Goal: Task Accomplishment & Management: Manage account settings

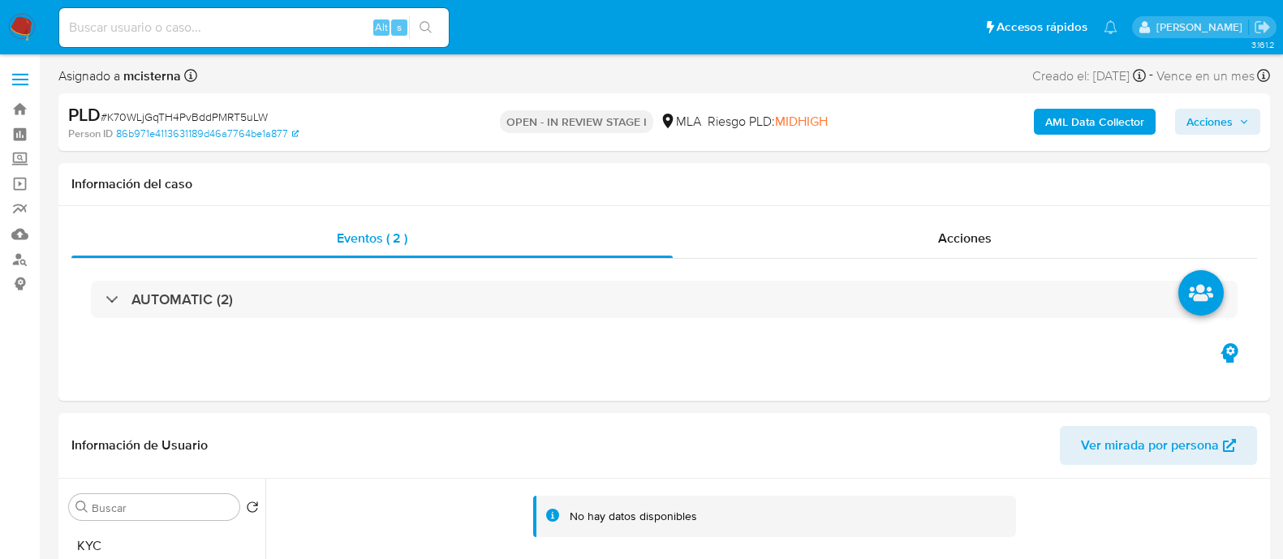
select select "10"
click at [21, 252] on link "Buscador de personas" at bounding box center [96, 259] width 193 height 25
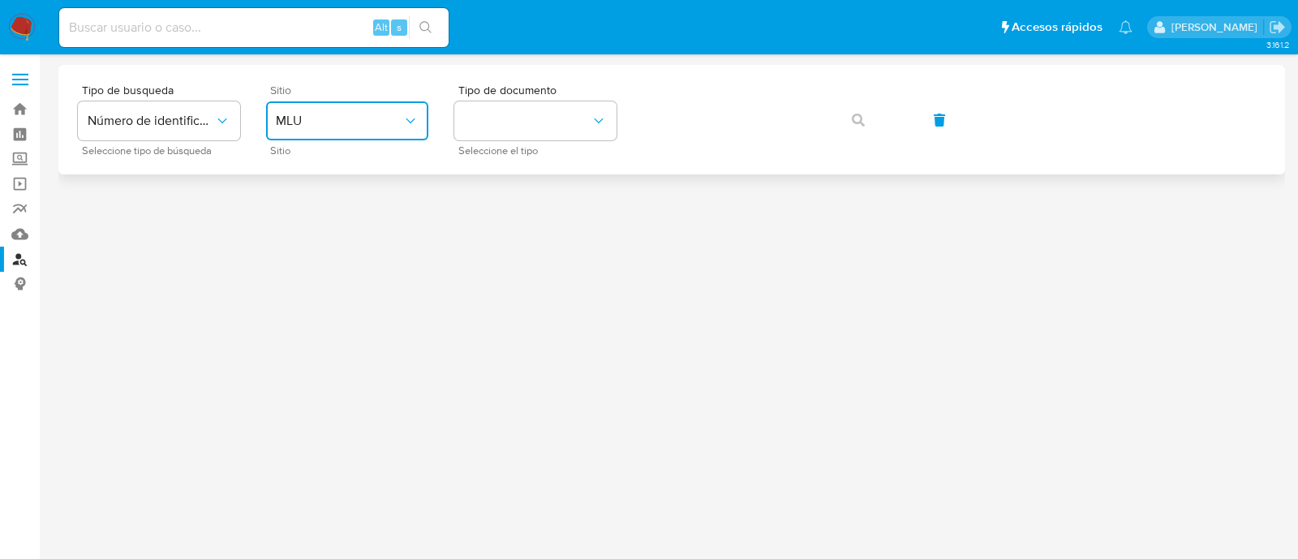
click at [398, 138] on button "MLU" at bounding box center [347, 120] width 162 height 39
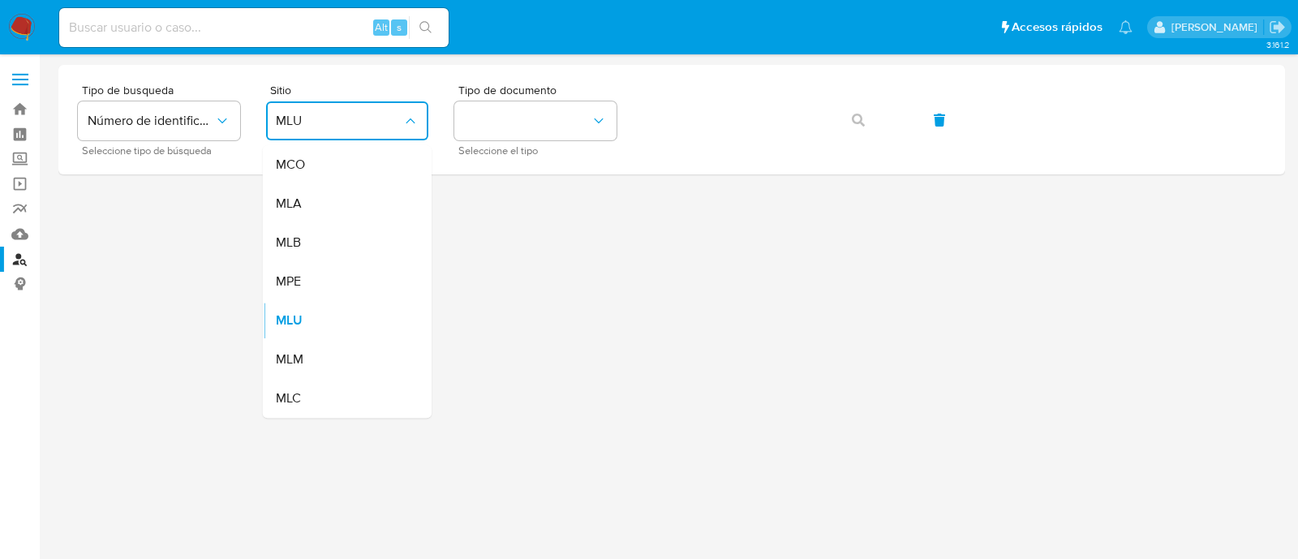
click at [372, 202] on div "MLA" at bounding box center [342, 203] width 133 height 39
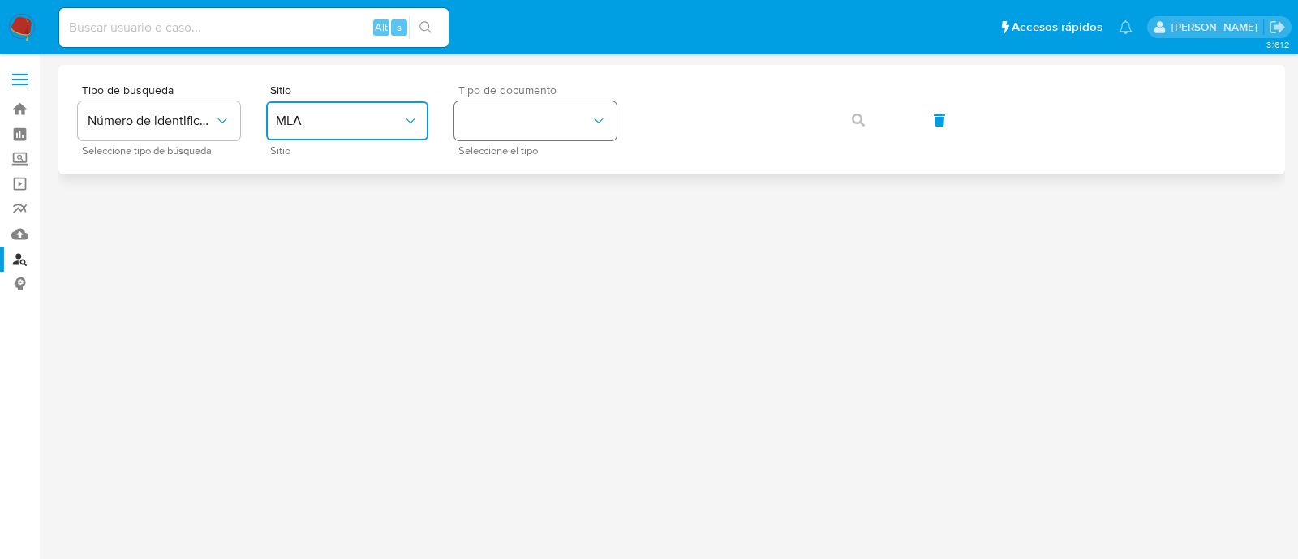
click at [529, 115] on button "identificationType" at bounding box center [535, 120] width 162 height 39
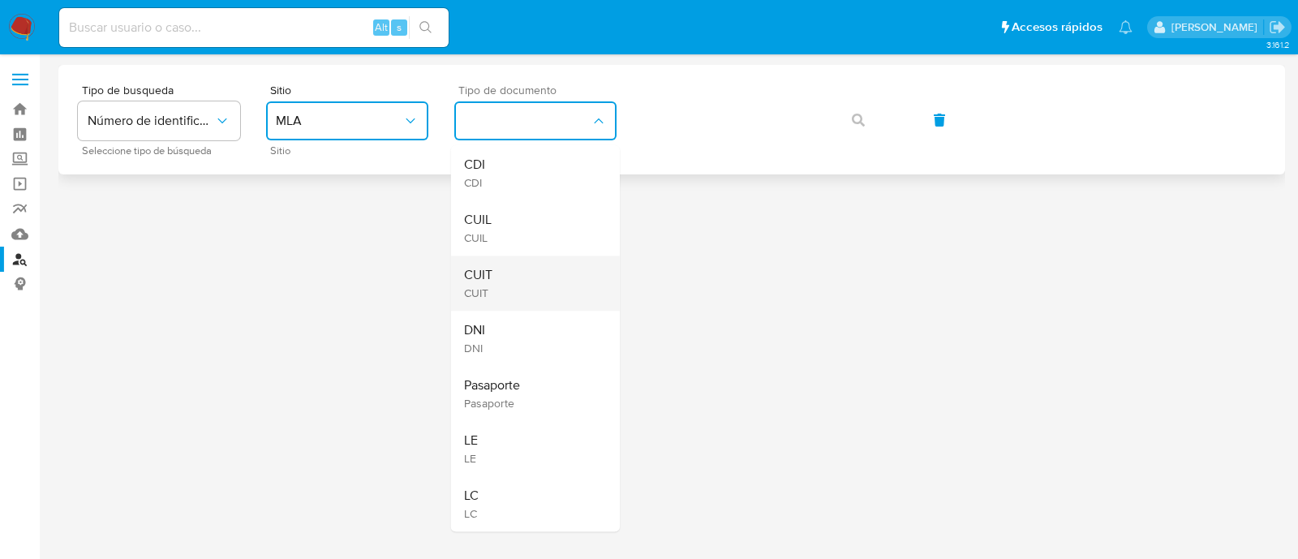
click at [523, 286] on div "CUIT CUIT" at bounding box center [530, 283] width 133 height 55
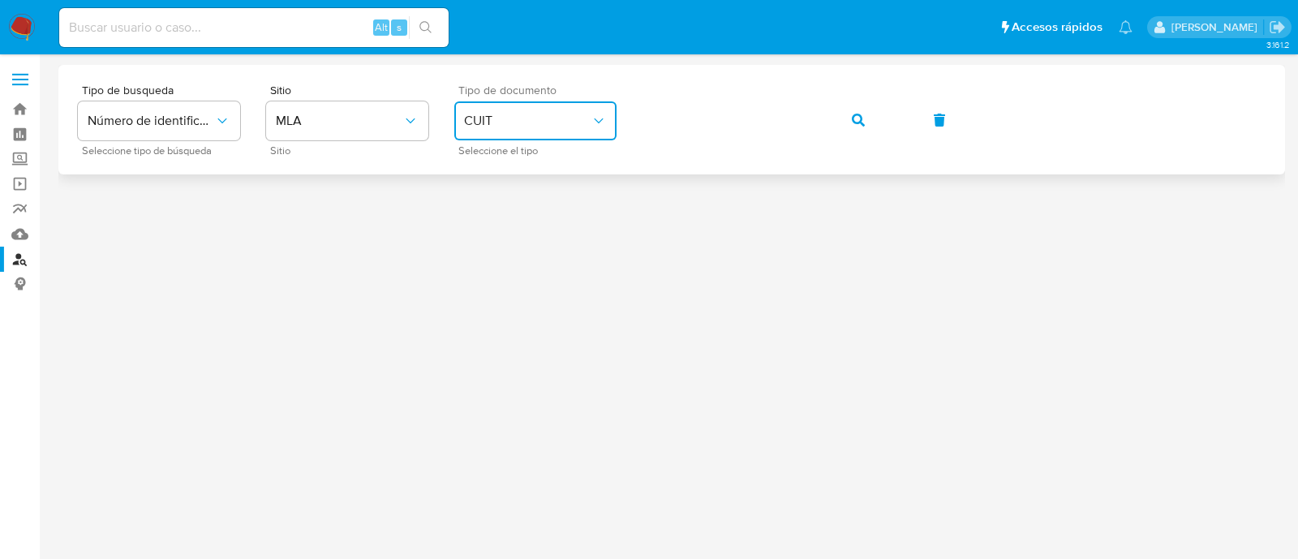
click at [838, 123] on button "button" at bounding box center [858, 120] width 55 height 39
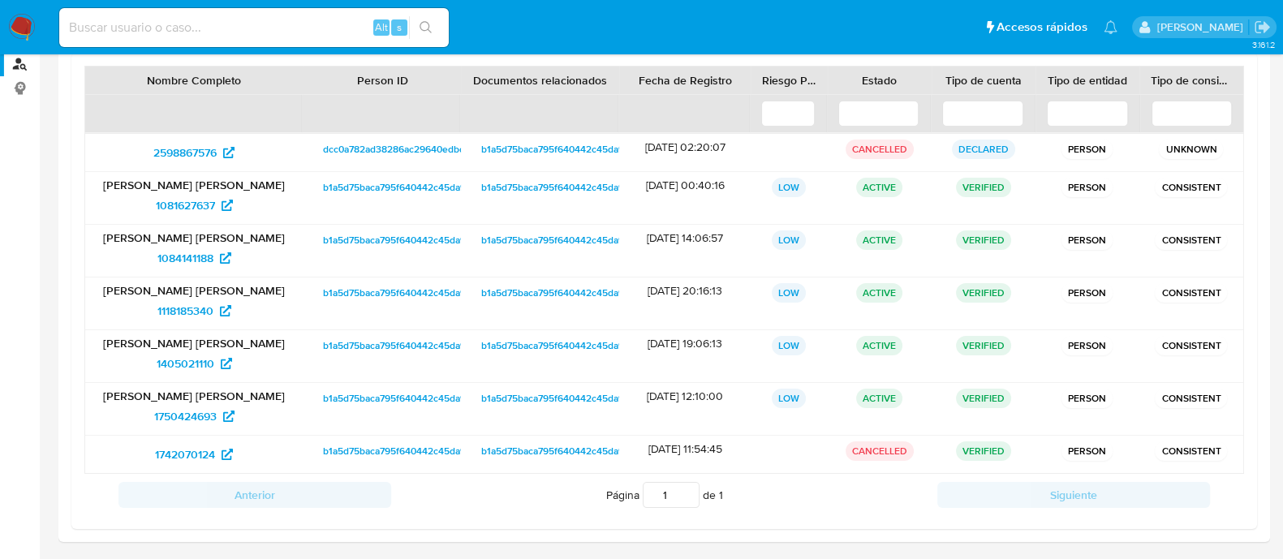
scroll to position [202, 0]
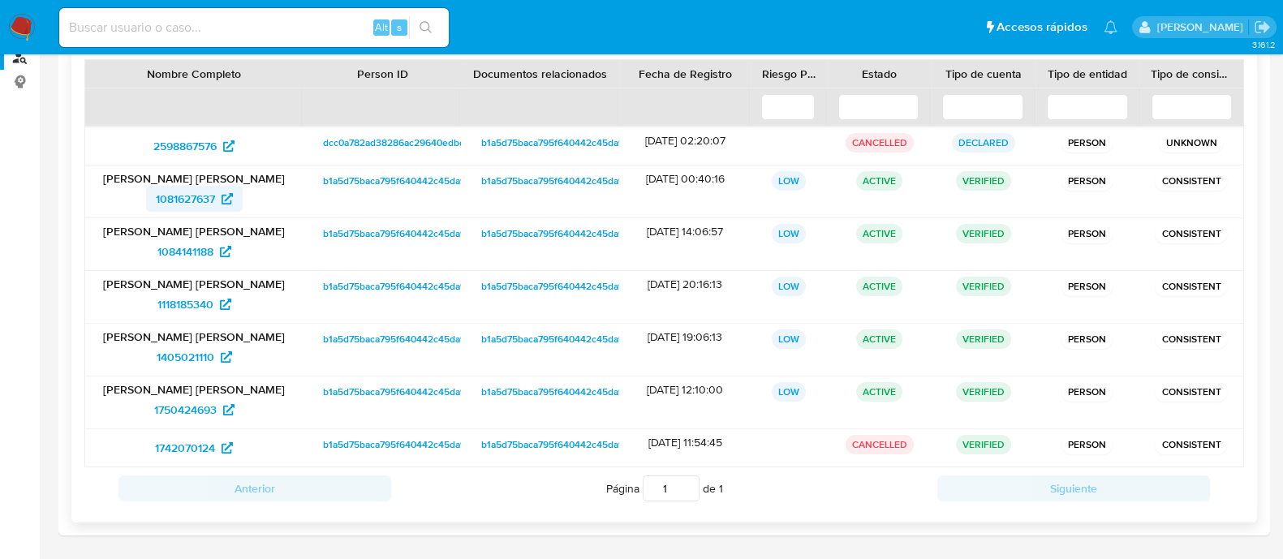
click at [178, 192] on span "1081627637" at bounding box center [185, 199] width 59 height 26
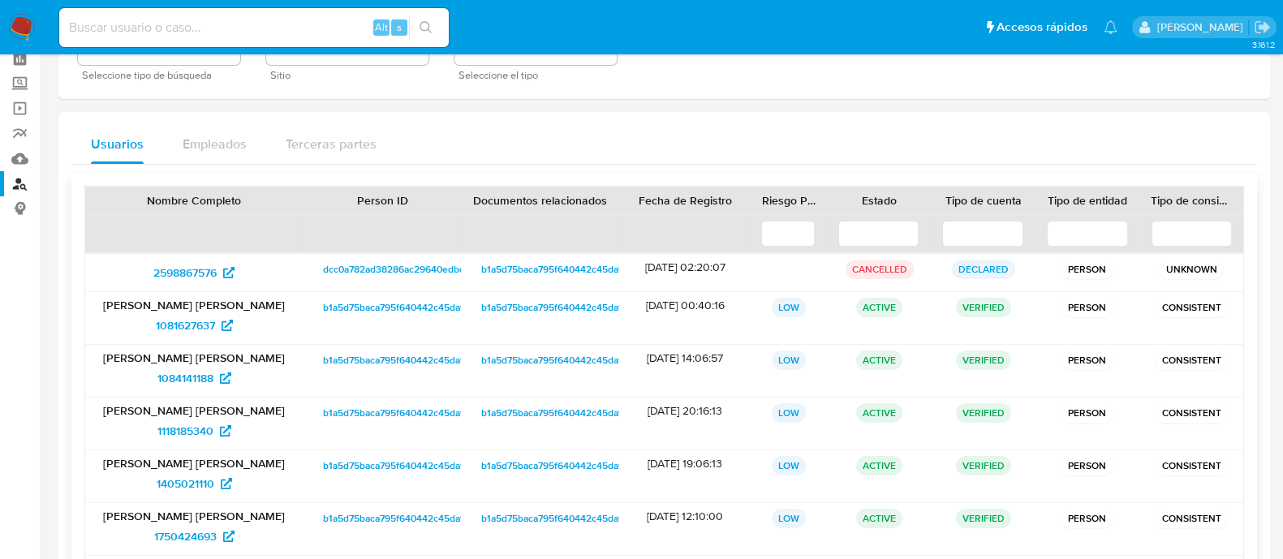
scroll to position [0, 0]
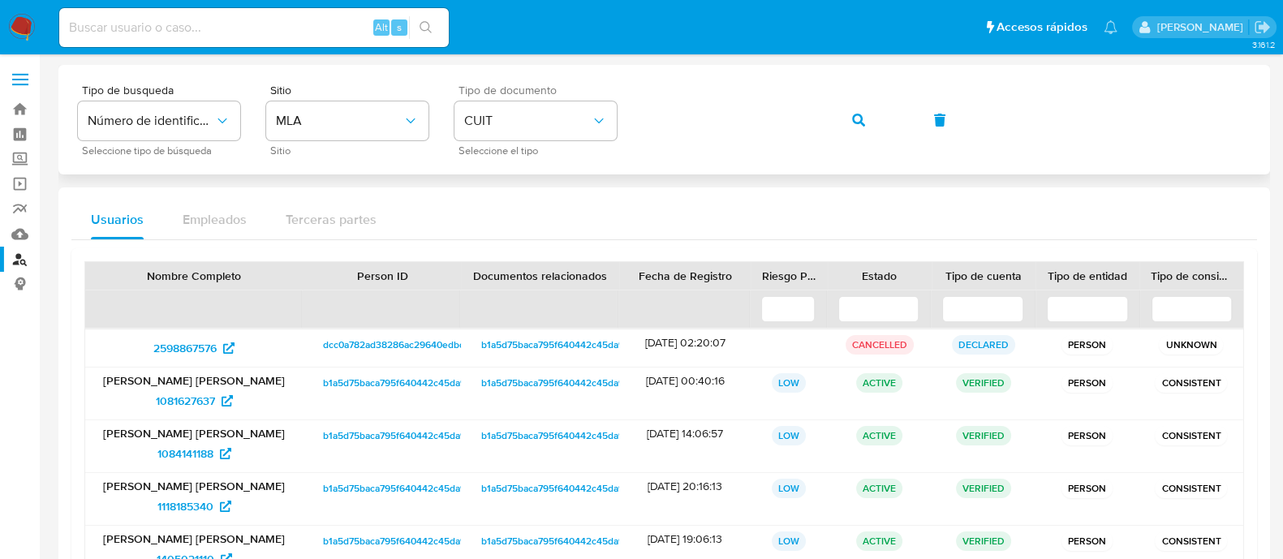
click at [810, 119] on div "Tipo de busqueda Número de identificación Seleccione tipo de búsqueda Sitio MLA…" at bounding box center [664, 119] width 1172 height 71
click at [829, 133] on div "Tipo de busqueda Número de identificación Seleccione tipo de búsqueda Sitio MLA…" at bounding box center [664, 119] width 1172 height 71
drag, startPoint x: 870, startPoint y: 123, endPoint x: 843, endPoint y: 142, distance: 32.6
click at [868, 123] on button "button" at bounding box center [858, 120] width 55 height 39
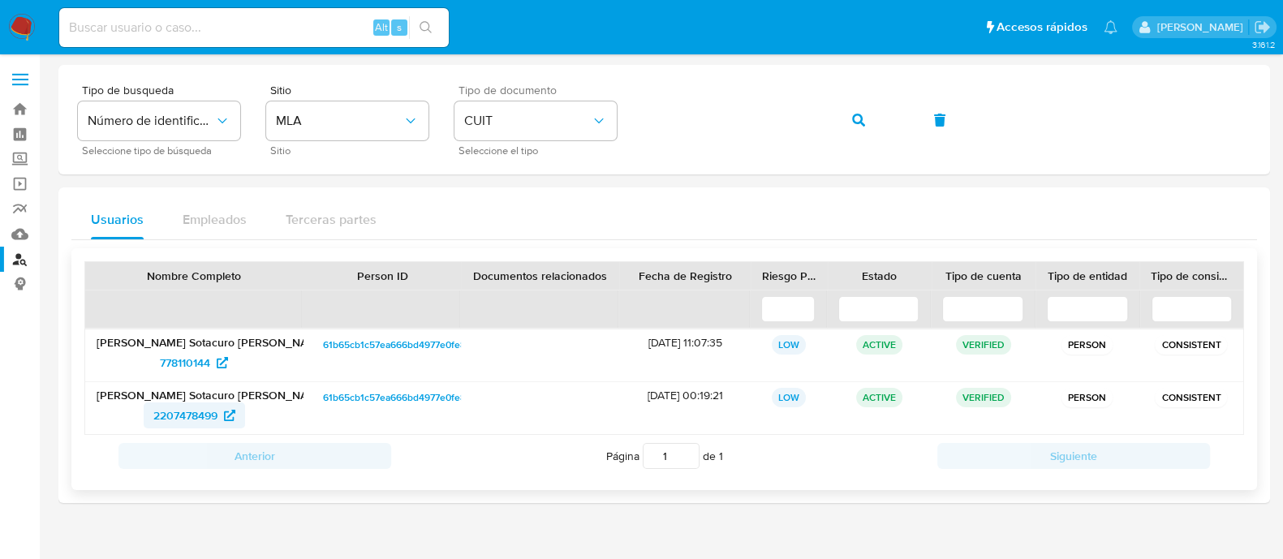
click at [221, 402] on span "2207478499" at bounding box center [194, 415] width 82 height 26
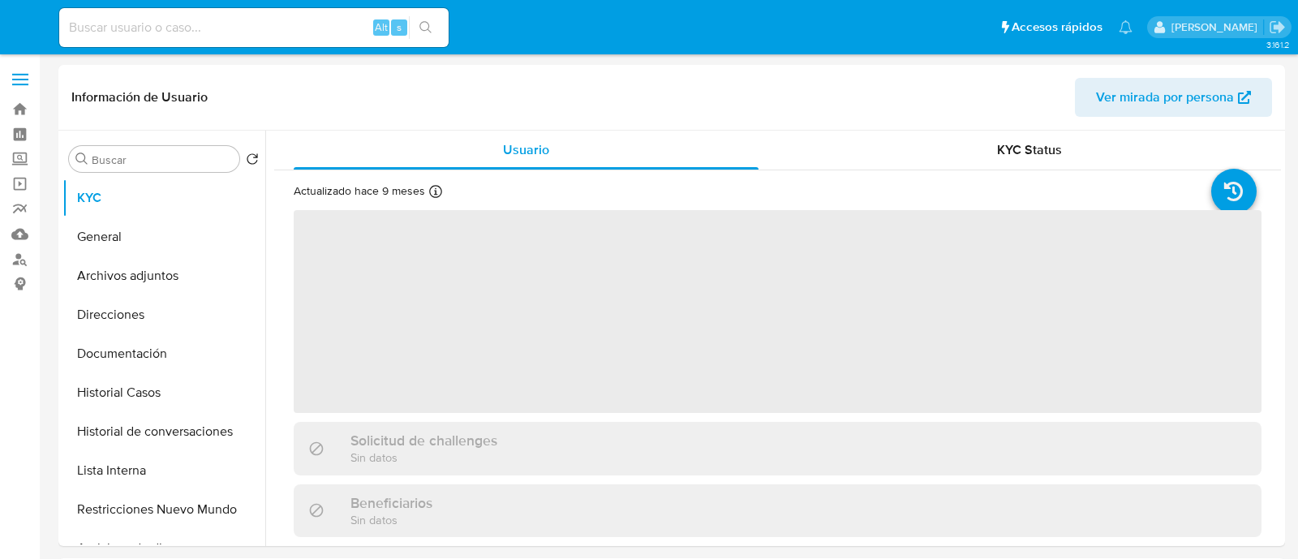
select select "10"
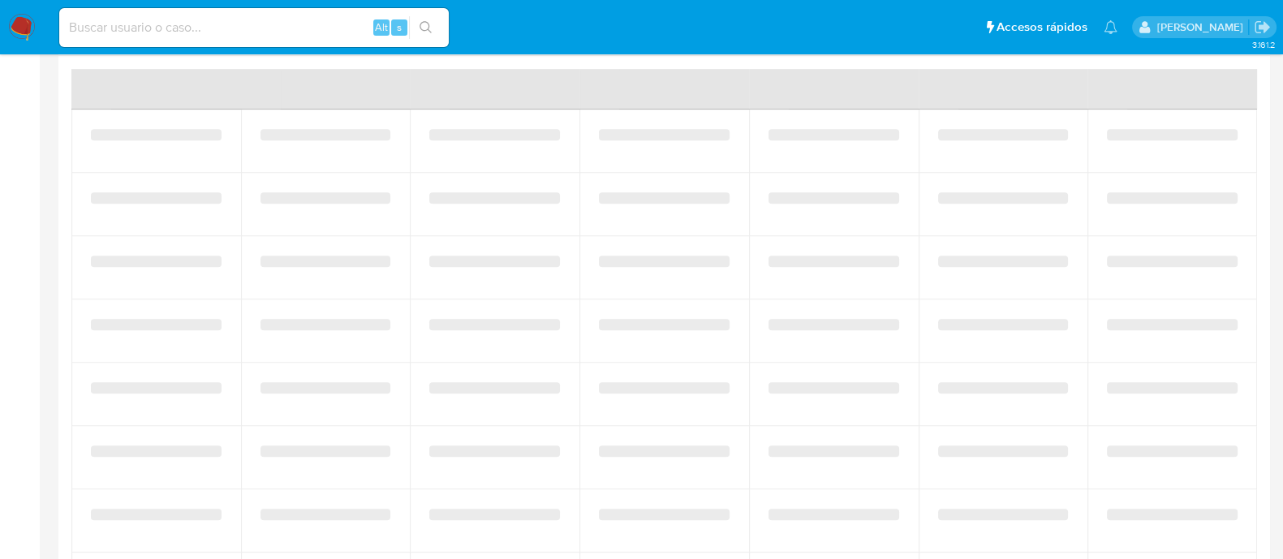
scroll to position [1447, 0]
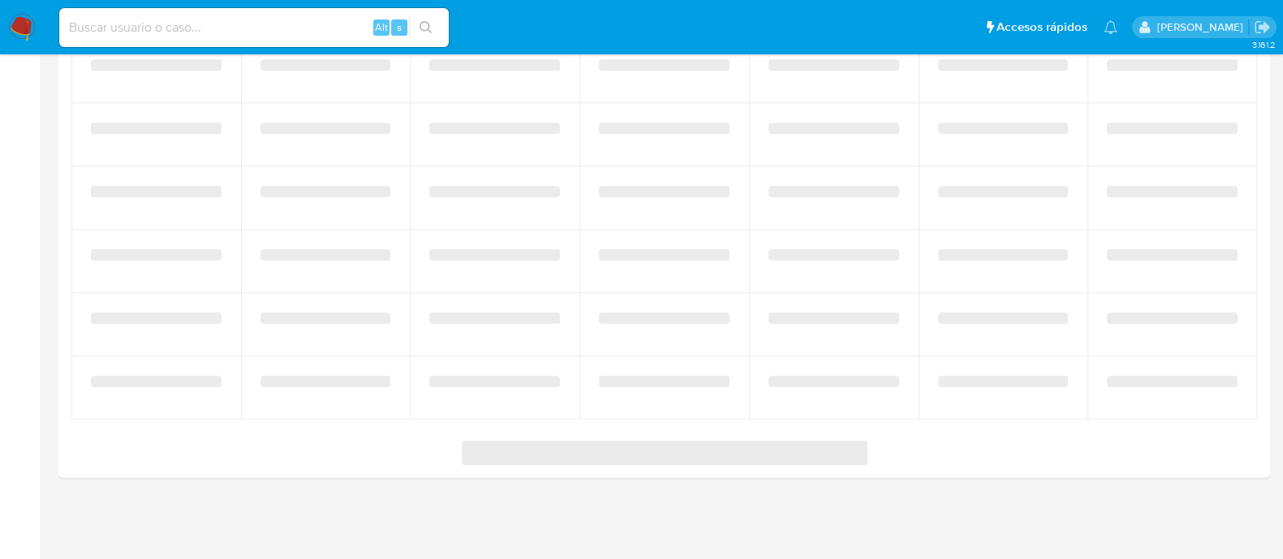
select select "10"
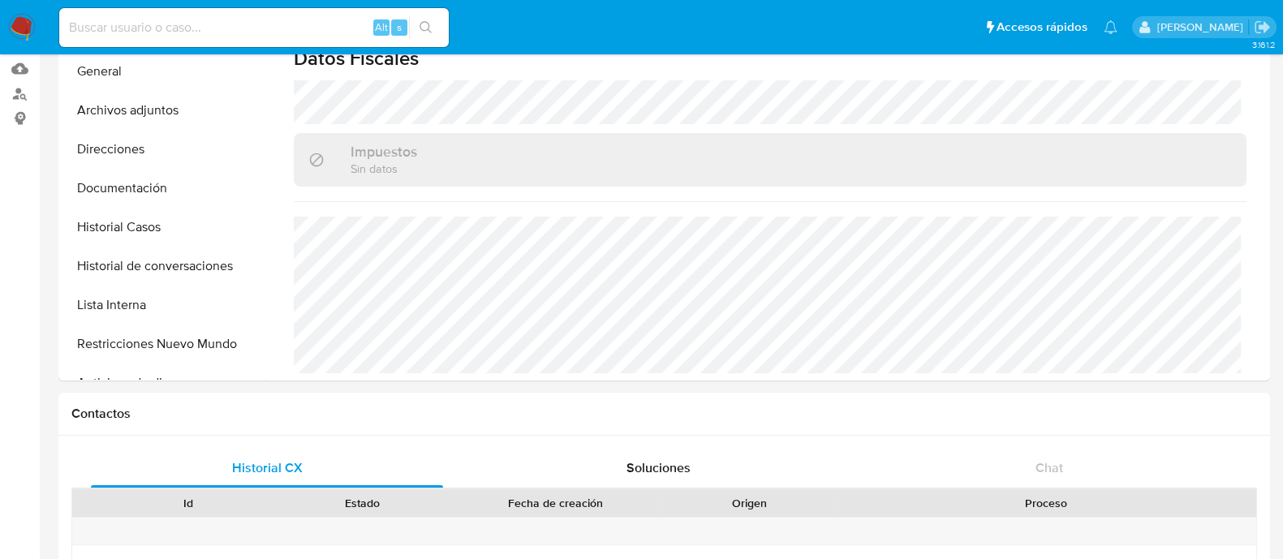
scroll to position [0, 0]
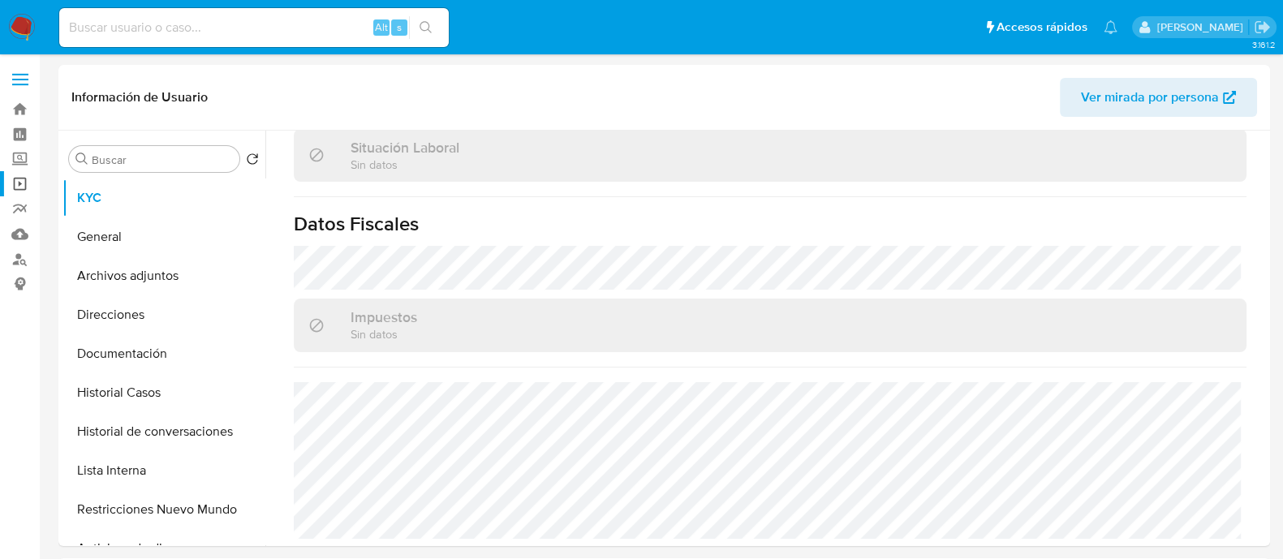
click at [16, 186] on link "Operaciones masivas" at bounding box center [96, 183] width 193 height 25
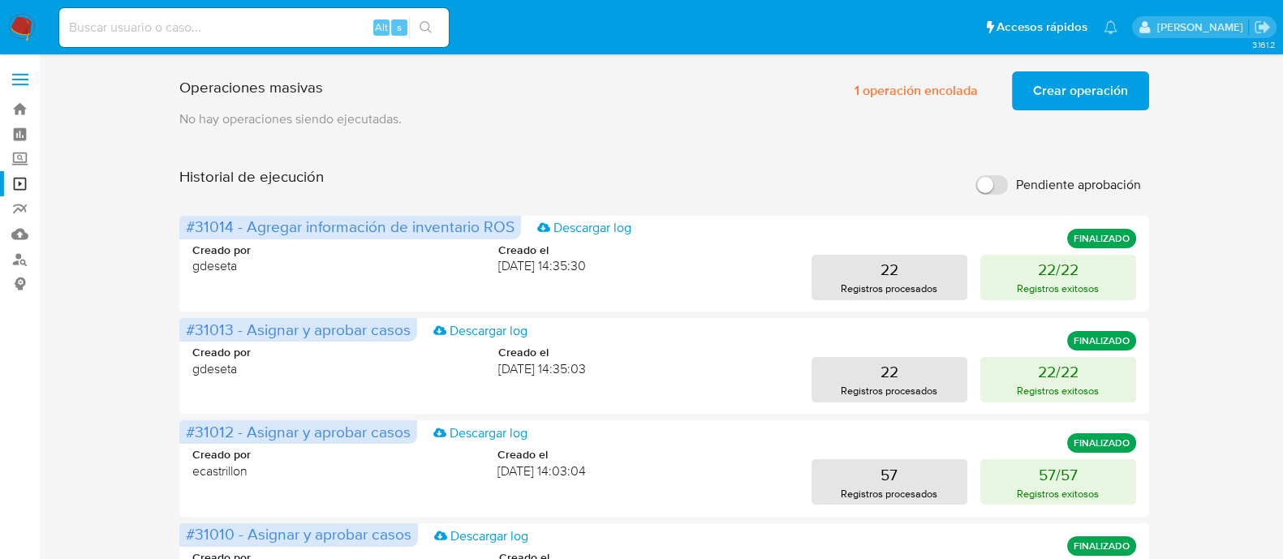
click at [1067, 90] on span "Crear operación" at bounding box center [1080, 91] width 95 height 36
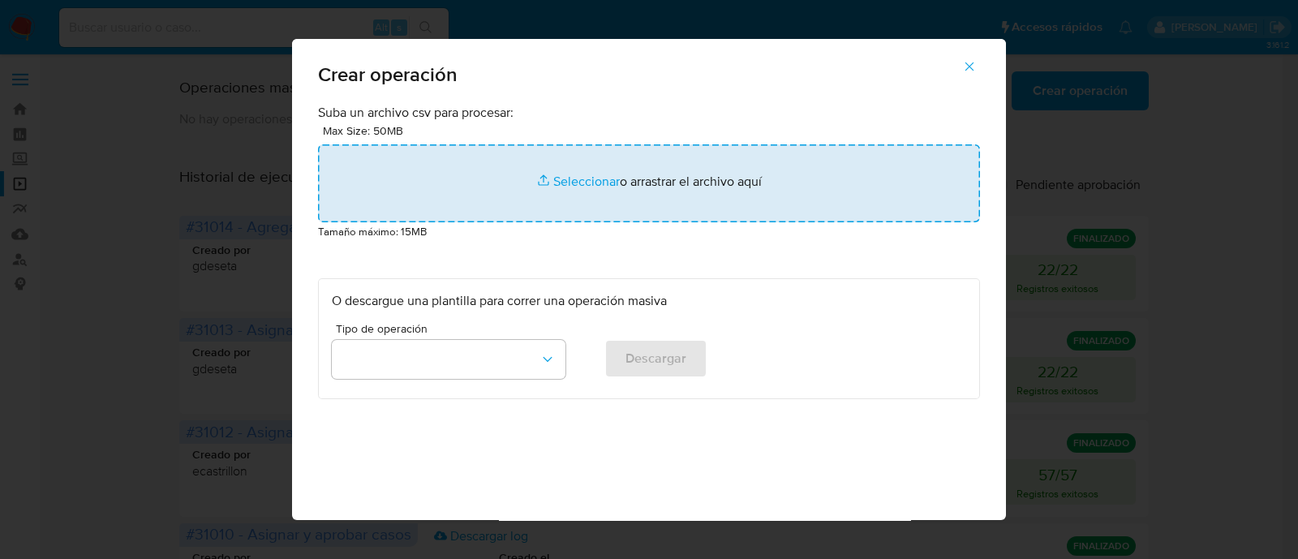
click at [577, 195] on input "file" at bounding box center [649, 183] width 662 height 78
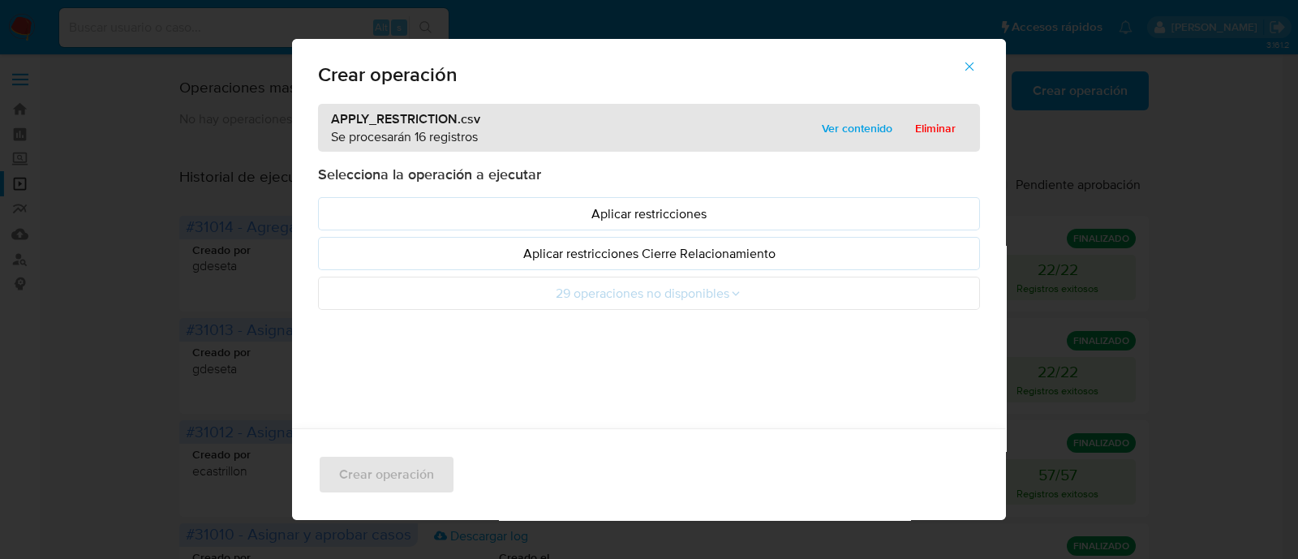
click at [332, 217] on p "Aplicar restricciones" at bounding box center [649, 213] width 634 height 19
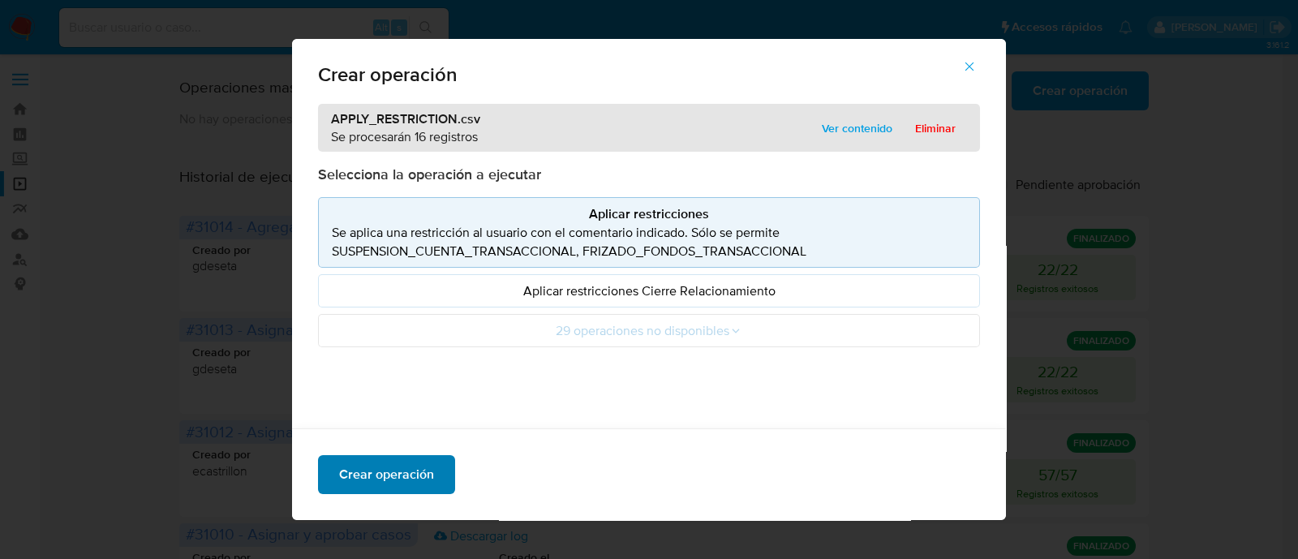
click at [411, 473] on span "Crear operación" at bounding box center [386, 475] width 95 height 36
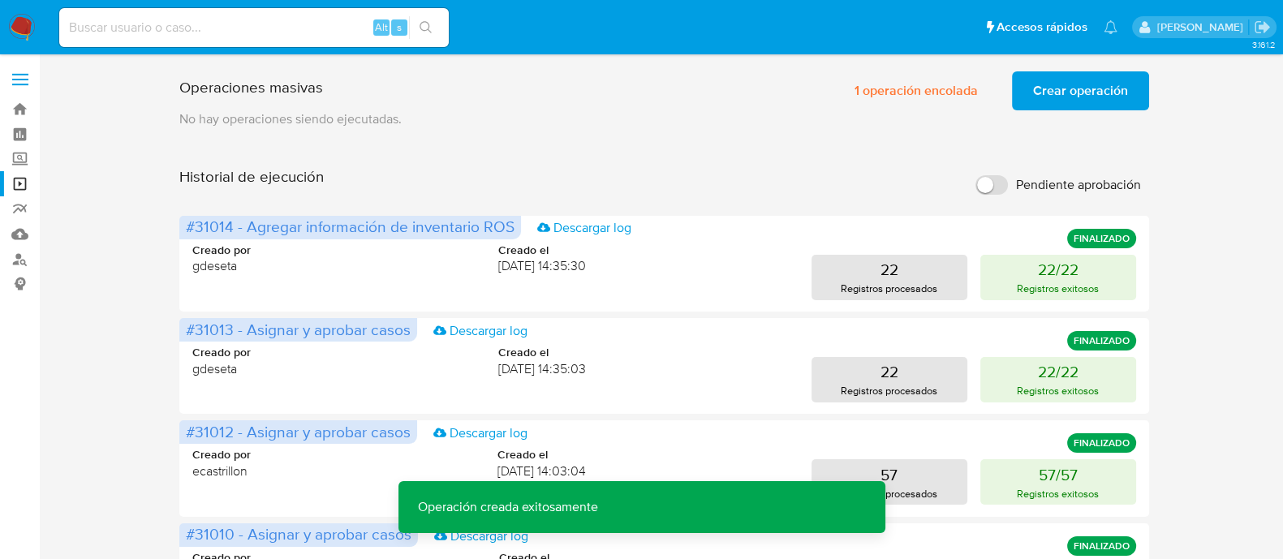
click at [1086, 92] on span "Crear operación" at bounding box center [1080, 91] width 95 height 36
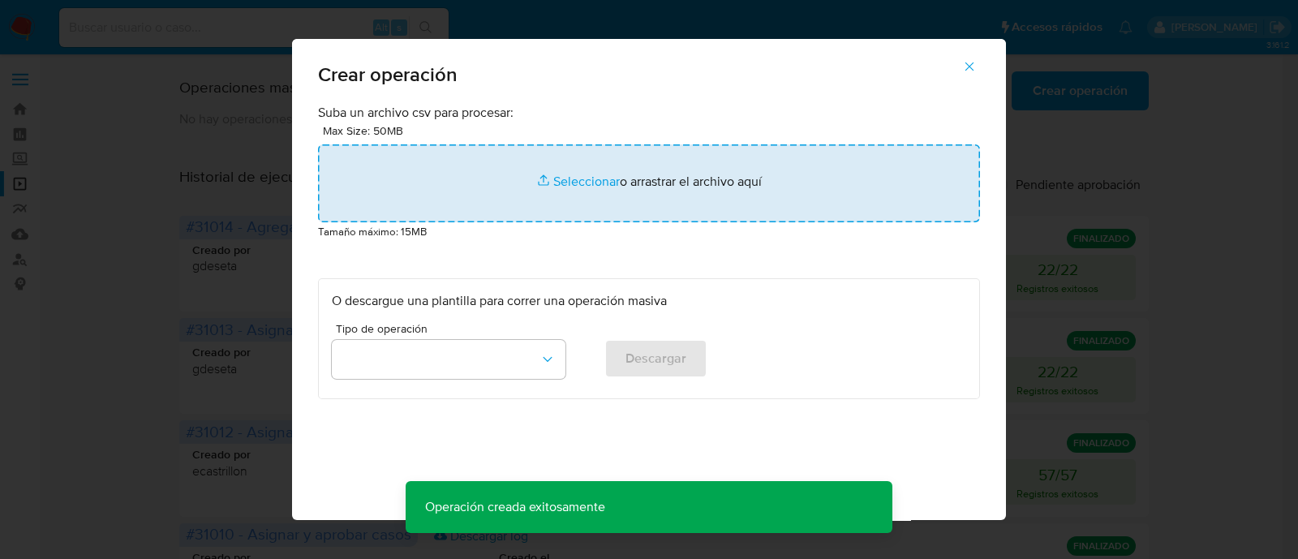
click at [406, 185] on input "file" at bounding box center [649, 183] width 662 height 78
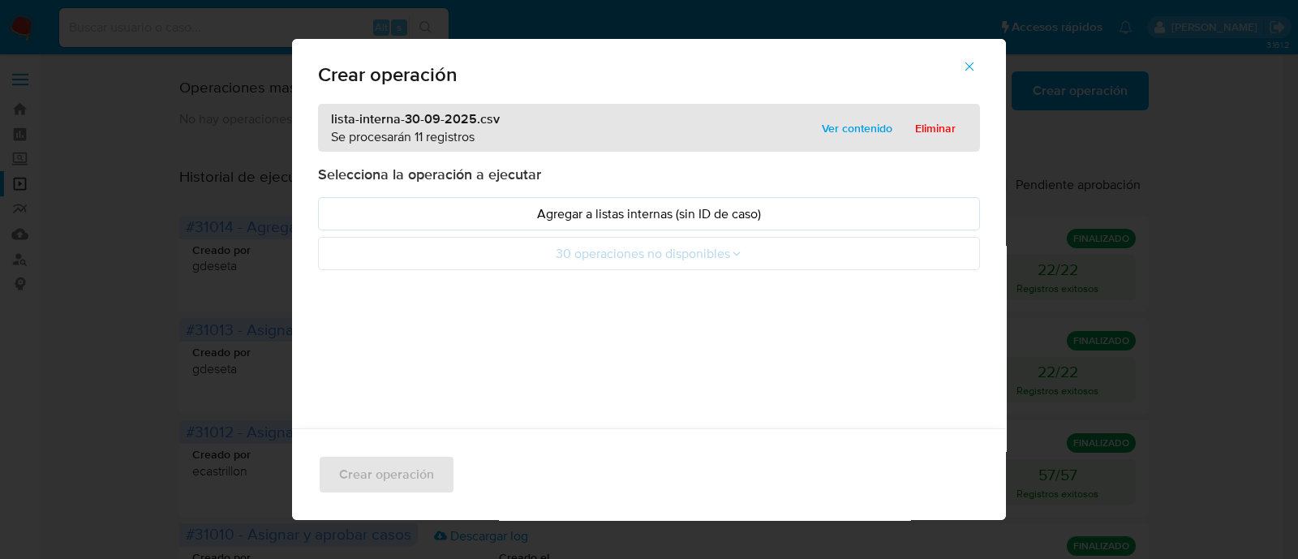
click at [339, 208] on p "Agregar a listas internas (sin ID de caso)" at bounding box center [649, 213] width 634 height 19
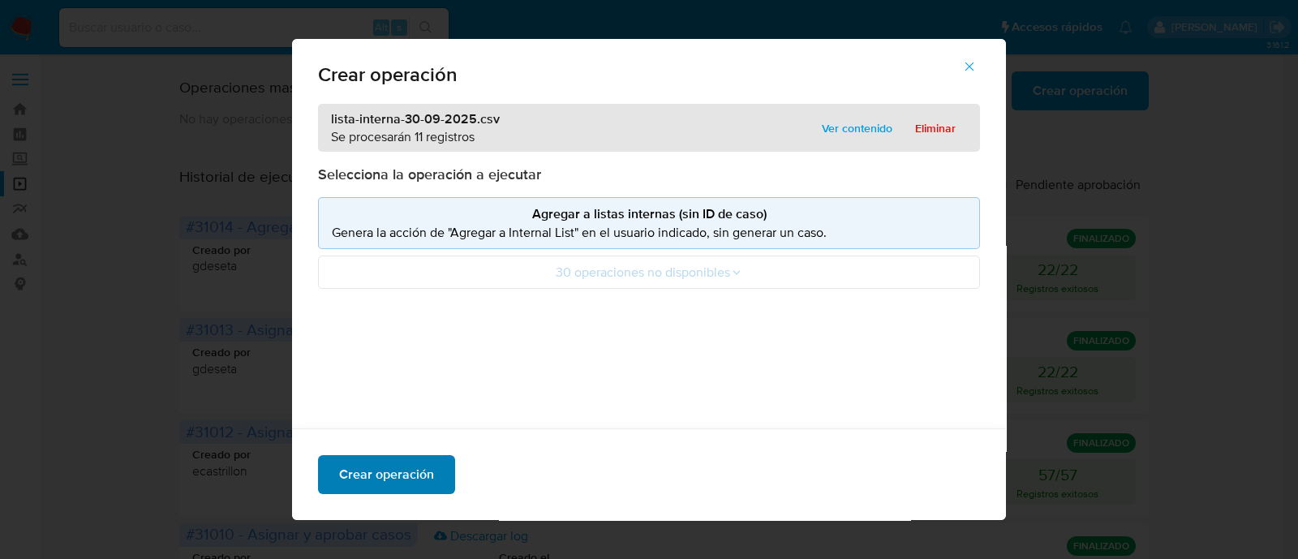
click at [407, 475] on span "Crear operación" at bounding box center [386, 475] width 95 height 36
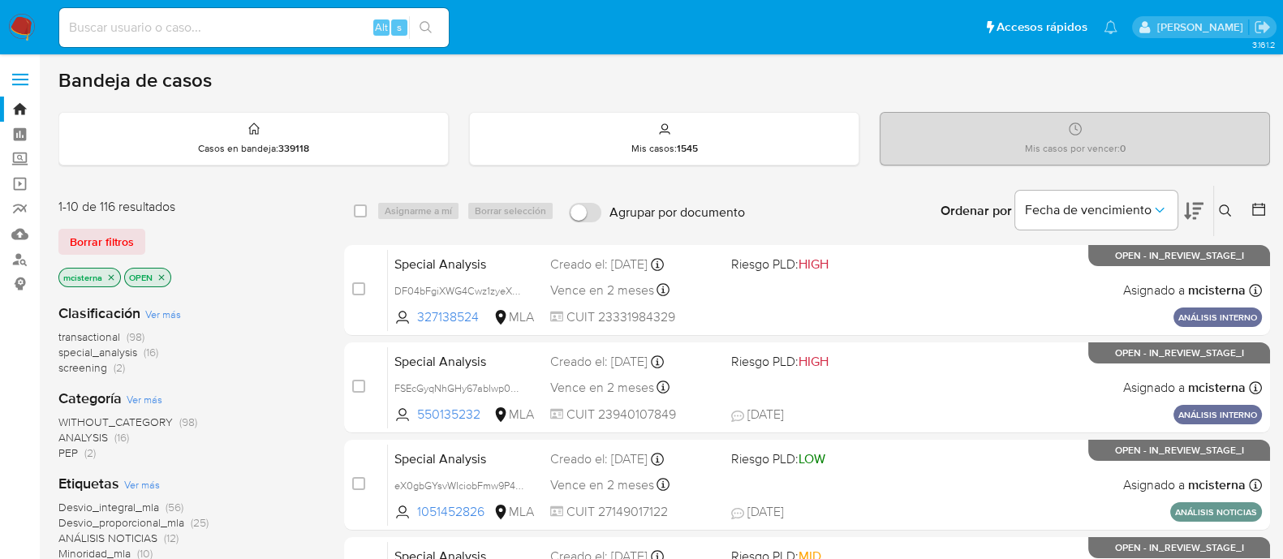
click at [264, 22] on input at bounding box center [253, 27] width 389 height 21
paste input "219911082"
type input "219911082"
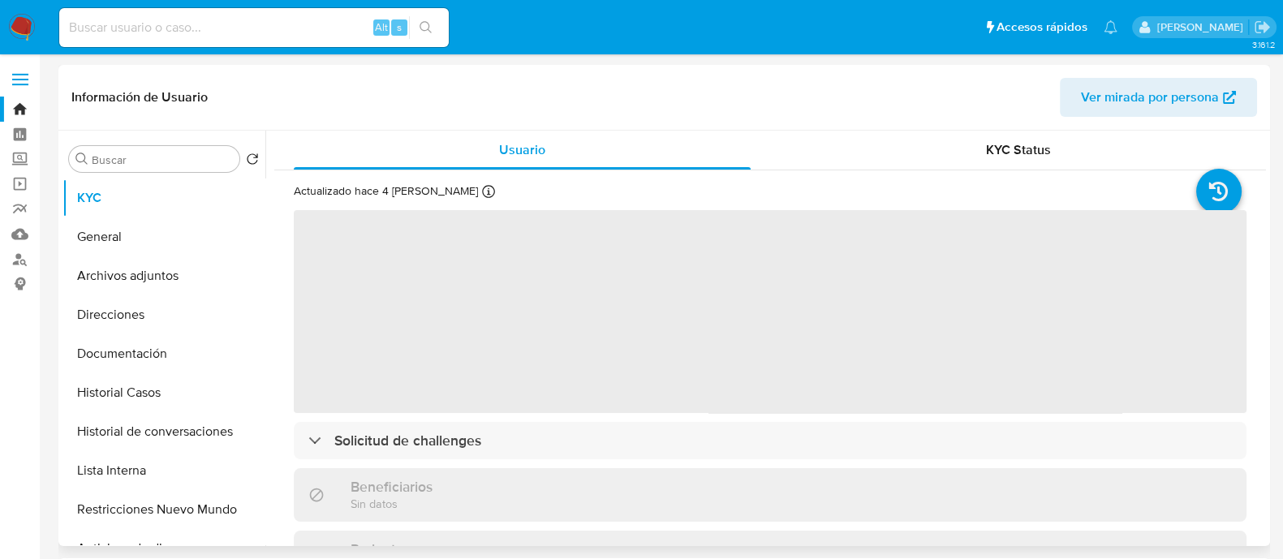
select select "10"
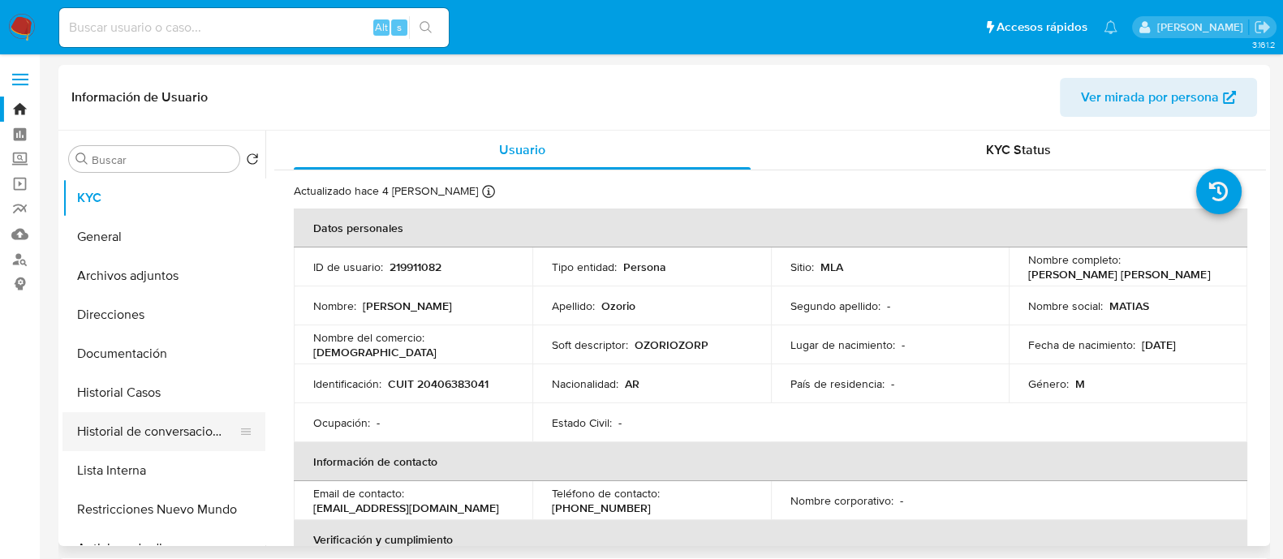
click at [115, 415] on button "Historial de conversaciones" at bounding box center [157, 431] width 190 height 39
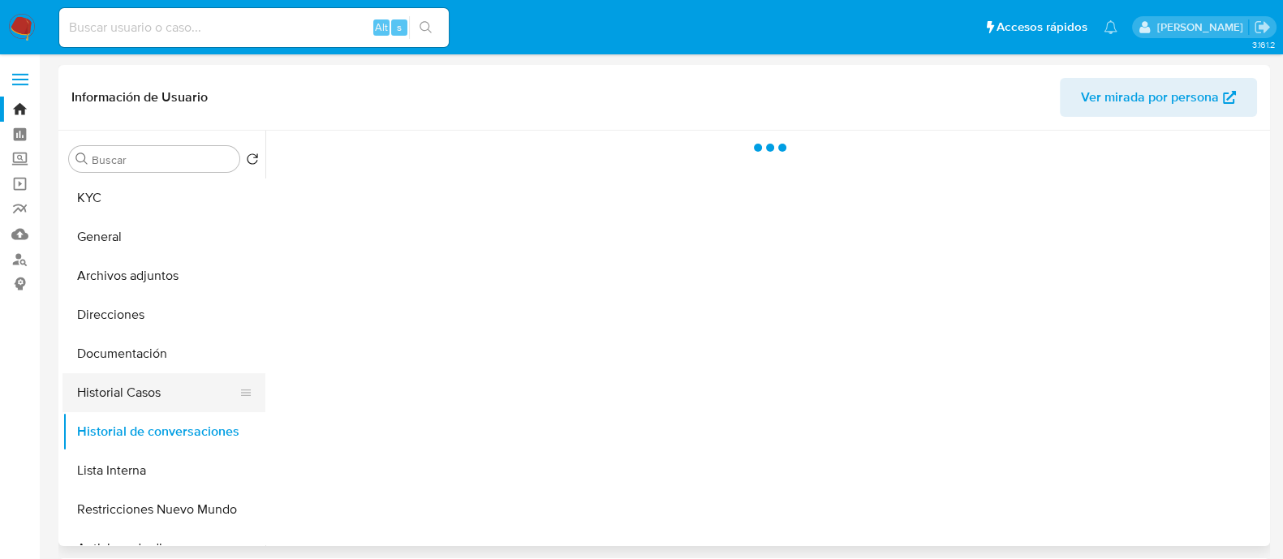
click at [140, 381] on button "Historial Casos" at bounding box center [157, 392] width 190 height 39
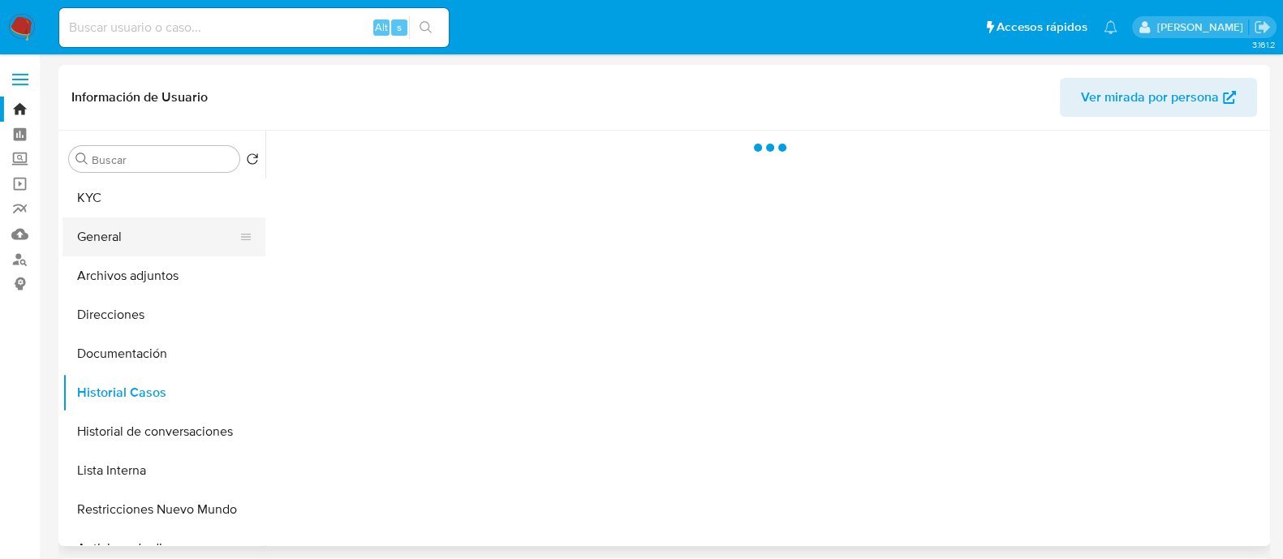
click at [153, 236] on button "General" at bounding box center [157, 236] width 190 height 39
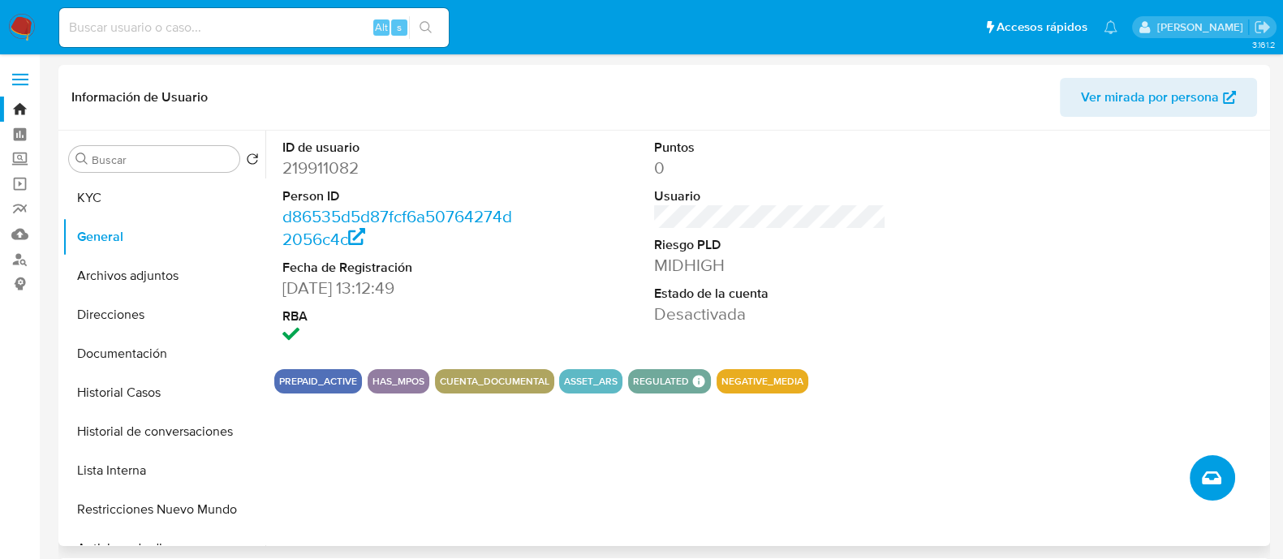
click at [1206, 470] on icon "Crear caso manual" at bounding box center [1211, 477] width 19 height 19
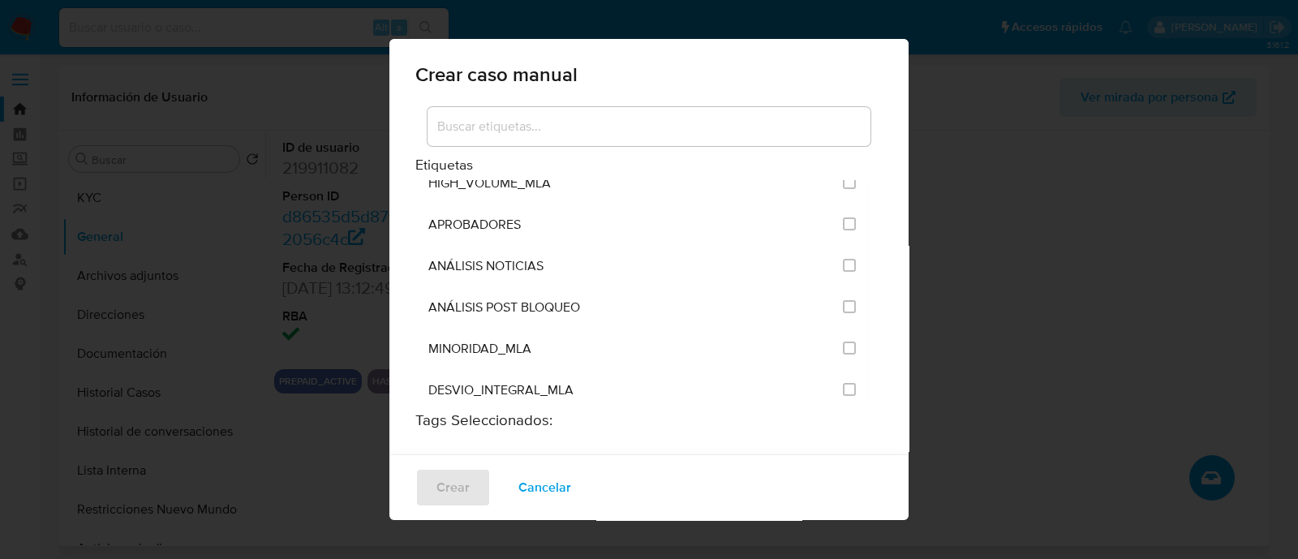
scroll to position [3143, 0]
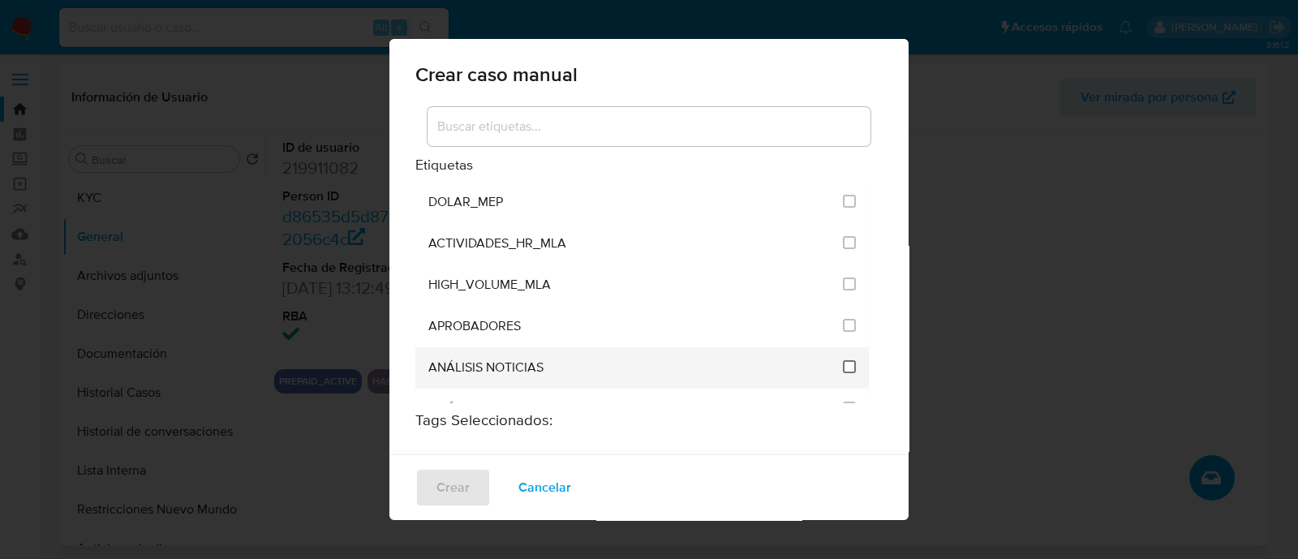
click at [843, 360] on input "3246" at bounding box center [849, 366] width 13 height 13
checkbox input "true"
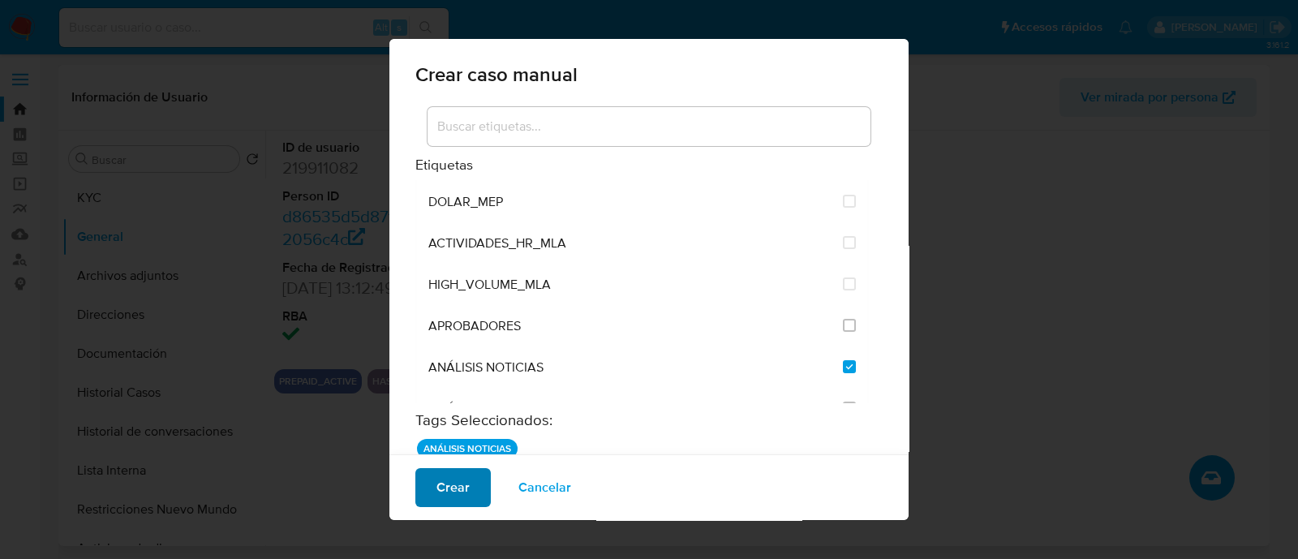
click at [453, 501] on span "Crear" at bounding box center [452, 488] width 33 height 36
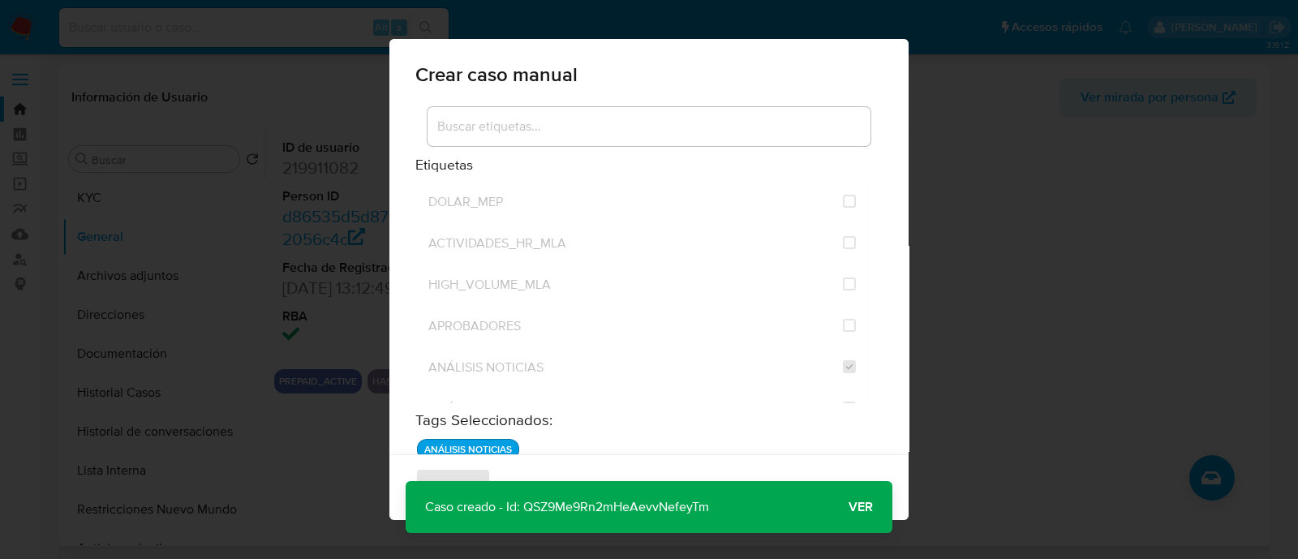
click at [869, 507] on span "Ver" at bounding box center [861, 507] width 24 height 0
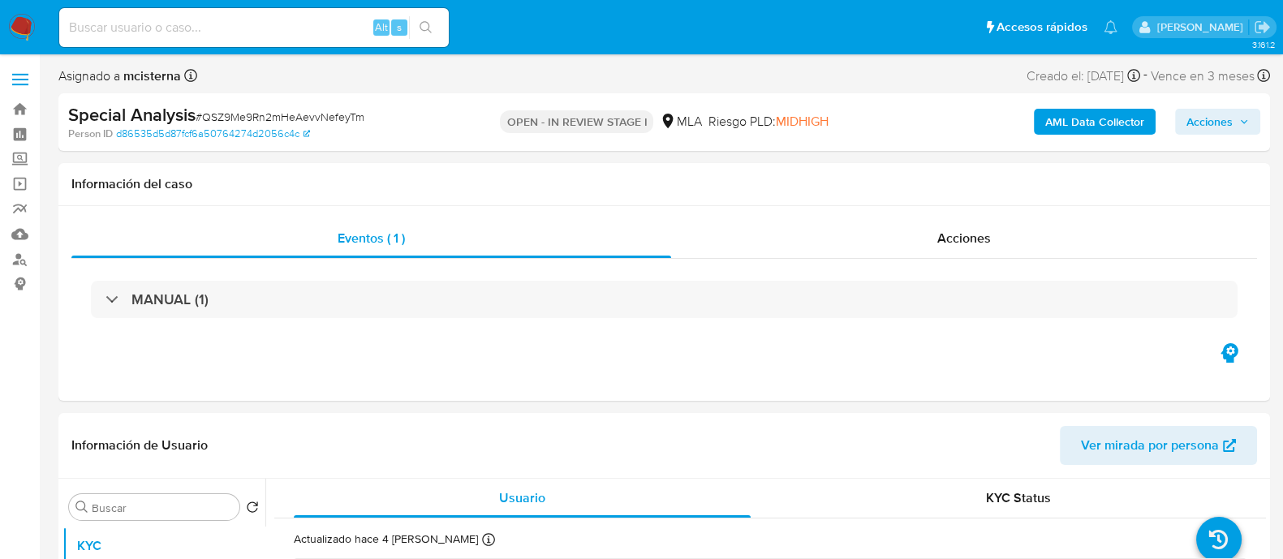
select select "10"
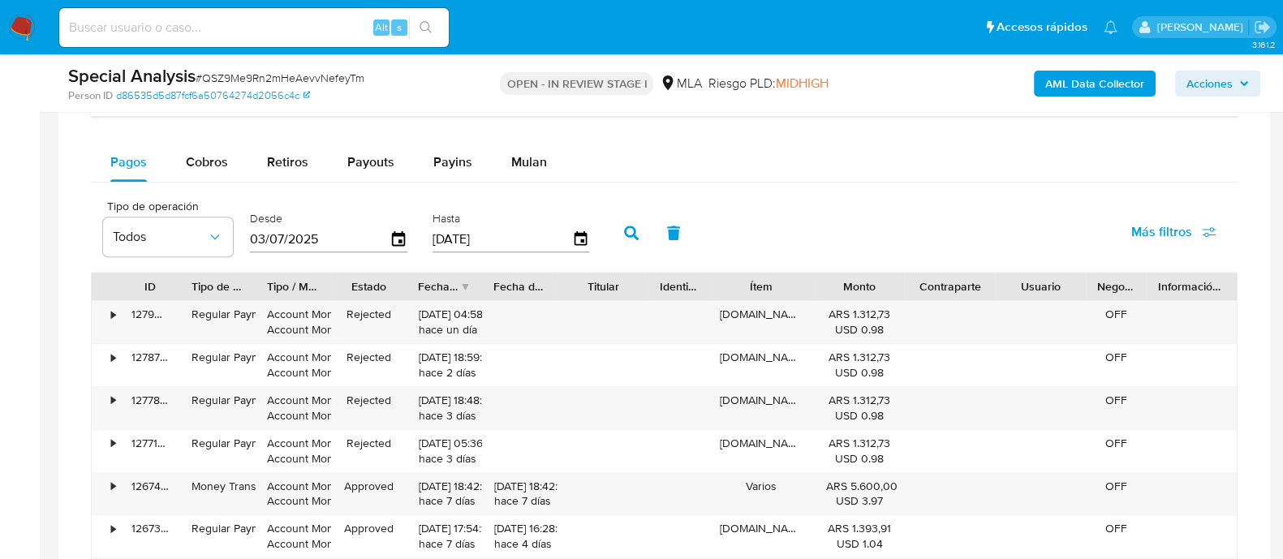
scroll to position [1116, 0]
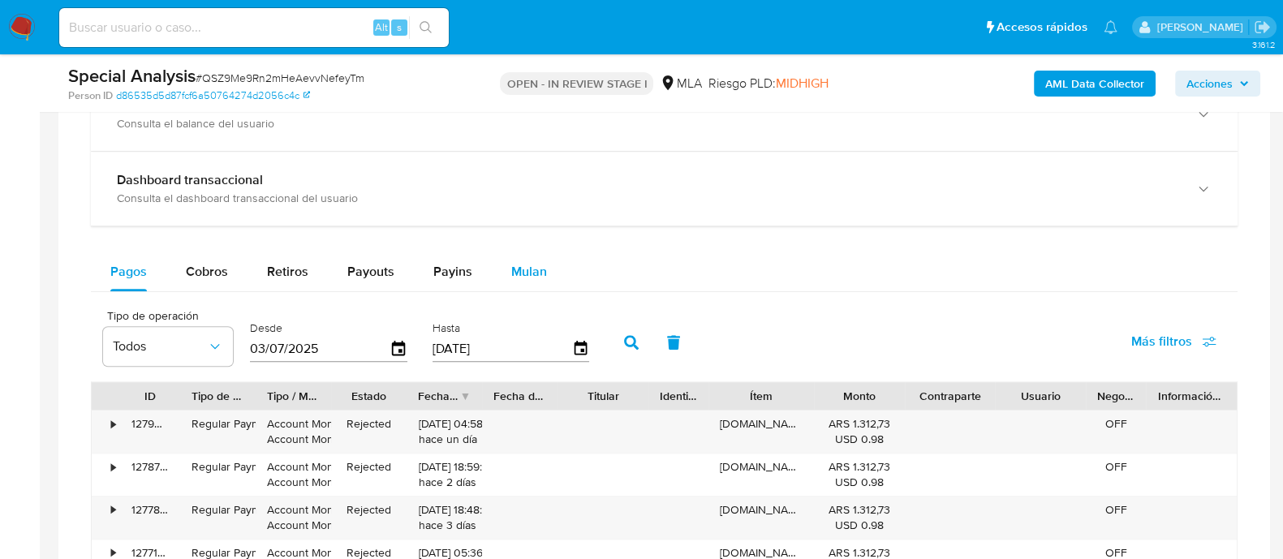
click at [523, 264] on span "Mulan" at bounding box center [529, 271] width 36 height 19
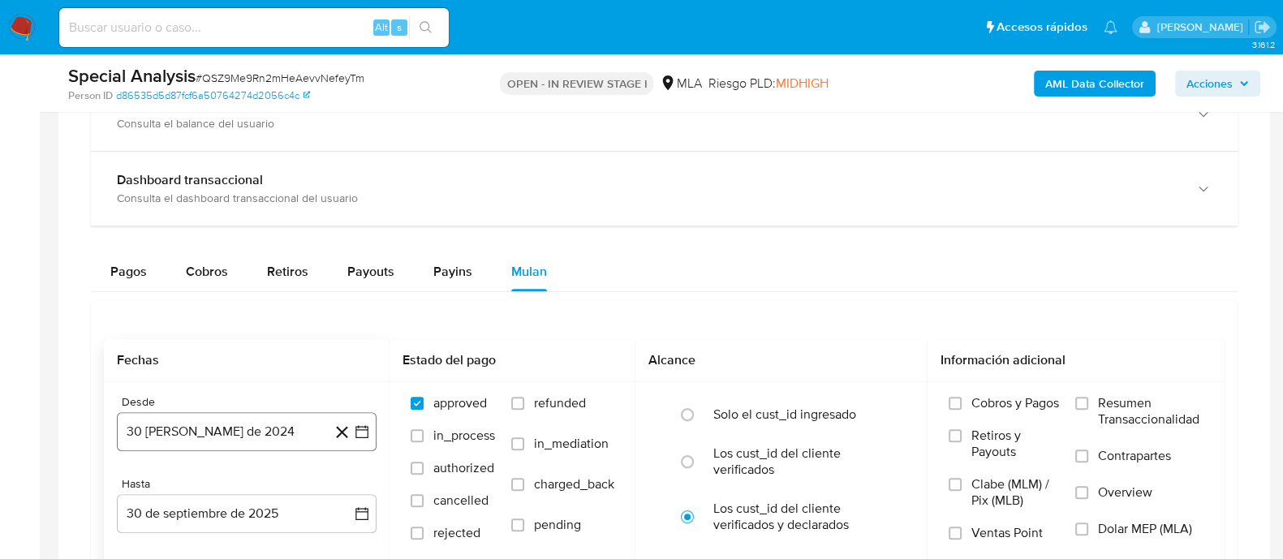
click at [269, 418] on button "30 de agosto de 2024" at bounding box center [247, 431] width 260 height 39
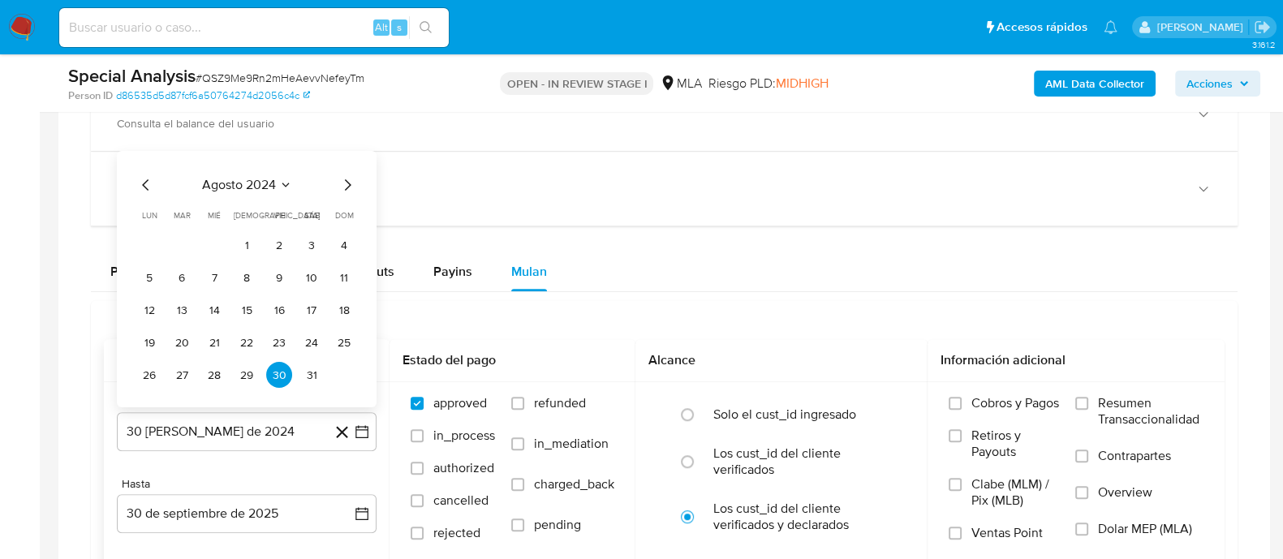
click at [349, 175] on icon "Mes siguiente" at bounding box center [347, 184] width 19 height 19
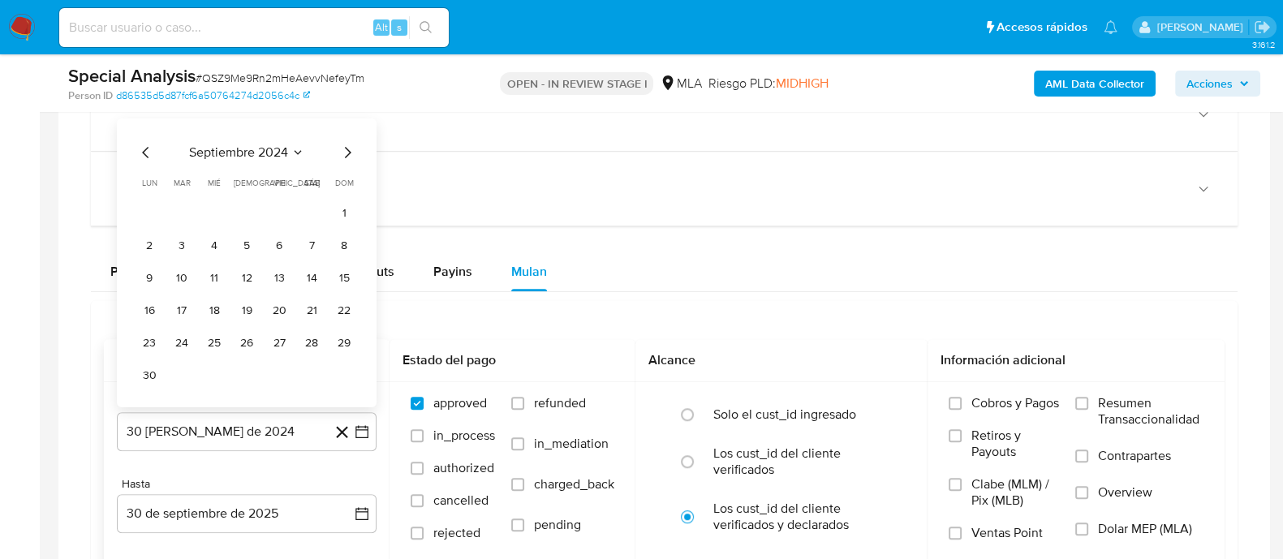
click at [348, 152] on icon "Mes siguiente" at bounding box center [347, 152] width 19 height 19
click at [178, 234] on button "1" at bounding box center [182, 245] width 26 height 26
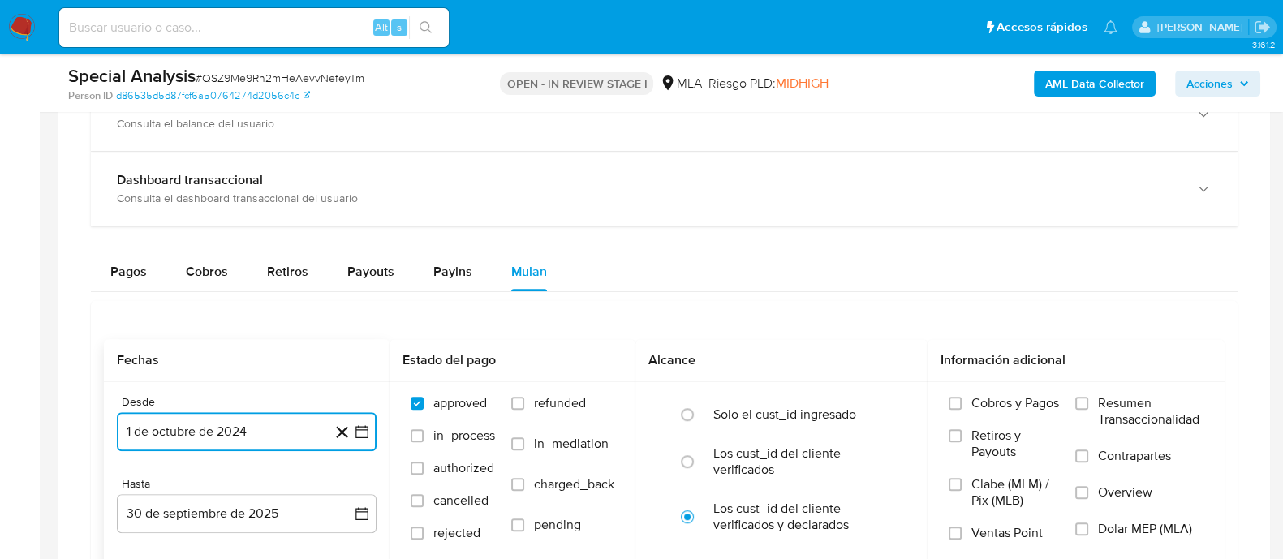
scroll to position [1217, 0]
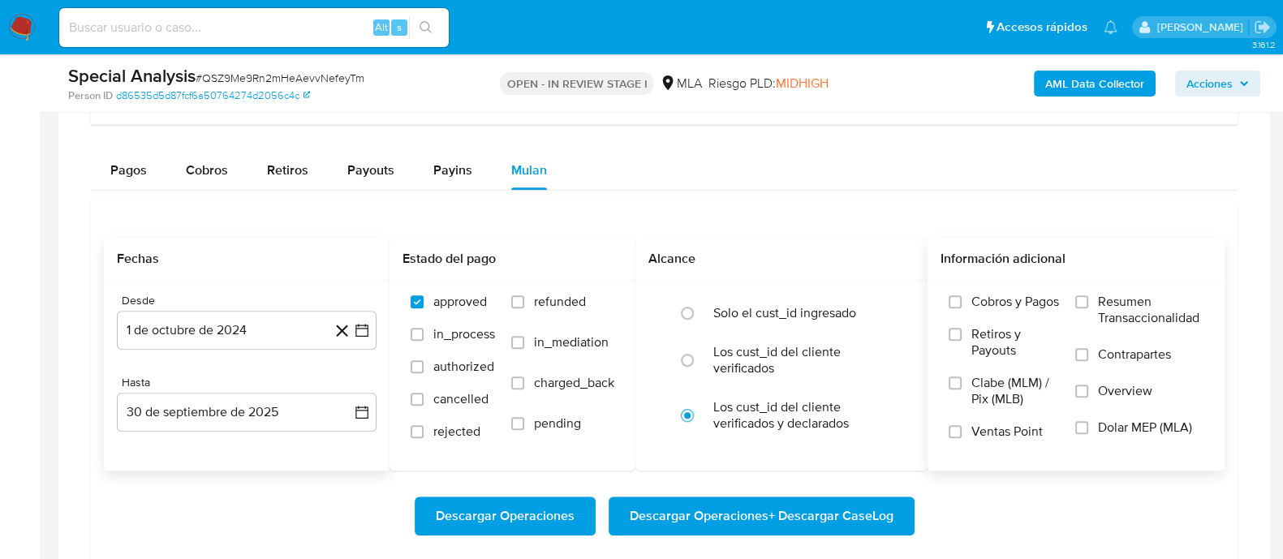
click at [1107, 419] on span "Dolar MEP (MLA)" at bounding box center [1145, 427] width 94 height 16
click at [1088, 421] on input "Dolar MEP (MLA)" at bounding box center [1081, 427] width 13 height 13
click at [695, 515] on span "Descargar Operaciones + Descargar CaseLog" at bounding box center [762, 516] width 264 height 36
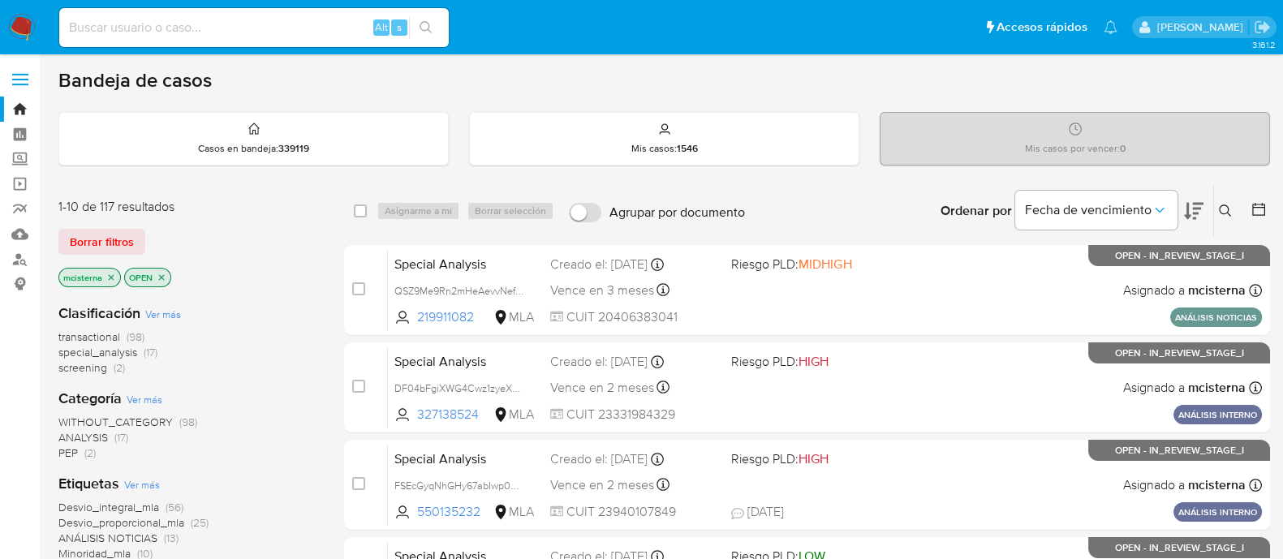
click at [261, 34] on input at bounding box center [253, 27] width 389 height 21
paste input "507091293"
type input "507091293"
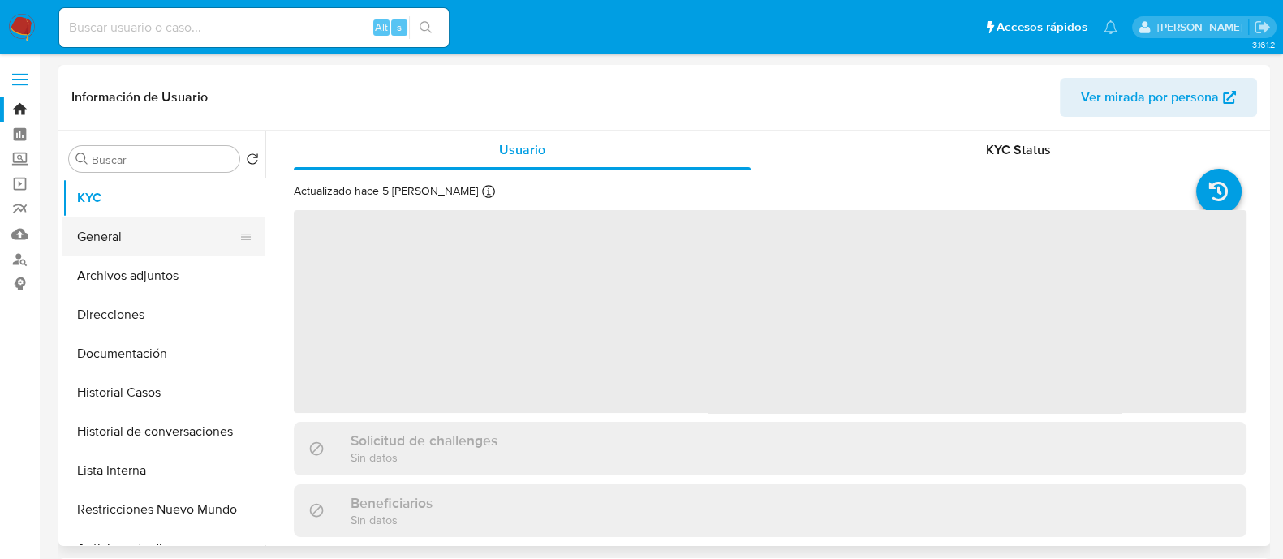
click at [179, 243] on button "General" at bounding box center [157, 236] width 190 height 39
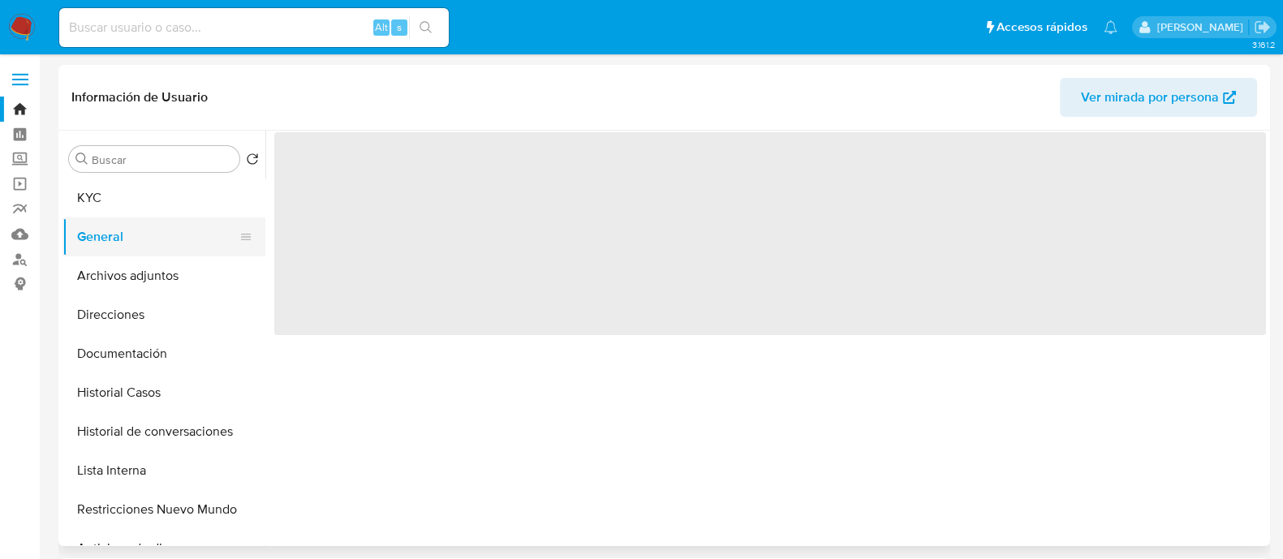
select select "10"
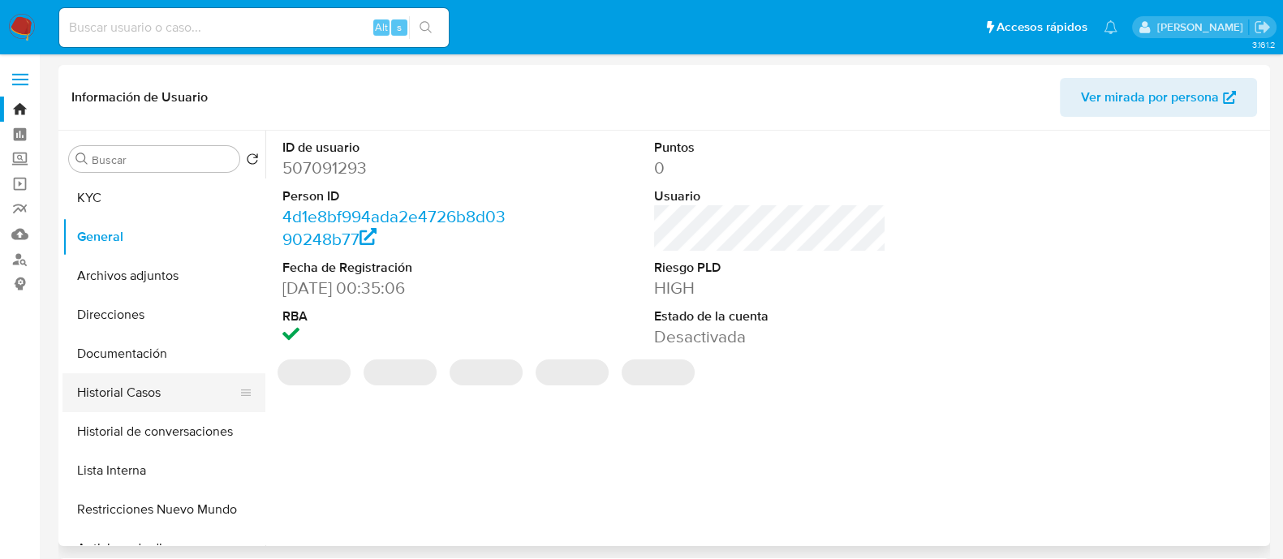
click at [176, 400] on button "Historial Casos" at bounding box center [157, 392] width 190 height 39
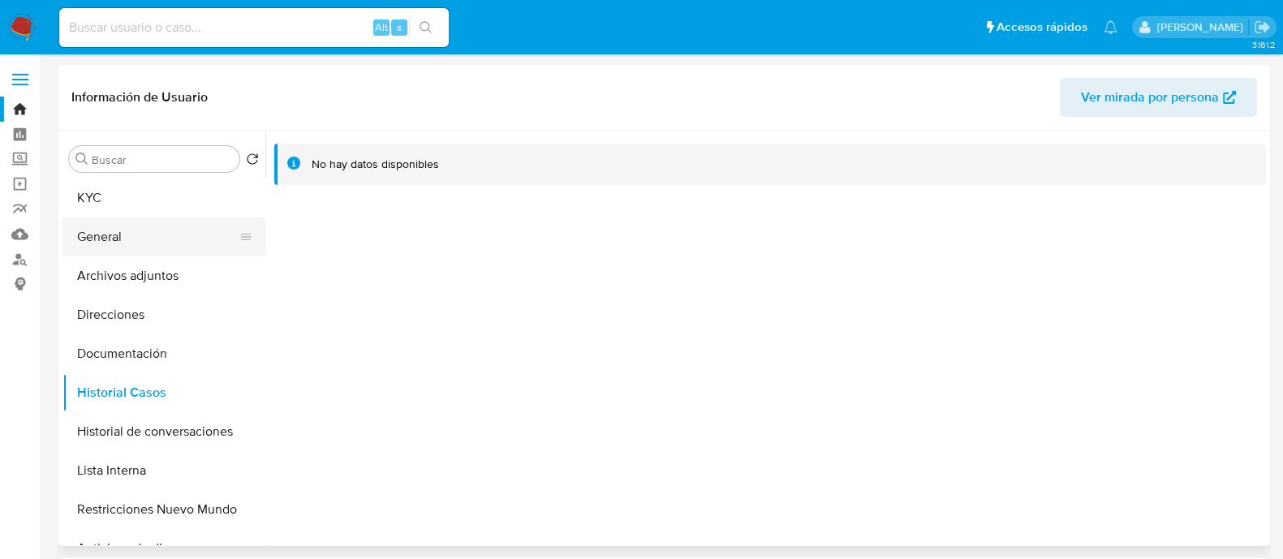
click at [148, 233] on button "General" at bounding box center [157, 236] width 190 height 39
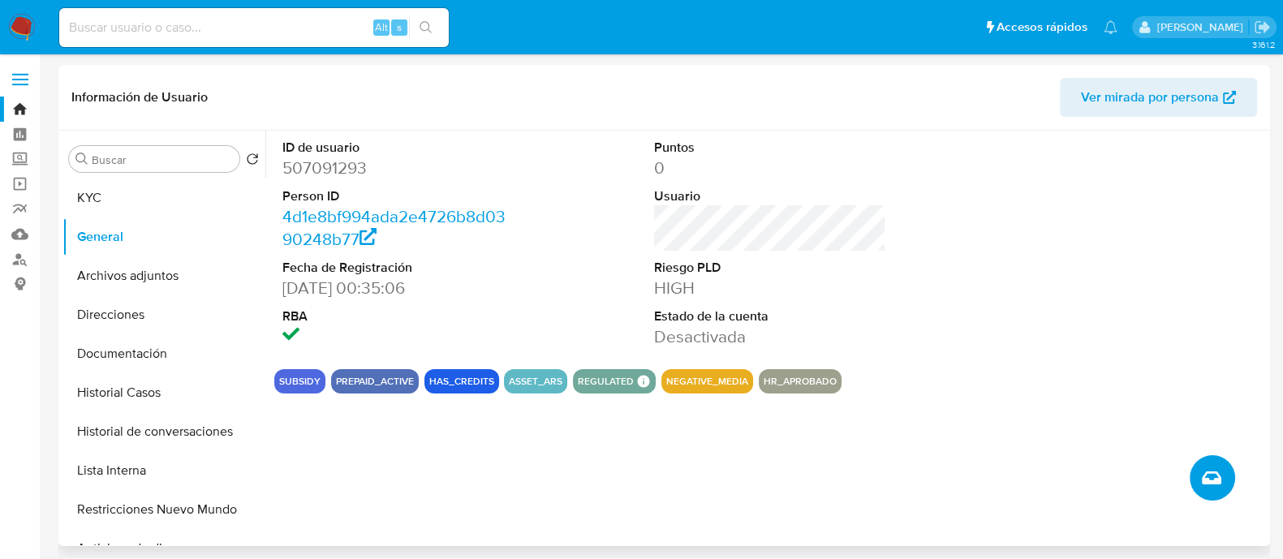
click at [1200, 473] on button "Crear caso manual" at bounding box center [1211, 477] width 45 height 45
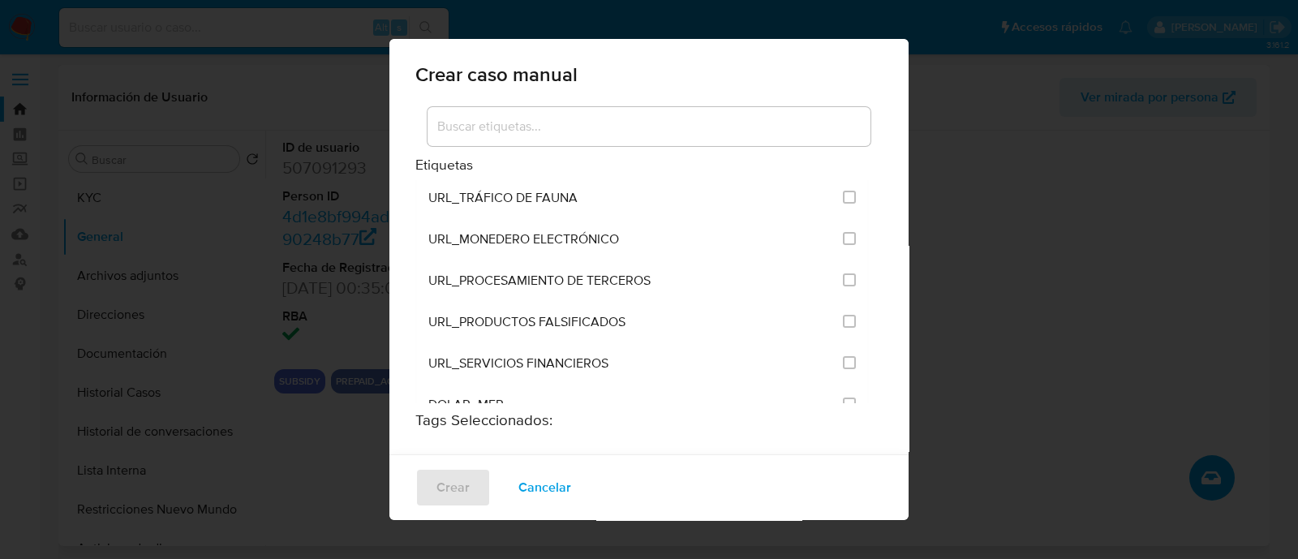
scroll to position [3143, 0]
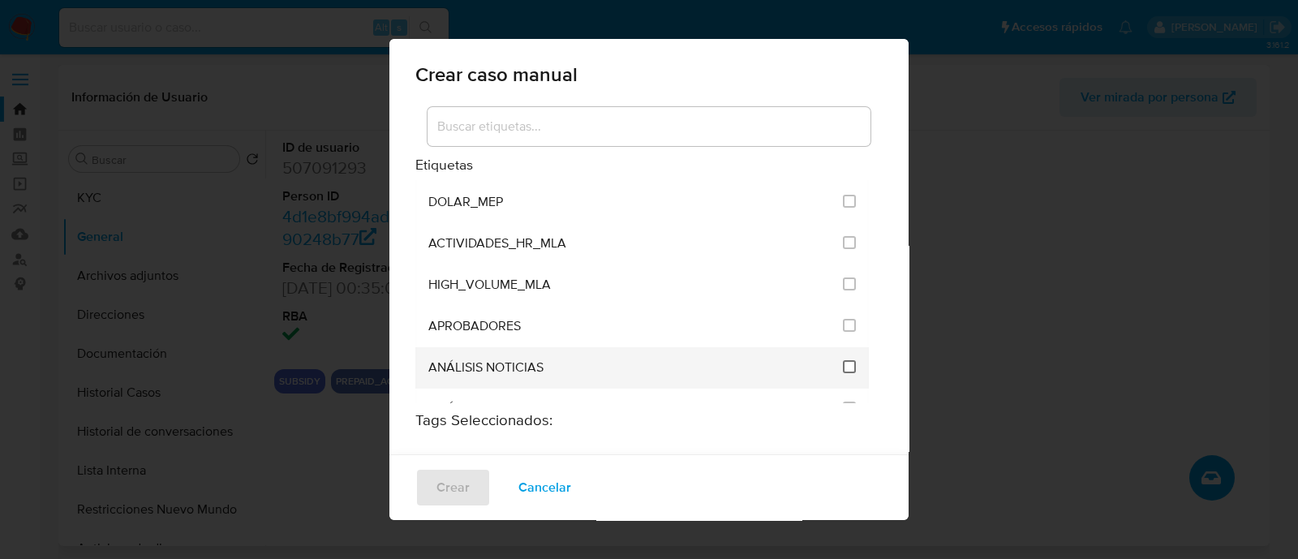
click at [843, 360] on input "3246" at bounding box center [849, 366] width 13 height 13
checkbox input "true"
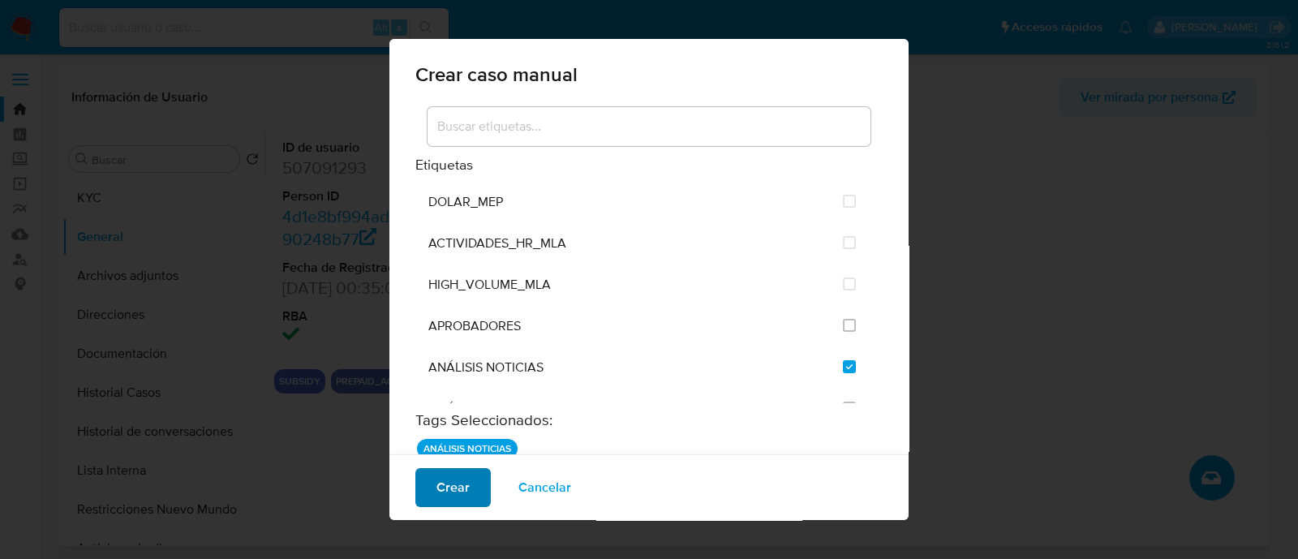
click at [448, 478] on span "Crear" at bounding box center [452, 488] width 33 height 36
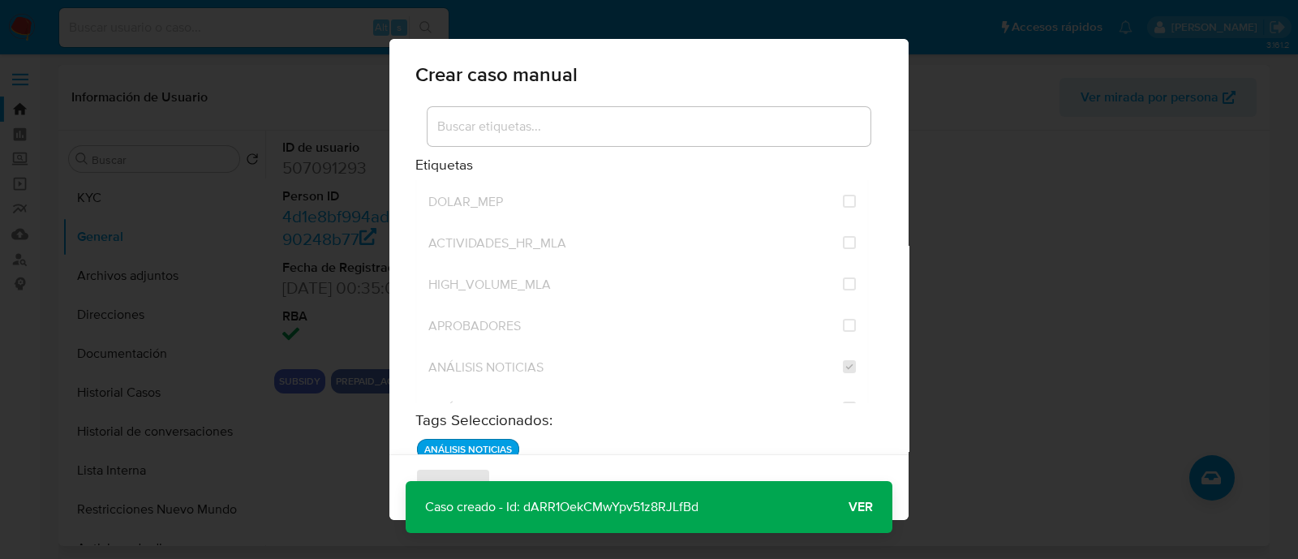
click at [860, 507] on span "Ver" at bounding box center [861, 507] width 24 height 0
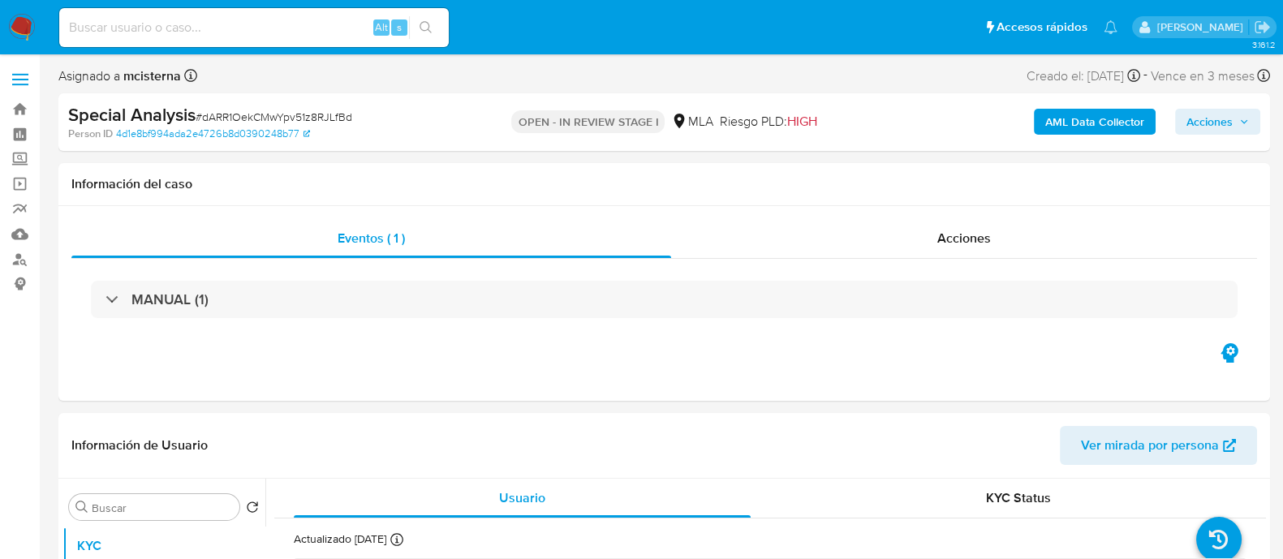
select select "10"
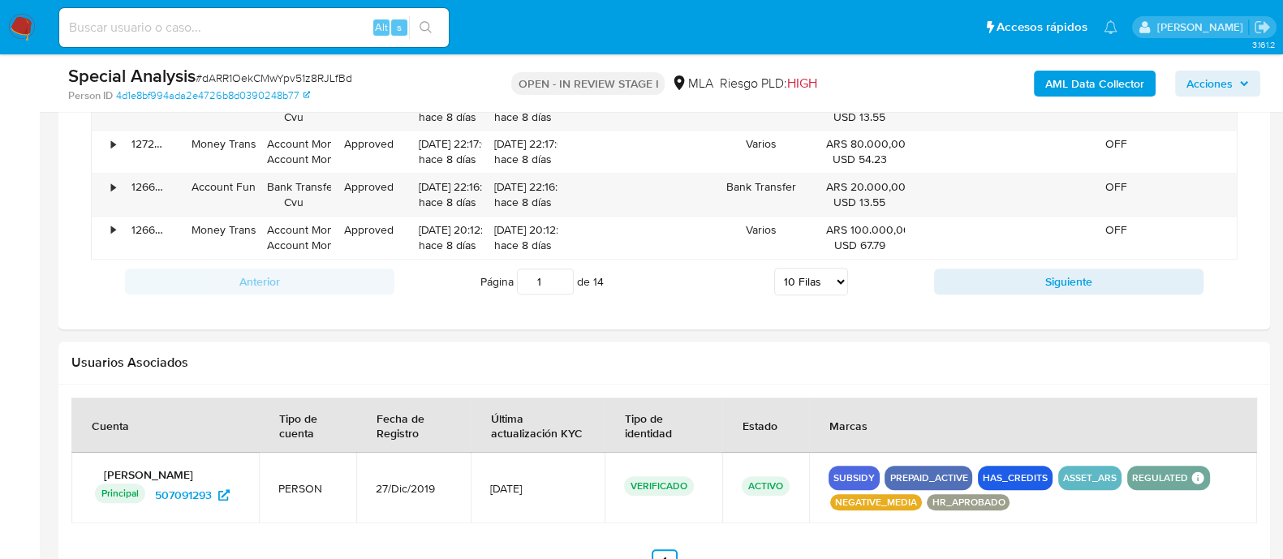
scroll to position [1217, 0]
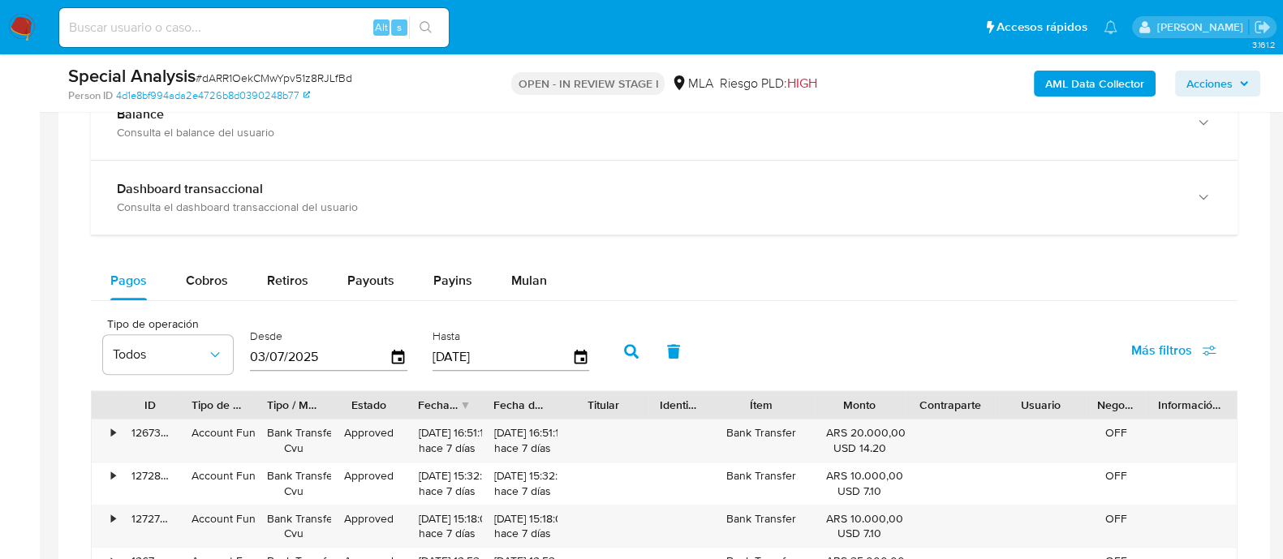
click at [565, 255] on div "Balance Consulta el balance del usuario Dashboard transaccional Consulta el das…" at bounding box center [664, 489] width 1146 height 806
click at [523, 265] on div "Mulan" at bounding box center [529, 280] width 36 height 39
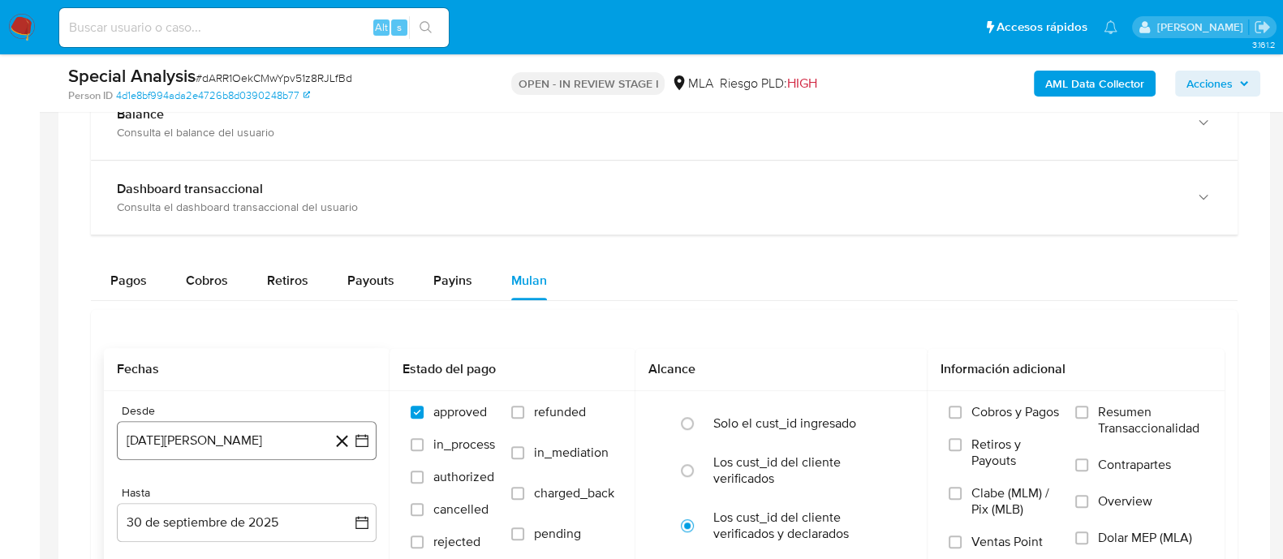
click at [224, 445] on button "[DATE][PERSON_NAME]" at bounding box center [247, 440] width 260 height 39
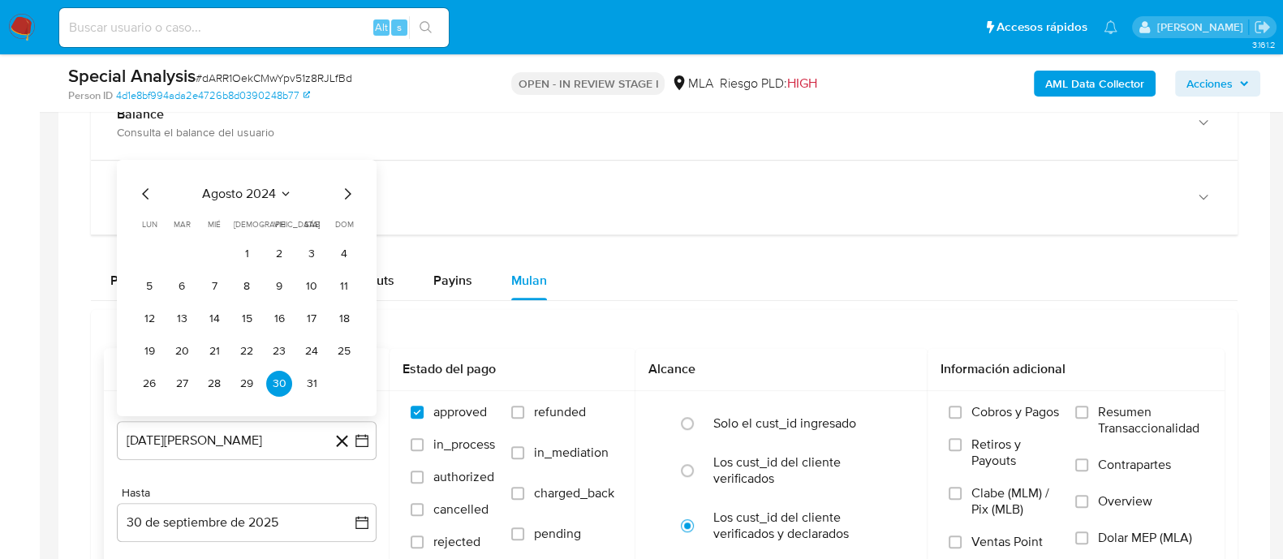
click at [351, 184] on icon "Mes siguiente" at bounding box center [347, 193] width 19 height 19
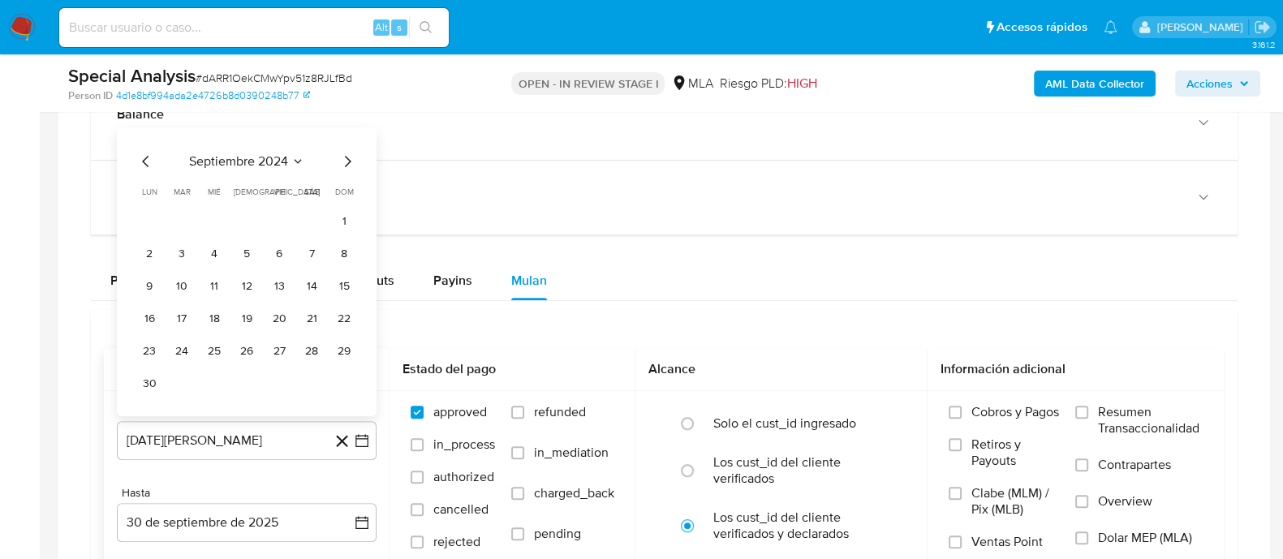
click at [346, 157] on icon "Mes siguiente" at bounding box center [347, 161] width 19 height 19
click at [171, 254] on button "1" at bounding box center [182, 254] width 26 height 26
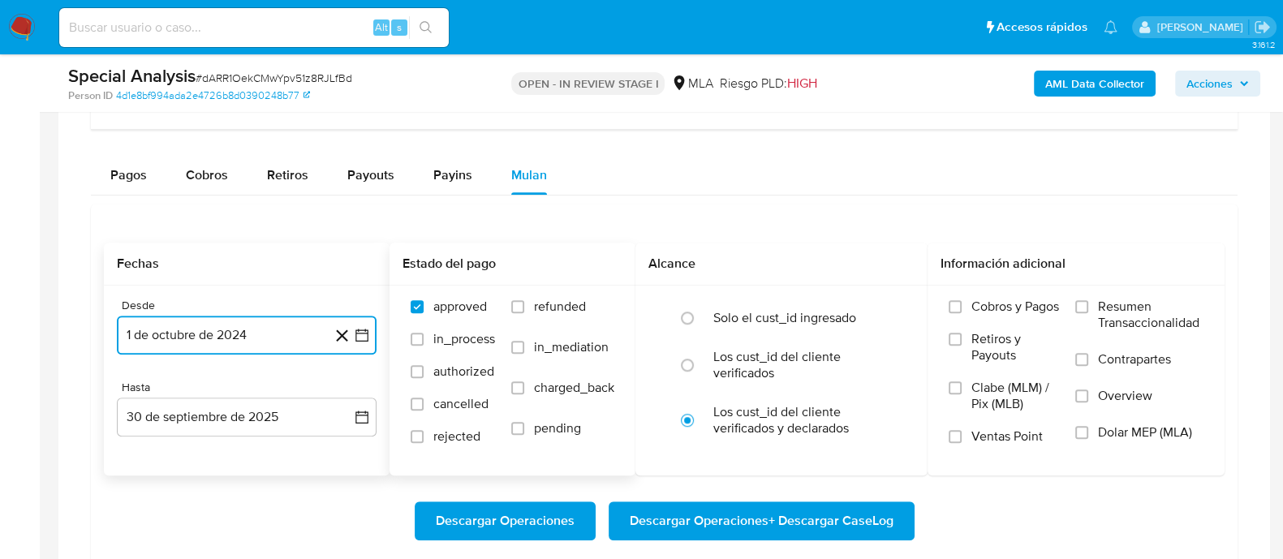
scroll to position [1419, 0]
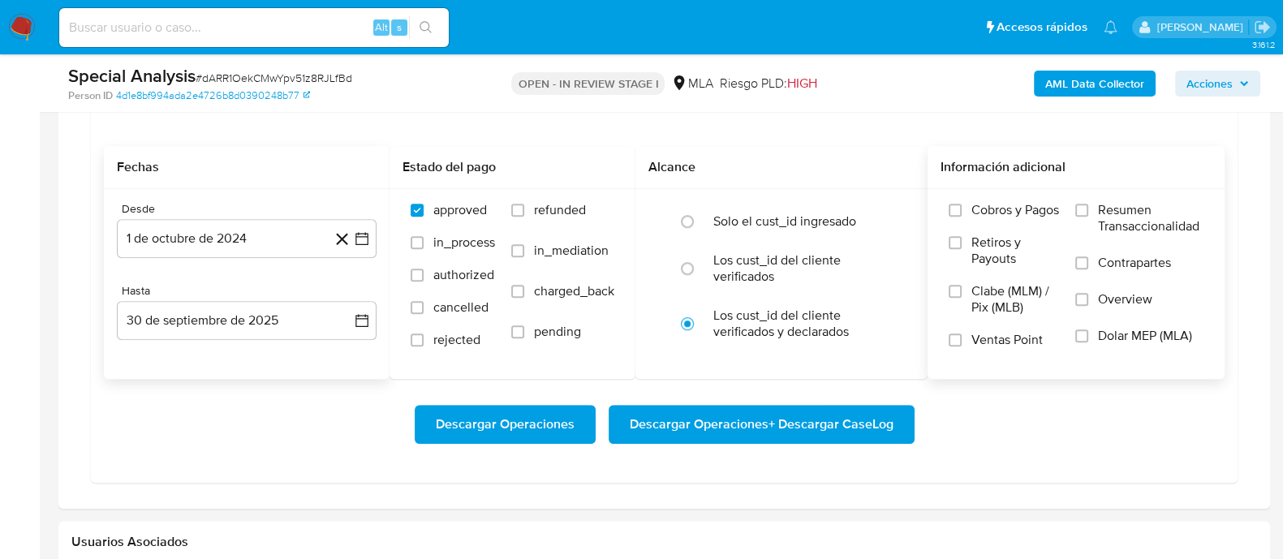
click at [1144, 337] on span "Dolar MEP (MLA)" at bounding box center [1145, 336] width 94 height 16
click at [1088, 337] on input "Dolar MEP (MLA)" at bounding box center [1081, 335] width 13 height 13
click at [823, 411] on span "Descargar Operaciones + Descargar CaseLog" at bounding box center [762, 424] width 264 height 36
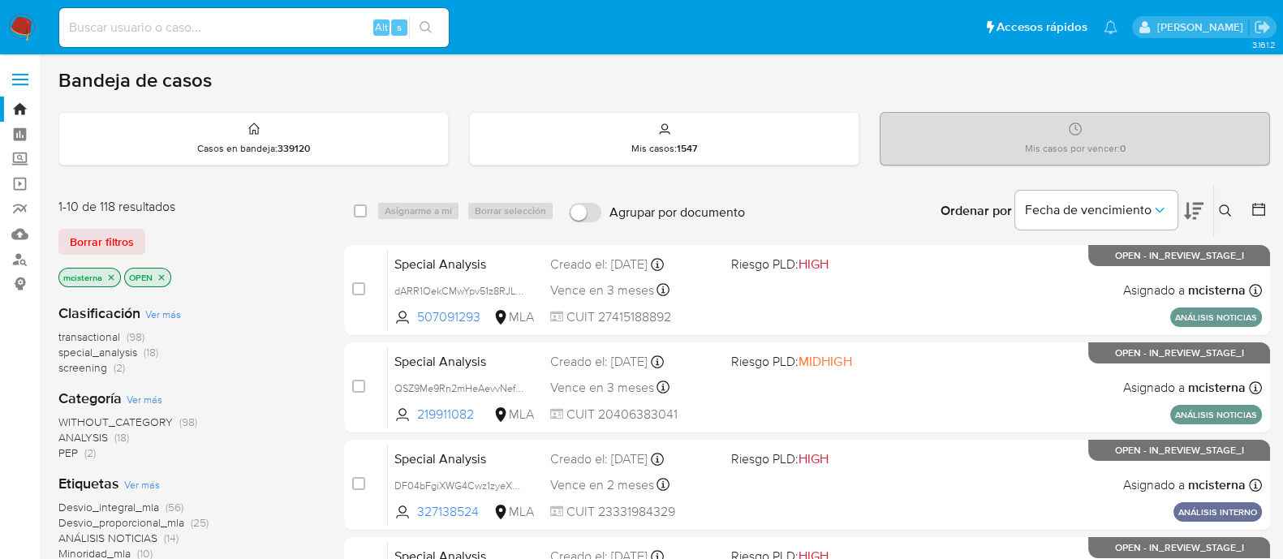
click at [252, 26] on input at bounding box center [253, 27] width 389 height 21
paste input "1750424693"
type input "1750424693"
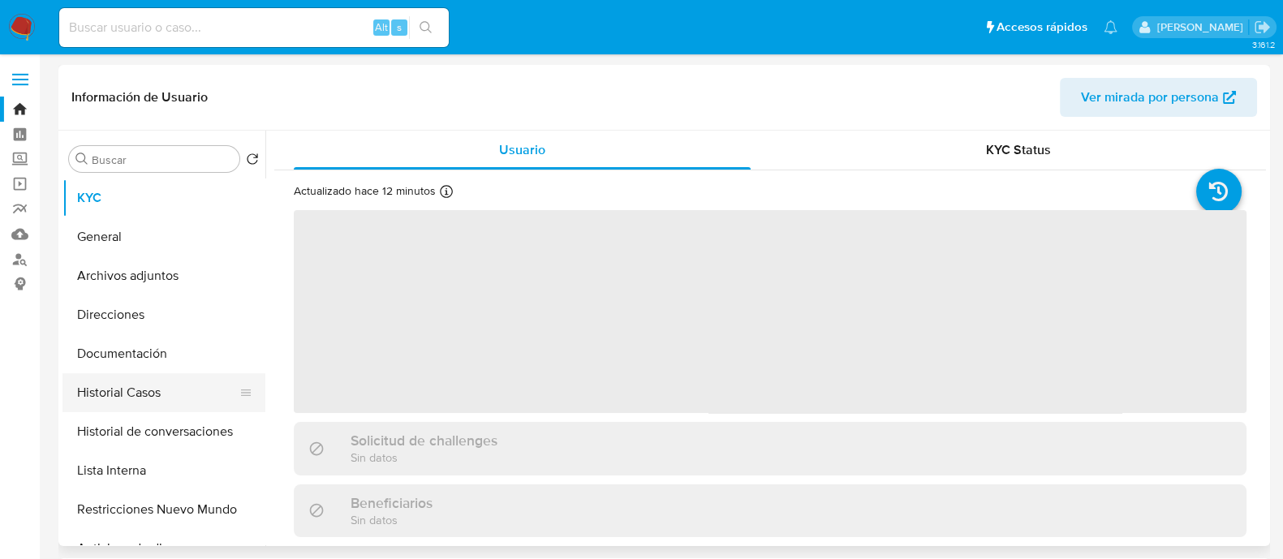
click at [185, 411] on button "Historial Casos" at bounding box center [157, 392] width 190 height 39
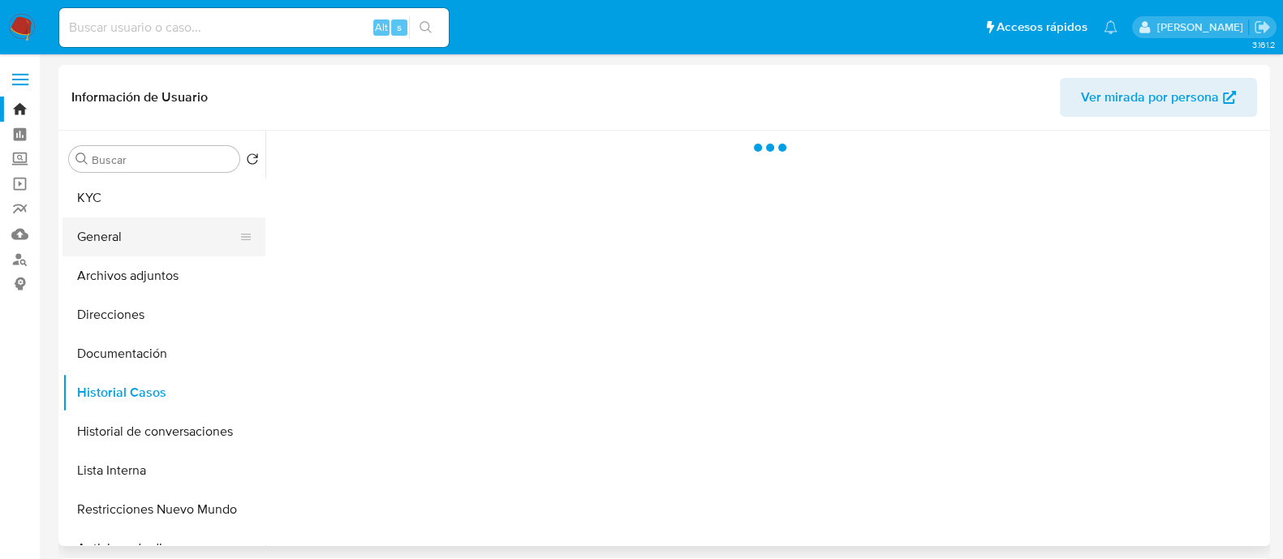
select select "10"
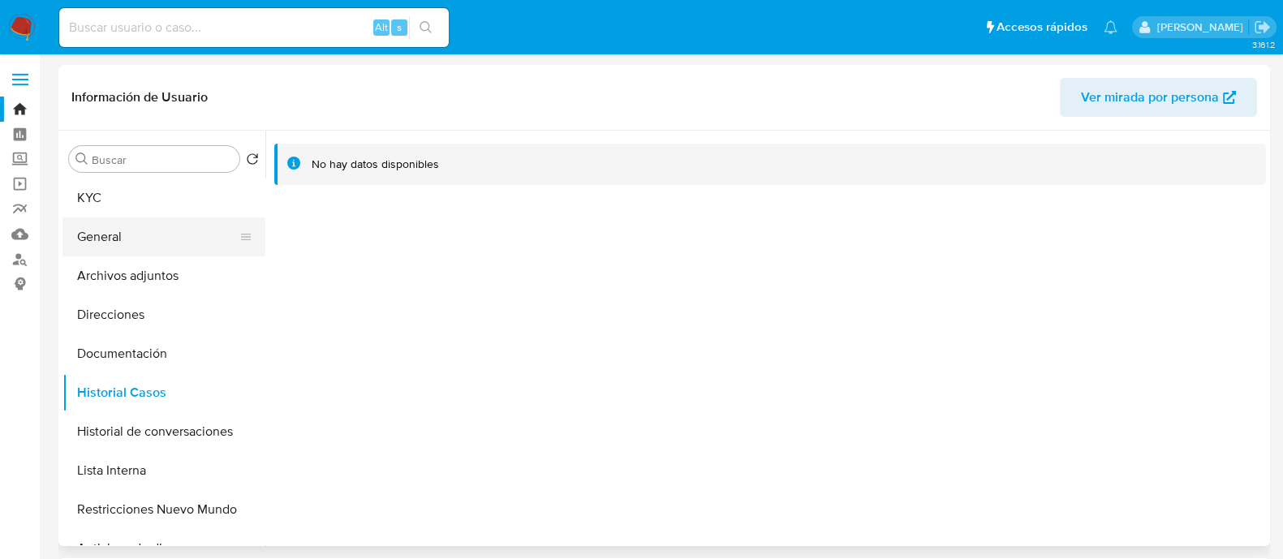
click at [151, 249] on button "General" at bounding box center [157, 236] width 190 height 39
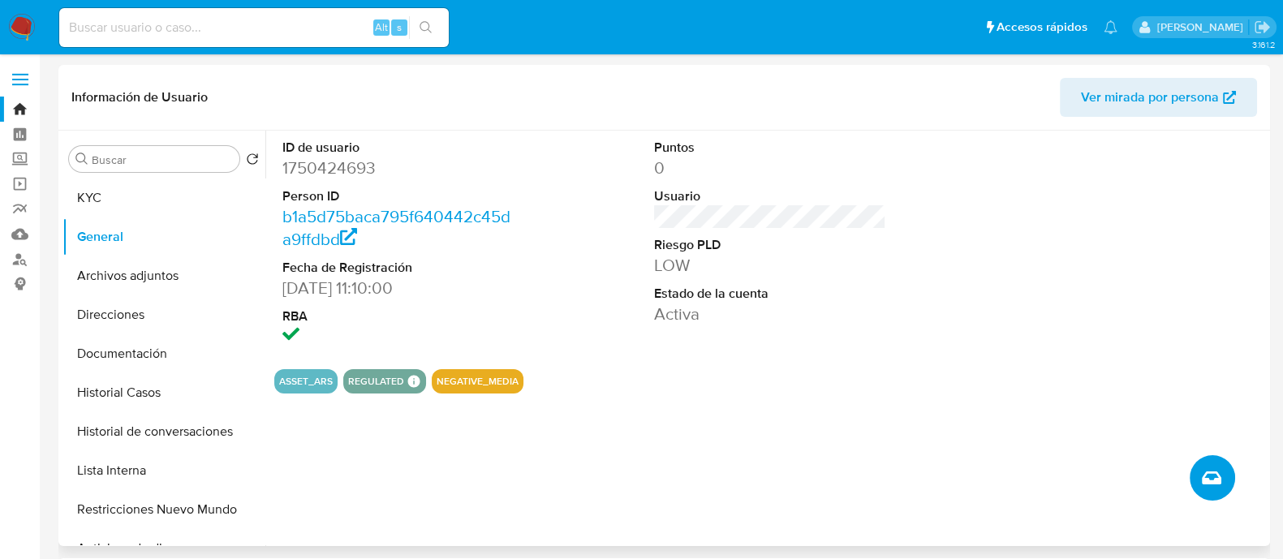
click at [1205, 470] on icon "Crear caso manual" at bounding box center [1211, 477] width 19 height 19
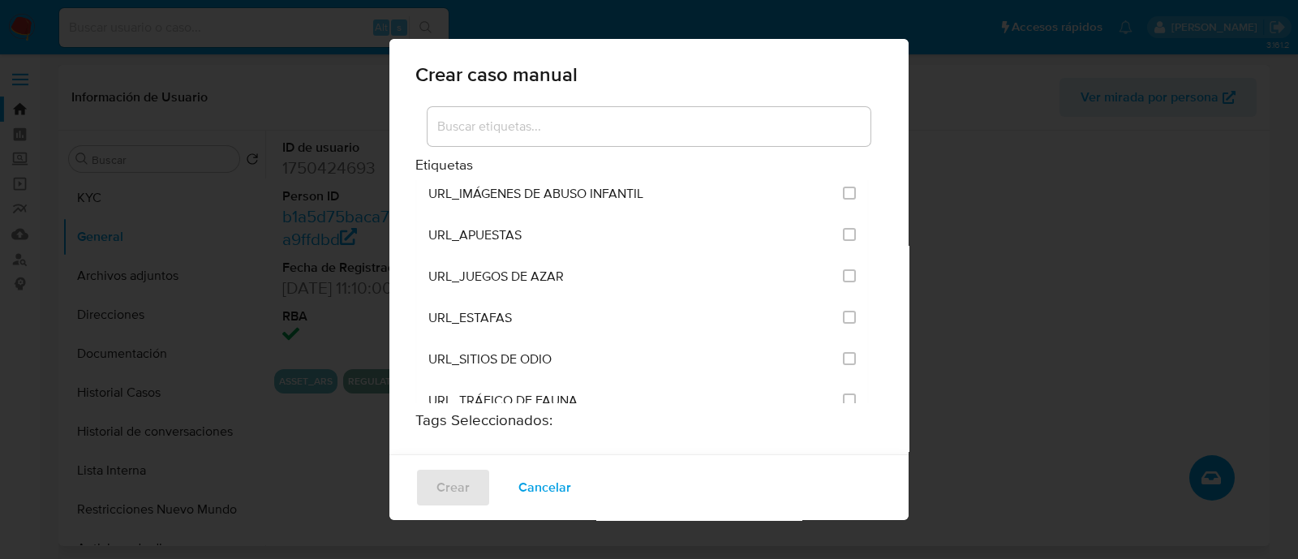
scroll to position [3143, 0]
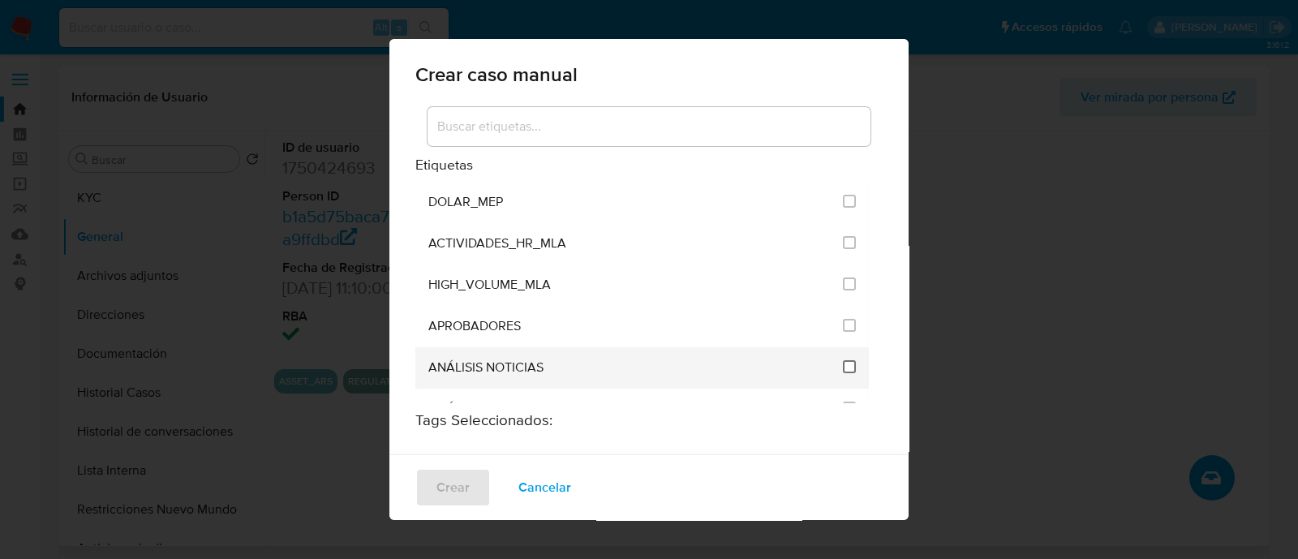
click at [843, 360] on input "3246" at bounding box center [849, 366] width 13 height 13
checkbox input "true"
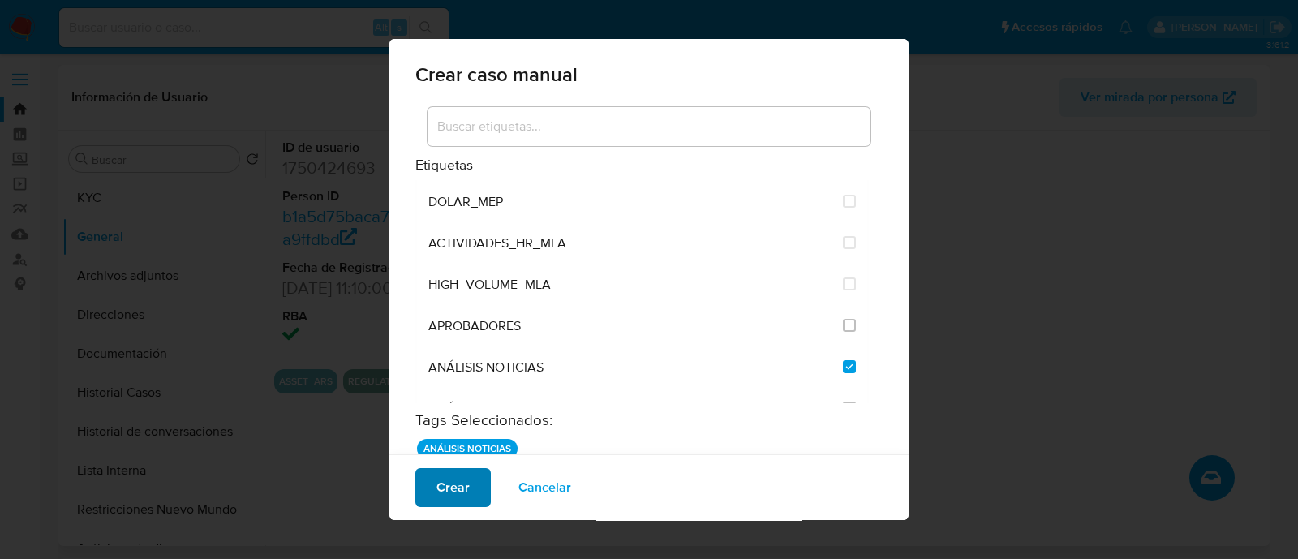
click at [455, 485] on span "Crear" at bounding box center [452, 488] width 33 height 36
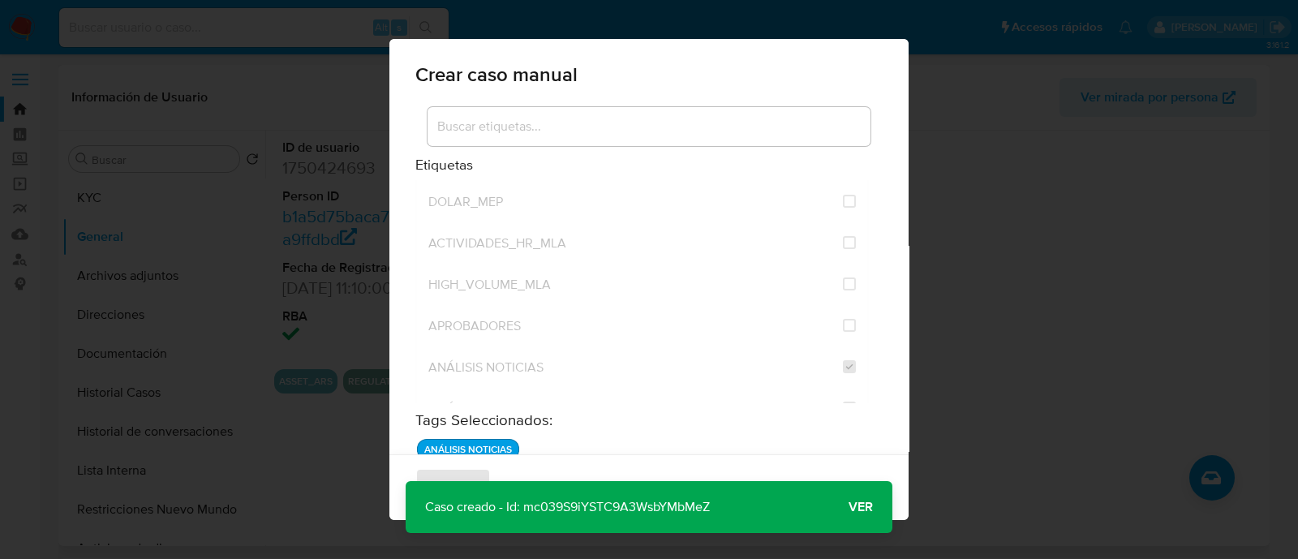
click at [656, 500] on p "Caso creado - Id: mc039S9iYSTC9A3WsbYMbMeZ" at bounding box center [568, 507] width 324 height 52
click at [853, 507] on span "Ver" at bounding box center [861, 507] width 24 height 0
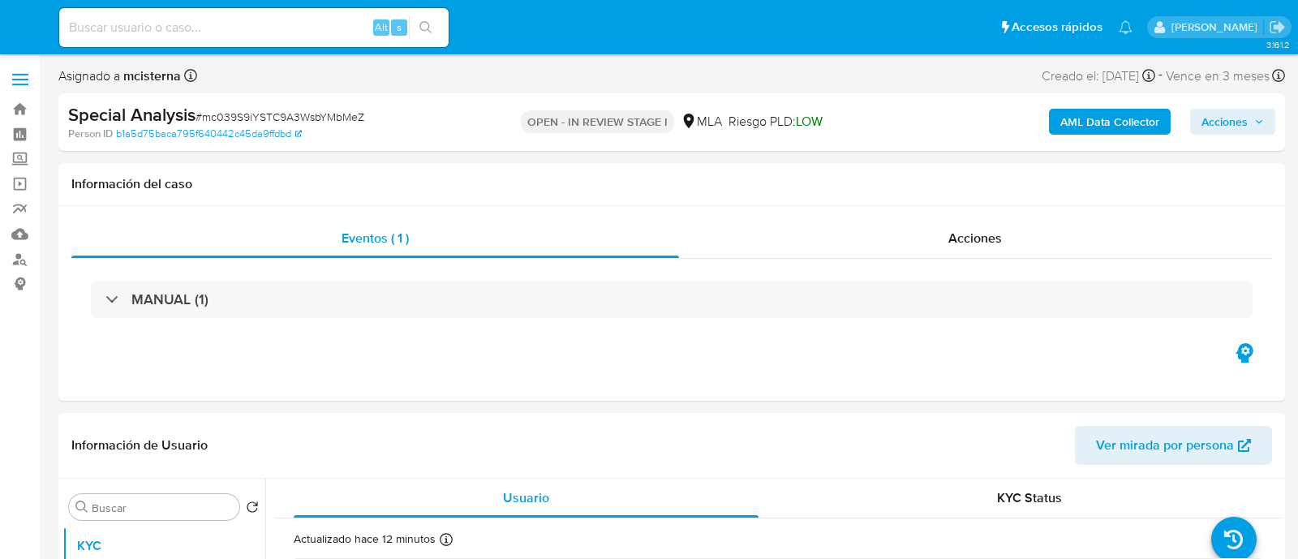
select select "10"
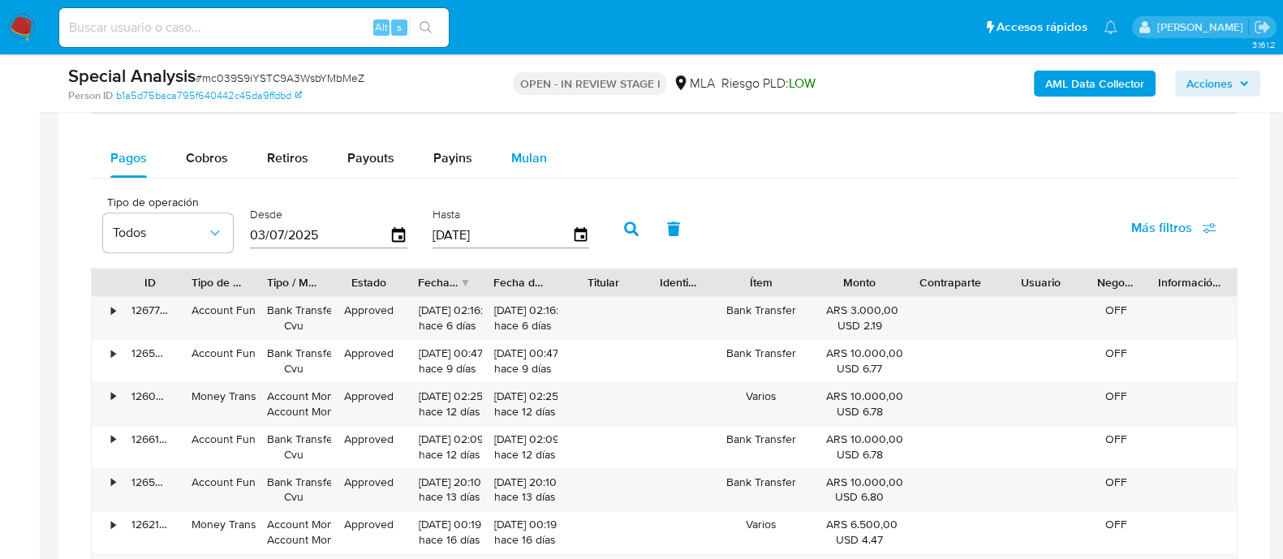
scroll to position [1116, 0]
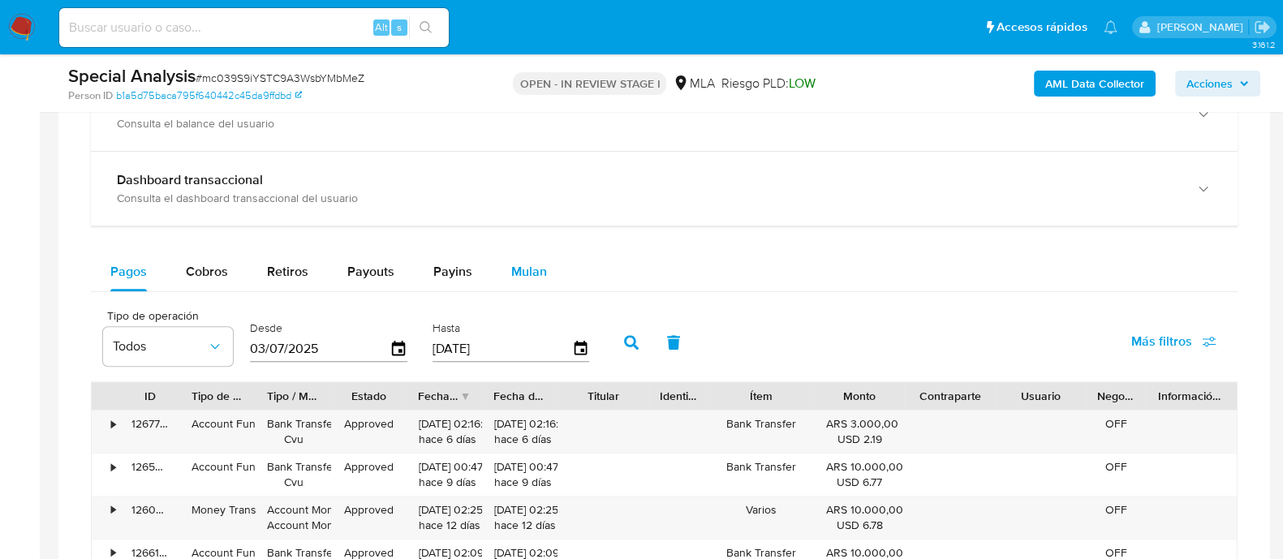
click at [535, 281] on div "Mulan" at bounding box center [529, 271] width 36 height 39
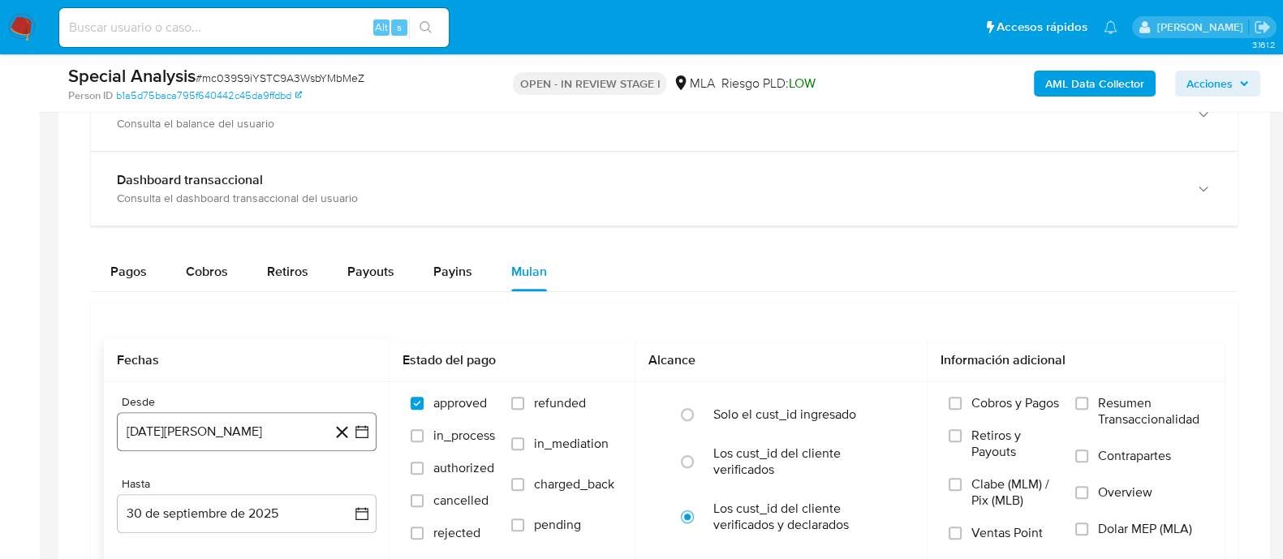
click at [282, 429] on button "30 de agosto de 2024" at bounding box center [247, 431] width 260 height 39
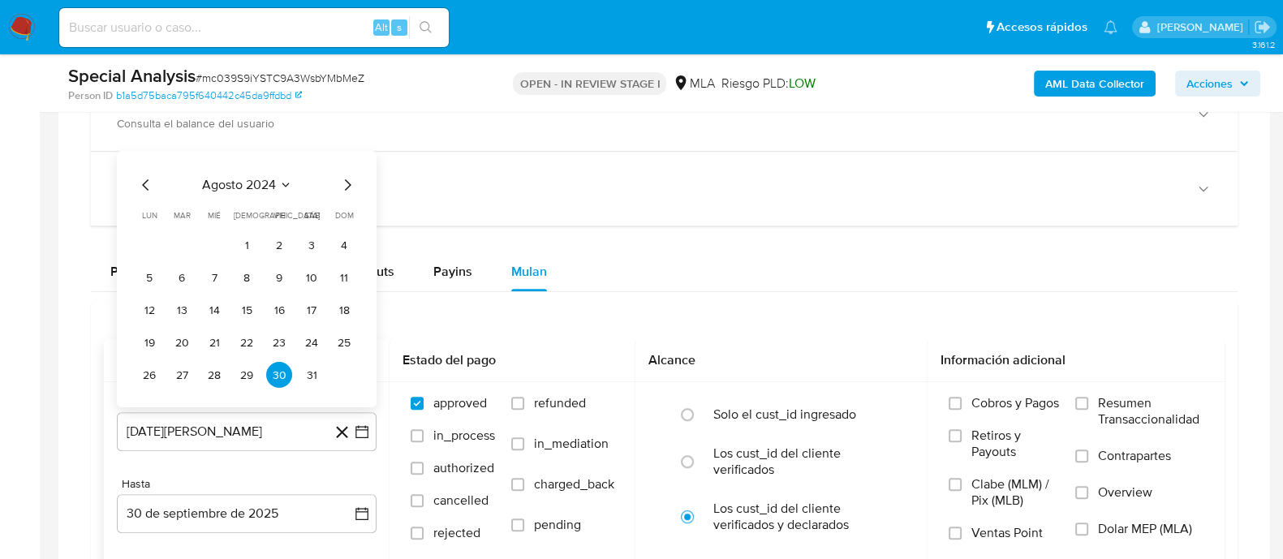
click at [342, 170] on div "agosto 2024 agosto 2024 lun lunes mar martes mié miércoles jue jueves vie viern…" at bounding box center [247, 279] width 260 height 256
click at [347, 175] on icon "Mes siguiente" at bounding box center [347, 184] width 19 height 19
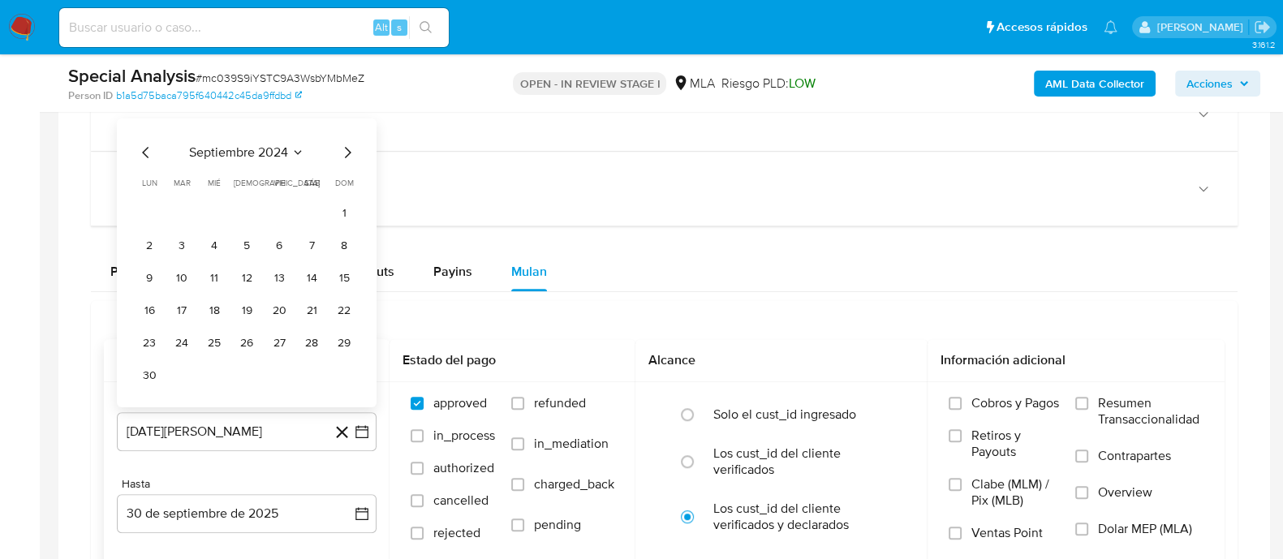
click at [350, 153] on icon "Mes siguiente" at bounding box center [347, 152] width 19 height 19
click at [170, 244] on button "1" at bounding box center [182, 245] width 26 height 26
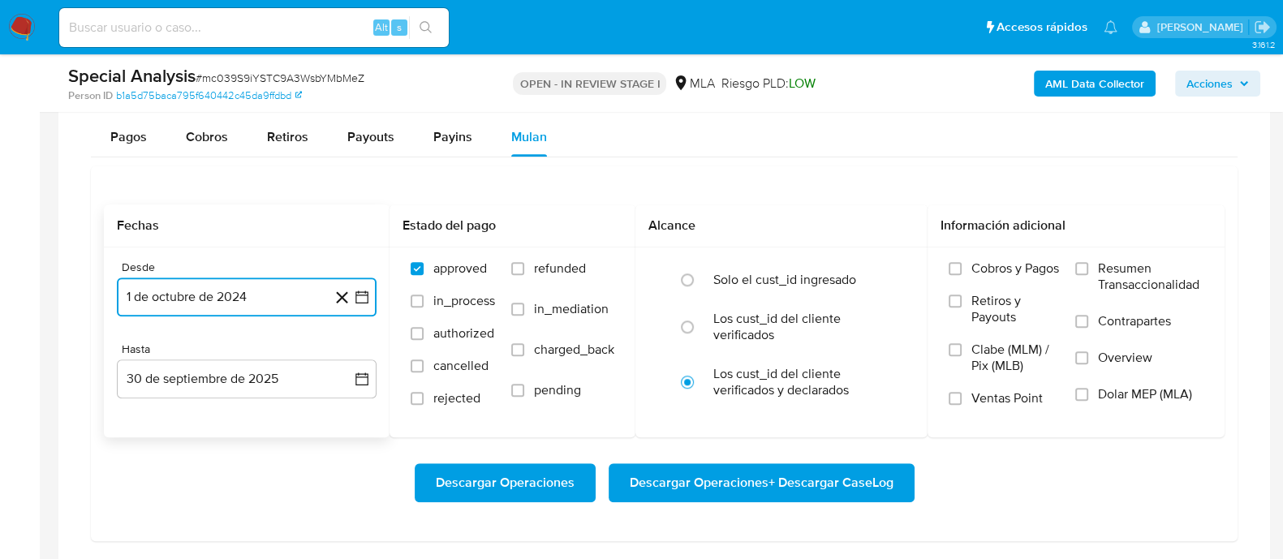
scroll to position [1318, 0]
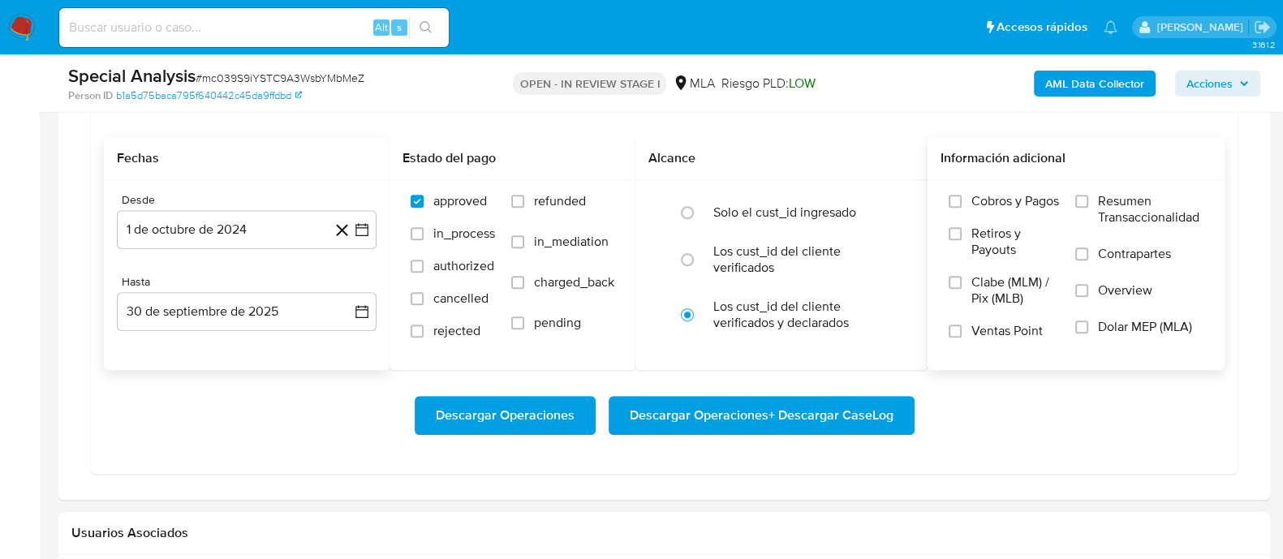
click at [1140, 322] on span "Dolar MEP (MLA)" at bounding box center [1145, 327] width 94 height 16
click at [1088, 322] on input "Dolar MEP (MLA)" at bounding box center [1081, 326] width 13 height 13
click at [798, 414] on span "Descargar Operaciones + Descargar CaseLog" at bounding box center [762, 416] width 264 height 36
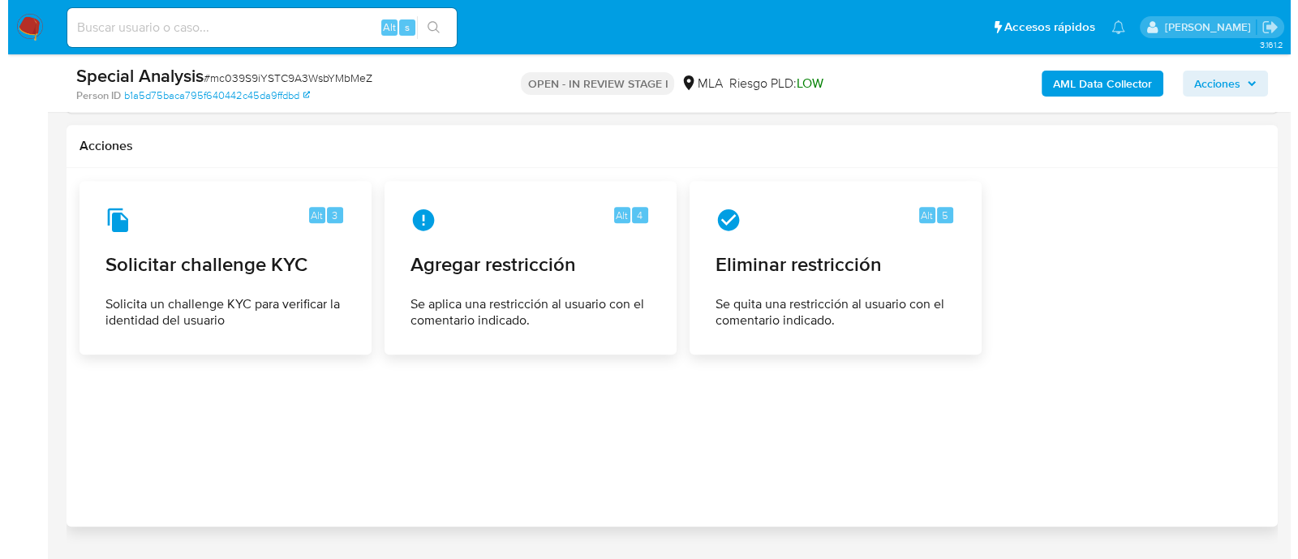
scroll to position [2136, 0]
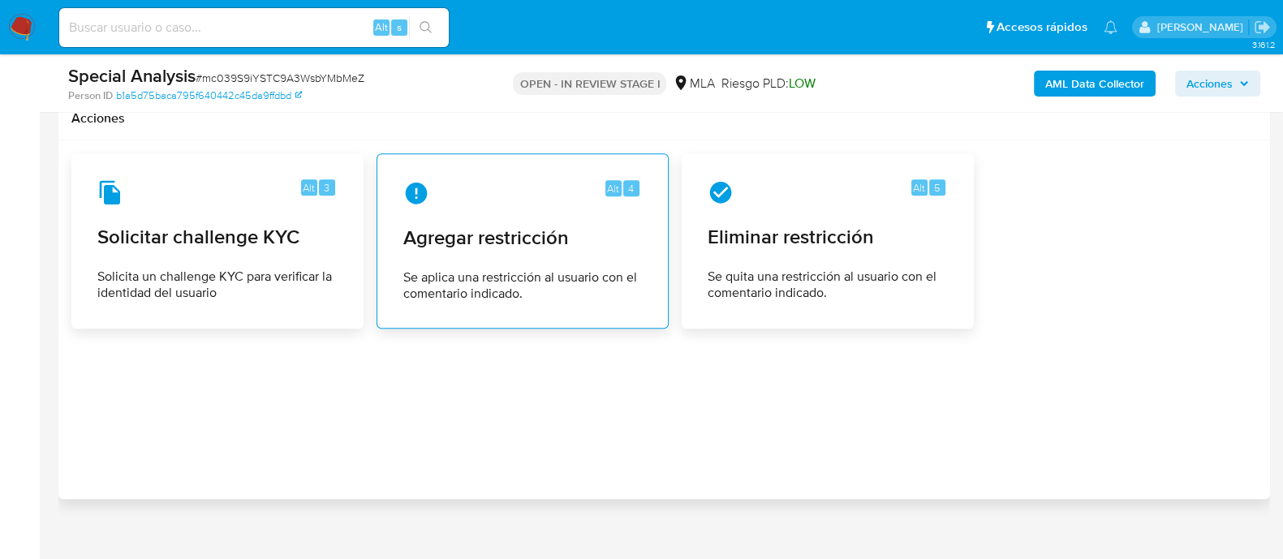
click at [509, 226] on span "Agregar restricción" at bounding box center [522, 238] width 239 height 24
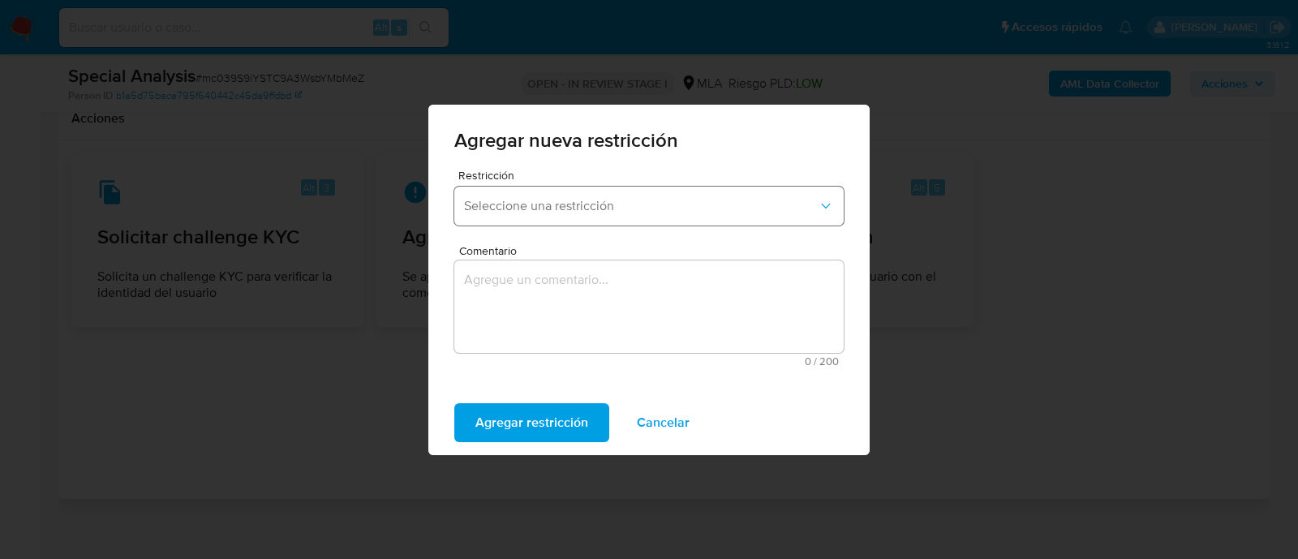
click at [510, 191] on button "Seleccione una restricción" at bounding box center [648, 206] width 389 height 39
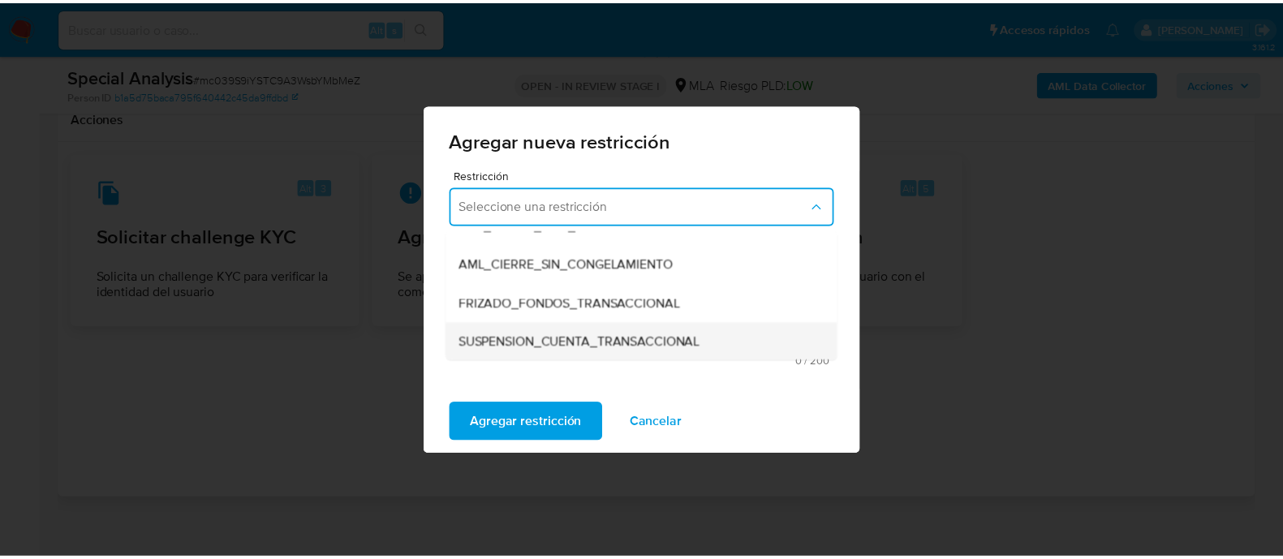
scroll to position [202, 0]
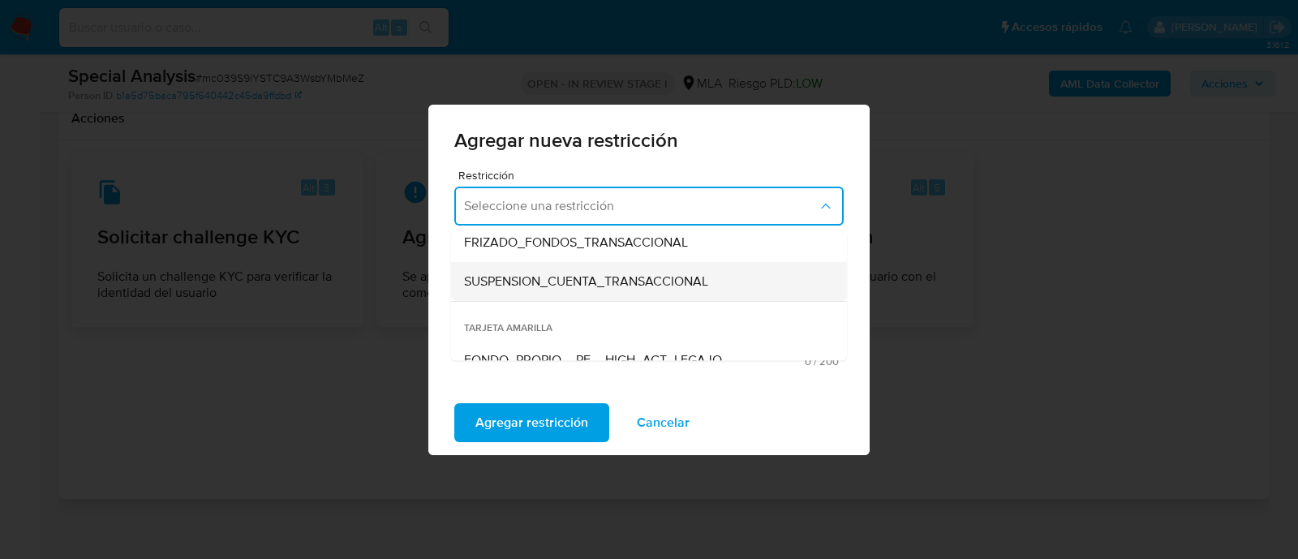
click at [591, 281] on span "SUSPENSION_CUENTA_TRANSACCIONAL" at bounding box center [586, 281] width 244 height 16
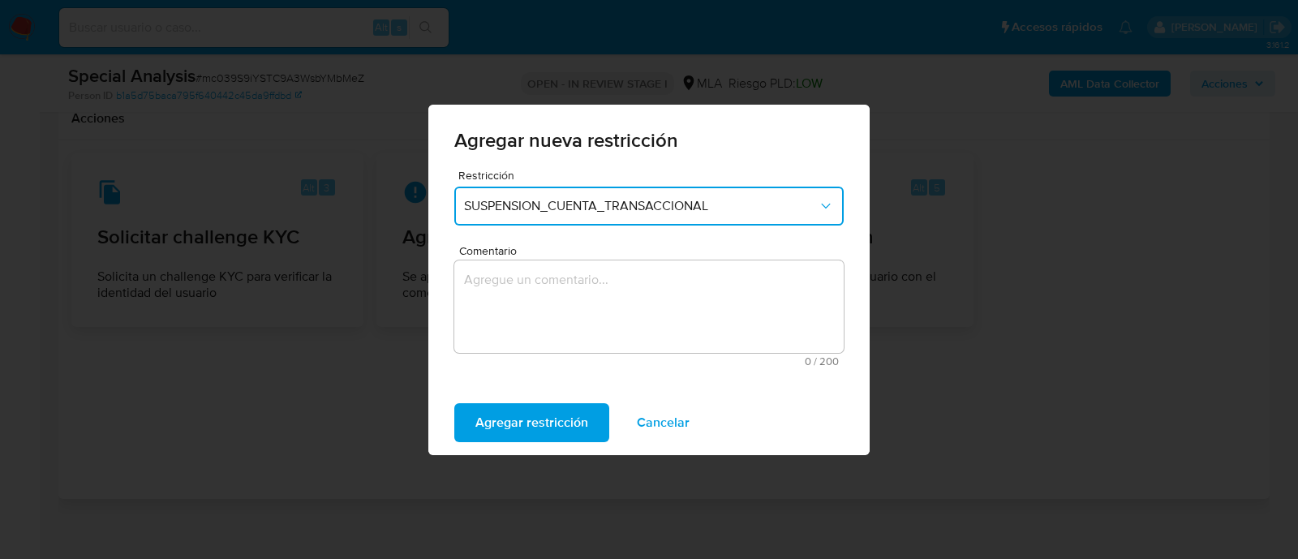
click at [639, 306] on textarea "Comentario" at bounding box center [648, 306] width 389 height 92
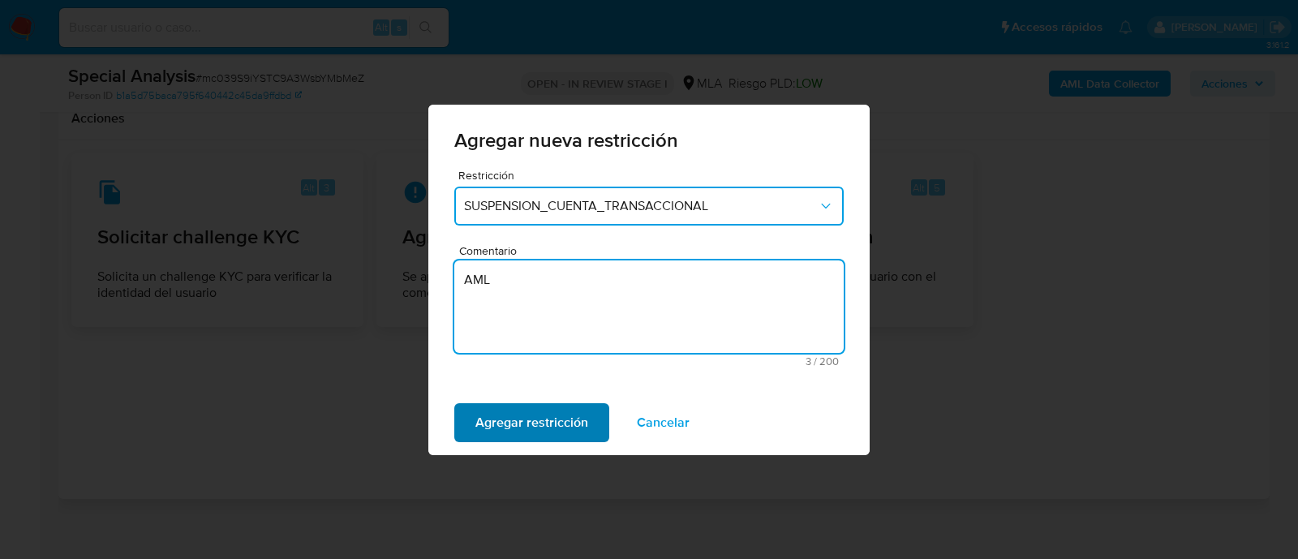
type textarea "AML"
click at [518, 419] on span "Agregar restricción" at bounding box center [531, 423] width 113 height 36
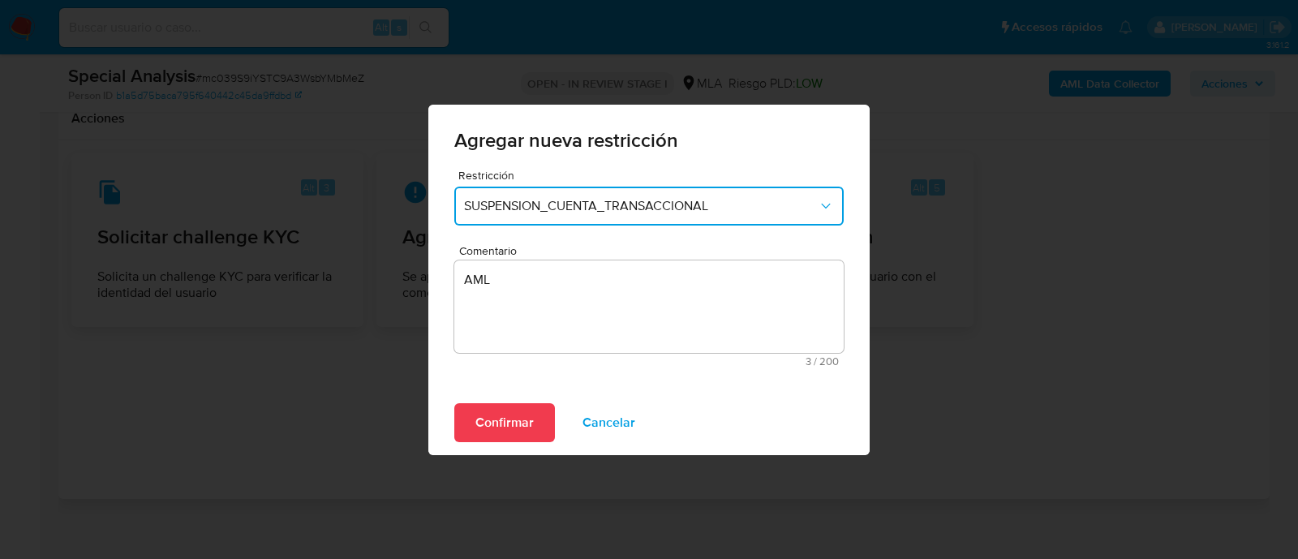
click at [507, 420] on span "Confirmar" at bounding box center [504, 423] width 58 height 36
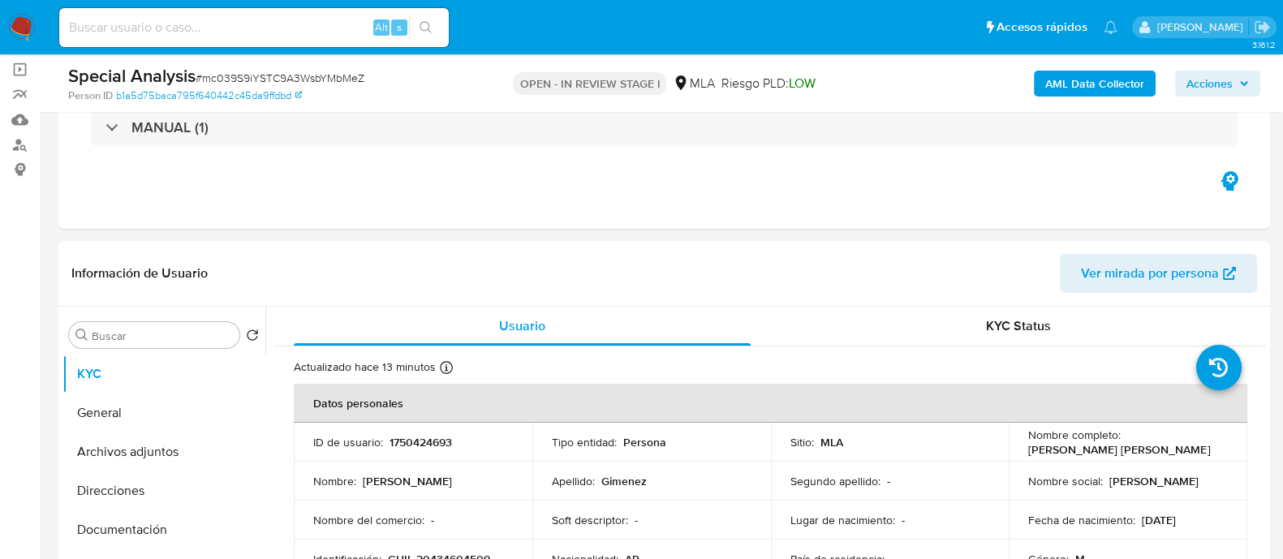
scroll to position [108, 0]
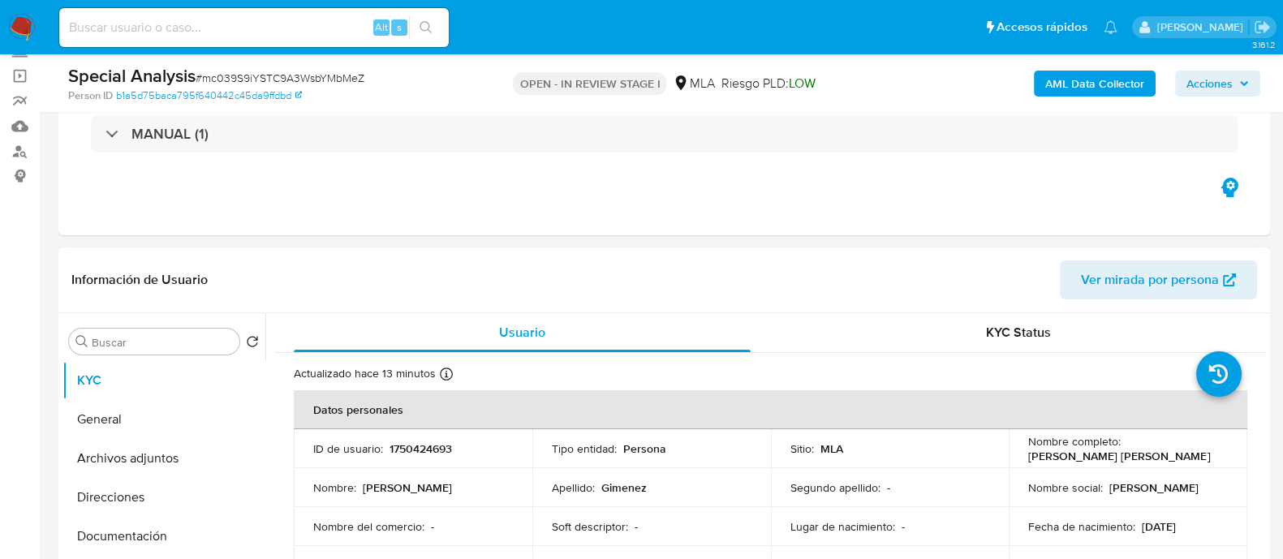
click at [425, 452] on p "1750424693" at bounding box center [420, 448] width 62 height 15
copy p "1750424693"
drag, startPoint x: 1021, startPoint y: 457, endPoint x: 1204, endPoint y: 456, distance: 182.5
click at [1204, 456] on td "Nombre completo : Ariel Jeremias Alexi Gimenez" at bounding box center [1127, 448] width 239 height 39
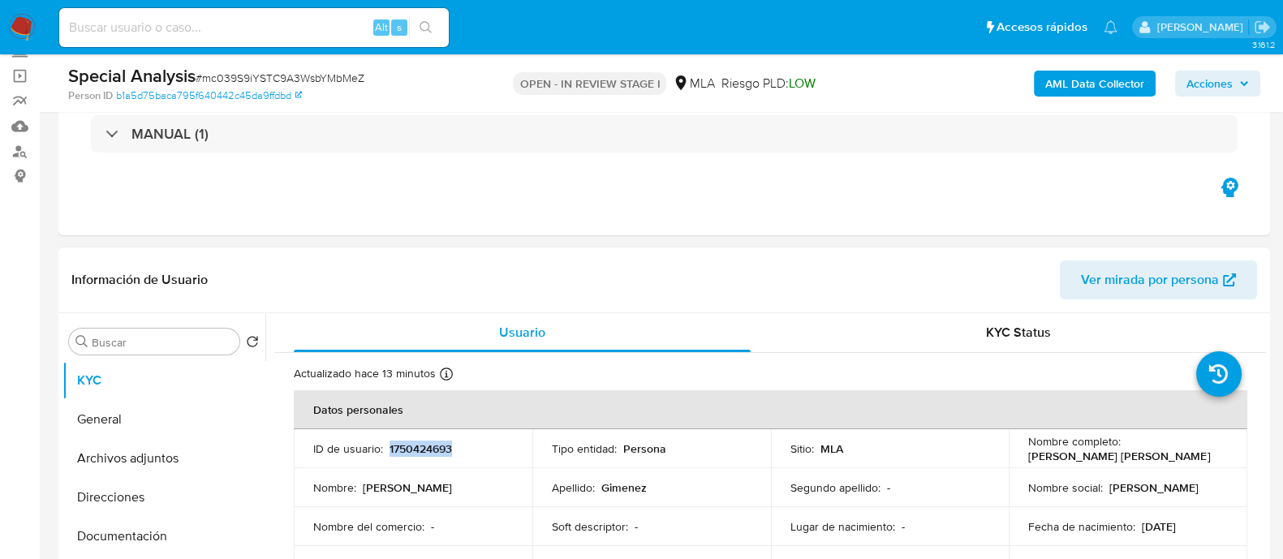
copy p "Ariel Jeremias Alexi Gimenez"
click at [410, 443] on p "1750424693" at bounding box center [420, 448] width 62 height 15
copy p "1750424693"
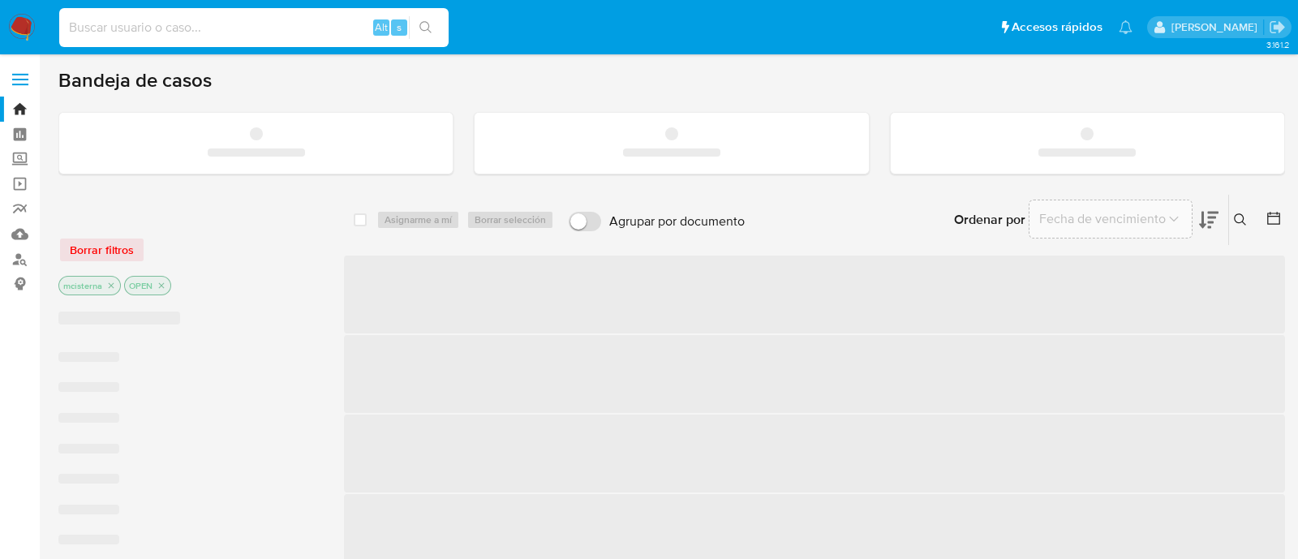
click at [338, 26] on input at bounding box center [253, 27] width 389 height 21
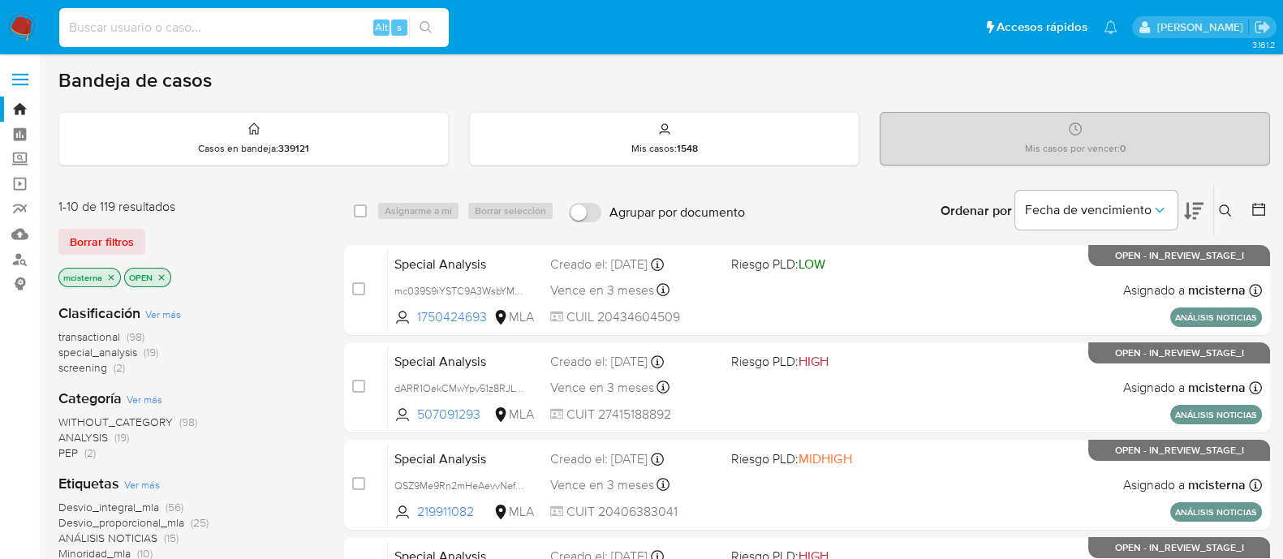
paste input "1466065460"
type input "1466065460"
click at [430, 21] on icon "search-icon" at bounding box center [425, 27] width 13 height 13
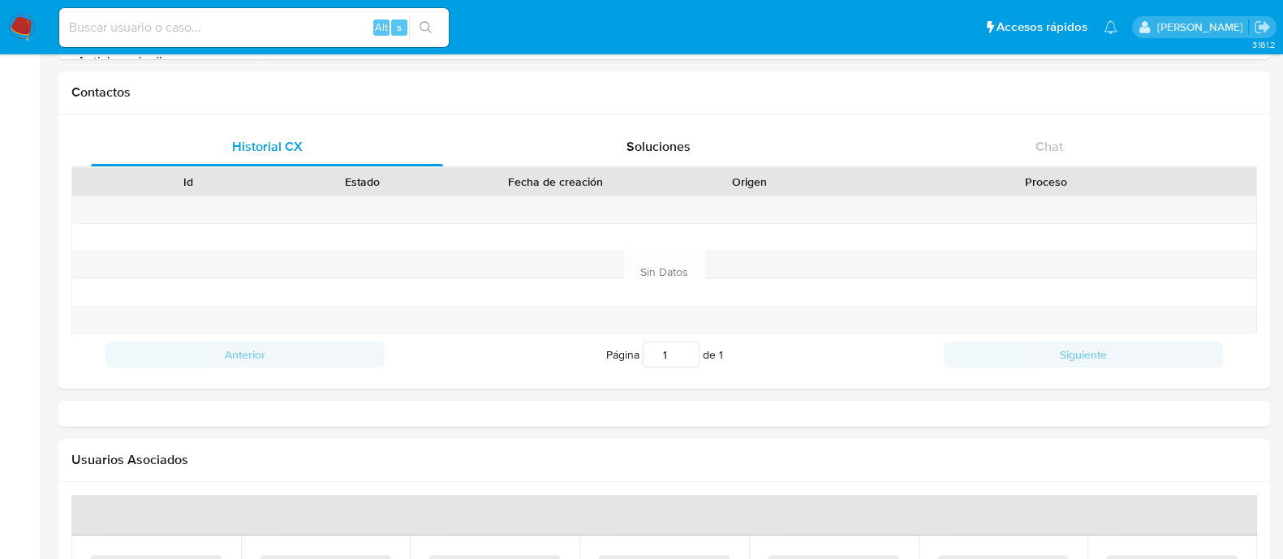
scroll to position [507, 0]
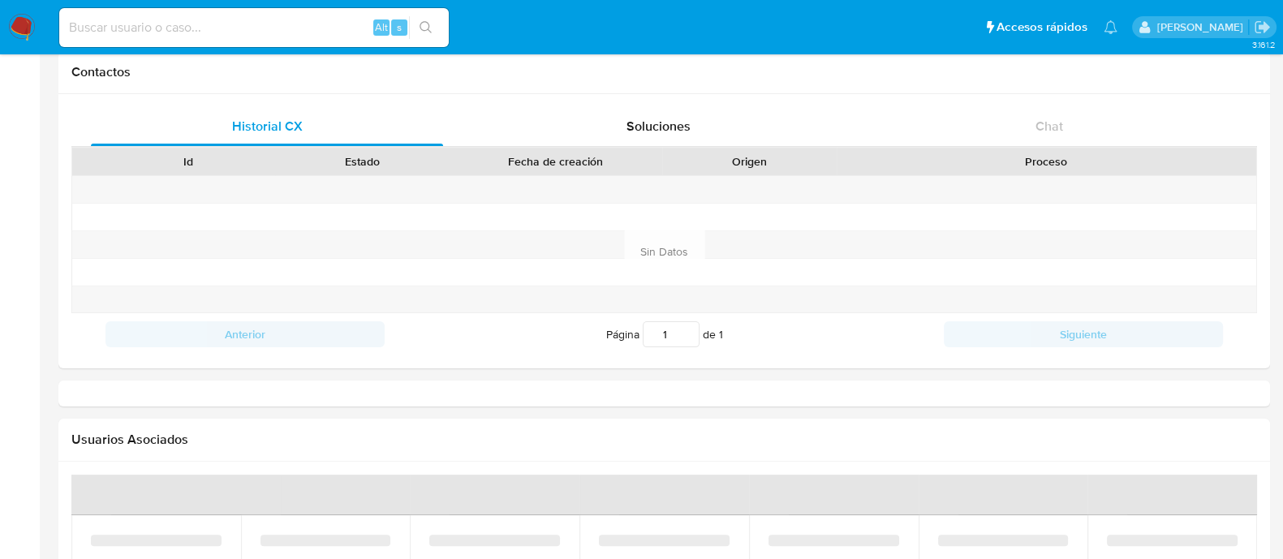
select select "10"
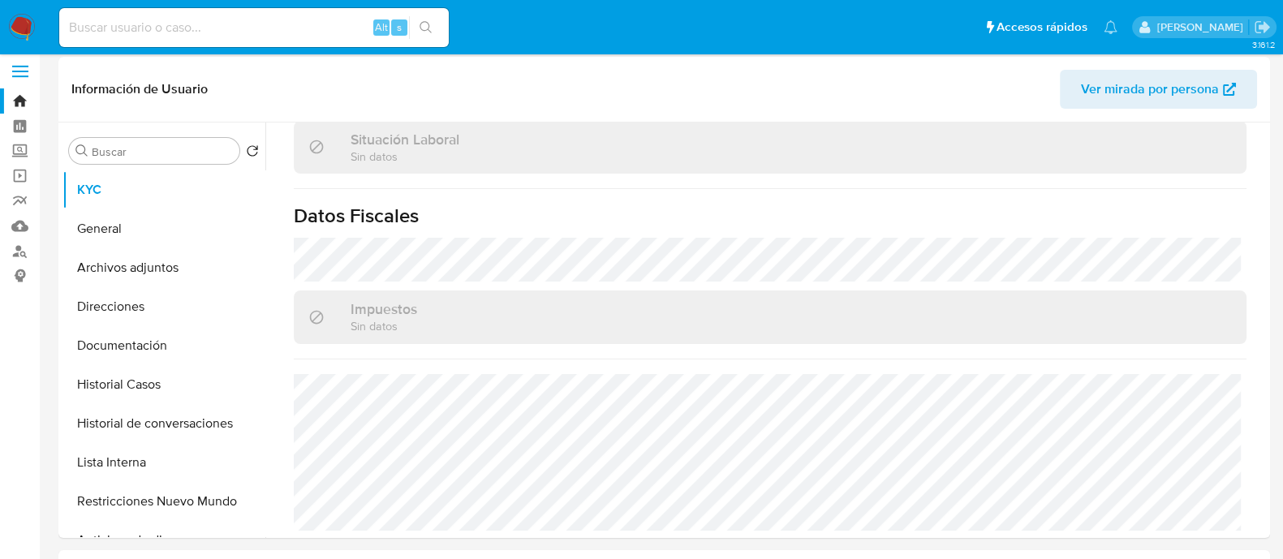
scroll to position [0, 0]
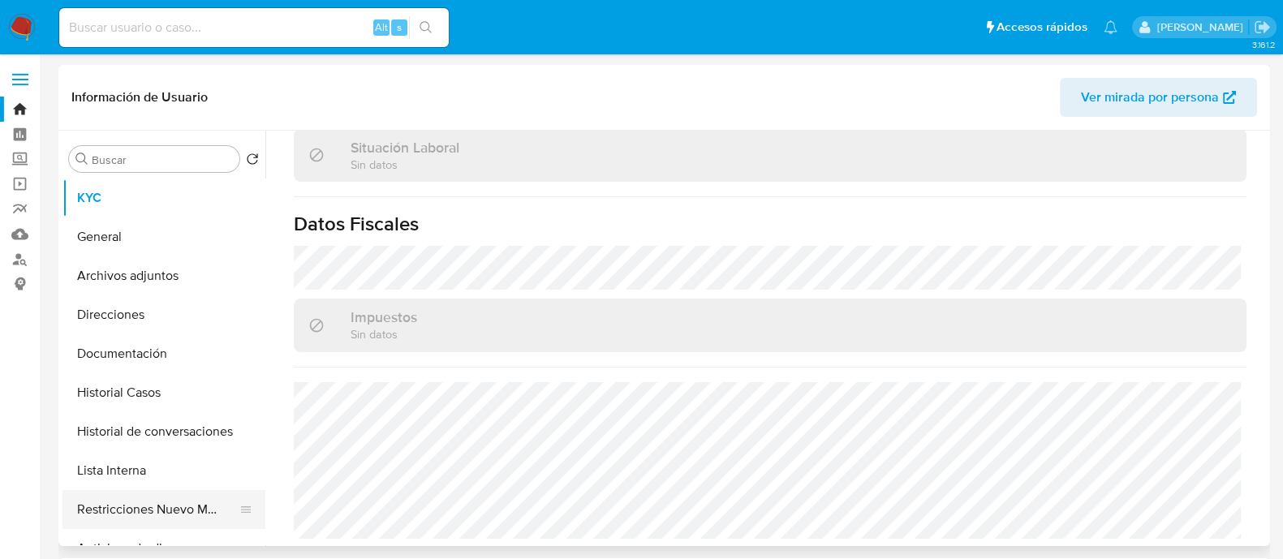
click at [184, 503] on button "Restricciones Nuevo Mundo" at bounding box center [157, 509] width 190 height 39
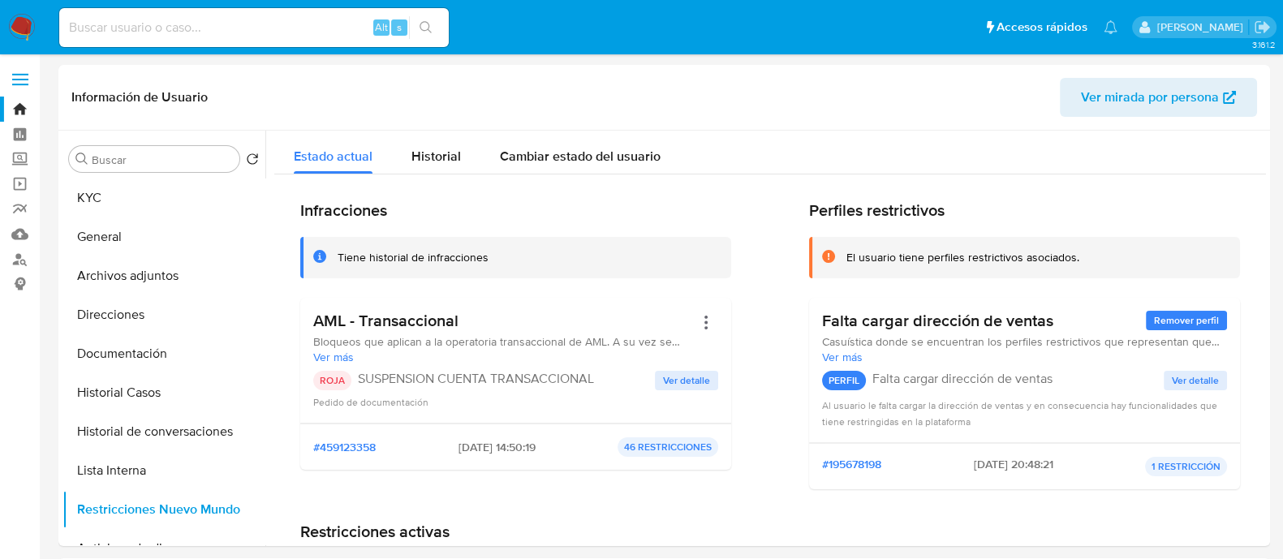
click at [244, 47] on div "Alt s" at bounding box center [253, 27] width 389 height 45
click at [251, 35] on input at bounding box center [253, 27] width 389 height 21
paste input "2065744935"
type input "2065744935"
click at [419, 34] on button "search-icon" at bounding box center [425, 27] width 33 height 23
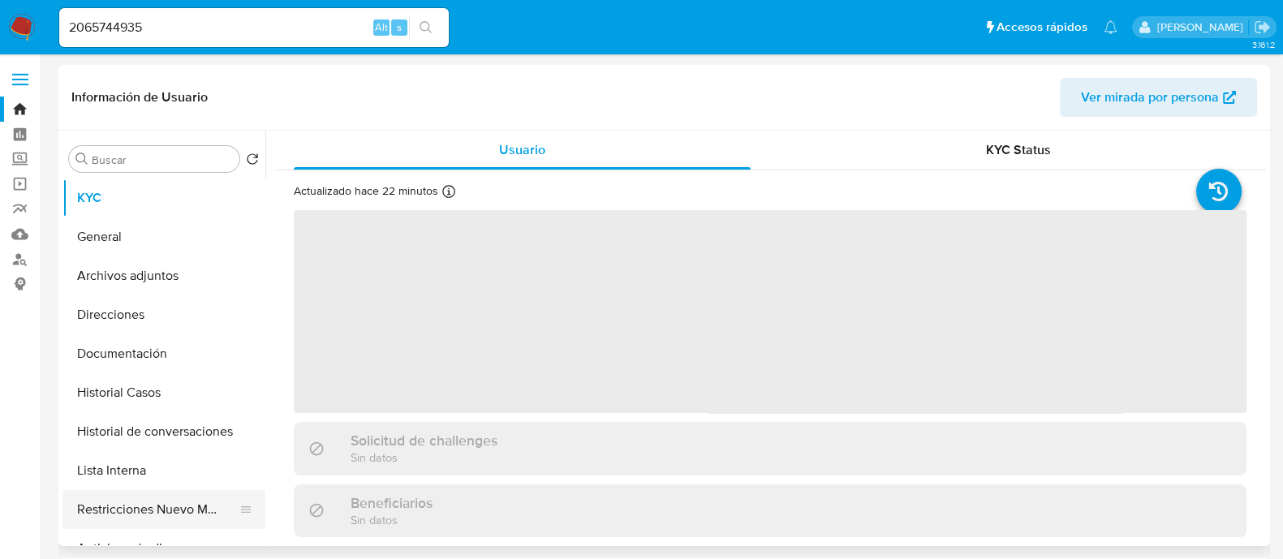
select select "10"
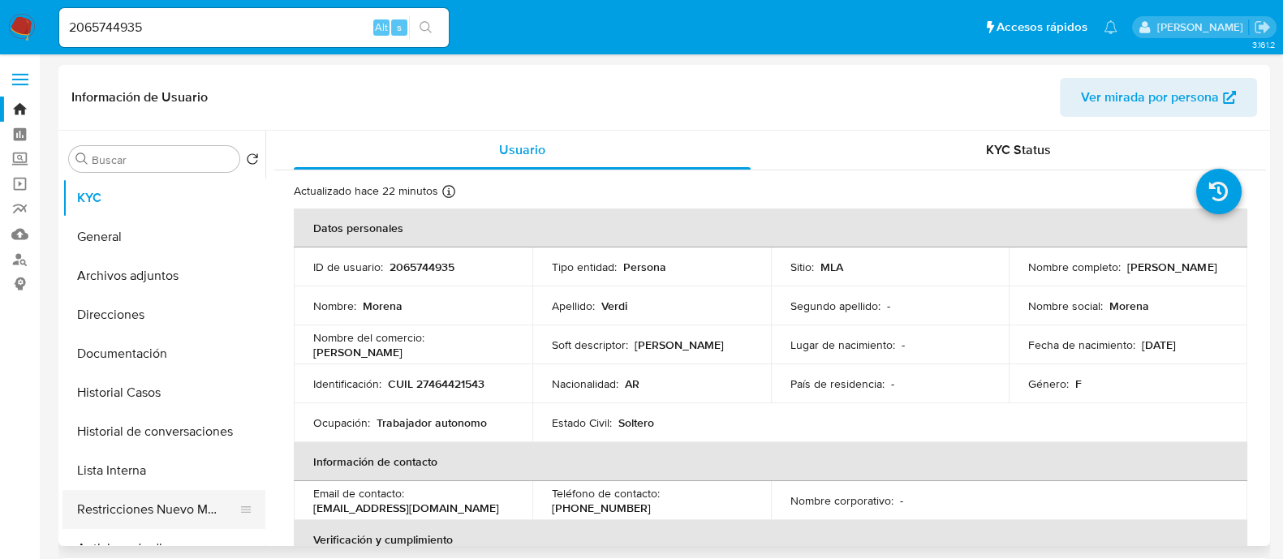
click at [190, 522] on button "Restricciones Nuevo Mundo" at bounding box center [157, 509] width 190 height 39
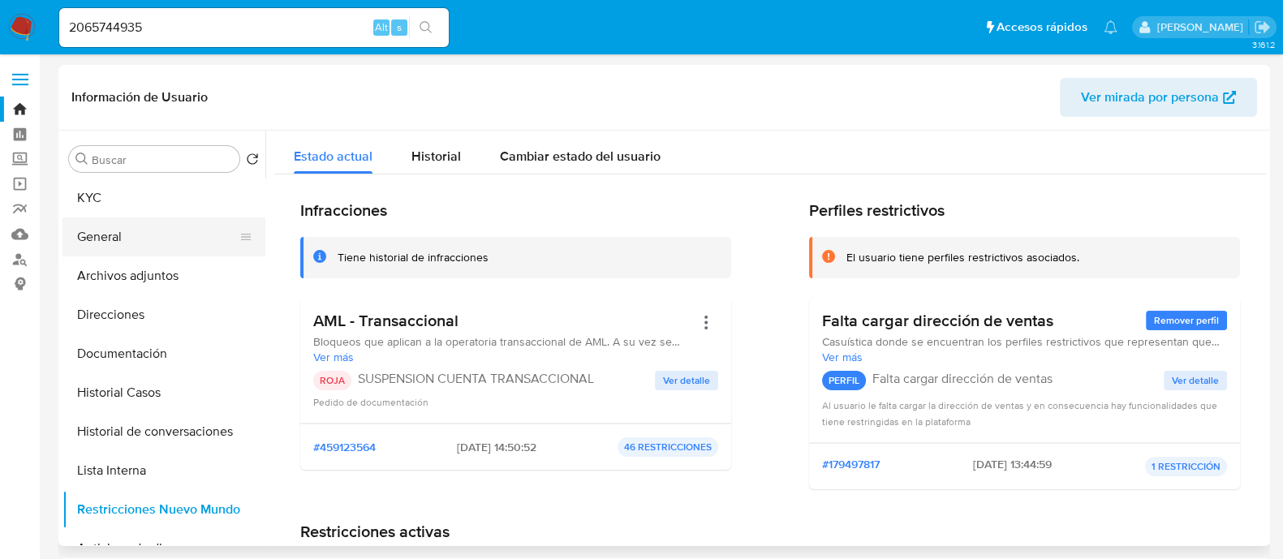
click at [137, 226] on button "General" at bounding box center [157, 236] width 190 height 39
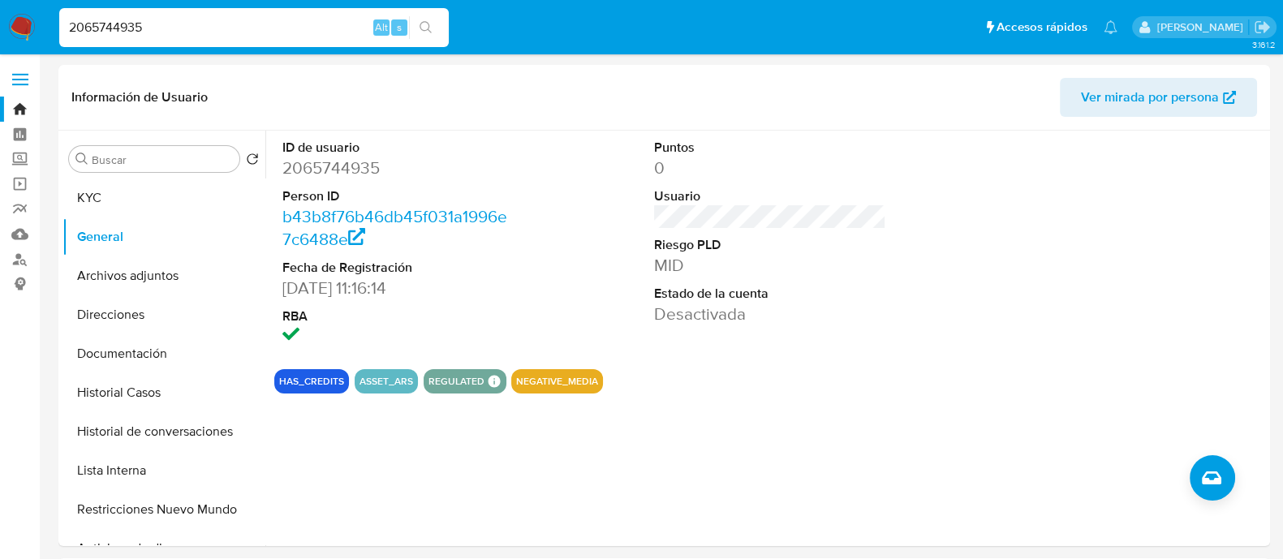
click at [256, 37] on input "2065744935" at bounding box center [253, 27] width 389 height 21
click at [257, 26] on input "2065744935" at bounding box center [253, 27] width 389 height 21
paste input "188082989"
type input "1880829895"
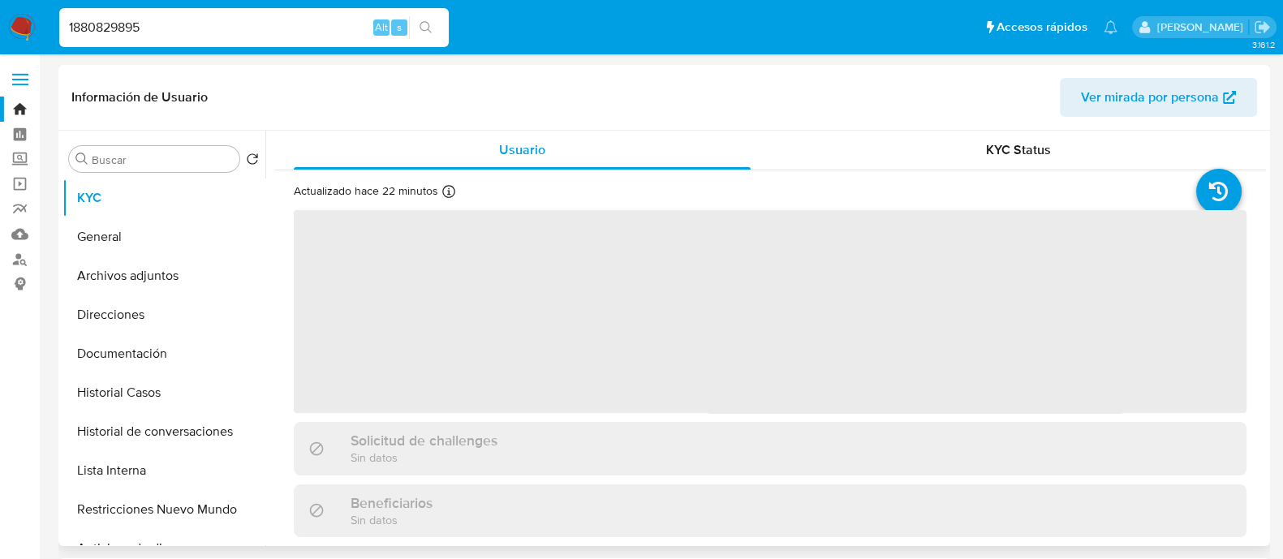
select select "10"
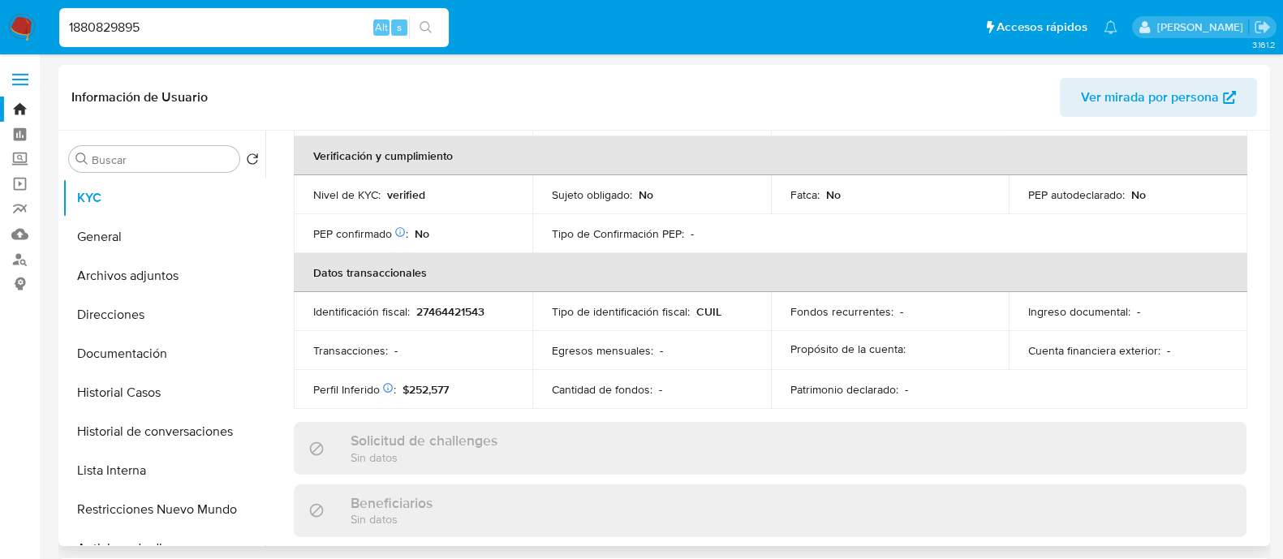
scroll to position [507, 0]
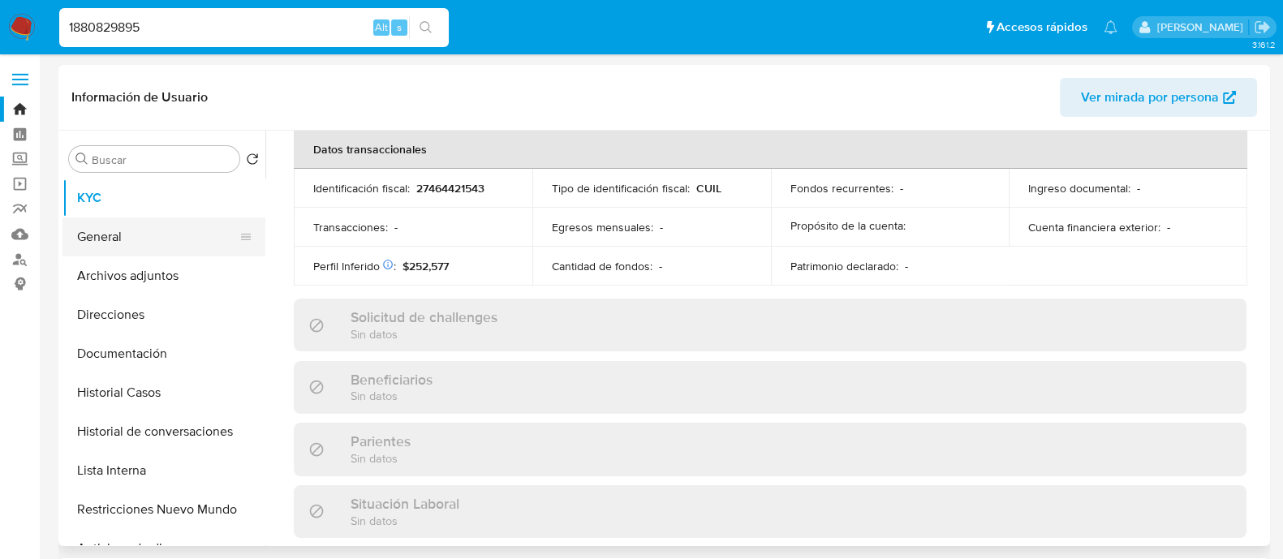
click at [146, 222] on button "General" at bounding box center [157, 236] width 190 height 39
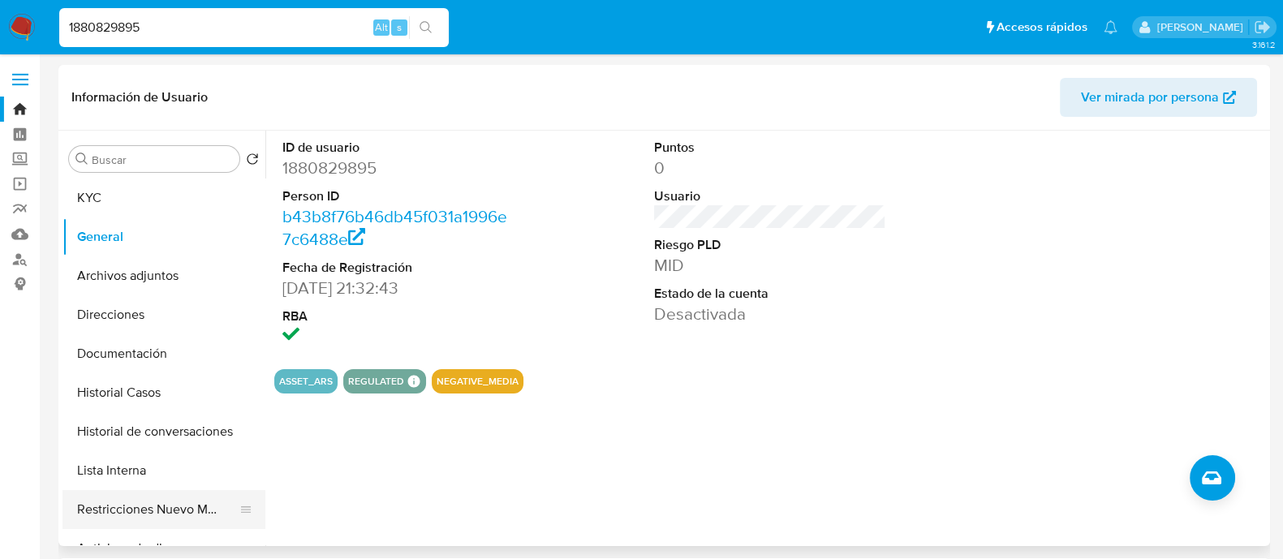
click at [170, 518] on button "Restricciones Nuevo Mundo" at bounding box center [157, 509] width 190 height 39
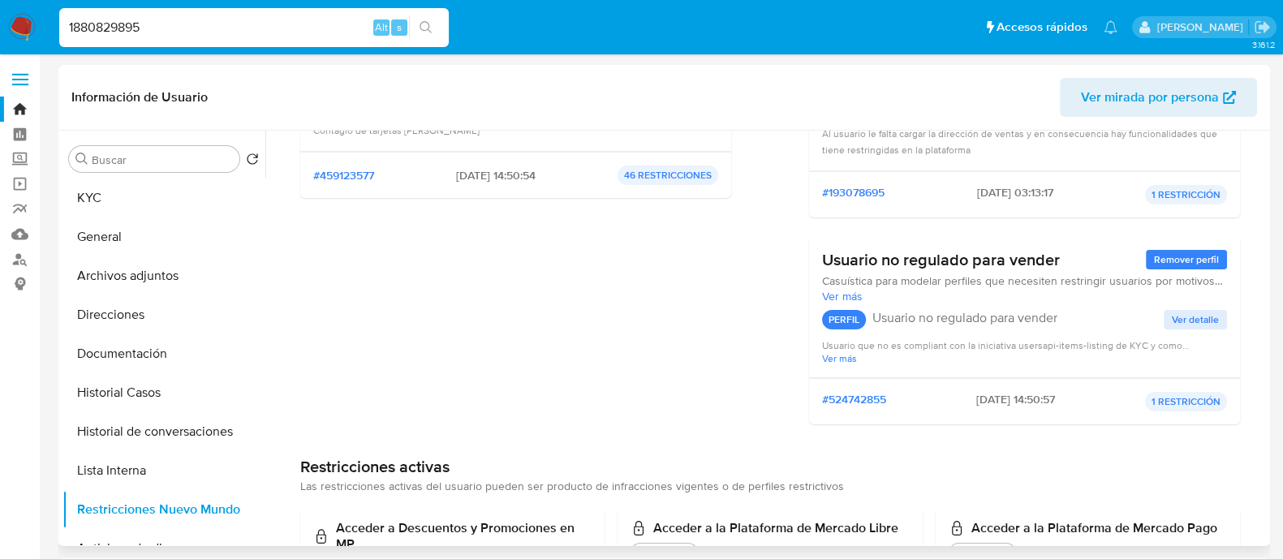
scroll to position [101, 0]
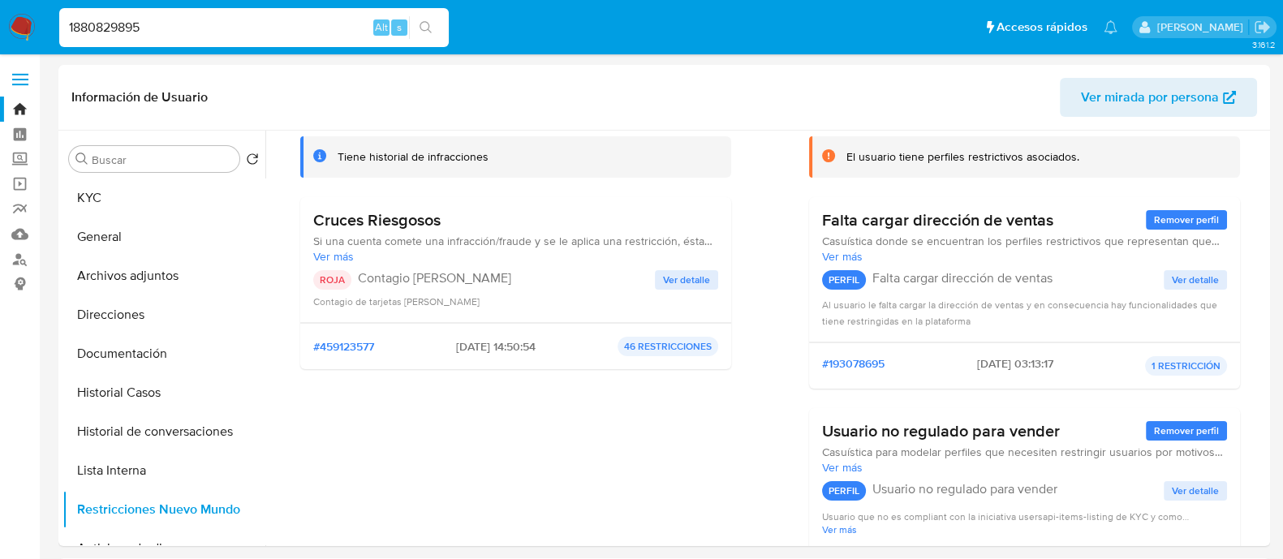
click at [329, 33] on input "1880829895" at bounding box center [253, 27] width 389 height 21
click at [333, 25] on input "1880829895" at bounding box center [253, 27] width 389 height 21
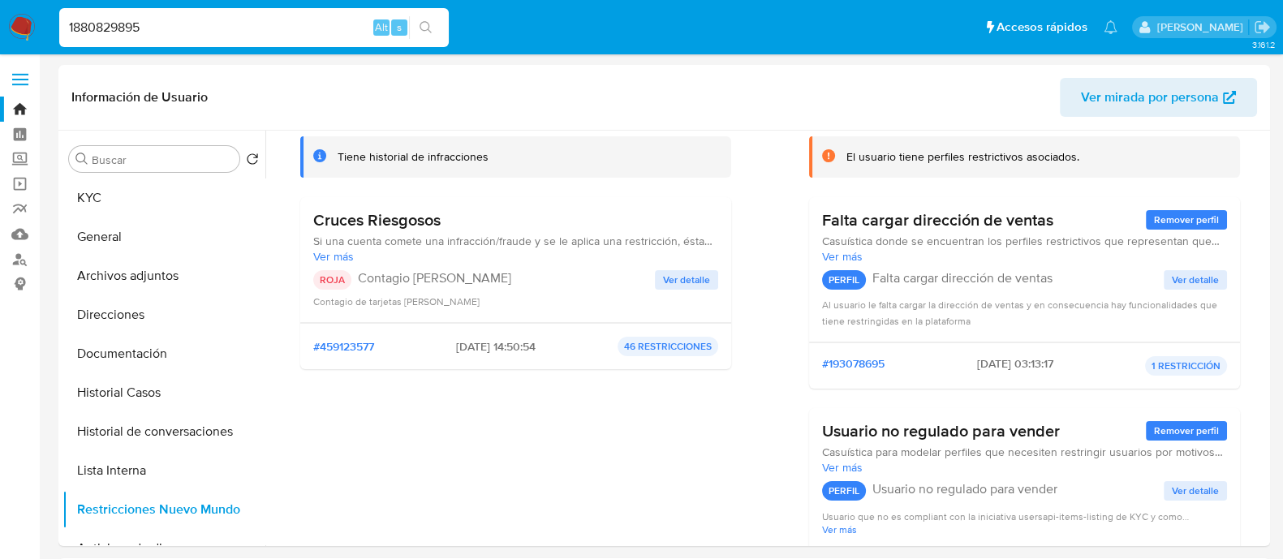
paste input "355928116"
type input "1355928116"
click at [429, 28] on icon "search-icon" at bounding box center [425, 27] width 13 height 13
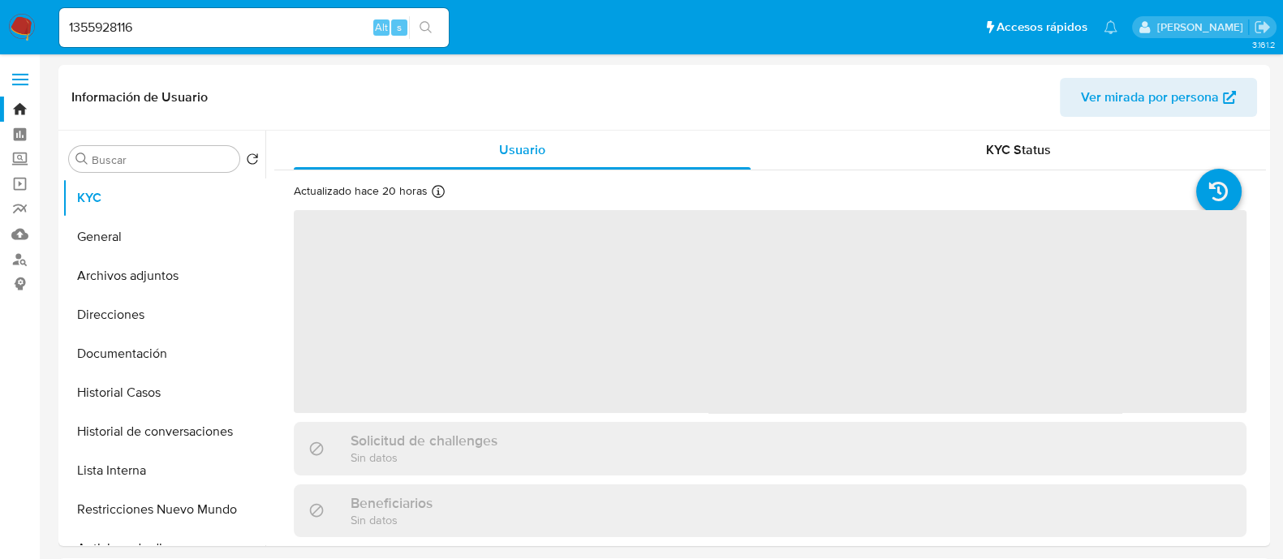
select select "10"
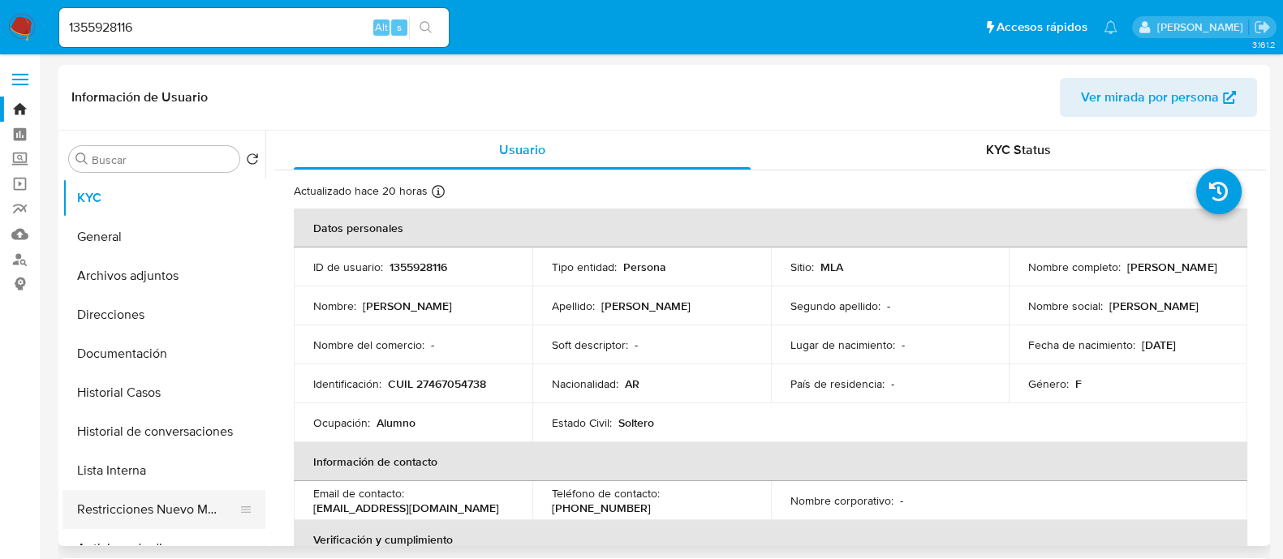
click at [207, 517] on button "Restricciones Nuevo Mundo" at bounding box center [157, 509] width 190 height 39
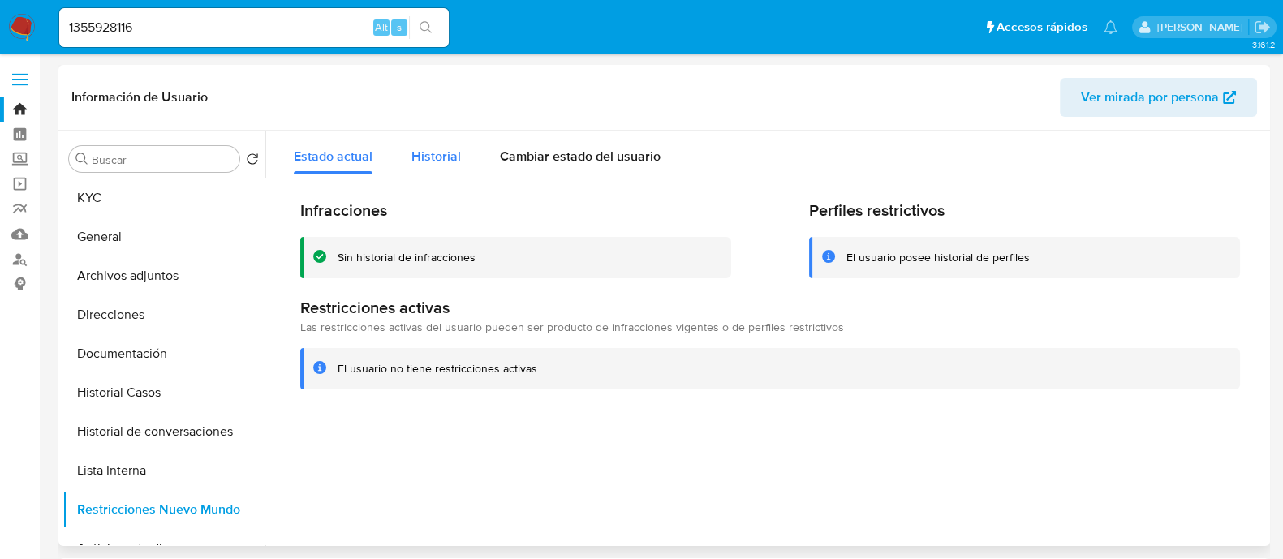
click at [447, 148] on span "Historial" at bounding box center [435, 156] width 49 height 19
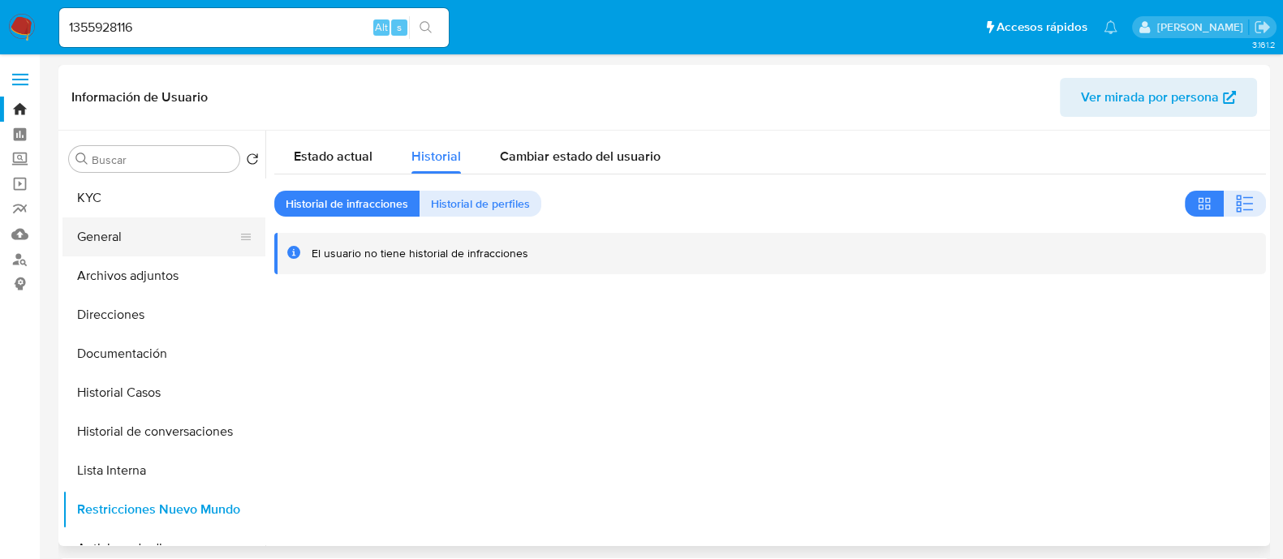
click at [199, 237] on button "General" at bounding box center [157, 236] width 190 height 39
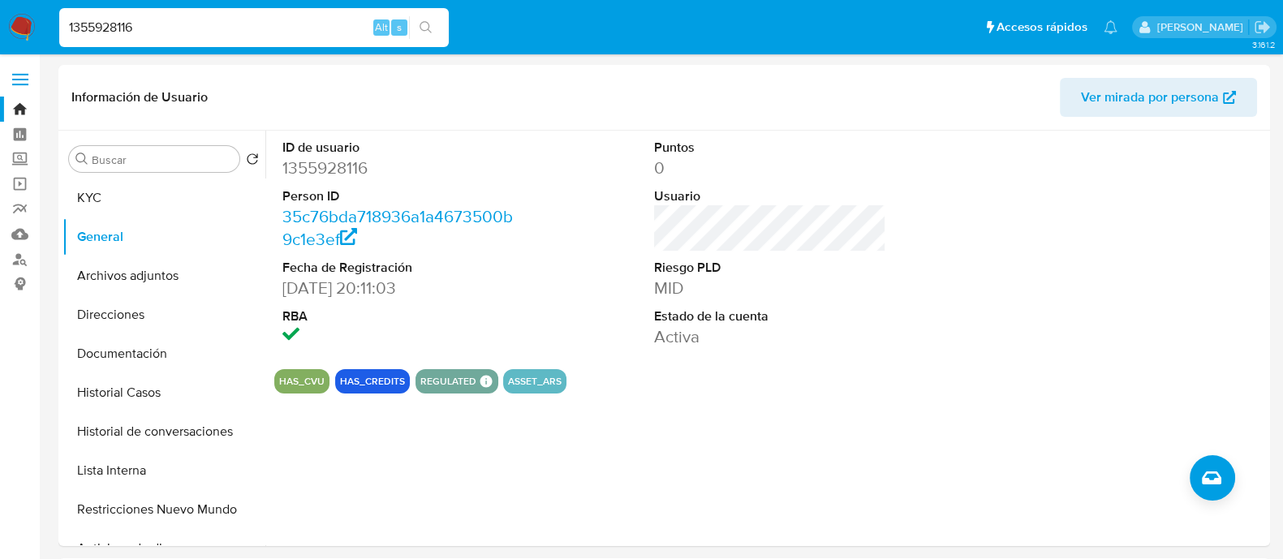
click at [284, 26] on input "1355928116" at bounding box center [253, 27] width 389 height 21
paste input "516609802"
type input "1516609802"
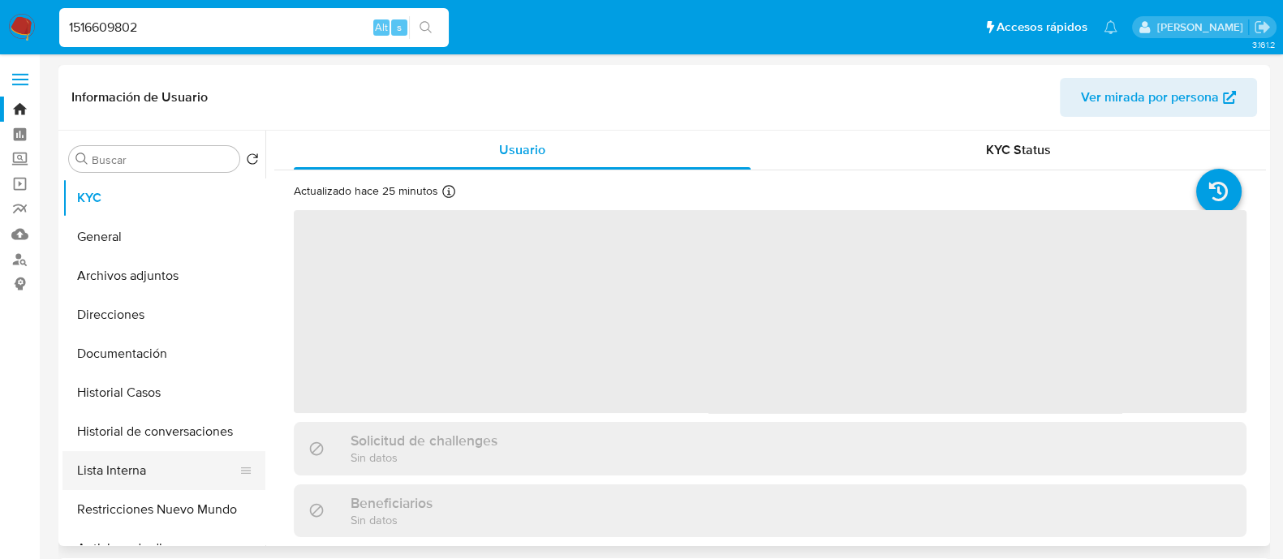
select select "10"
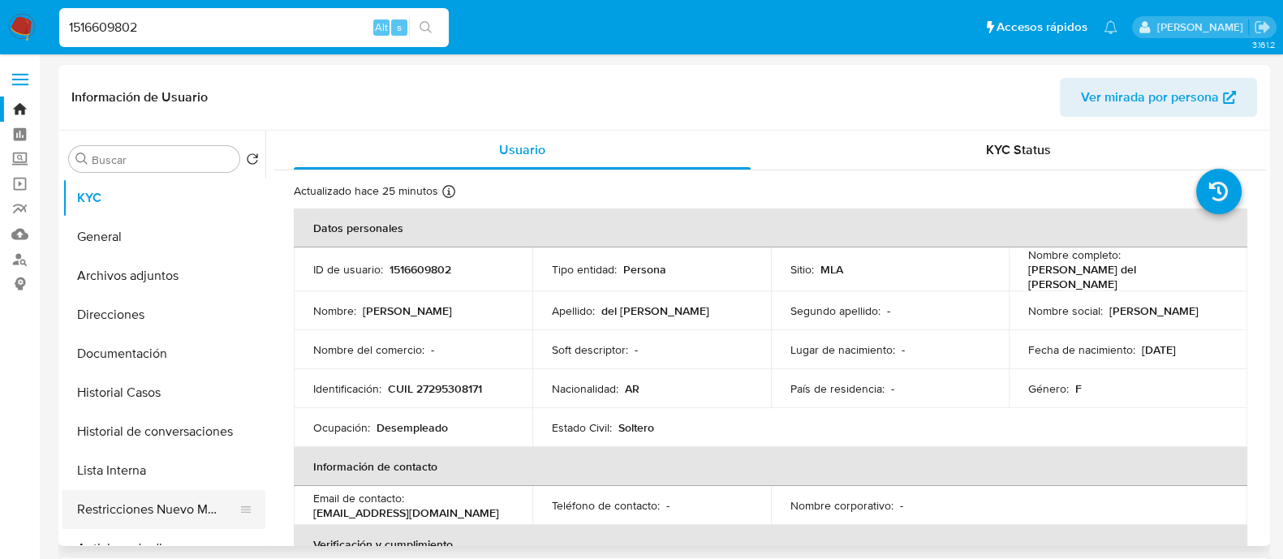
click at [230, 500] on button "Restricciones Nuevo Mundo" at bounding box center [157, 509] width 190 height 39
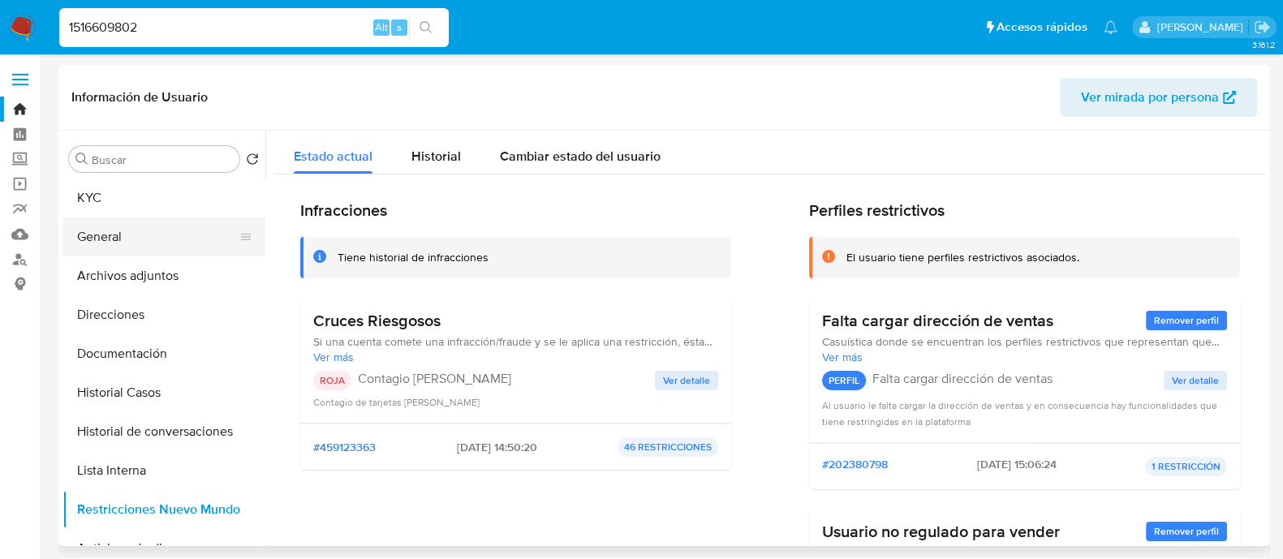
click at [148, 243] on button "General" at bounding box center [157, 236] width 190 height 39
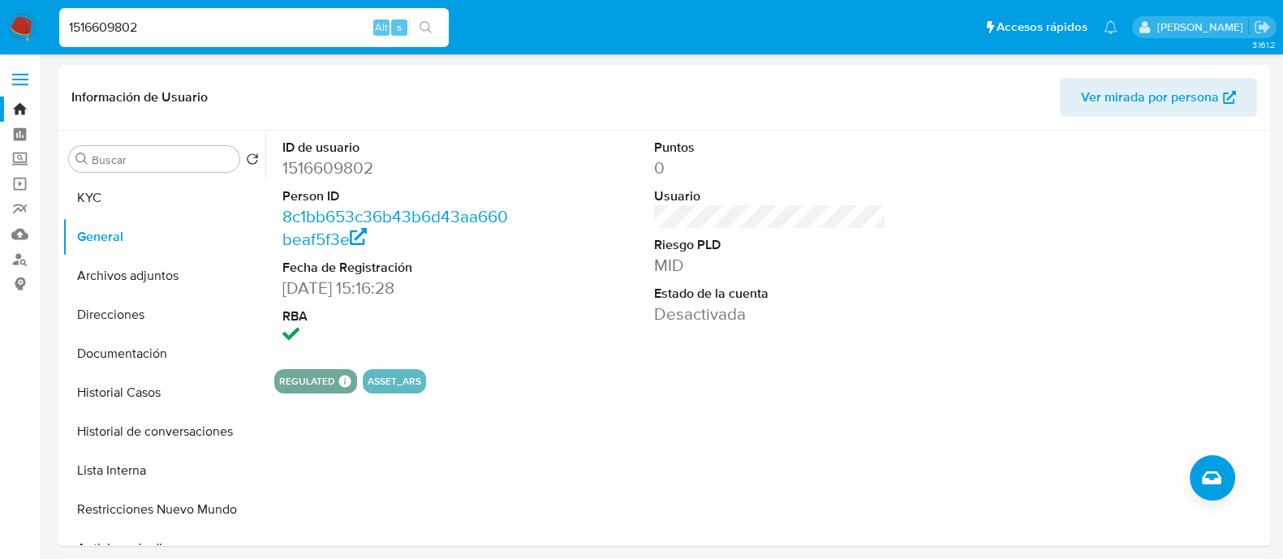
click at [168, 22] on input "1516609802" at bounding box center [253, 27] width 389 height 21
paste input "994171728"
type input "1994171728"
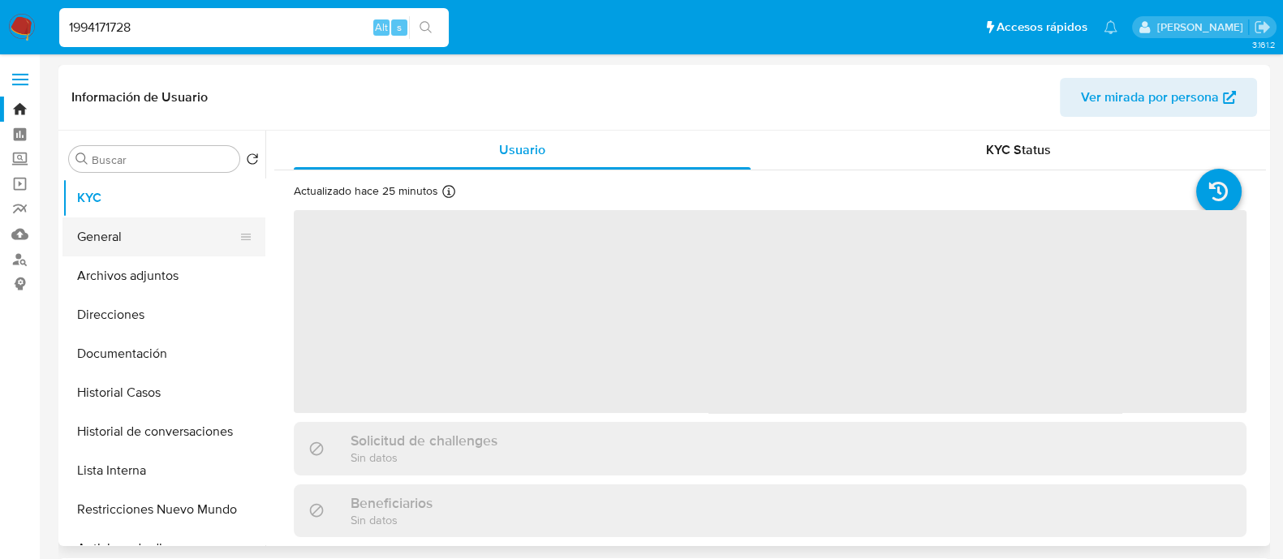
select select "10"
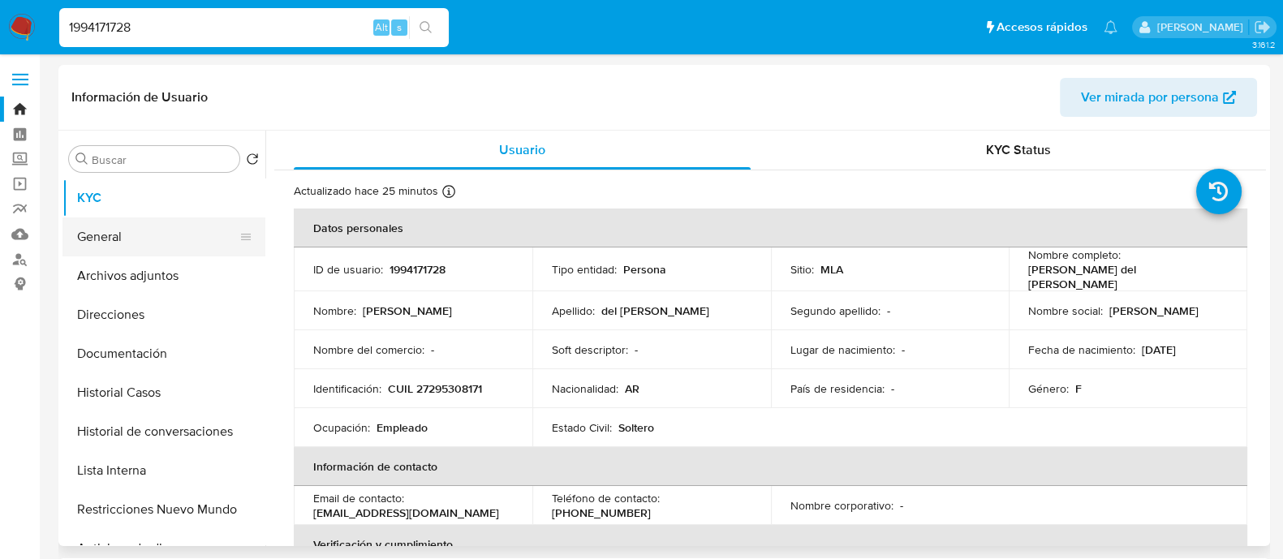
click at [146, 242] on button "General" at bounding box center [157, 236] width 190 height 39
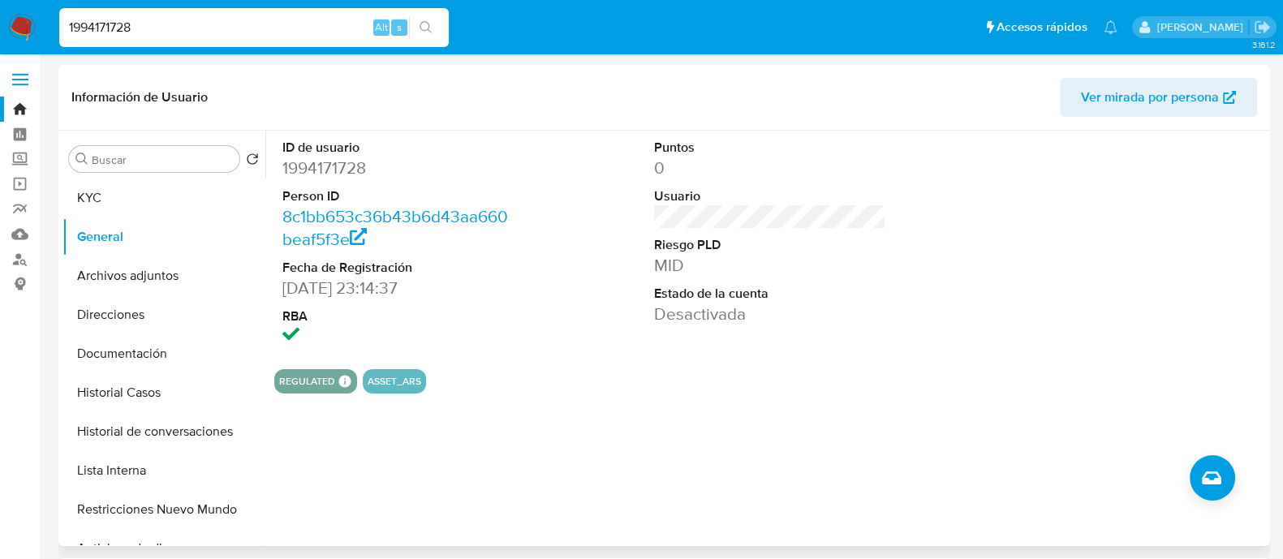
click at [325, 163] on dd "1994171728" at bounding box center [398, 168] width 232 height 23
copy dd "1994171728"
click at [213, 492] on button "Restricciones Nuevo Mundo" at bounding box center [157, 509] width 190 height 39
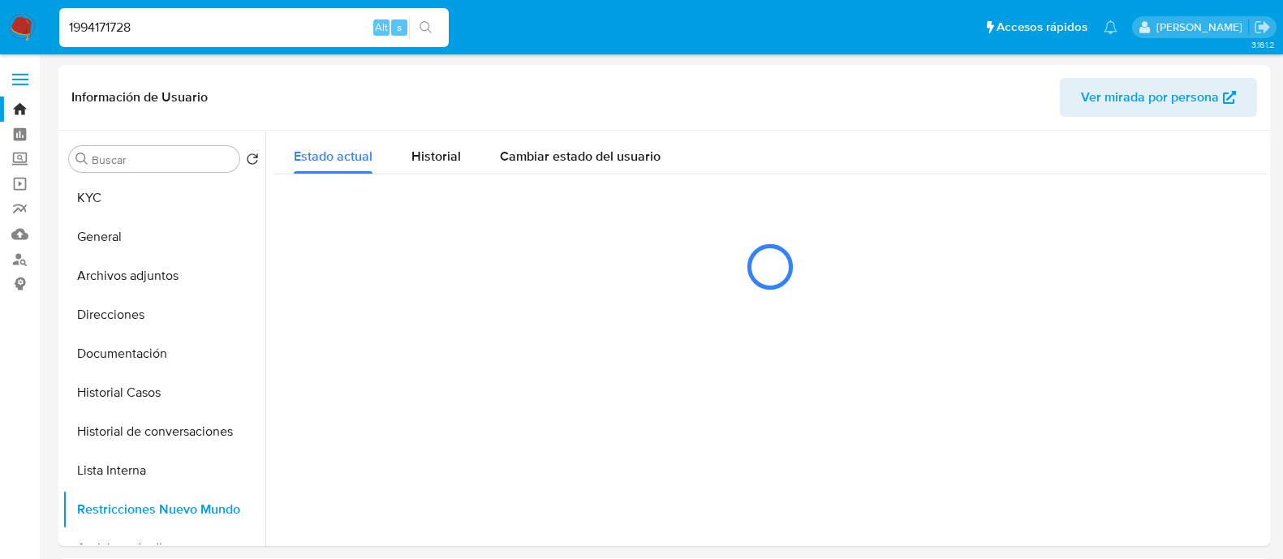
select select "10"
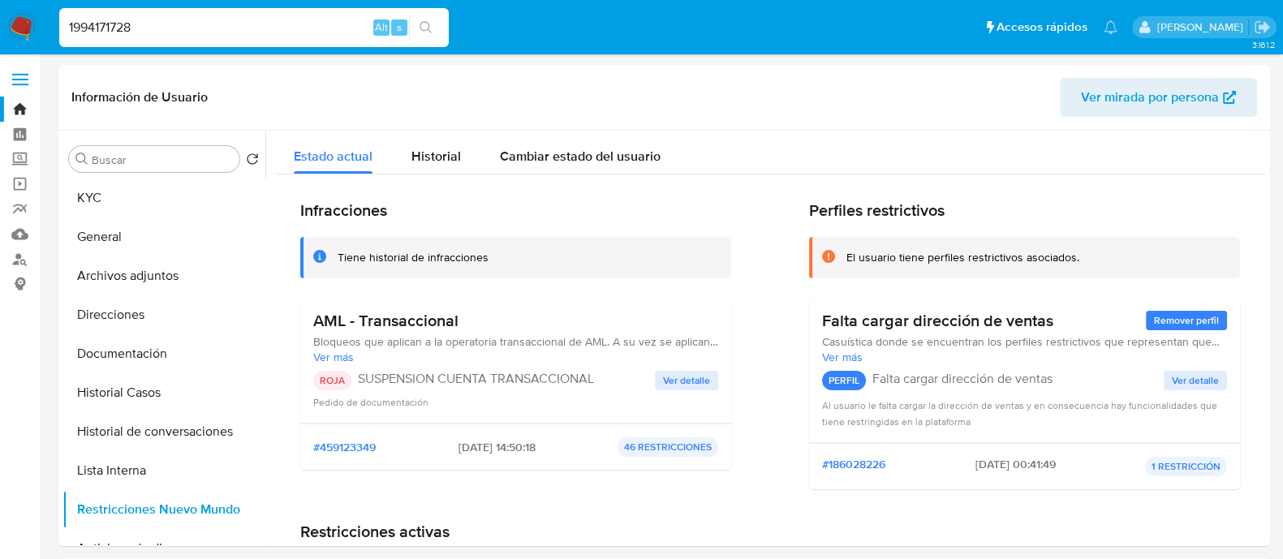
click at [317, 22] on input "1994171728" at bounding box center [253, 27] width 389 height 21
paste input "219911082"
type input "219911082"
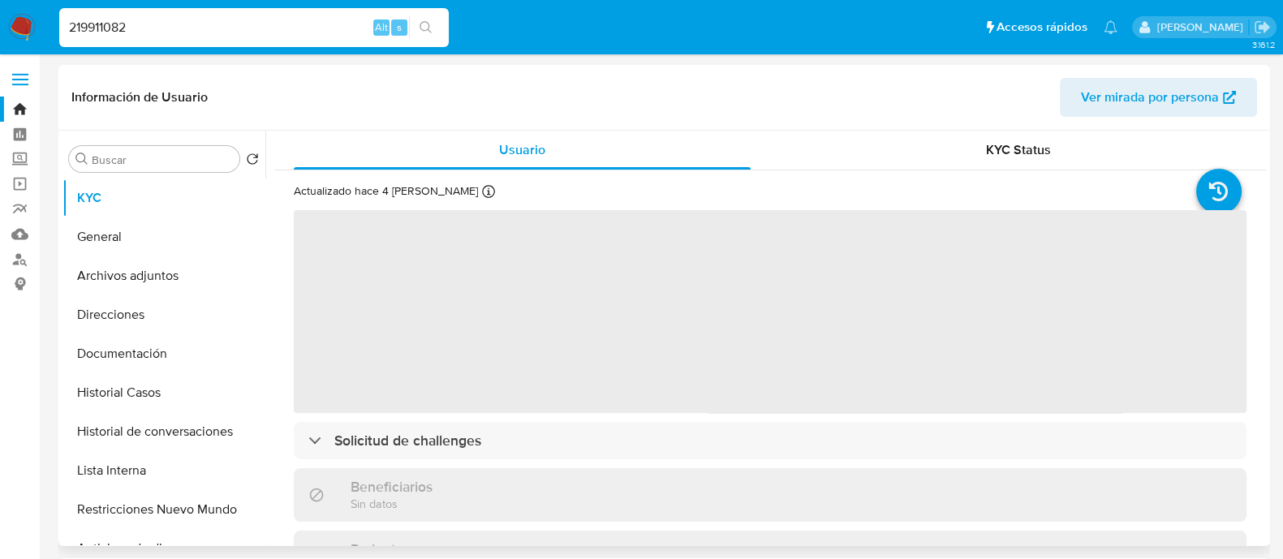
select select "10"
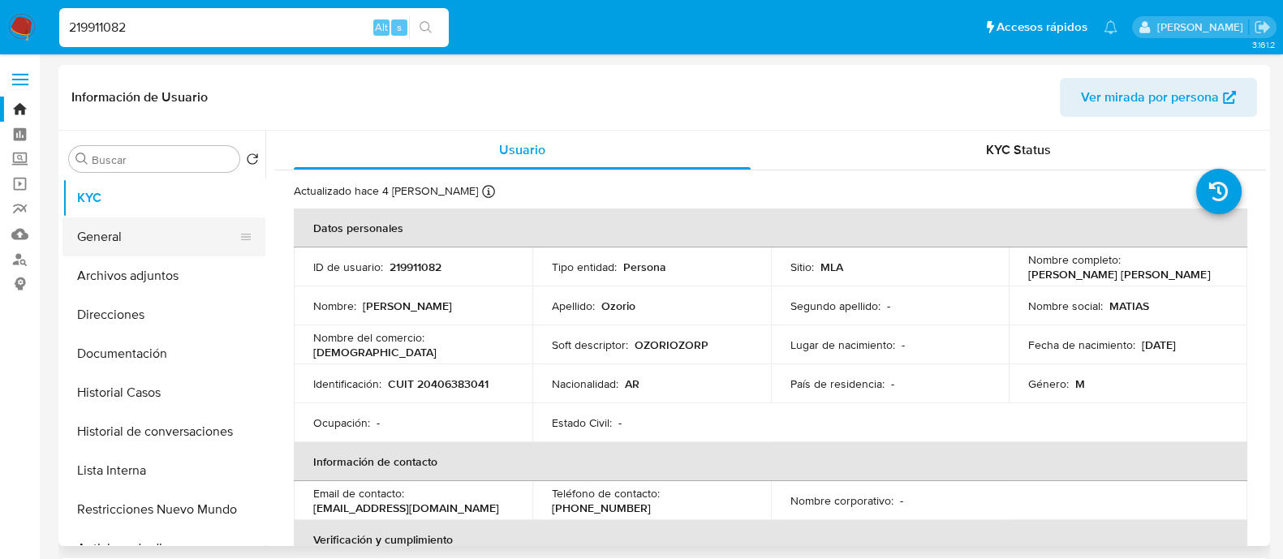
click at [172, 224] on button "General" at bounding box center [157, 236] width 190 height 39
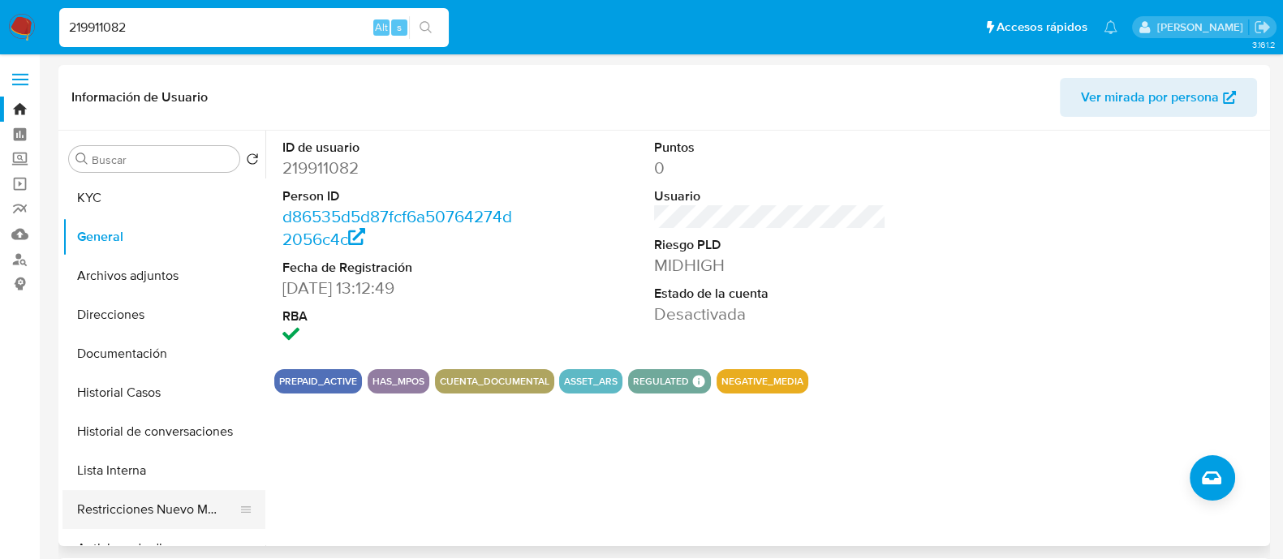
click at [191, 504] on button "Restricciones Nuevo Mundo" at bounding box center [157, 509] width 190 height 39
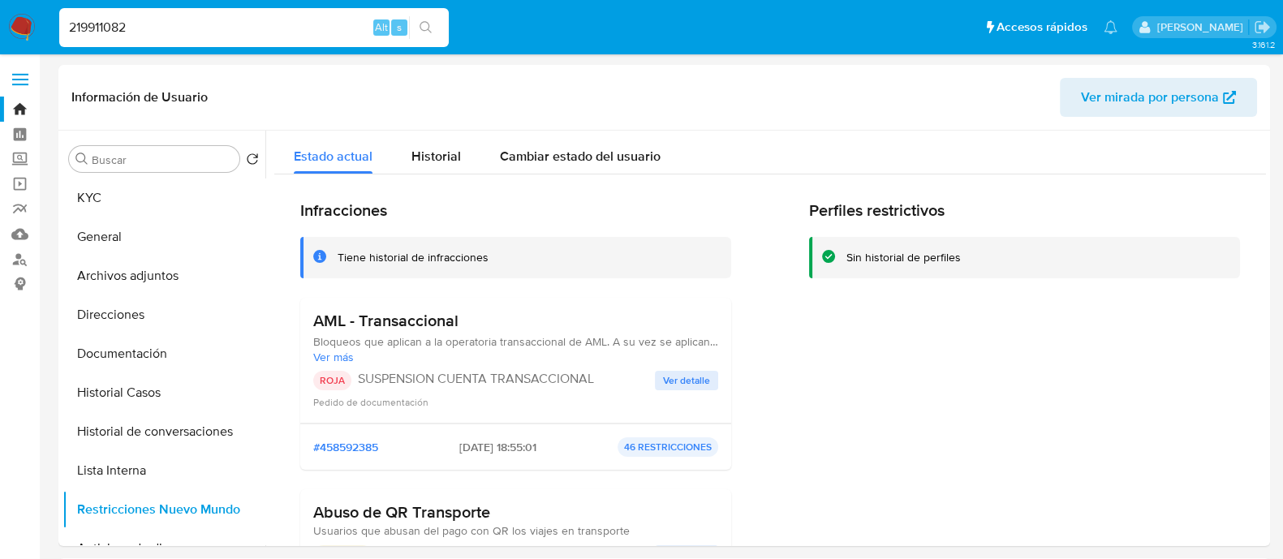
click at [261, 13] on div "219911082 Alt s" at bounding box center [253, 27] width 389 height 39
click at [252, 25] on input "219911082" at bounding box center [253, 27] width 389 height 21
paste input "778110144"
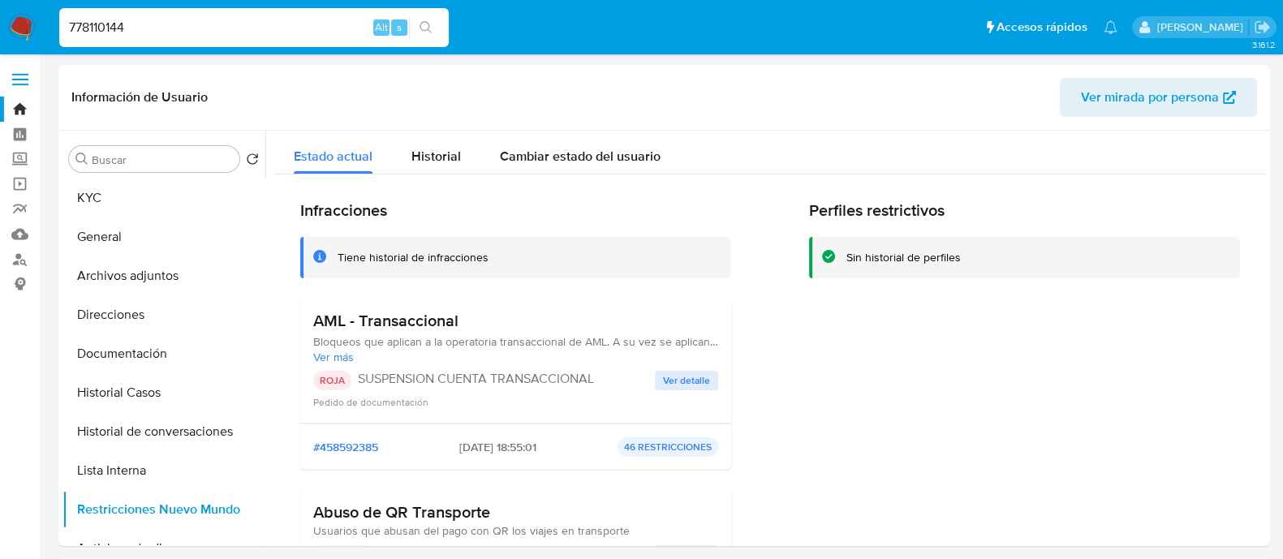
type input "778110144"
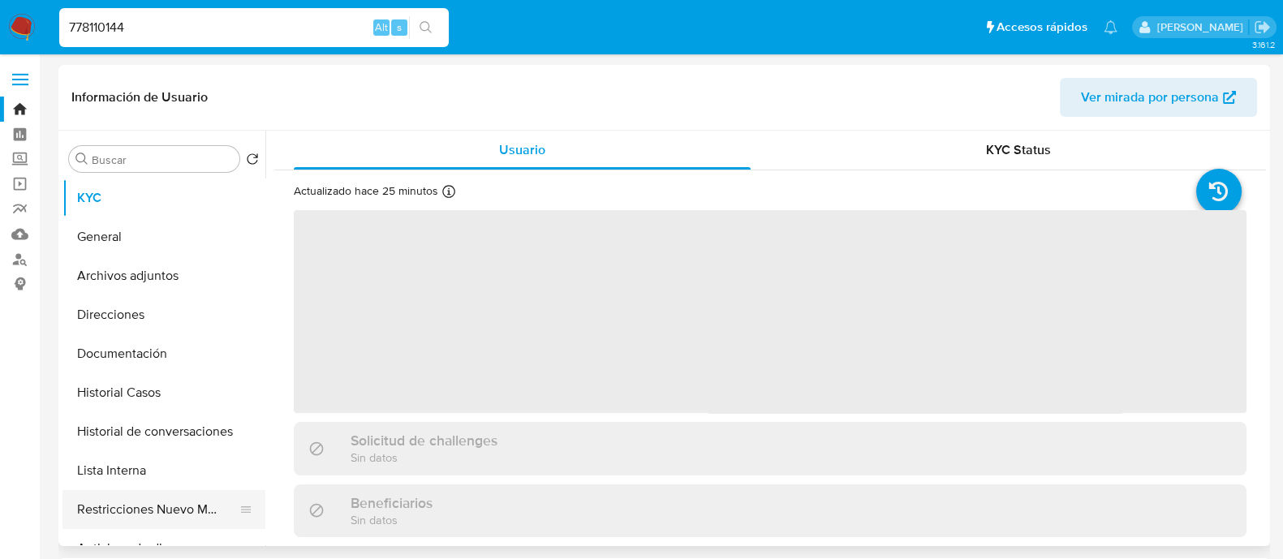
click at [183, 511] on button "Restricciones Nuevo Mundo" at bounding box center [157, 509] width 190 height 39
select select "10"
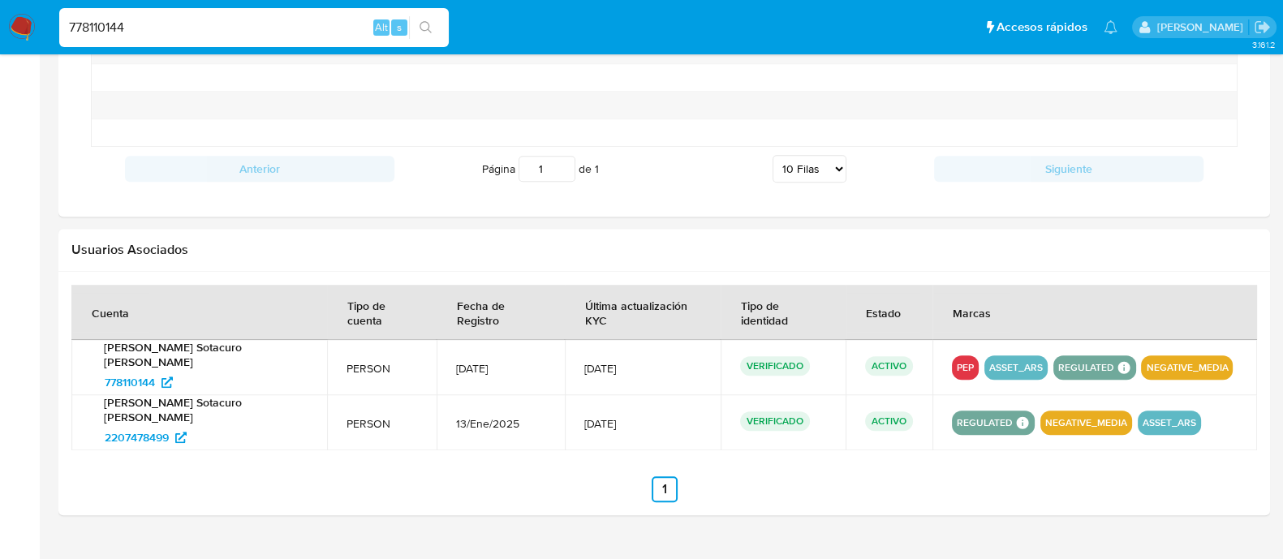
scroll to position [1337, 0]
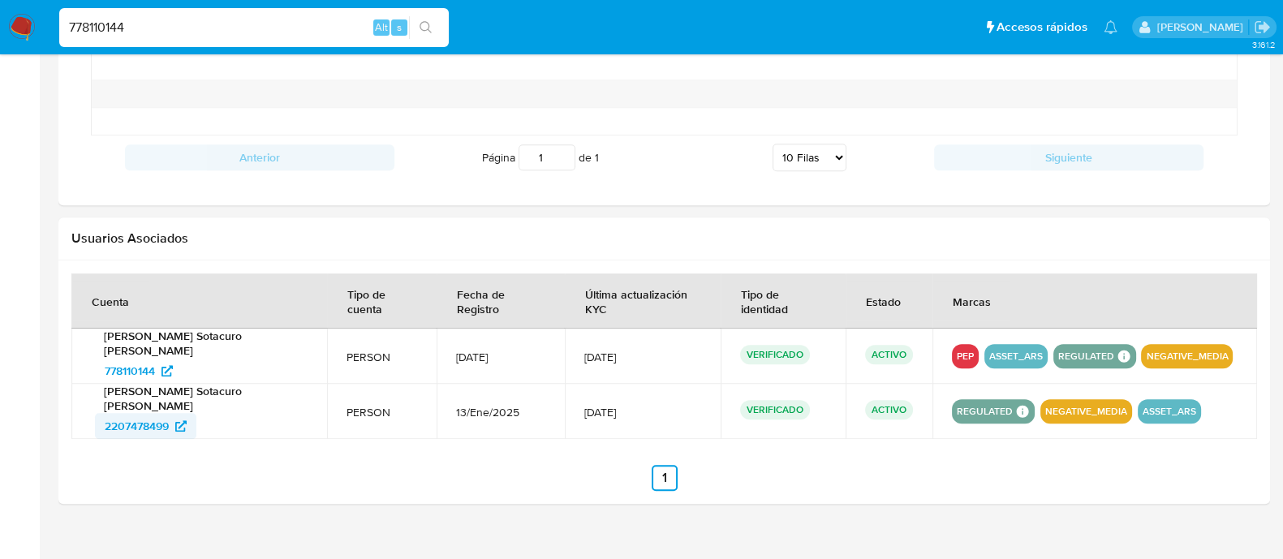
click at [187, 420] on icon at bounding box center [180, 425] width 11 height 11
drag, startPoint x: 332, startPoint y: 19, endPoint x: 328, endPoint y: 28, distance: 10.5
click at [329, 24] on input "778110144" at bounding box center [253, 27] width 389 height 21
click at [328, 28] on input "778110144" at bounding box center [253, 27] width 389 height 21
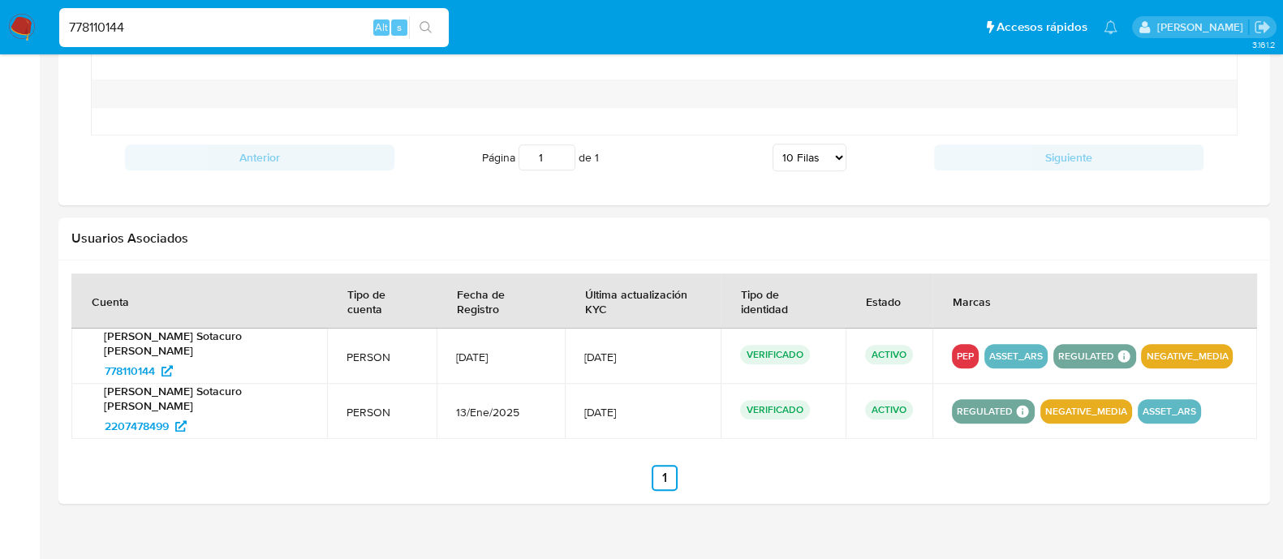
paste input "114614549"
type input "1146145494"
click at [424, 28] on icon "search-icon" at bounding box center [425, 27] width 13 height 13
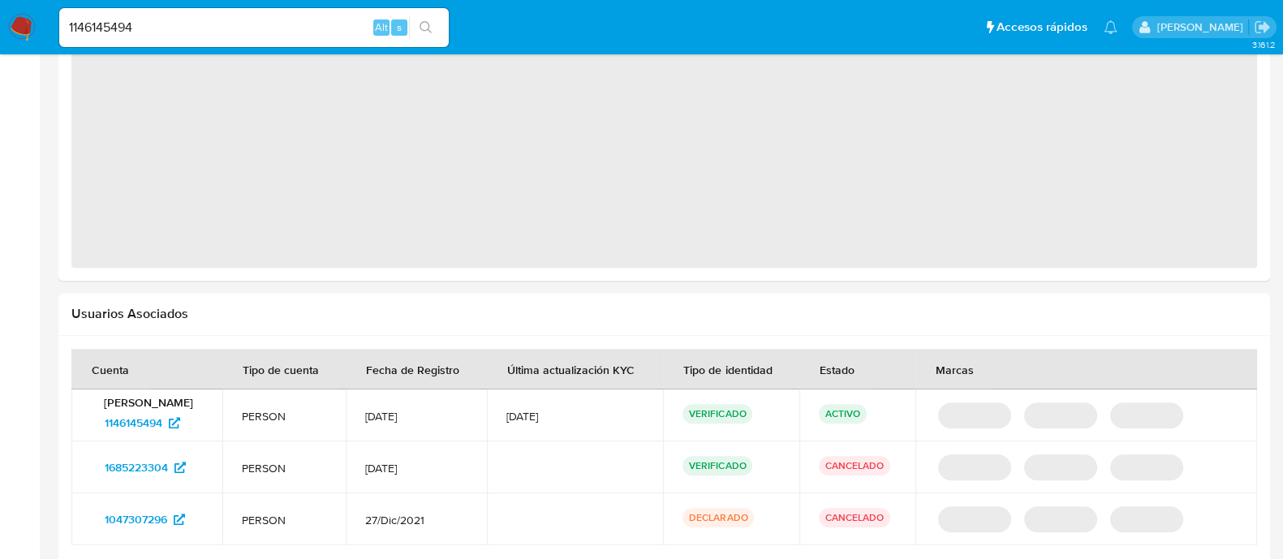
select select "10"
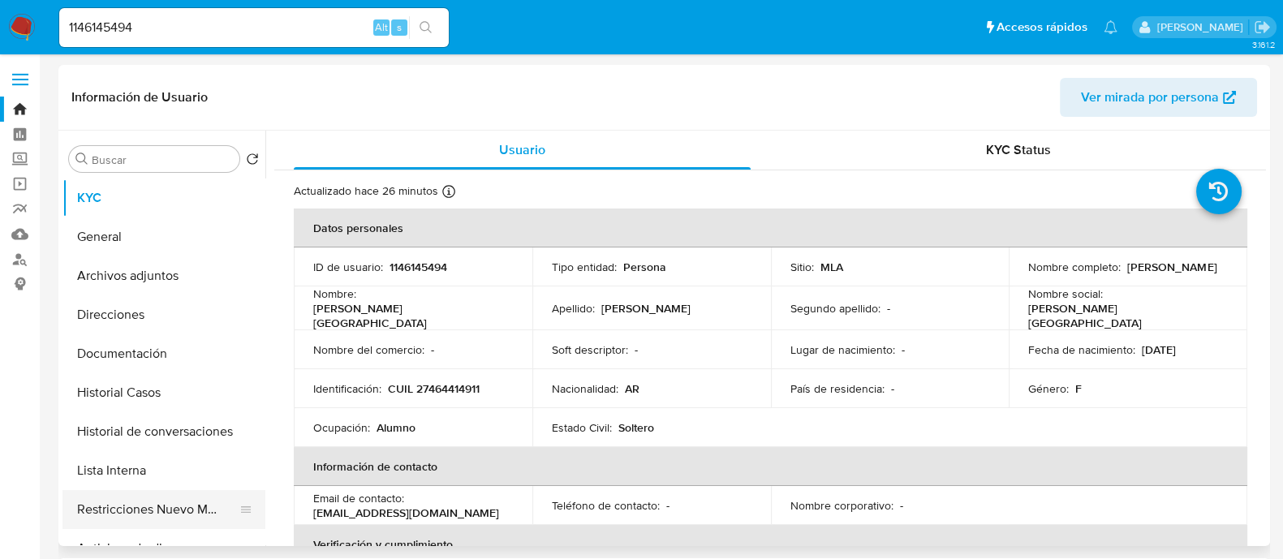
click at [219, 505] on button "Restricciones Nuevo Mundo" at bounding box center [157, 509] width 190 height 39
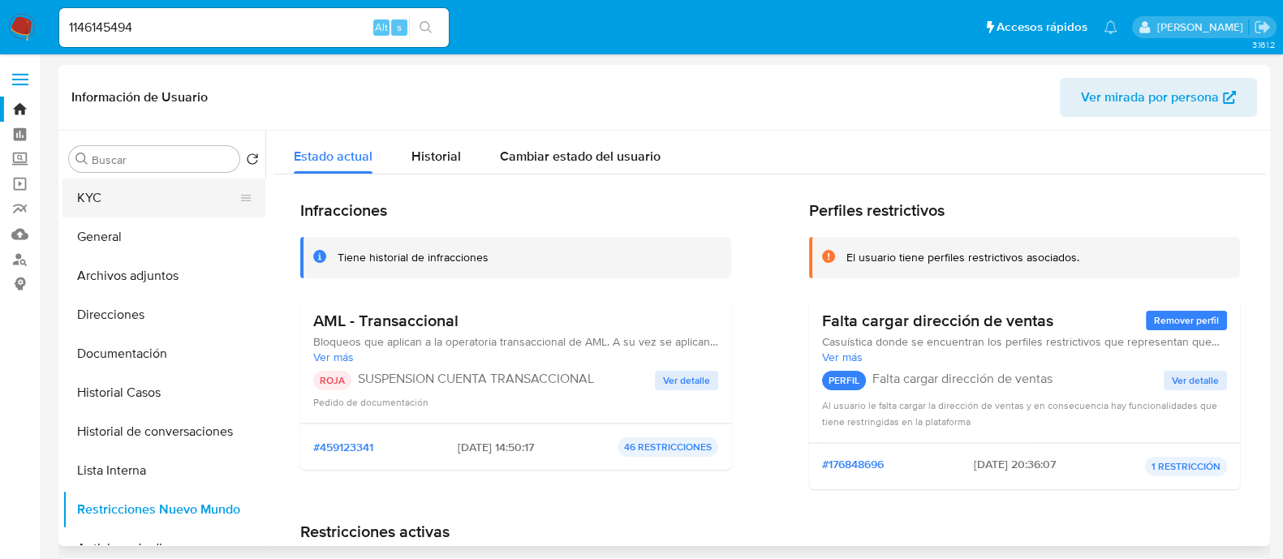
click at [137, 195] on button "KYC" at bounding box center [157, 197] width 190 height 39
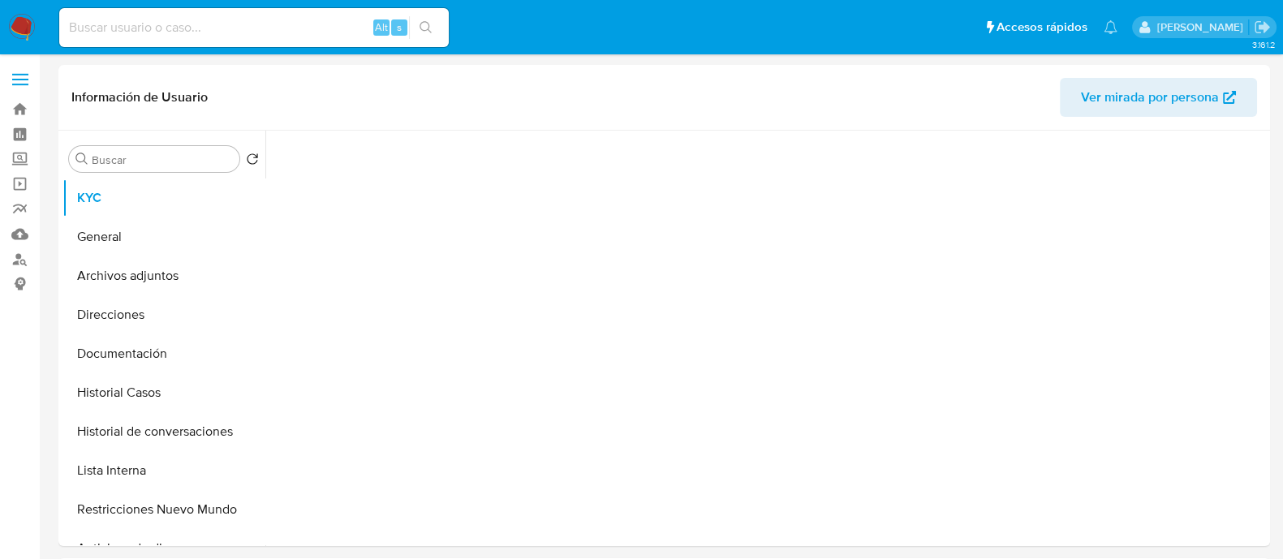
click at [110, 514] on button "Restricciones Nuevo Mundo" at bounding box center [163, 509] width 203 height 39
select select "10"
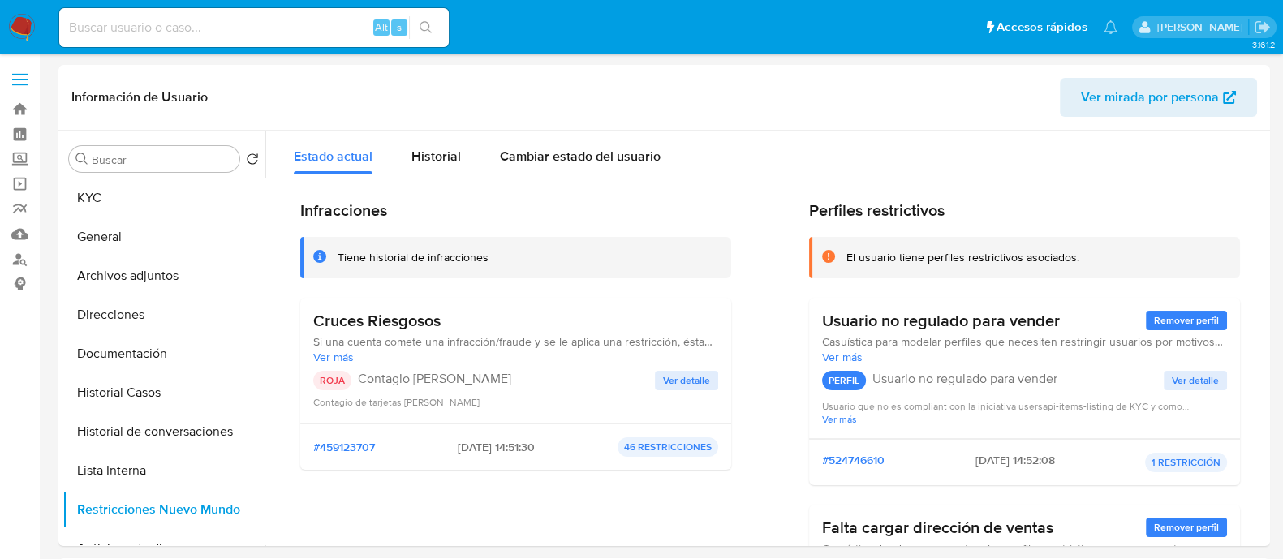
click at [286, 28] on input at bounding box center [253, 27] width 389 height 21
paste input "1685223304"
type input "1685223304"
click at [422, 26] on icon "search-icon" at bounding box center [425, 27] width 13 height 13
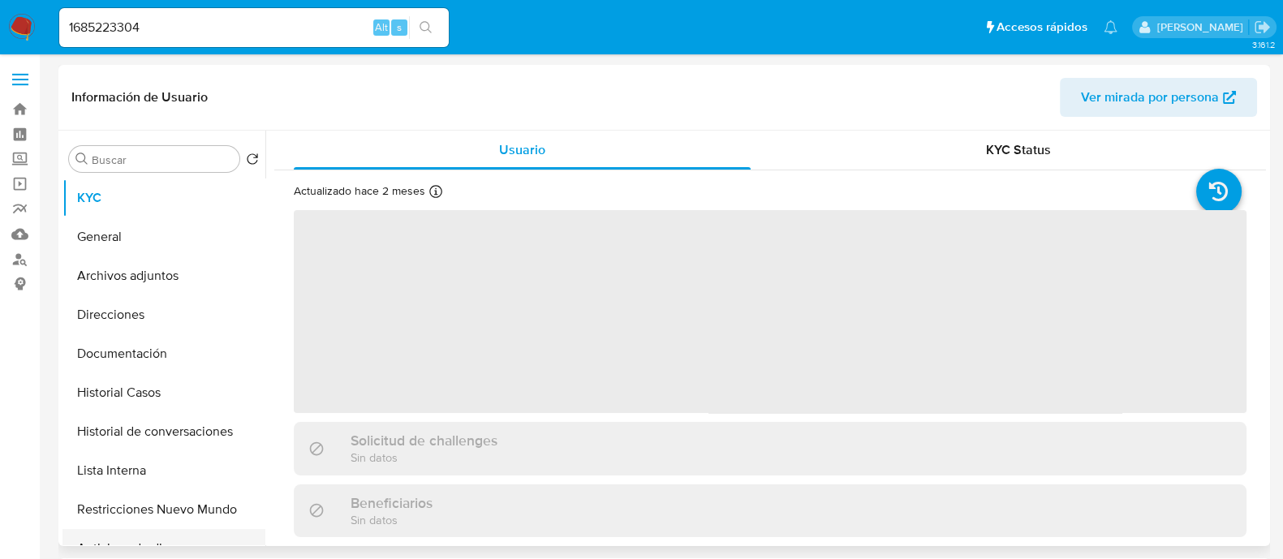
click at [193, 529] on button "Anticipos de dinero" at bounding box center [157, 548] width 190 height 39
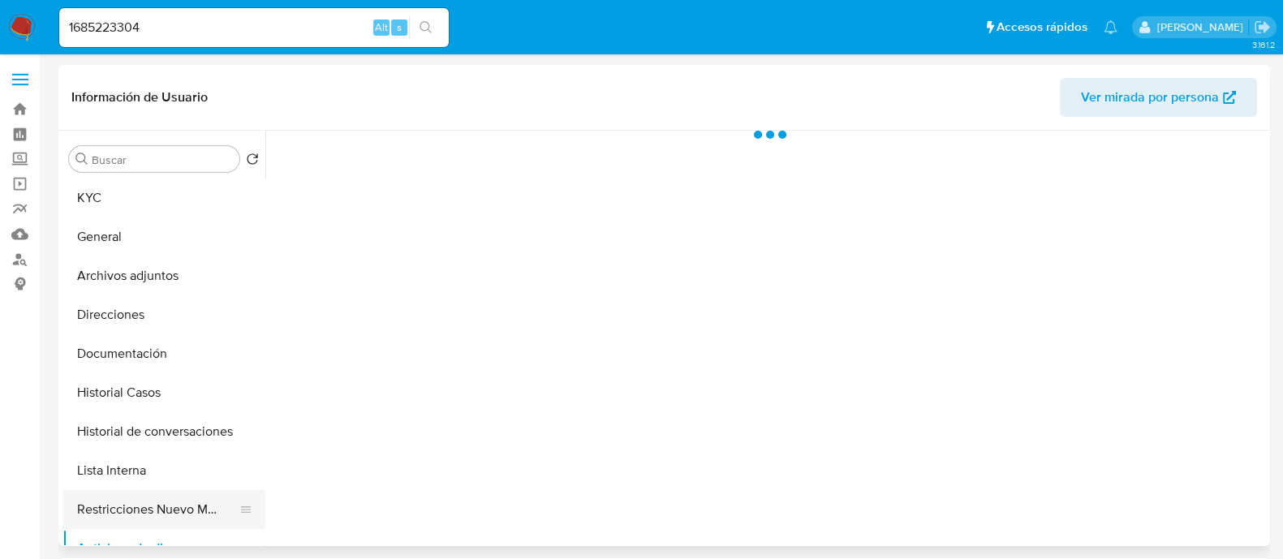
click at [180, 509] on button "Restricciones Nuevo Mundo" at bounding box center [157, 509] width 190 height 39
select select "10"
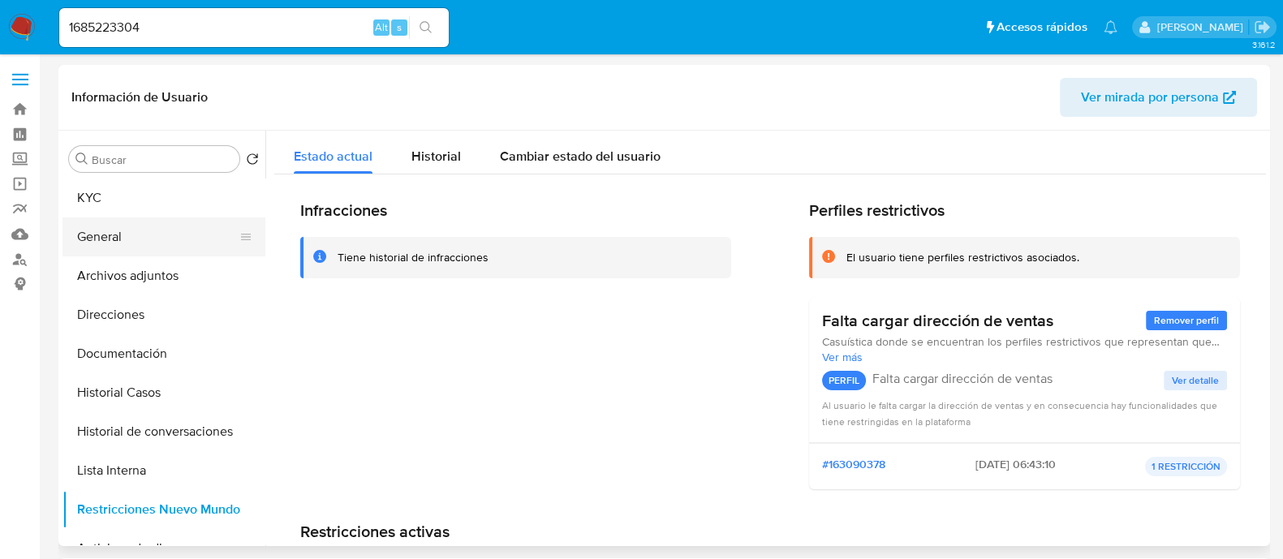
click at [104, 239] on button "General" at bounding box center [157, 236] width 190 height 39
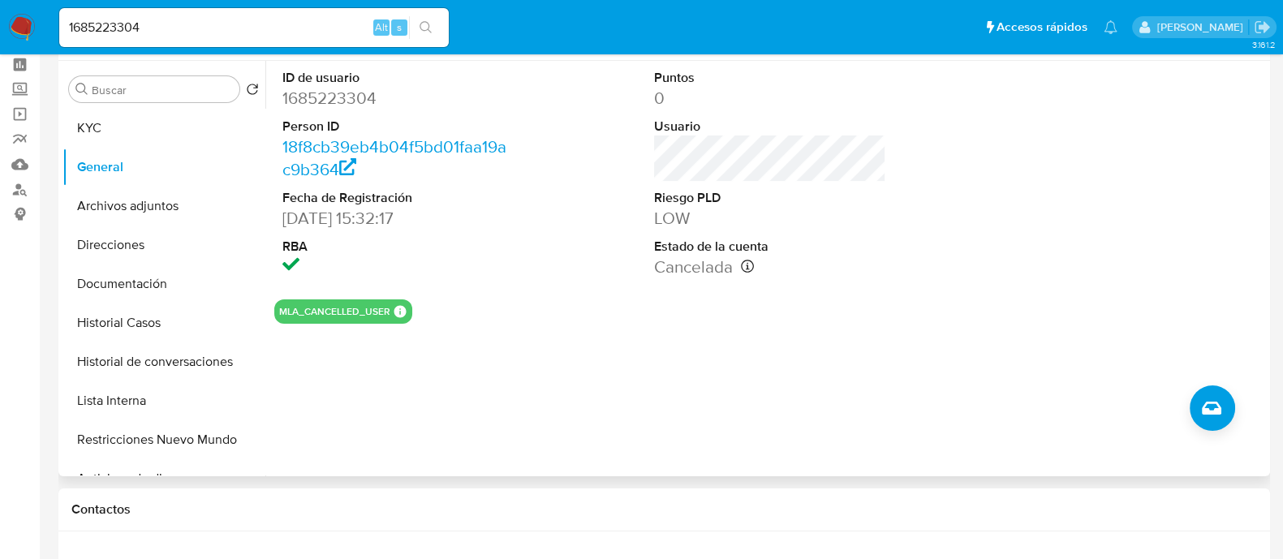
scroll to position [101, 0]
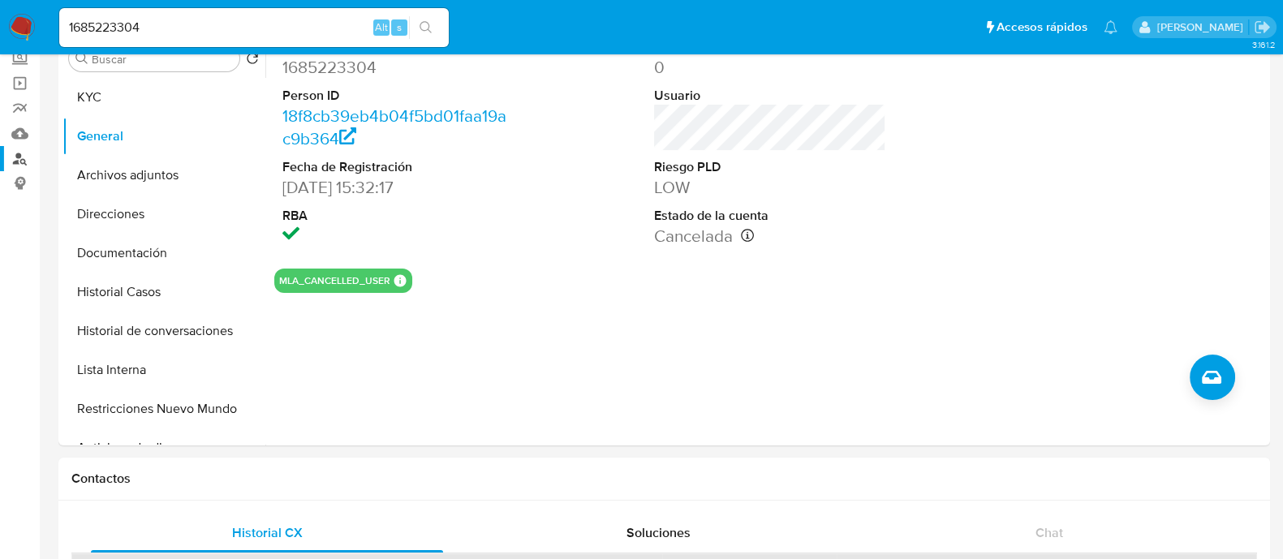
click at [24, 160] on link "Buscador de personas" at bounding box center [96, 158] width 193 height 25
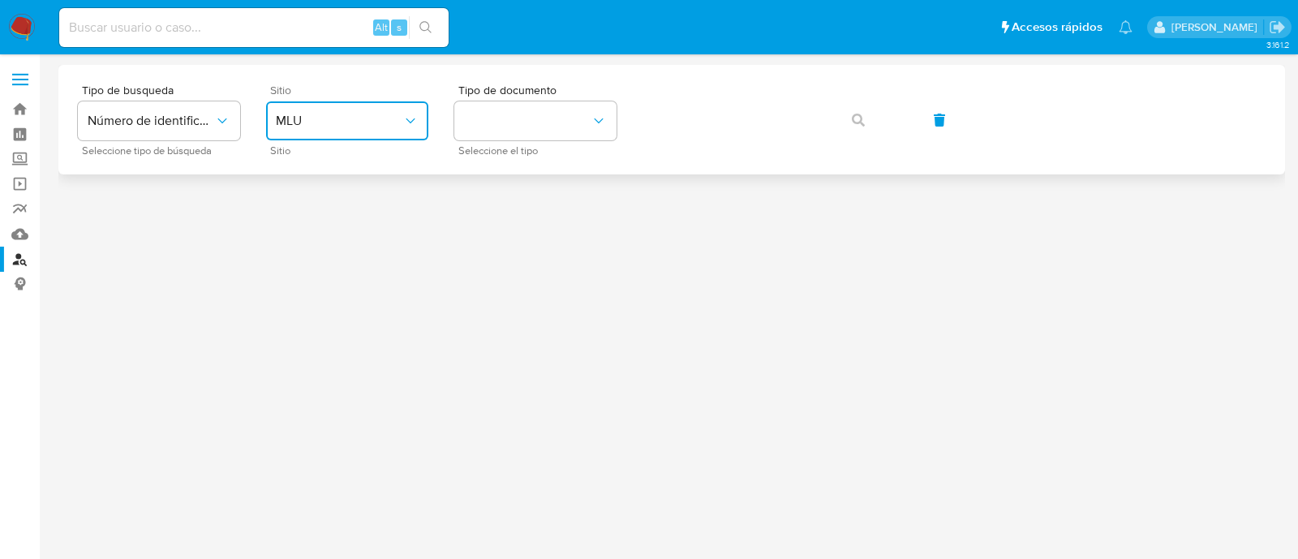
click at [366, 129] on button "MLU" at bounding box center [347, 120] width 162 height 39
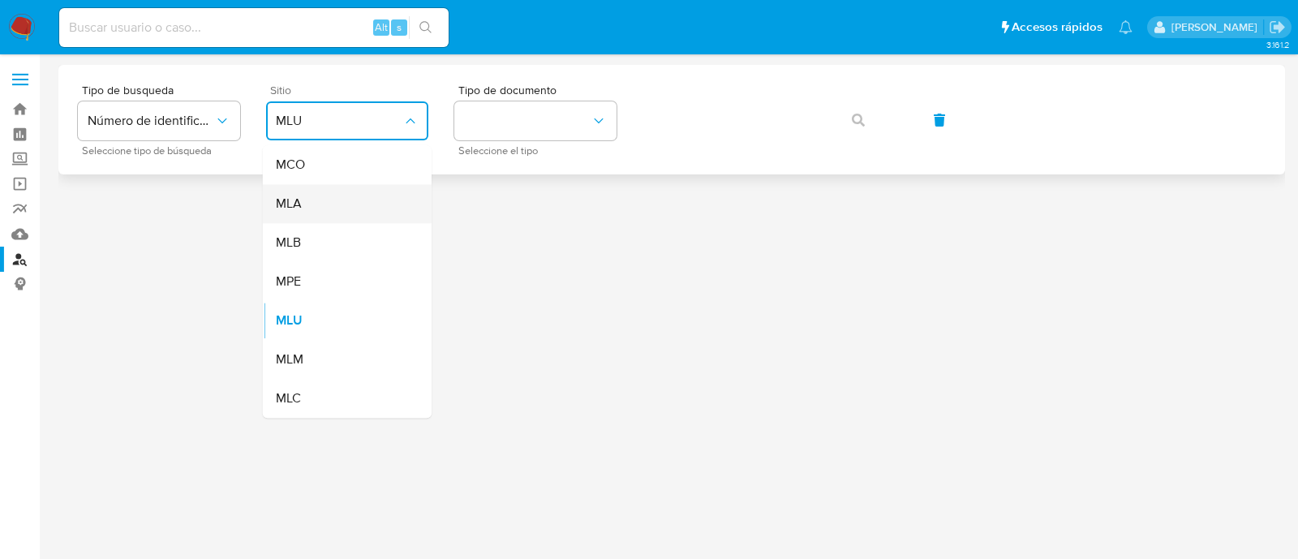
click at [349, 214] on div "MLA" at bounding box center [342, 203] width 133 height 39
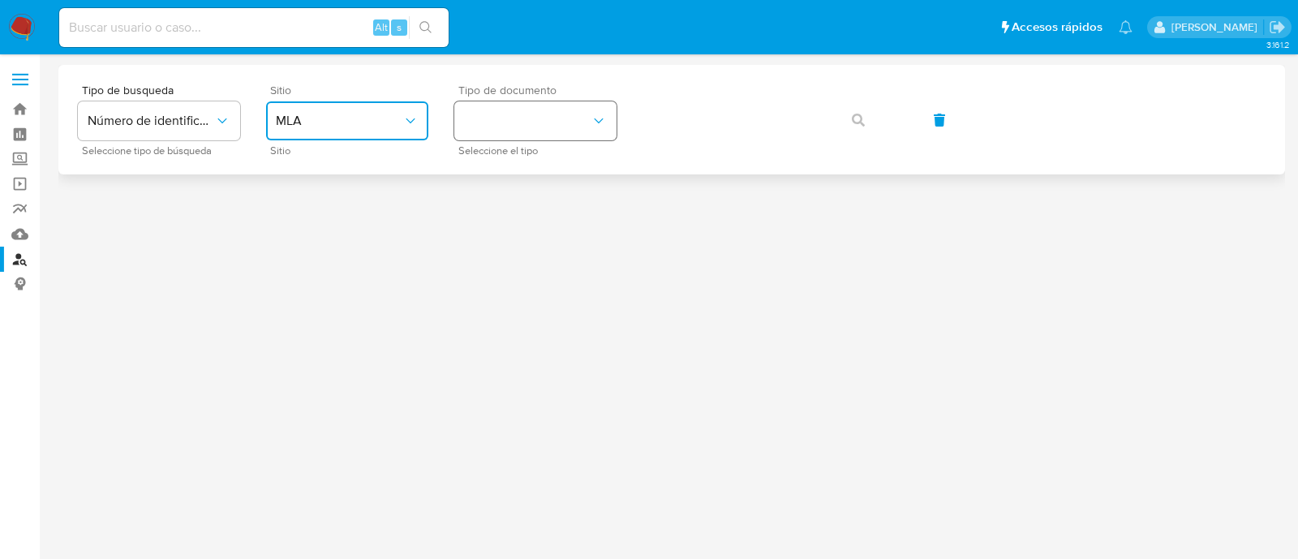
click at [517, 123] on button "identificationType" at bounding box center [535, 120] width 162 height 39
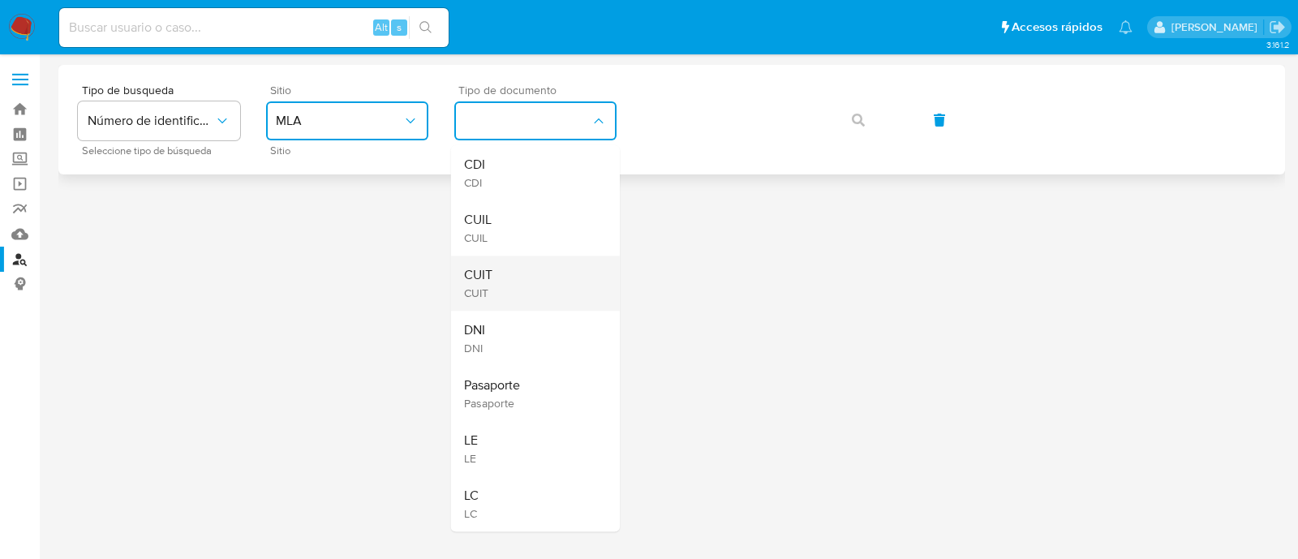
click at [498, 283] on div "CUIT CUIT" at bounding box center [530, 283] width 133 height 55
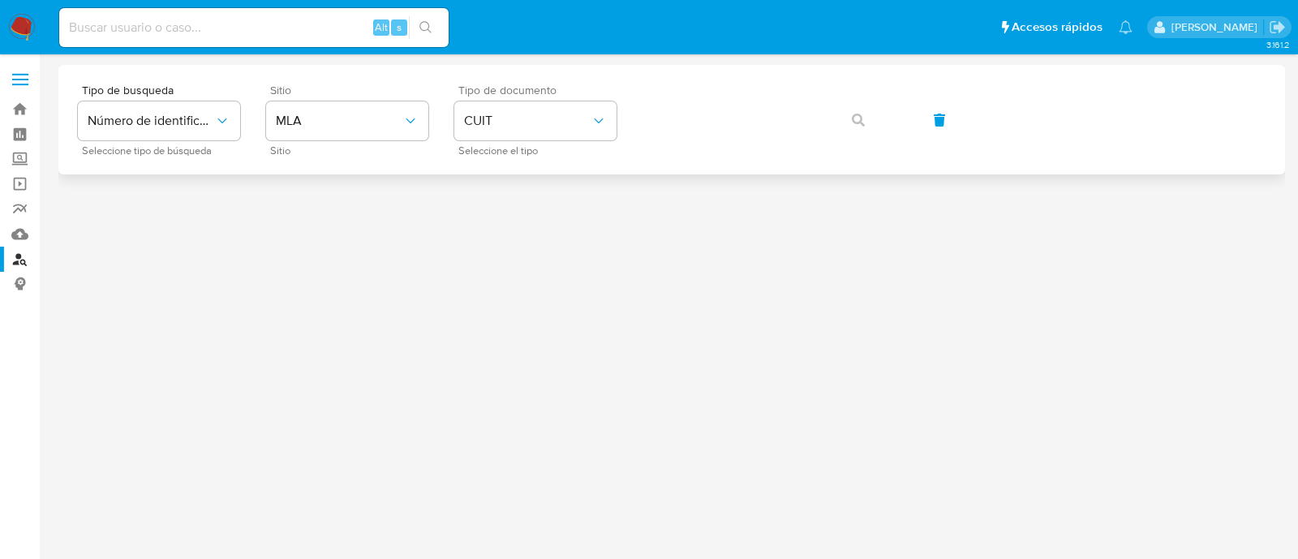
click at [734, 89] on div "Tipo de busqueda Número de identificación Seleccione tipo de búsqueda Sitio MLA…" at bounding box center [672, 119] width 1188 height 71
drag, startPoint x: 833, startPoint y: 113, endPoint x: 807, endPoint y: 144, distance: 40.3
click at [834, 113] on button "button" at bounding box center [858, 120] width 55 height 39
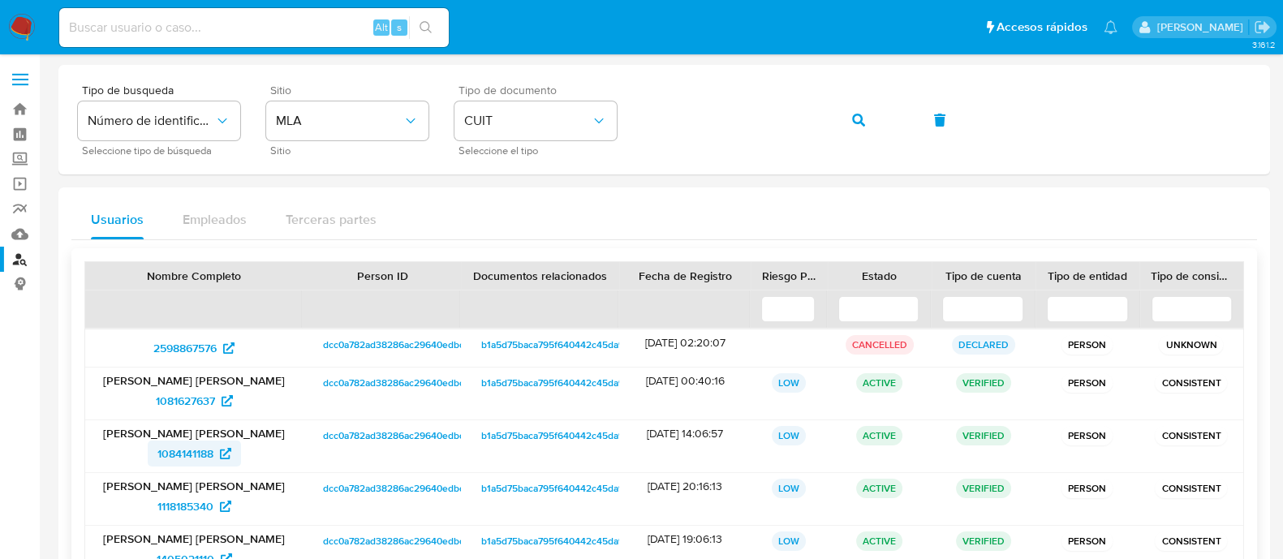
click at [213, 447] on span "1084141188" at bounding box center [185, 454] width 56 height 26
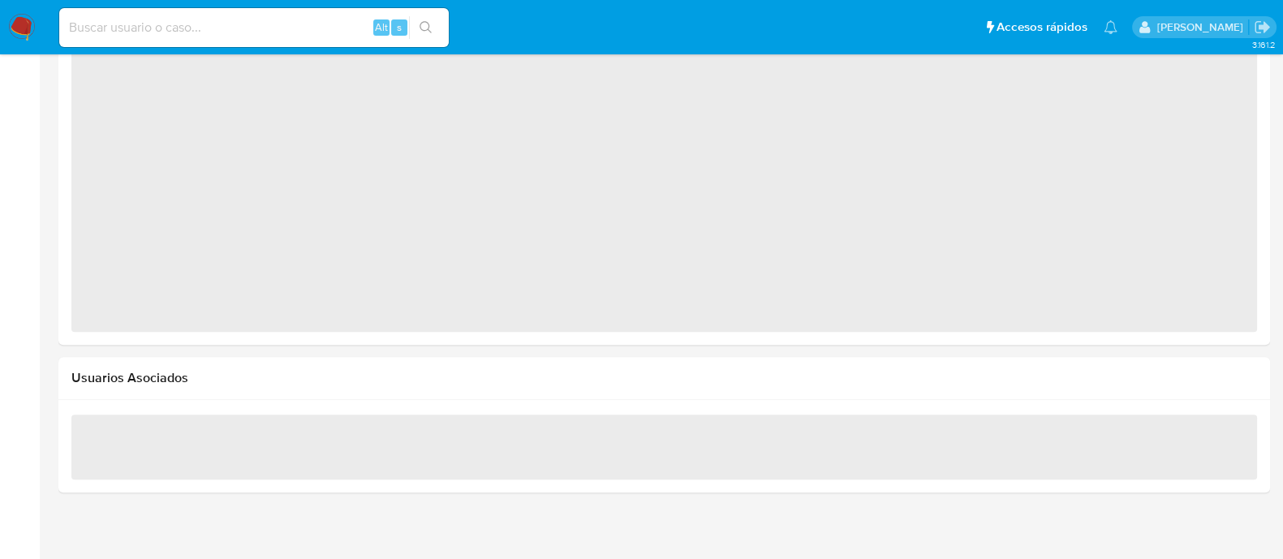
scroll to position [1288, 0]
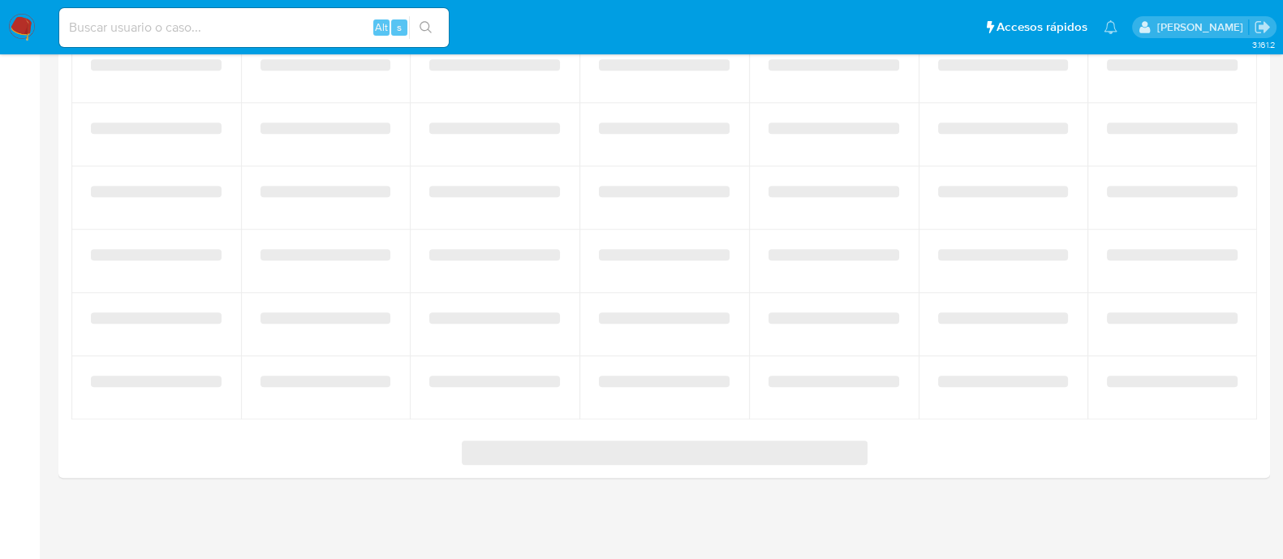
select select "10"
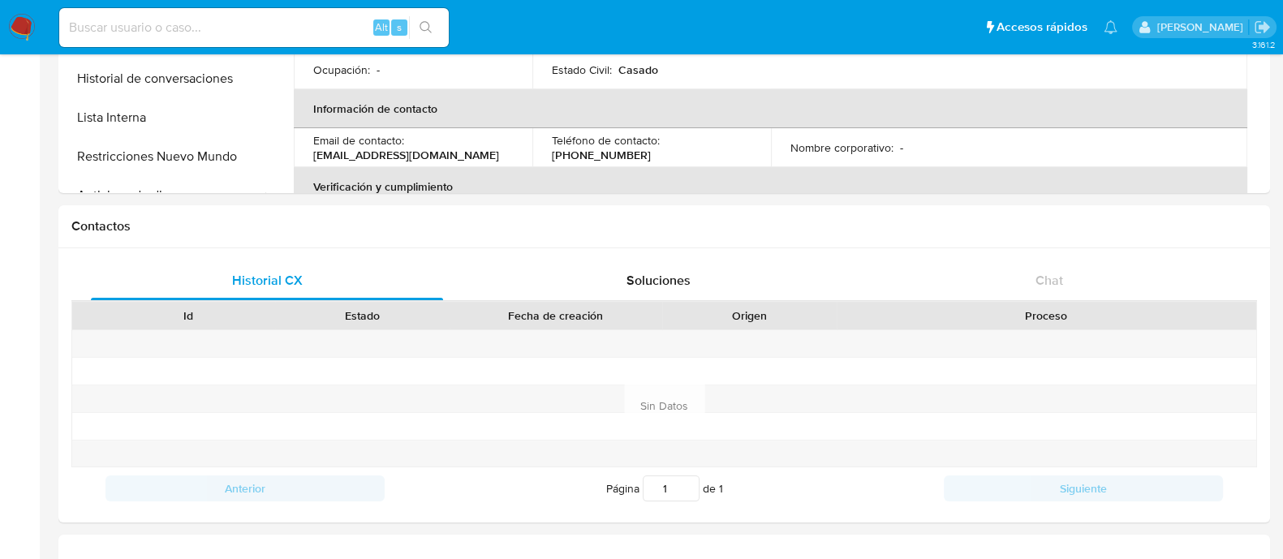
scroll to position [0, 0]
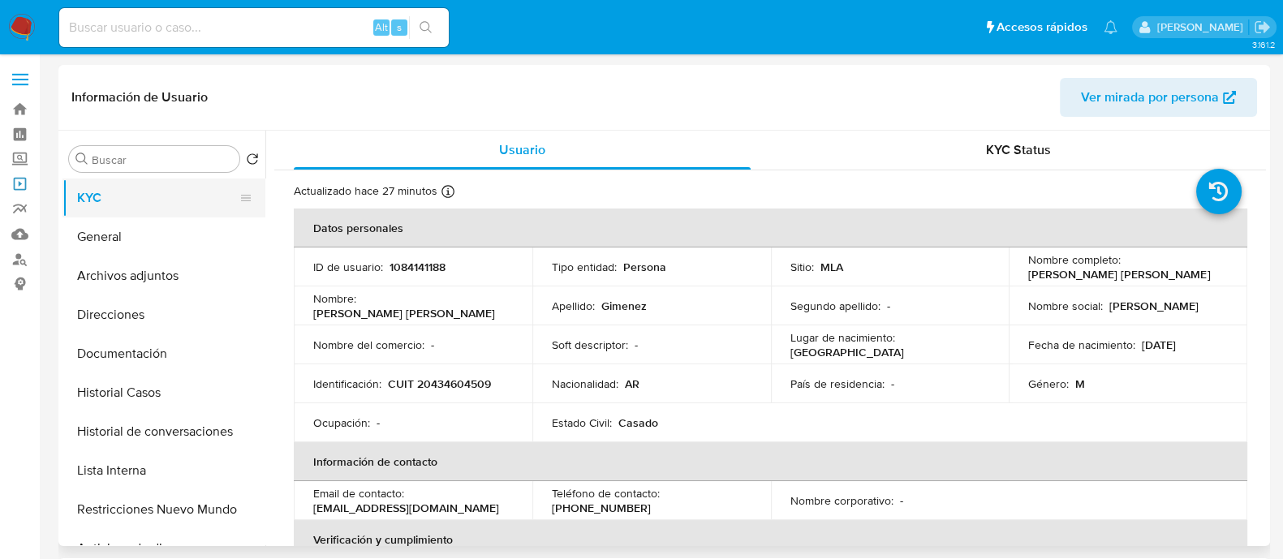
drag, startPoint x: 28, startPoint y: 191, endPoint x: 101, endPoint y: 191, distance: 73.0
click at [28, 190] on link "Operaciones masivas" at bounding box center [96, 183] width 193 height 25
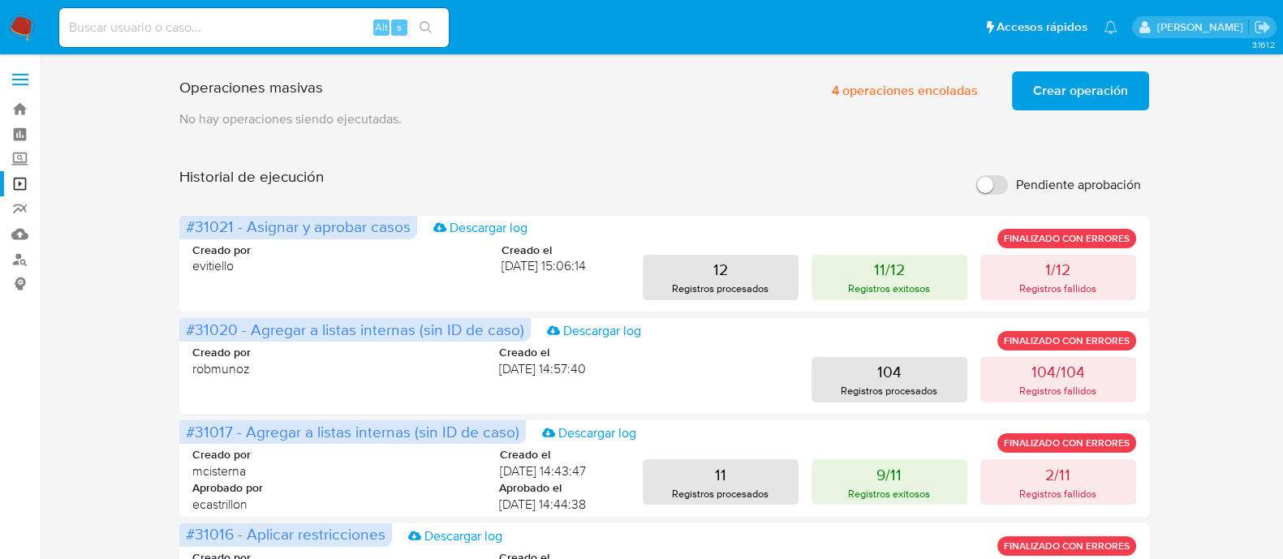
click at [1010, 192] on label "Pendiente aprobación" at bounding box center [1058, 185] width 182 height 36
click at [1008, 192] on input "Pendiente aprobación" at bounding box center [991, 184] width 32 height 19
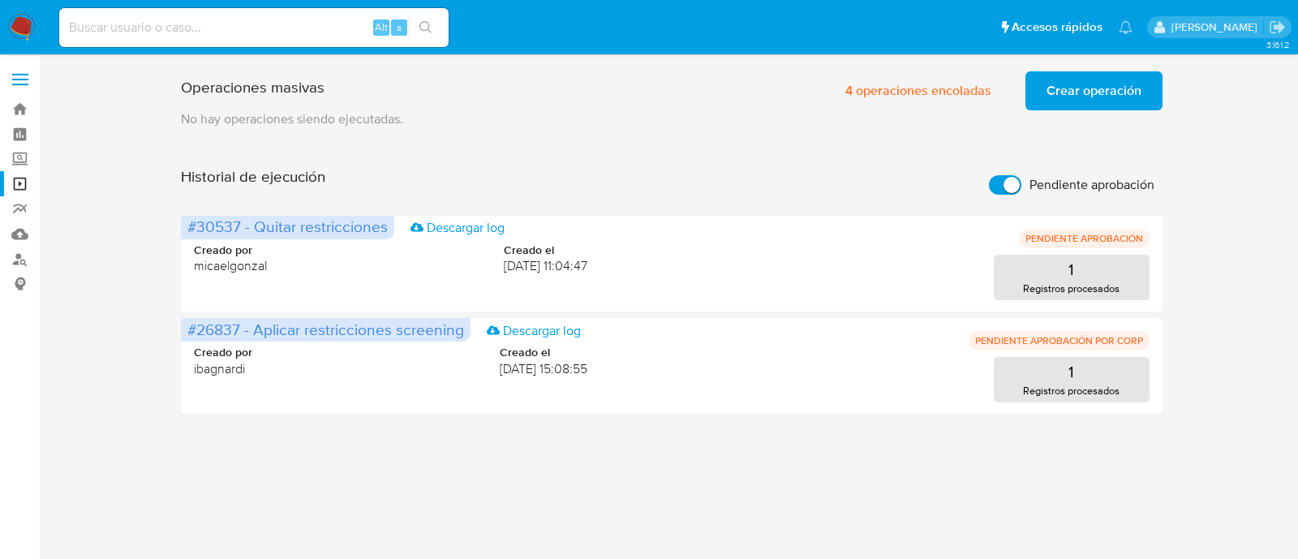
click at [1009, 191] on input "Pendiente aprobación" at bounding box center [1005, 184] width 32 height 19
checkbox input "false"
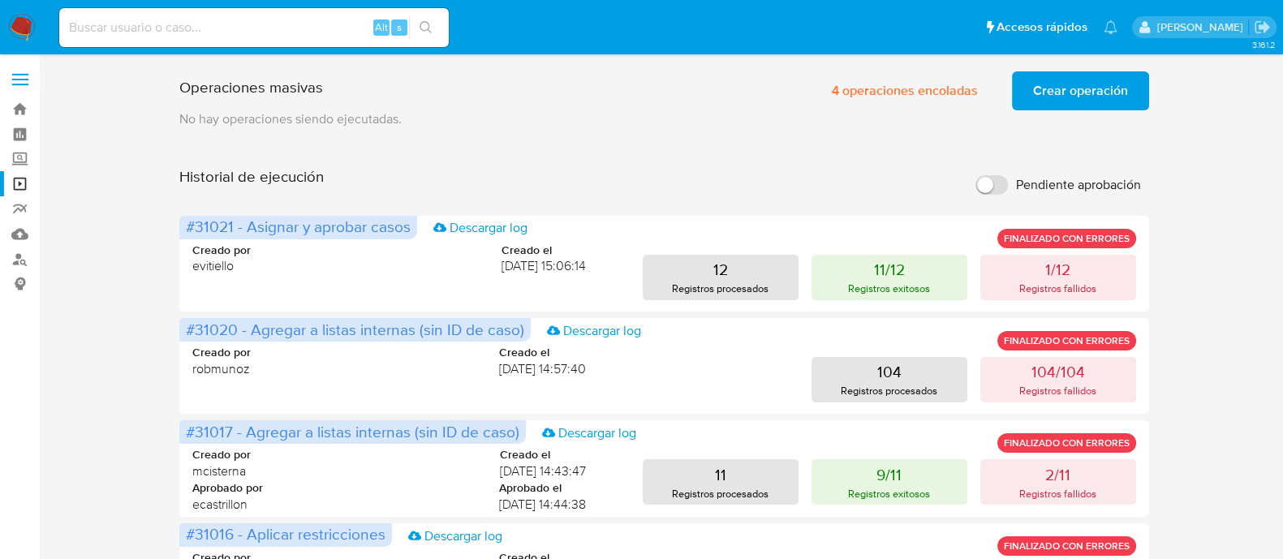
click at [1063, 90] on span "Crear operación" at bounding box center [1080, 91] width 95 height 36
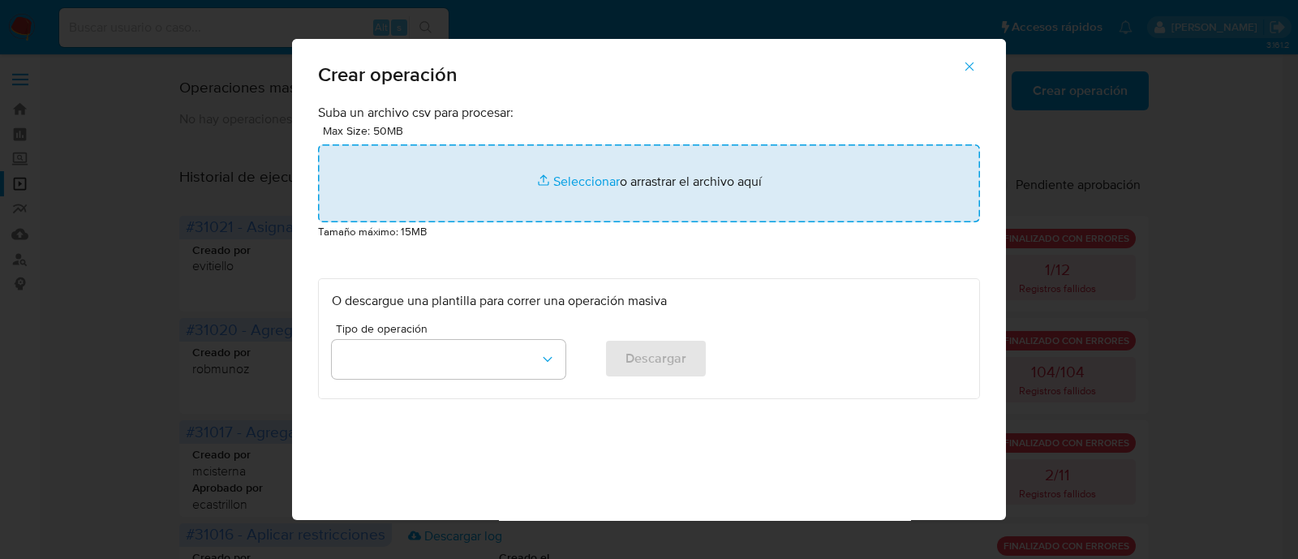
click at [596, 180] on input "file" at bounding box center [649, 183] width 662 height 78
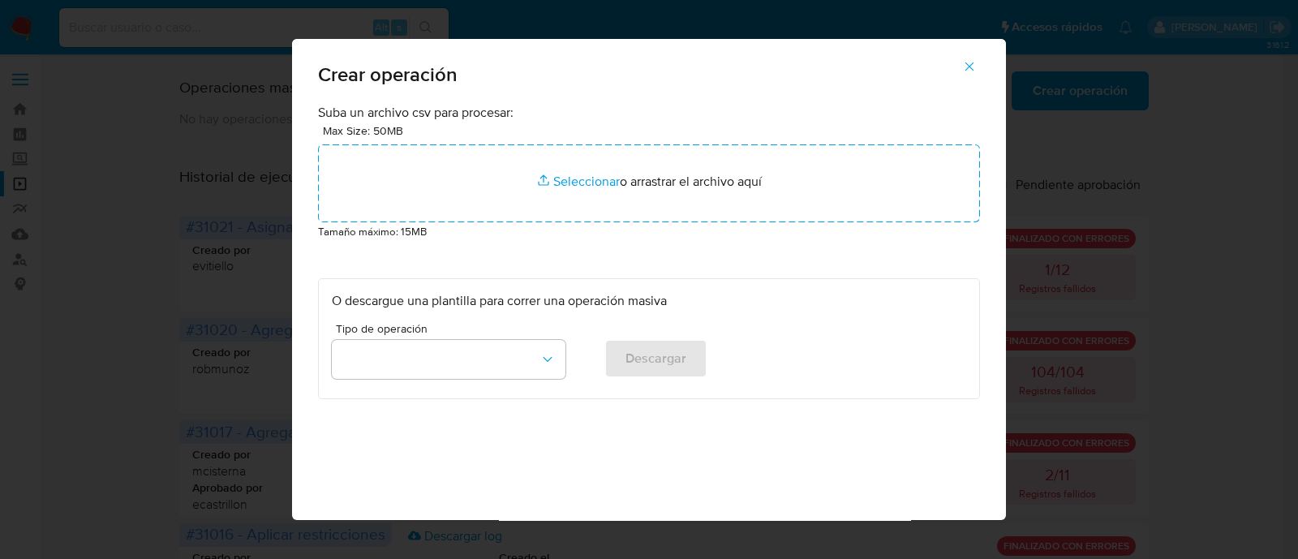
click at [223, 87] on div "Crear operación Suba un archivo csv para procesar: Max Size: 50MB Seleccionar a…" at bounding box center [649, 279] width 1298 height 559
click at [209, 20] on div "Crear operación Suba un archivo csv para procesar: Max Size: 50MB Seleccionar a…" at bounding box center [649, 279] width 1298 height 559
click at [976, 63] on icon "button" at bounding box center [969, 66] width 15 height 15
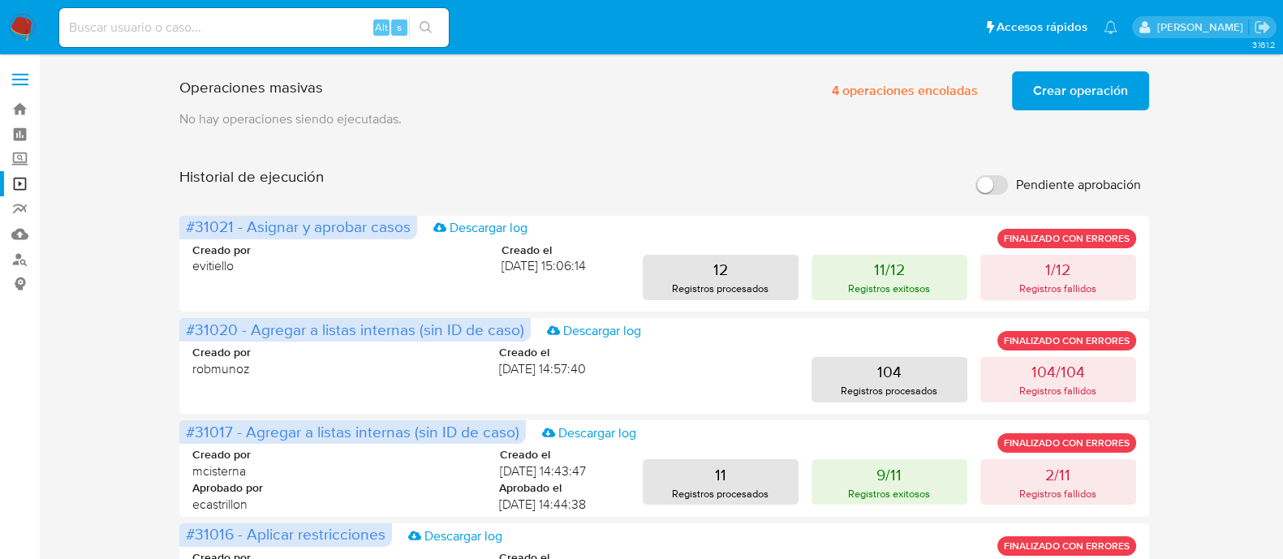
click at [150, 34] on input at bounding box center [253, 27] width 389 height 21
paste input "2235236073"
click at [349, 33] on input "2235236073" at bounding box center [253, 27] width 389 height 21
paste input "2235236073"
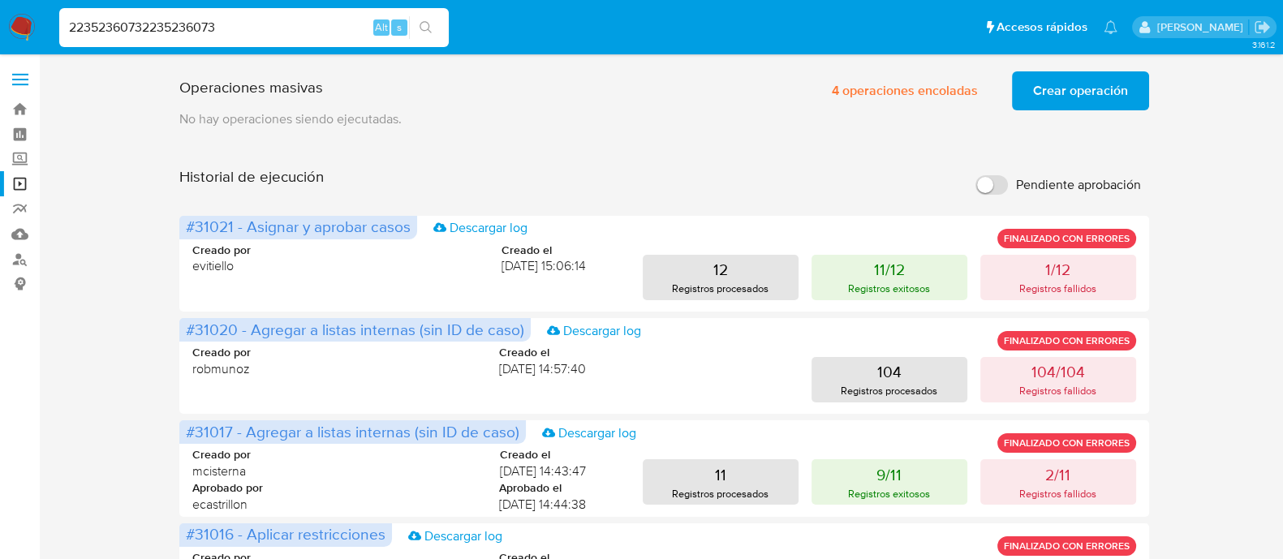
click at [349, 33] on input "22352360732235236073" at bounding box center [253, 27] width 389 height 21
paste input
type input "2235236073"
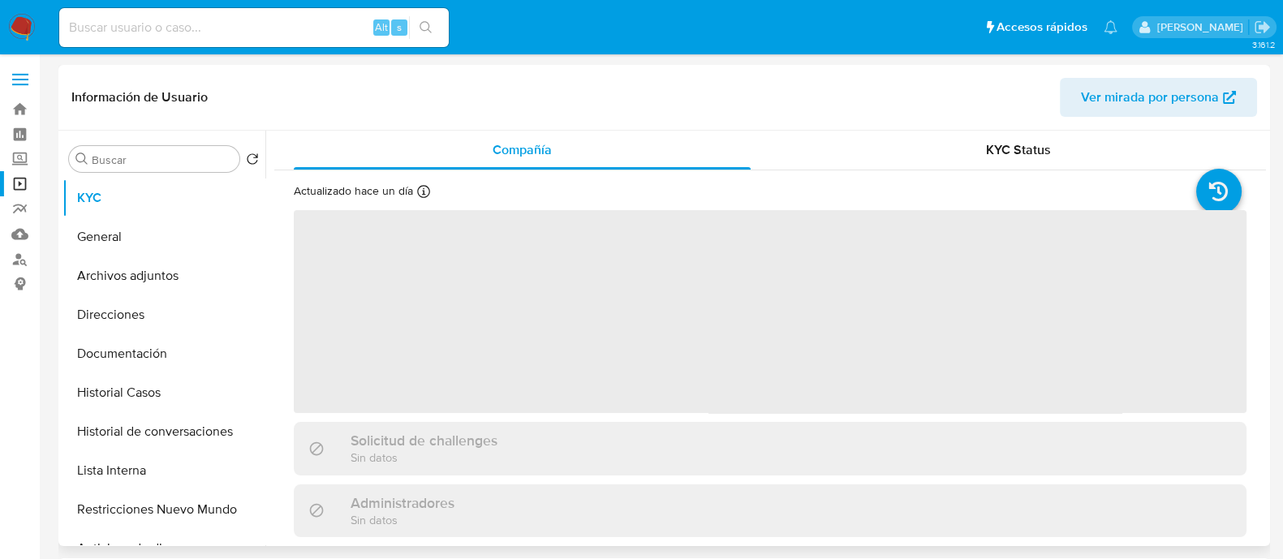
select select "10"
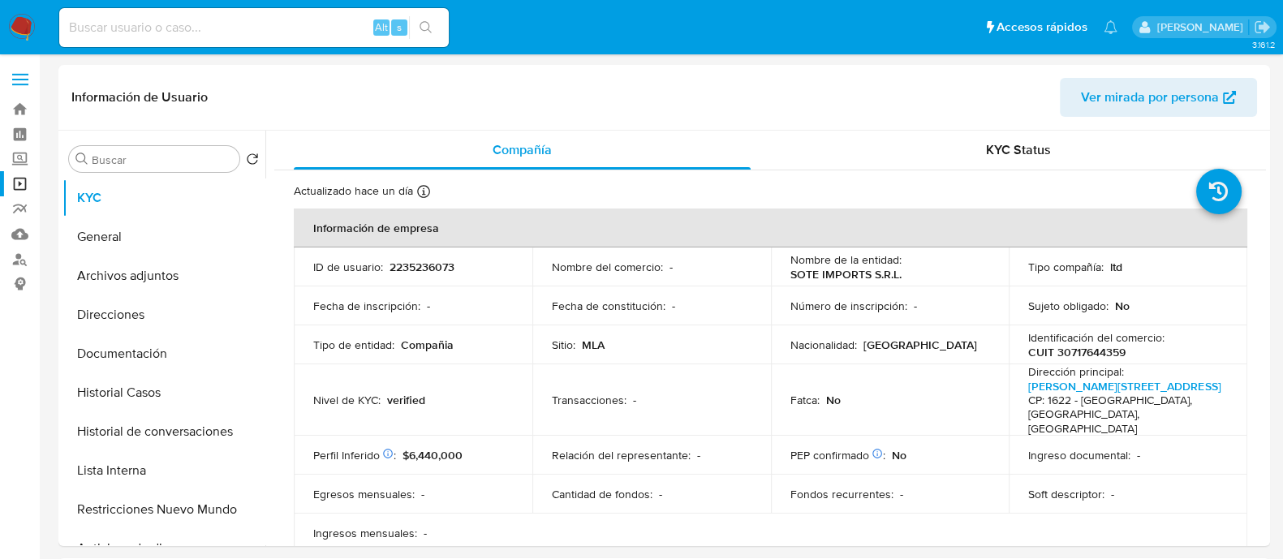
click at [307, 38] on div "Alt s" at bounding box center [253, 27] width 389 height 39
click at [299, 26] on input at bounding box center [253, 27] width 389 height 21
paste input "011245978062"
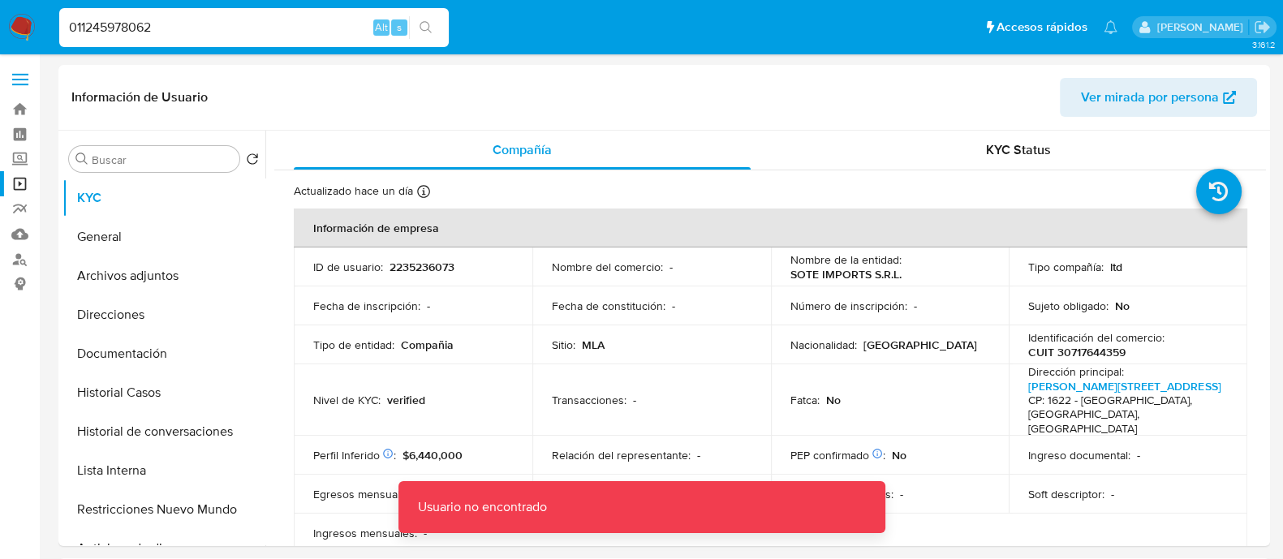
click at [78, 25] on input "011245978062" at bounding box center [253, 27] width 389 height 21
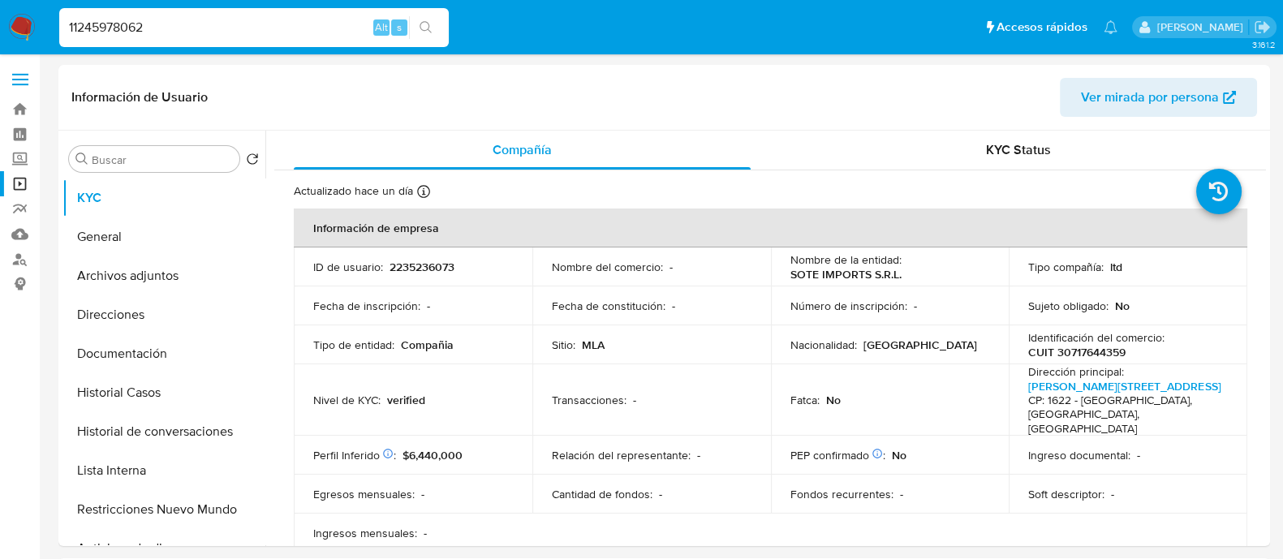
click at [264, 25] on input "11245978062" at bounding box center [253, 27] width 389 height 21
paste input "225917167"
type input "225917167"
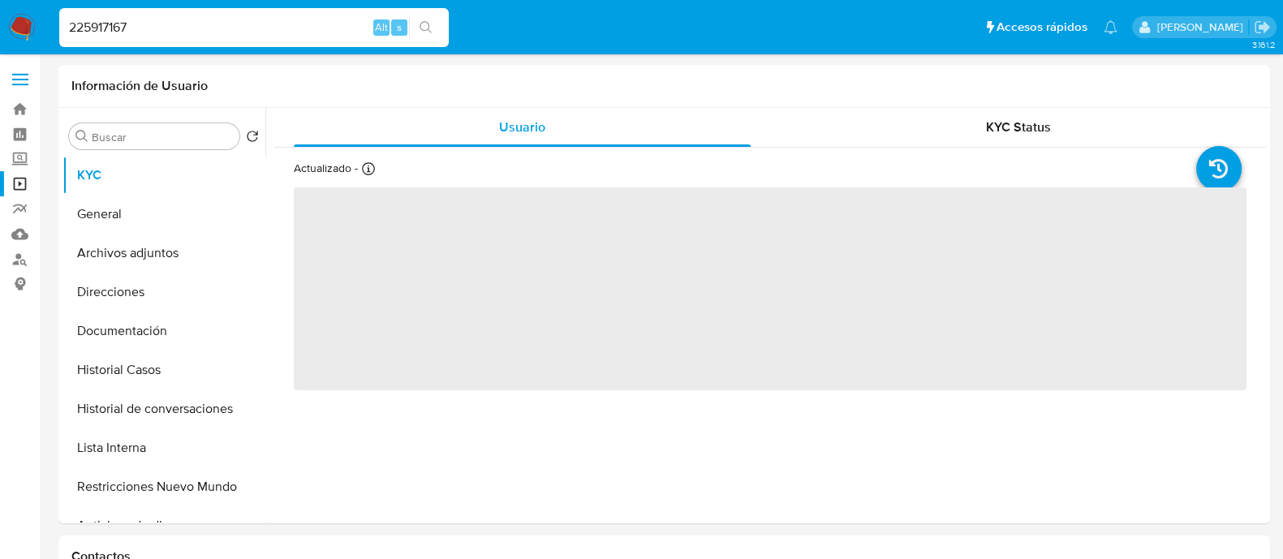
click at [76, 34] on input "225917167" at bounding box center [253, 27] width 389 height 21
select select "10"
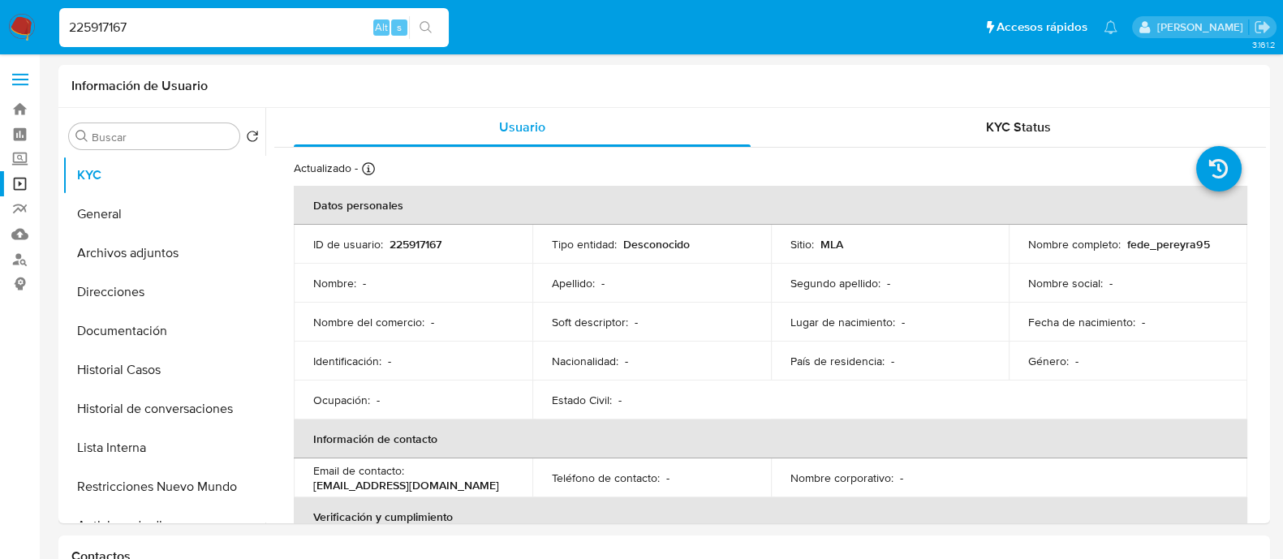
click at [69, 34] on input "225917167" at bounding box center [253, 27] width 389 height 21
drag, startPoint x: 81, startPoint y: 25, endPoint x: 170, endPoint y: 25, distance: 89.2
click at [170, 25] on input "11225917167" at bounding box center [253, 27] width 389 height 21
paste input "223167657"
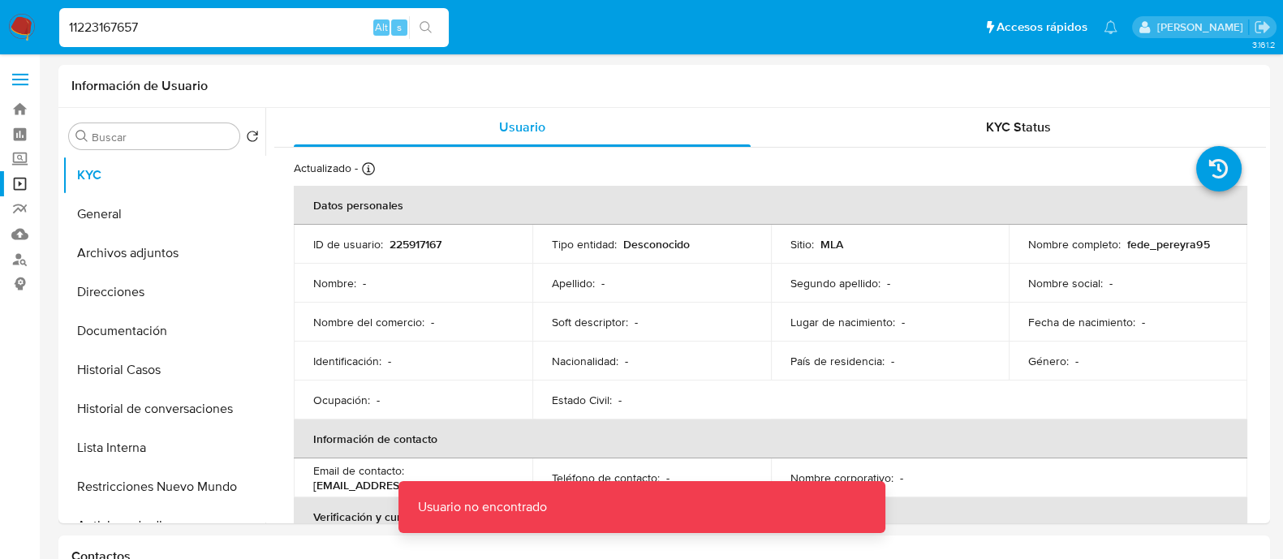
click at [67, 25] on input "11223167657" at bounding box center [253, 27] width 389 height 21
type input "011223167657"
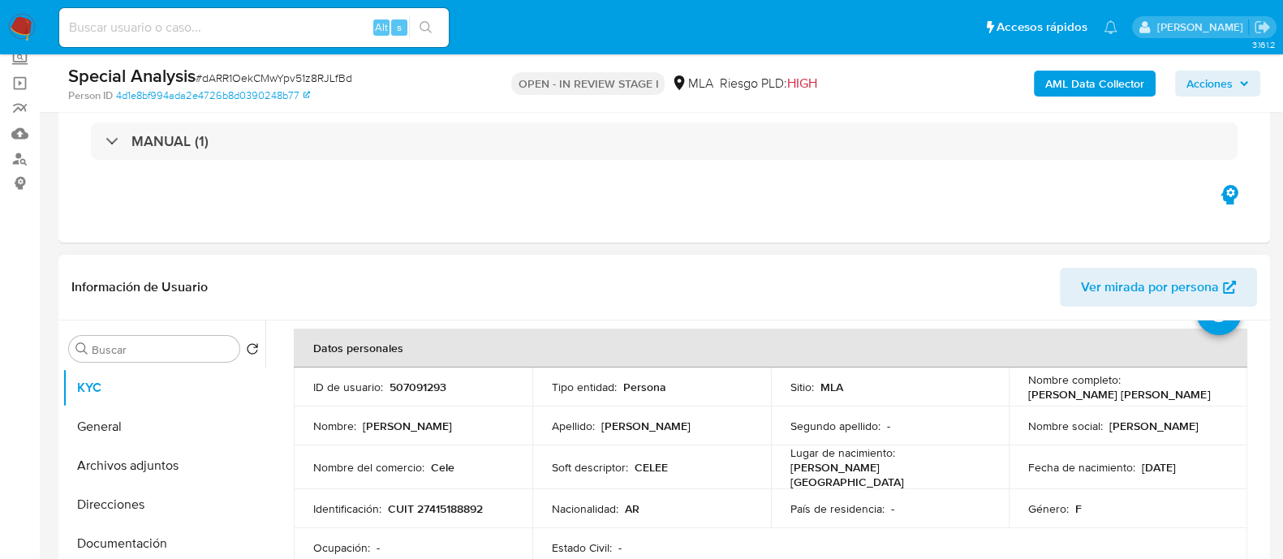
scroll to position [101, 0]
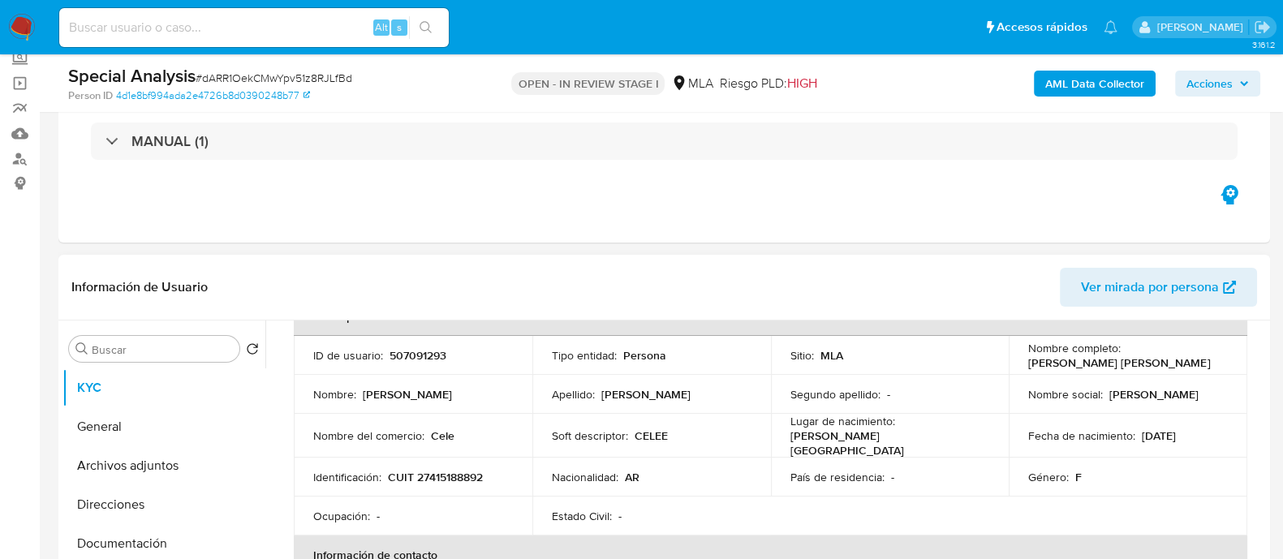
drag, startPoint x: 1053, startPoint y: 363, endPoint x: 1215, endPoint y: 366, distance: 162.3
click at [1215, 366] on td "Nombre completo : [PERSON_NAME] [PERSON_NAME]" at bounding box center [1127, 355] width 239 height 39
copy p "[PERSON_NAME] [PERSON_NAME]"
click at [416, 352] on p "507091293" at bounding box center [417, 355] width 57 height 15
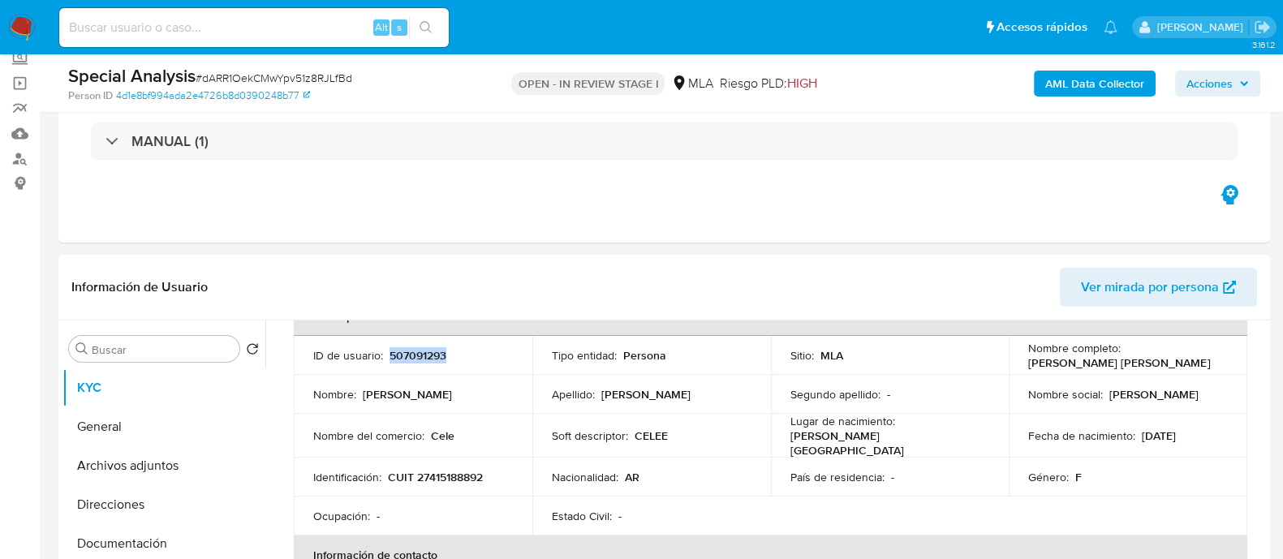
copy p "507091293"
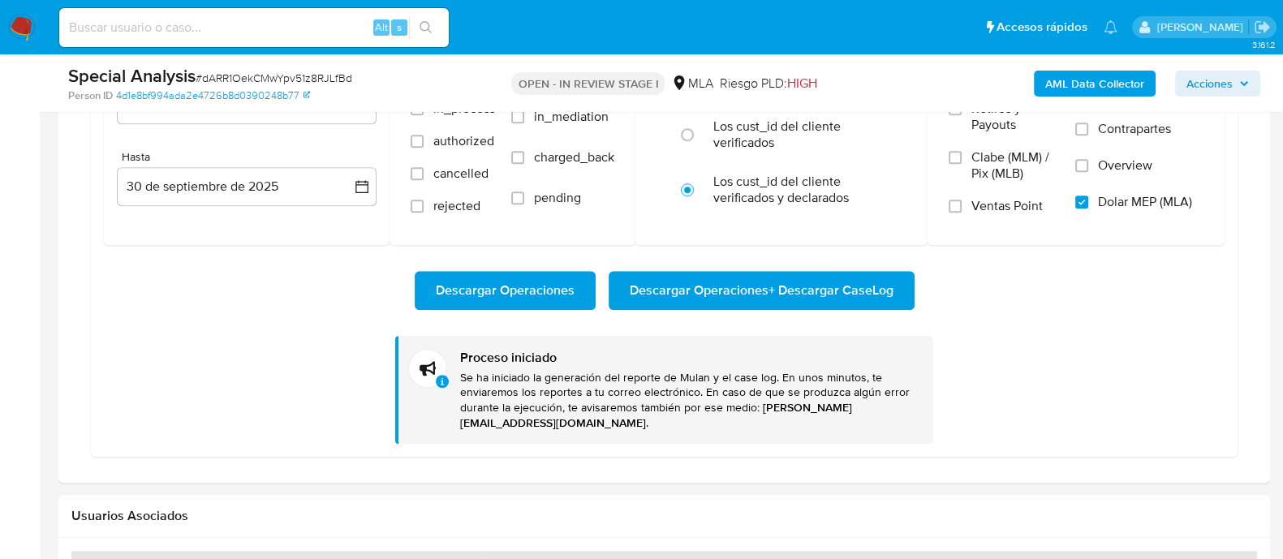
scroll to position [1520, 0]
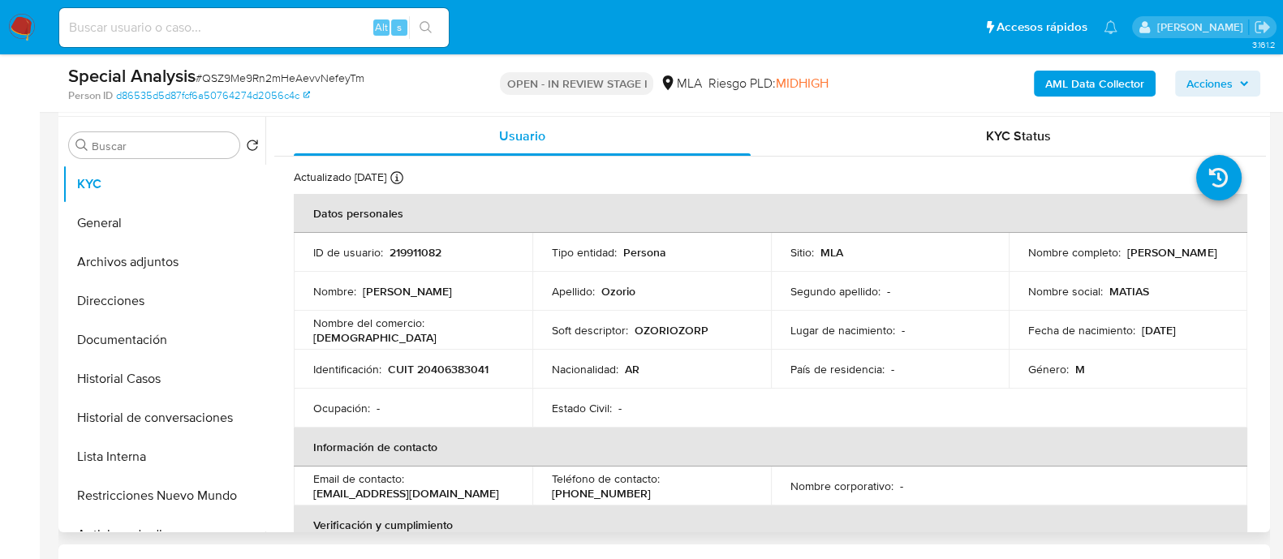
drag, startPoint x: 1019, startPoint y: 255, endPoint x: 1141, endPoint y: 256, distance: 121.7
click at [1141, 256] on td "Nombre completo : Matias Agustin Ozorio" at bounding box center [1127, 252] width 239 height 39
copy p "Matias Agustin Ozorio"
click at [437, 257] on p "219911082" at bounding box center [415, 252] width 52 height 15
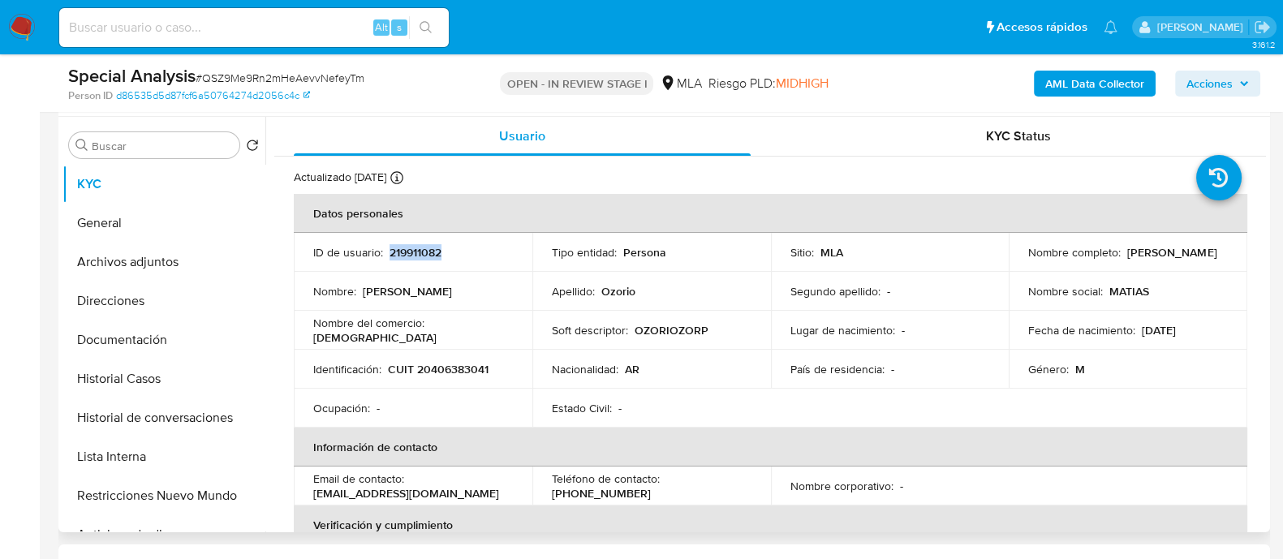
copy p "219911082"
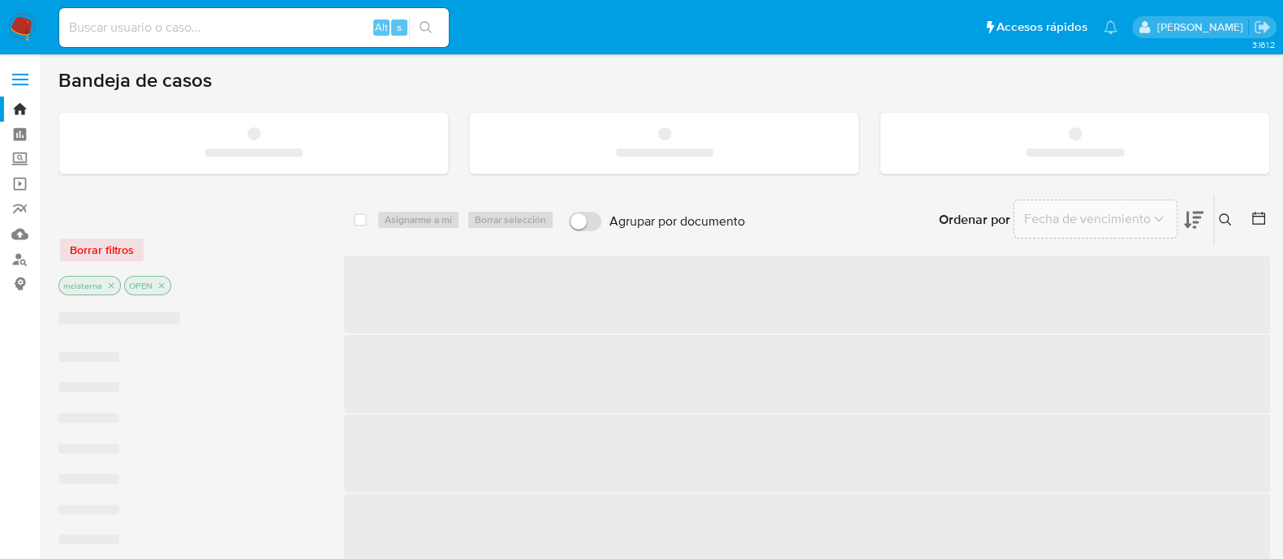
click at [286, 37] on input at bounding box center [253, 27] width 389 height 21
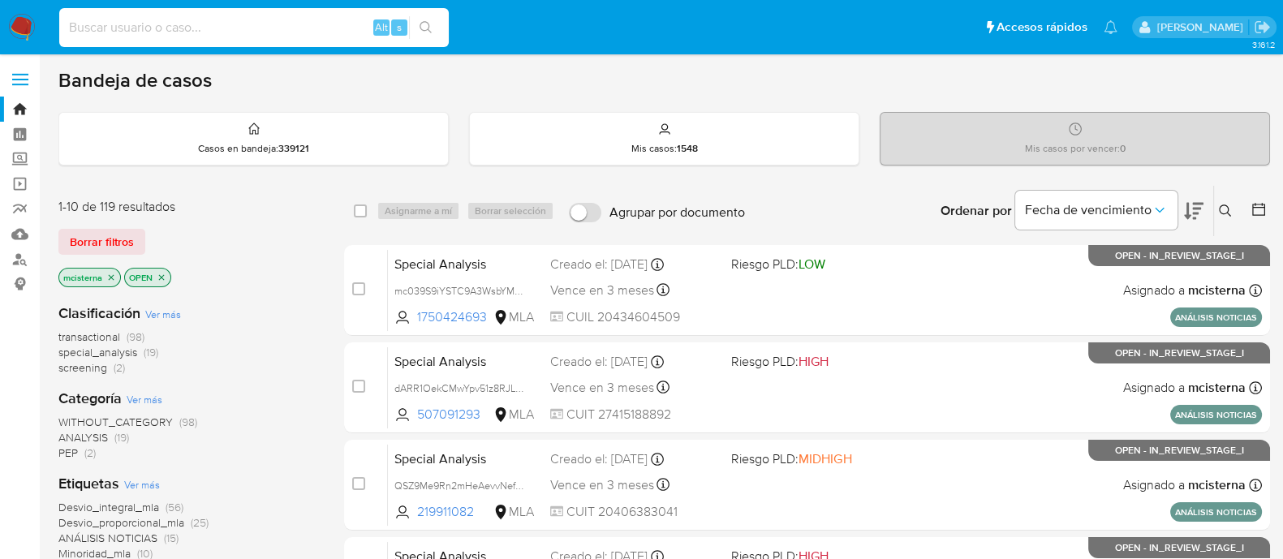
paste input "l0Uu8lWcVa0kteomqZ8yZWIK"
type input "l0Uu8lWcVa0kteomqZ8yZWIK"
click at [430, 28] on icon "search-icon" at bounding box center [425, 27] width 13 height 13
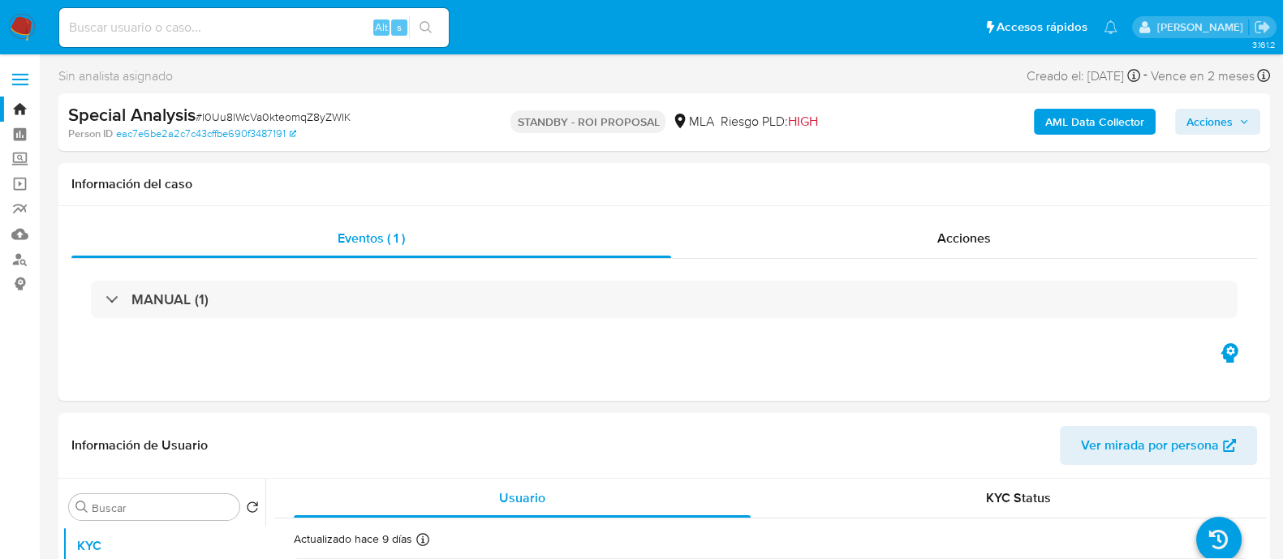
select select "10"
click at [332, 37] on input at bounding box center [253, 27] width 389 height 21
paste input "tzx8LxsFzag11NCiubsoPpiV"
click at [447, 31] on input "tzx8LxsFzag11NCiubsoPpiV" at bounding box center [253, 27] width 389 height 21
type input "tzx8LxsFzag11NCiubsoPpiV"
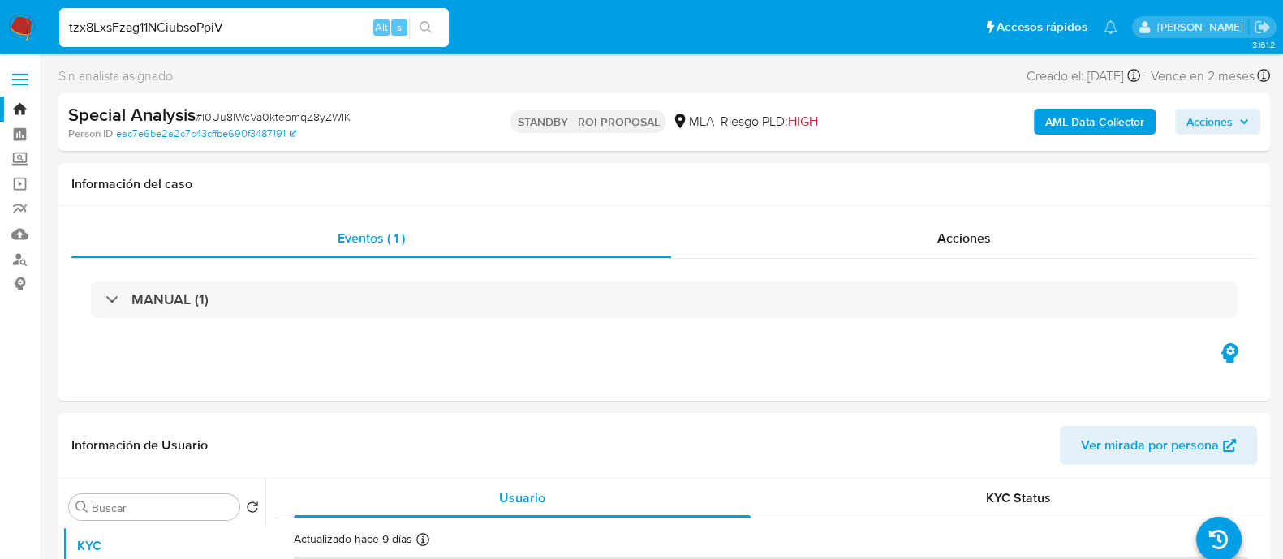
click at [415, 31] on button "search-icon" at bounding box center [425, 27] width 33 height 23
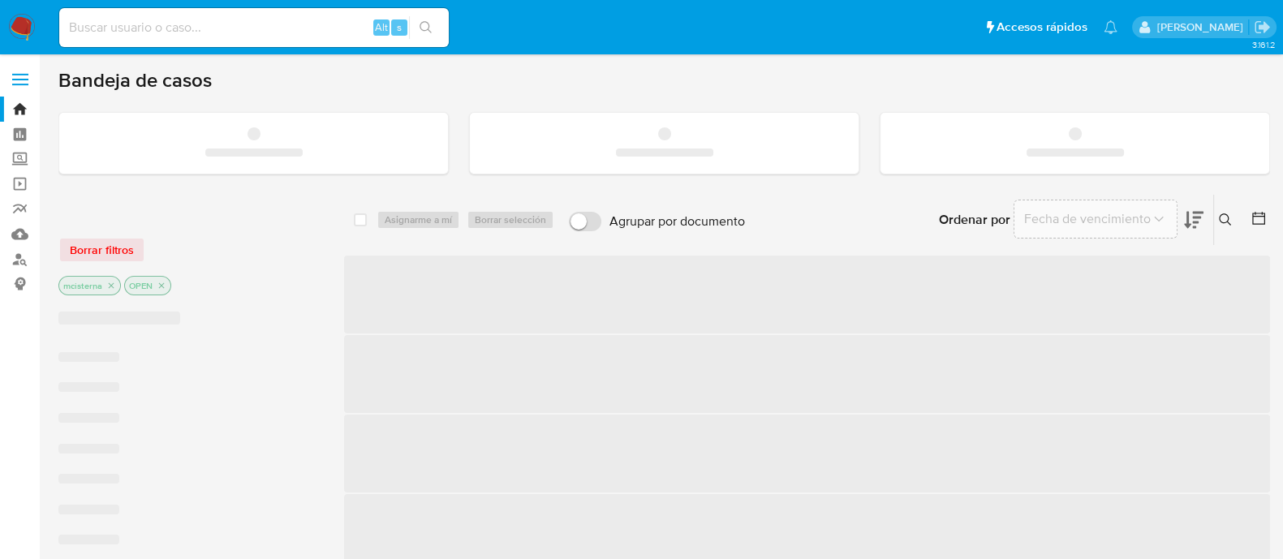
click at [260, 34] on input at bounding box center [253, 27] width 389 height 21
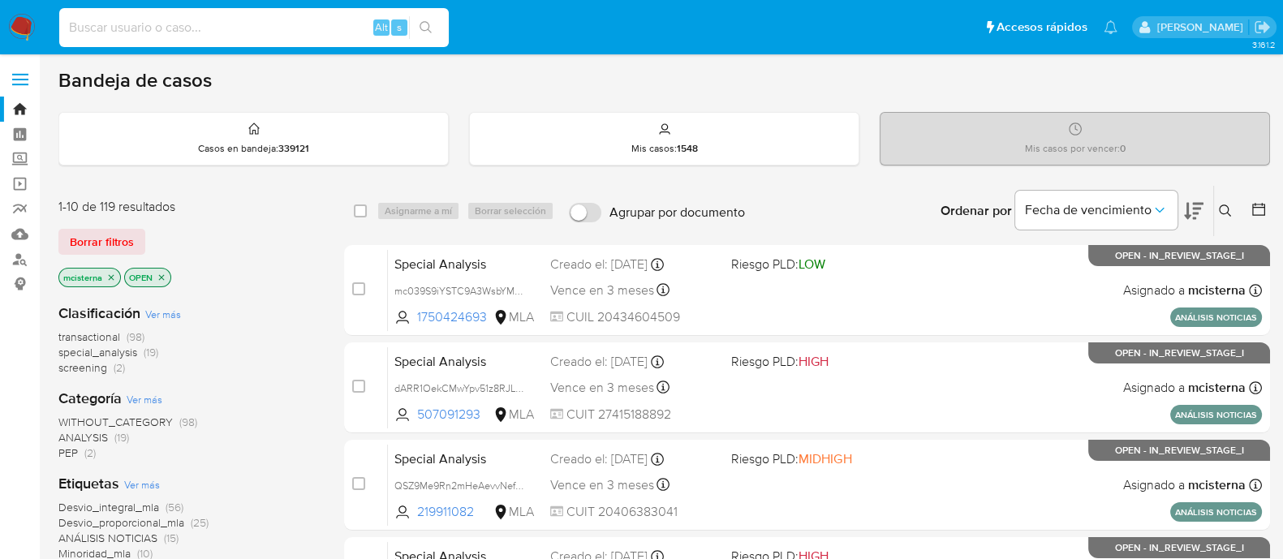
paste input "AE1gtuGP7zqDLnJ8hy4KOKxw"
type input "AE1gtuGP7zqDLnJ8hy4KOKxw"
click at [429, 30] on icon "search-icon" at bounding box center [425, 27] width 12 height 12
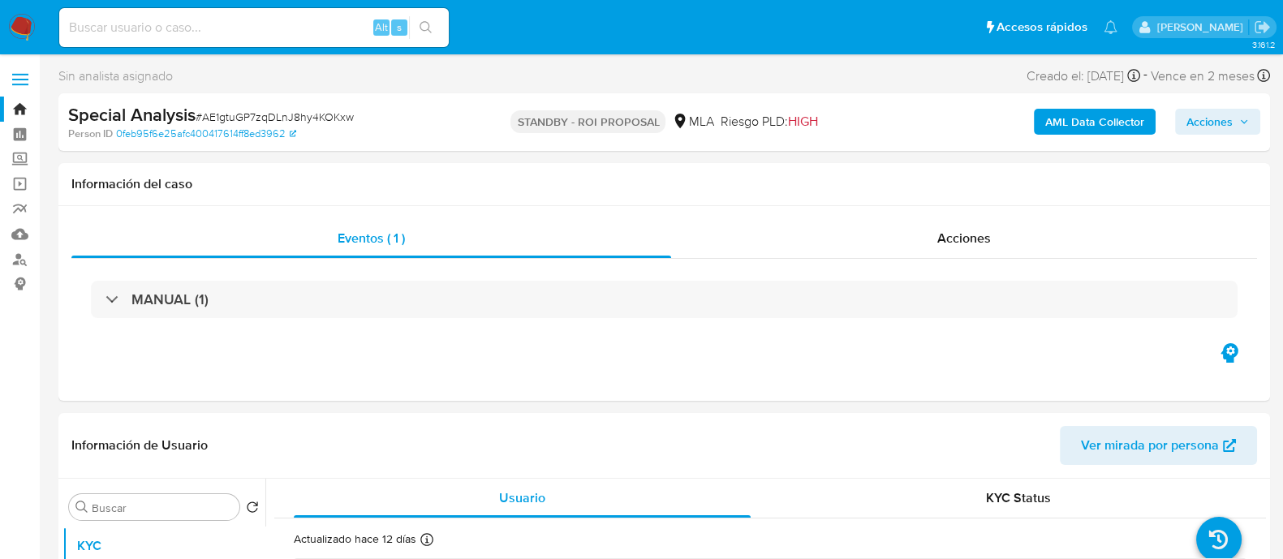
select select "10"
click at [320, 22] on input at bounding box center [253, 27] width 389 height 21
paste input "D8o6fHRZTa8KDUy0YVQnzyMH"
type input "D8o6fHRZTa8KDUy0YVQnzyMH"
click at [452, 22] on li "D8o6fHRZTa8KDUy0YVQnzyMH Alt s" at bounding box center [254, 26] width 398 height 41
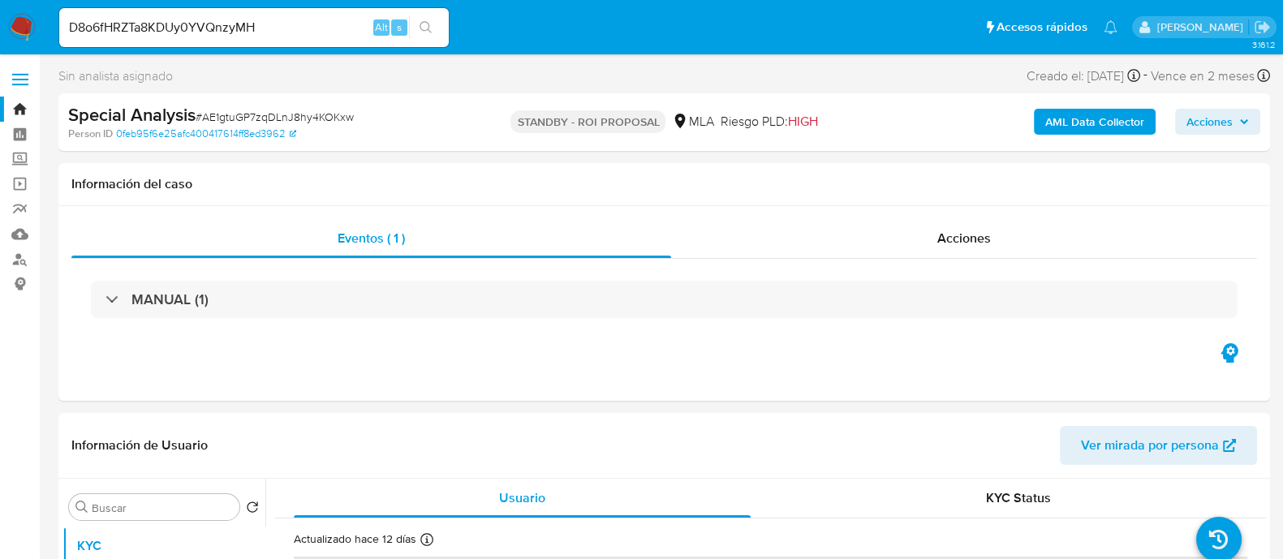
click at [437, 28] on button "search-icon" at bounding box center [425, 27] width 33 height 23
select select "10"
click at [312, 24] on input "D8o6fHRZTa8KDUy0YVQnzyMH" at bounding box center [253, 27] width 389 height 21
paste input "N16kgvhGPx89CLQ9lOCtninV"
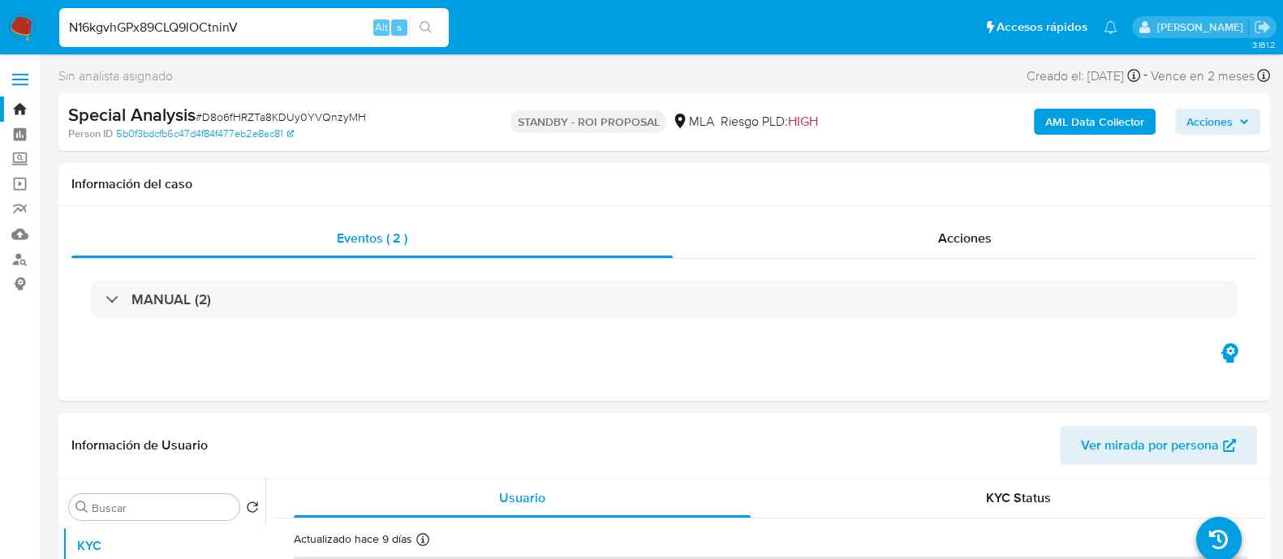
type input "N16kgvhGPx89CLQ9lOCtninV"
click at [406, 24] on div "s" at bounding box center [399, 27] width 16 height 16
click at [438, 28] on button "search-icon" at bounding box center [425, 27] width 33 height 23
select select "10"
click at [345, 31] on input "N16kgvhGPx89CLQ9lOCtninV" at bounding box center [253, 27] width 389 height 21
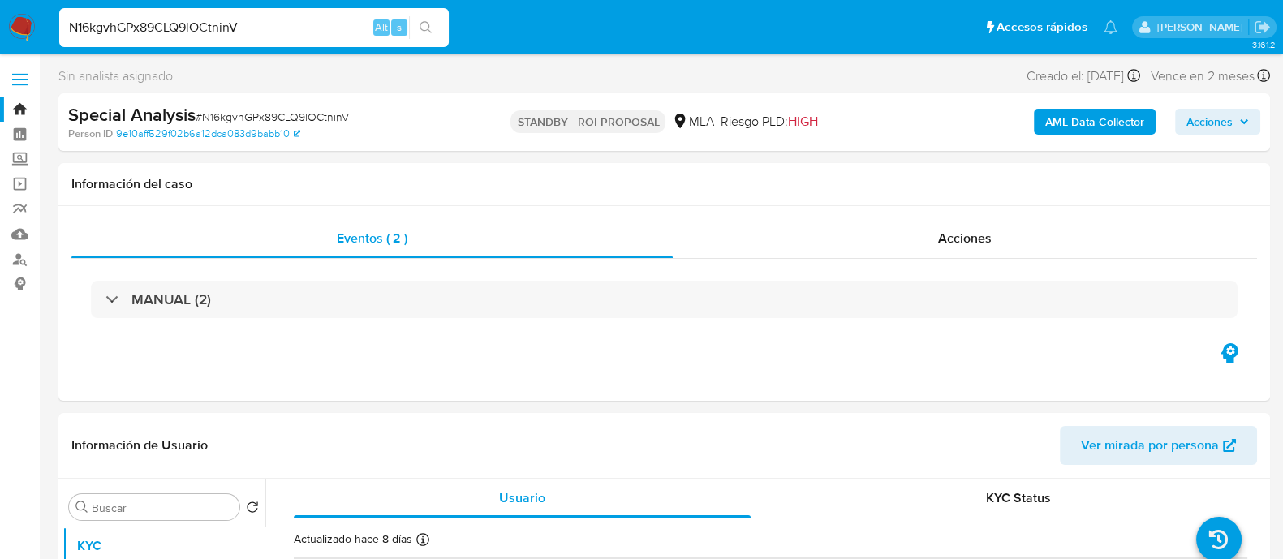
click at [345, 31] on input "N16kgvhGPx89CLQ9lOCtninV" at bounding box center [253, 27] width 389 height 21
paste input "gQq423Ydjk3TzB4LWCMqTK78"
type input "gQq423Ydjk3TzB4LWCMqTK78"
click at [434, 27] on button "search-icon" at bounding box center [425, 27] width 33 height 23
select select "10"
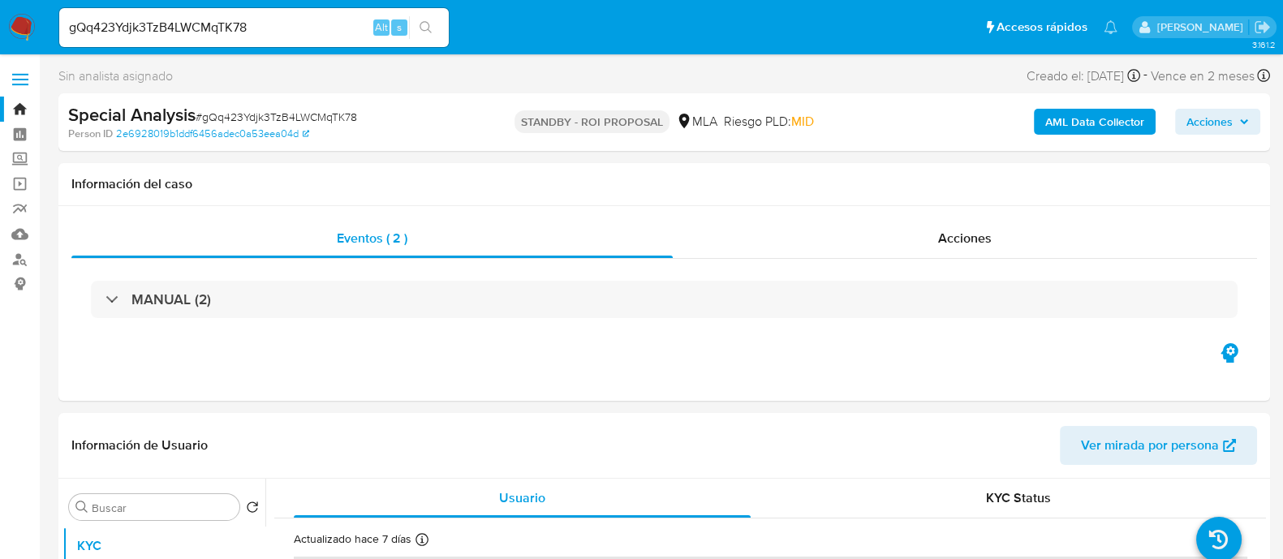
click at [286, 39] on div "gQq423Ydjk3TzB4LWCMqTK78 Alt s" at bounding box center [253, 27] width 389 height 39
click at [288, 29] on input "gQq423Ydjk3TzB4LWCMqTK78" at bounding box center [253, 27] width 389 height 21
paste input "Vq2l2Dd0mg6HcIVQ5AIUYnH4"
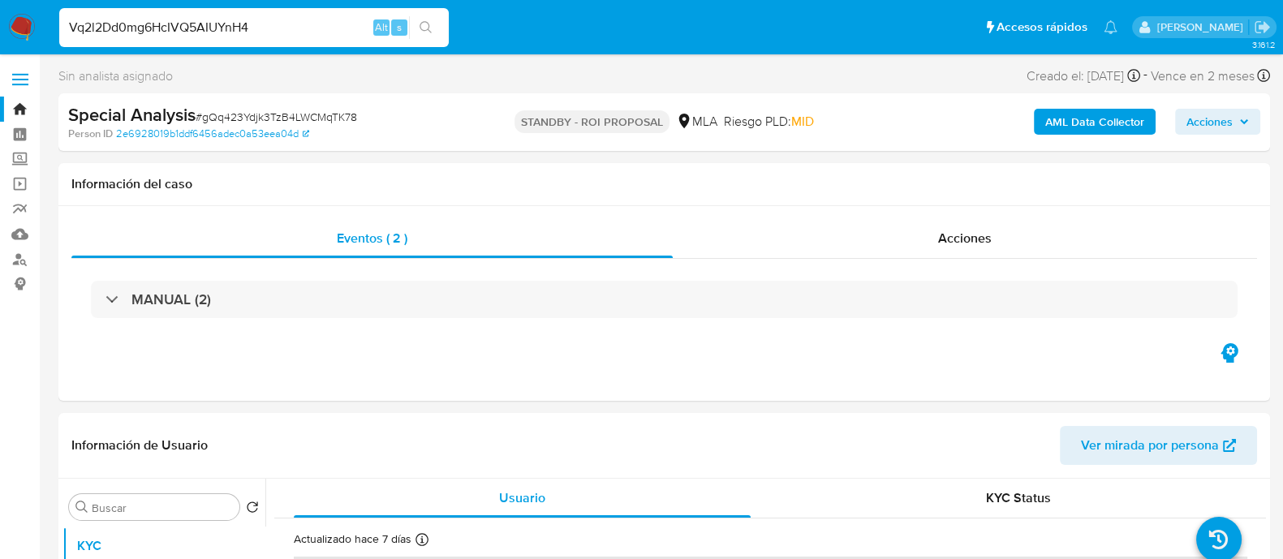
type input "Vq2l2Dd0mg6HcIVQ5AIUYnH4"
click at [416, 24] on button "search-icon" at bounding box center [425, 27] width 33 height 23
select select "10"
click at [342, 34] on input "Vq2l2Dd0mg6HcIVQ5AIUYnH4" at bounding box center [253, 27] width 389 height 21
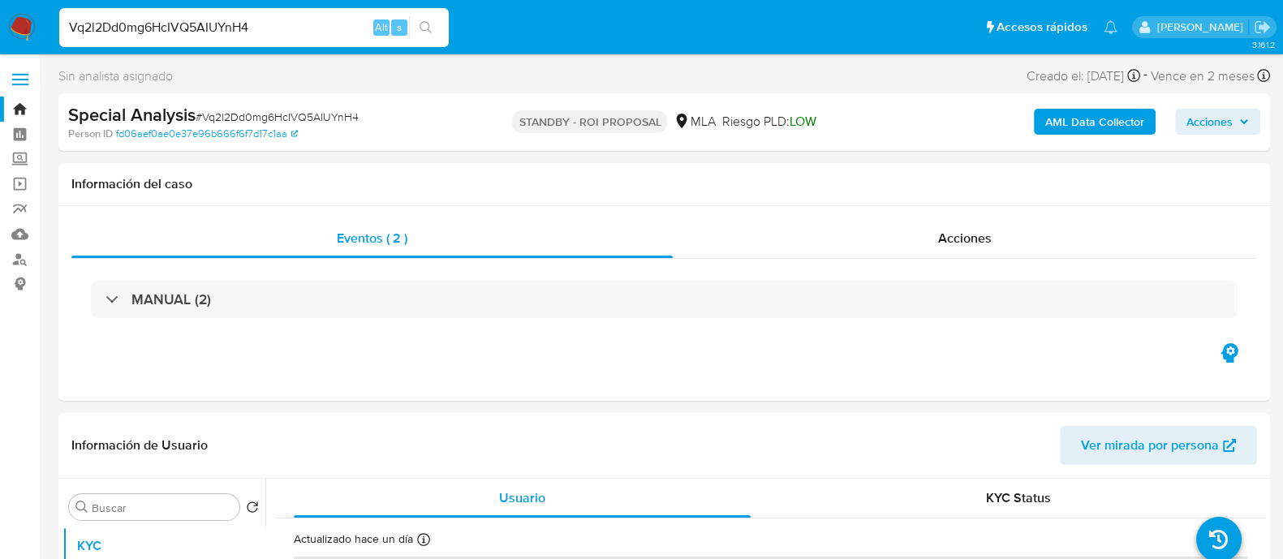
click at [342, 34] on input "Vq2l2Dd0mg6HcIVQ5AIUYnH4" at bounding box center [253, 27] width 389 height 21
paste input "lKqySAzEJtbtTOzDOD7hMiUt"
type input "lKqySAzEJtbtTOzDOD7hMiUt"
click at [436, 28] on button "search-icon" at bounding box center [425, 27] width 33 height 23
select select "10"
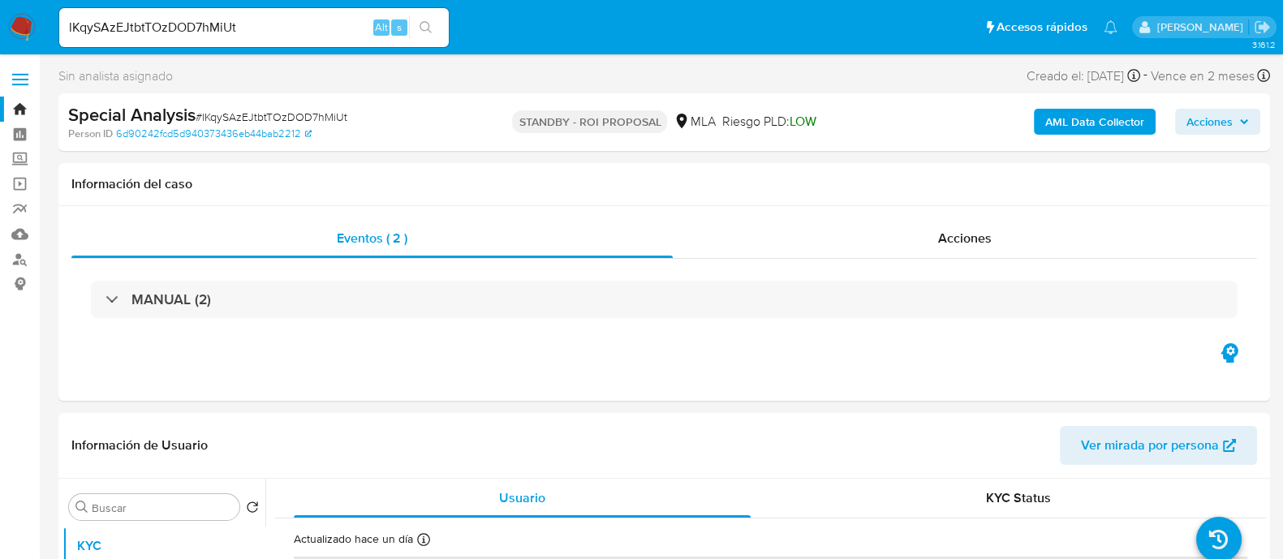
click at [288, 31] on input "lKqySAzEJtbtTOzDOD7hMiUt" at bounding box center [253, 27] width 389 height 21
paste input "BYj4mQeLQ09qaxa1ECS2K0fT"
type input "BYj4mQeLQ09qaxa1ECS2K0fT"
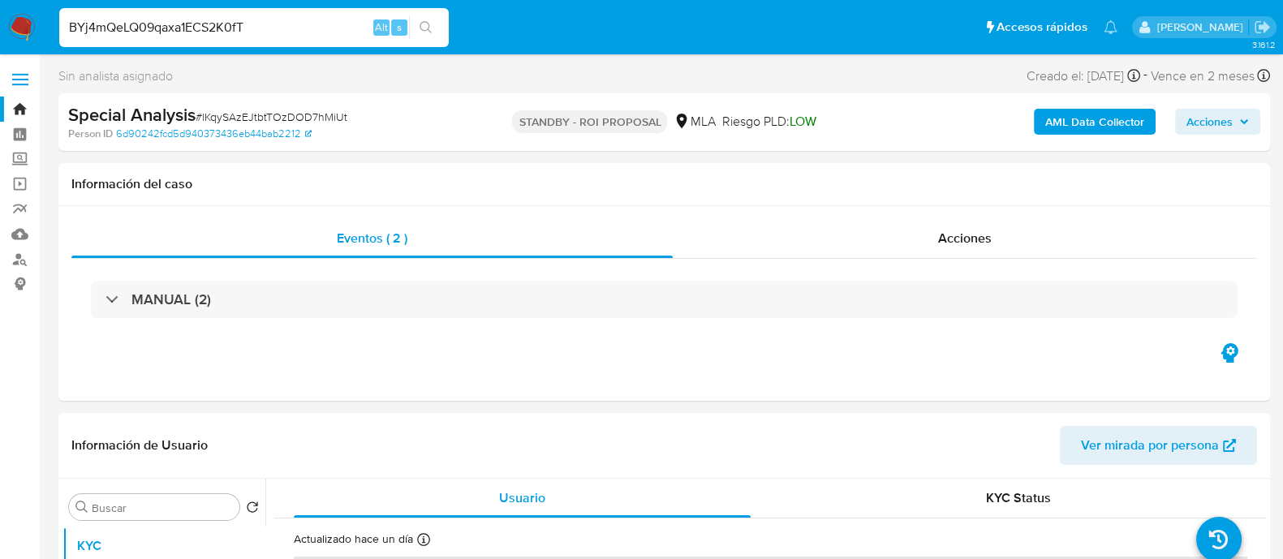
click at [427, 24] on icon "search-icon" at bounding box center [425, 27] width 13 height 13
select select "10"
click at [310, 28] on input "BYj4mQeLQ09qaxa1ECS2K0fT" at bounding box center [253, 27] width 389 height 21
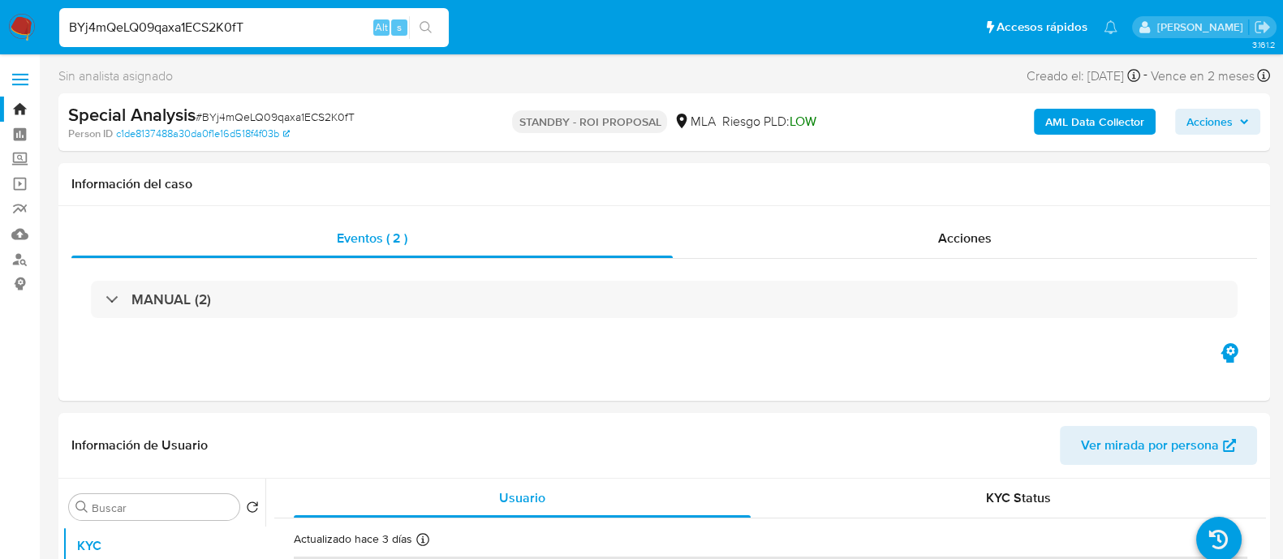
paste input "8P1zs5uzaDhnPhPY6pTxSKm2"
type input "8P1zs5uzaDhnPhPY6pTxSKm2"
click at [411, 26] on button "search-icon" at bounding box center [425, 27] width 33 height 23
select select "10"
click at [337, 24] on input "8P1zs5uzaDhnPhPY6pTxSKm2" at bounding box center [253, 27] width 389 height 21
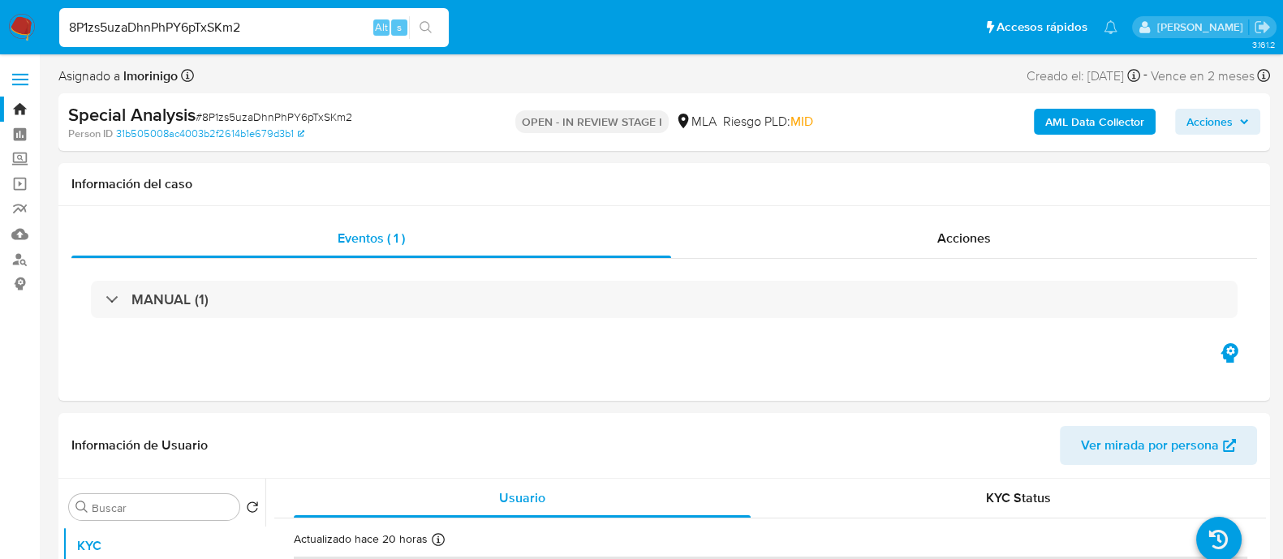
click at [337, 24] on input "8P1zs5uzaDhnPhPY6pTxSKm2" at bounding box center [253, 27] width 389 height 21
paste input "2xBHuLvO4jM104InBYX4cnaO"
type input "2xBHuLvO4jM104InBYX4cnaO"
click at [422, 26] on icon "search-icon" at bounding box center [425, 27] width 13 height 13
select select "10"
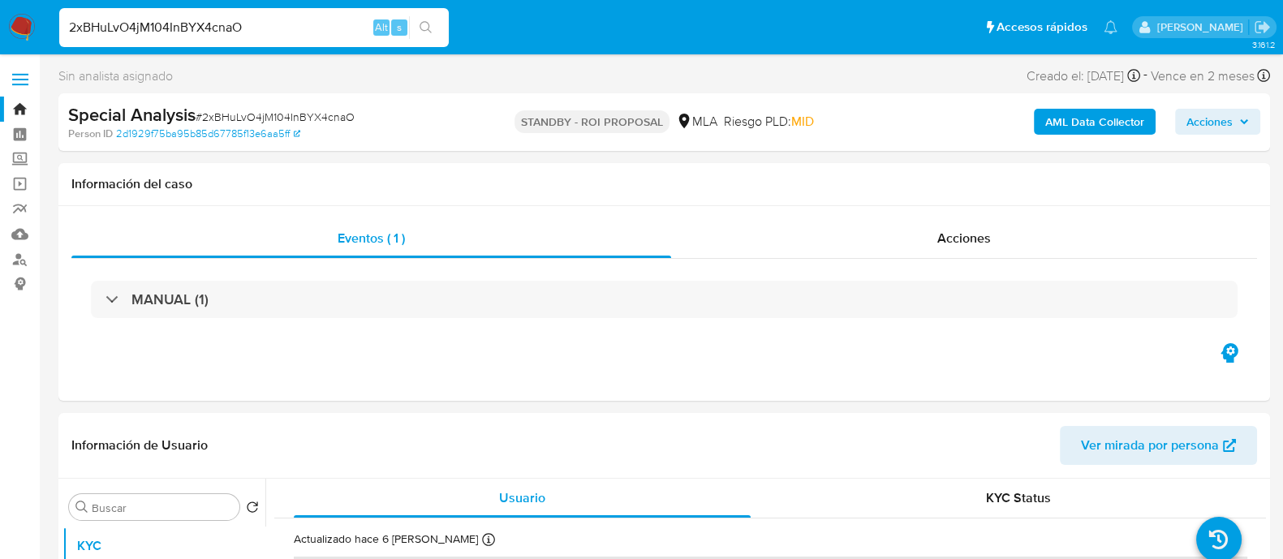
click at [338, 24] on input "2xBHuLvO4jM104InBYX4cnaO" at bounding box center [253, 27] width 389 height 21
paste input "9NGPZelTu6oaUTGlJccf3i2d"
type input "9NGPZelTu6oaUTGlJccf3i2d"
click at [419, 23] on icon "search-icon" at bounding box center [425, 27] width 13 height 13
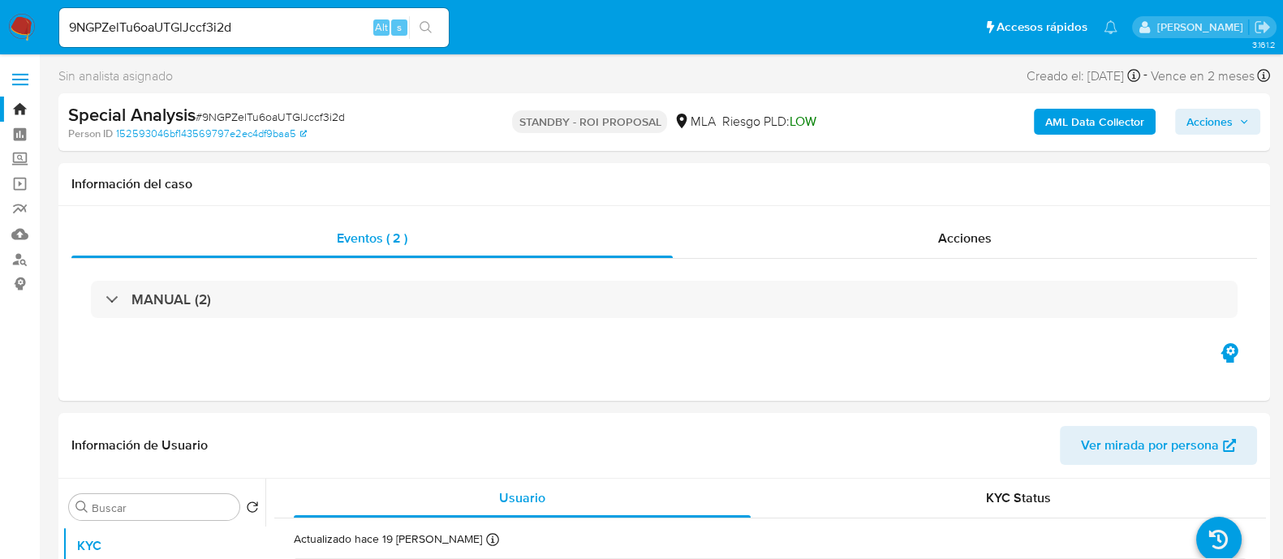
select select "10"
click at [342, 24] on input "9NGPZelTu6oaUTGlJccf3i2d" at bounding box center [253, 27] width 389 height 21
paste input "fxcD7Dn3dGTrneIeLMHjAHt"
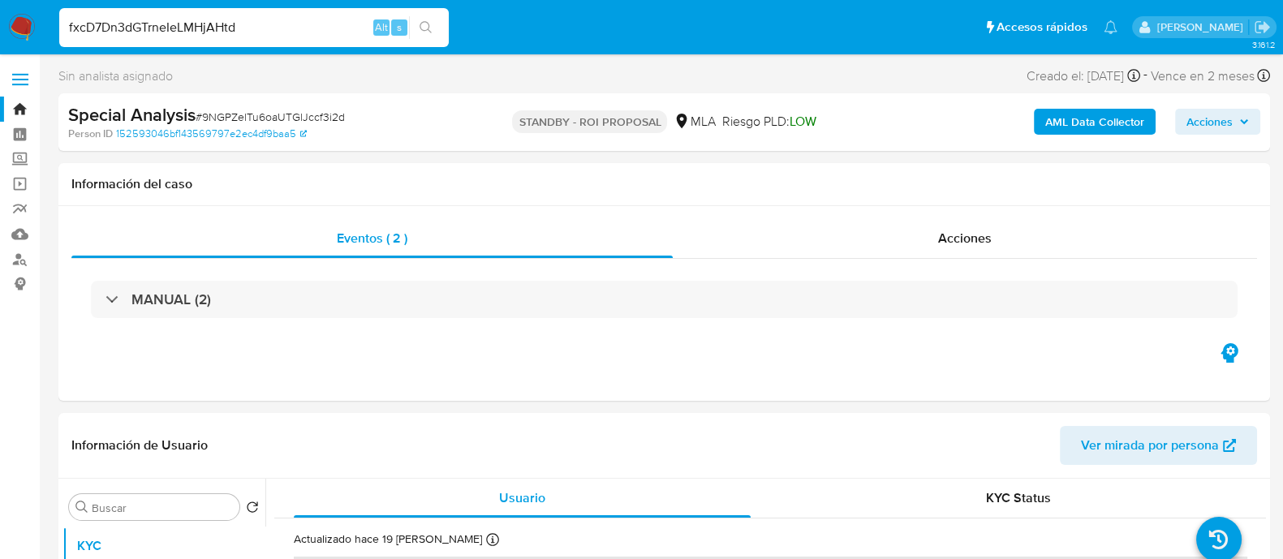
type input "fxcD7Dn3dGTrneIeLMHjAHtd"
click at [420, 24] on icon "search-icon" at bounding box center [425, 27] width 12 height 12
select select "10"
click at [308, 30] on input "fxcD7Dn3dGTrneIeLMHjAHtd" at bounding box center [253, 27] width 389 height 21
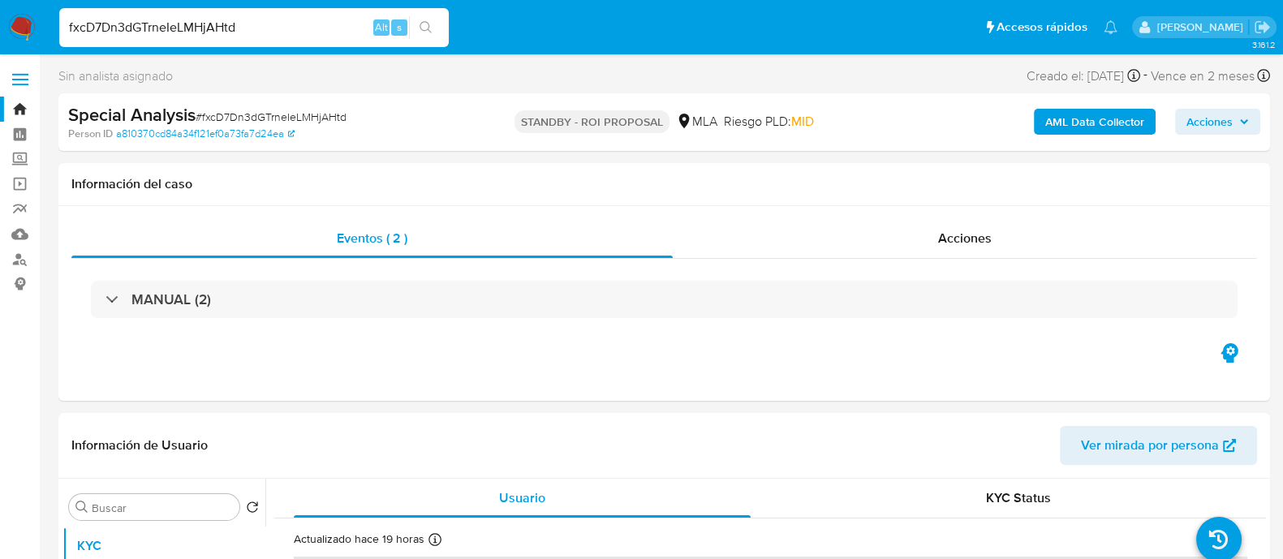
click at [308, 30] on input "fxcD7Dn3dGTrneIeLMHjAHtd" at bounding box center [253, 27] width 389 height 21
paste input "2sBu7xAiqqwsBZJKuTLhHBP8"
type input "2sBu7xAiqqwsBZJKuTLhHBP8"
click at [422, 30] on icon "search-icon" at bounding box center [425, 27] width 13 height 13
select select "10"
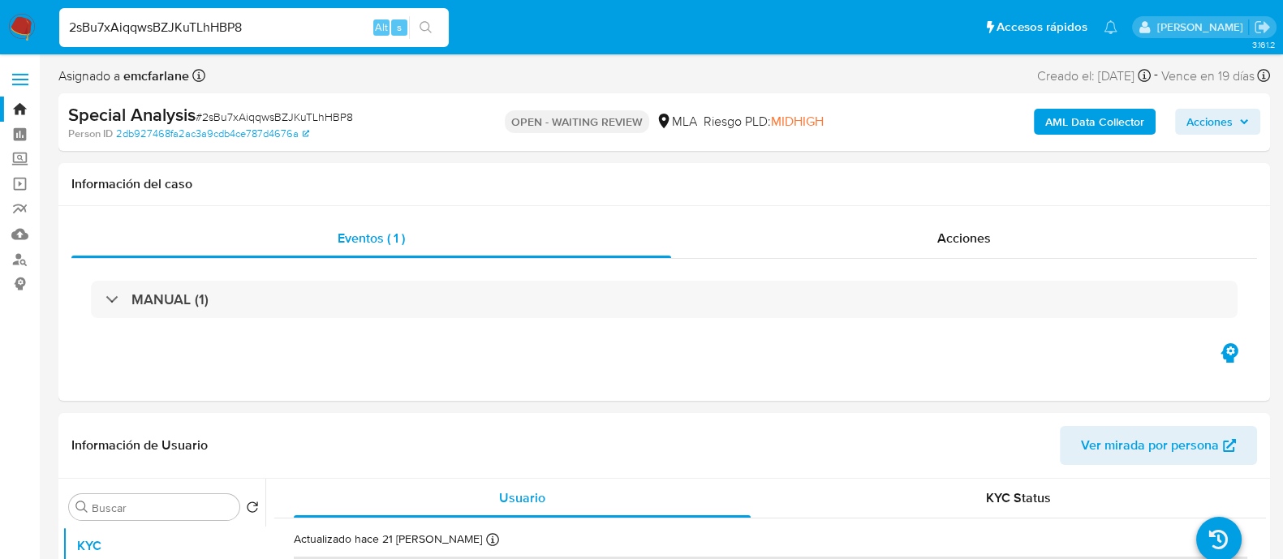
click at [320, 19] on input "2sBu7xAiqqwsBZJKuTLhHBP8" at bounding box center [253, 27] width 389 height 21
paste input "7AXh3kjWuLBaHmHg8gDxAiBT"
type input "7AXh3kjWuLBaHmHg8gDxAiBT"
click at [433, 22] on button "search-icon" at bounding box center [425, 27] width 33 height 23
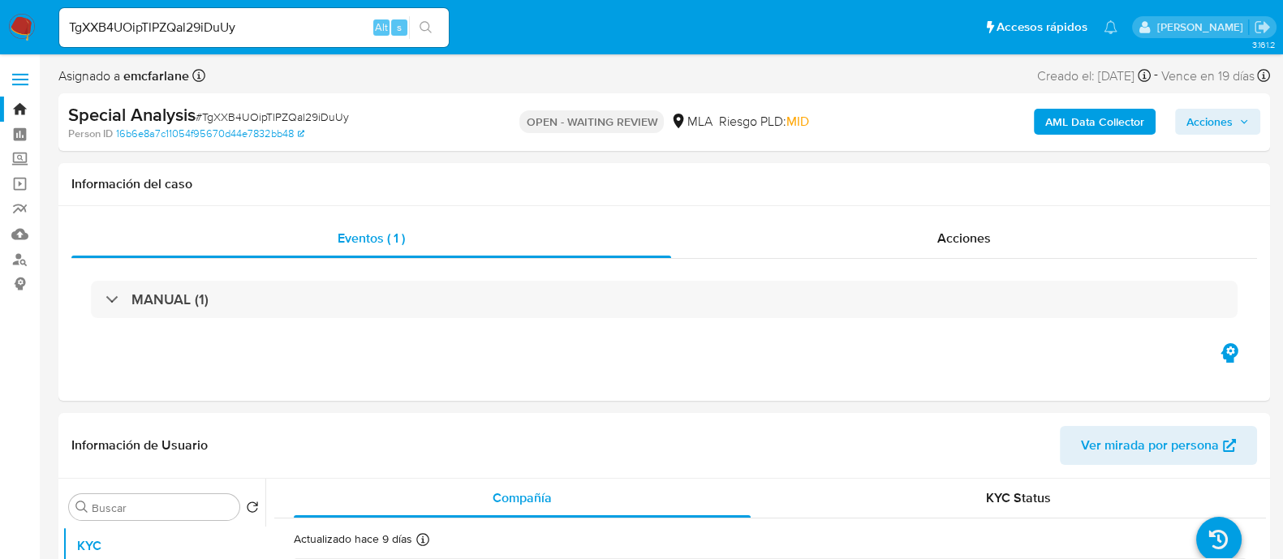
select select "10"
click at [325, 21] on input "TgXXB4UOipTlPZQal29iDuUy" at bounding box center [253, 27] width 389 height 21
paste input "NTsbYWbyncGQEQooZUB1fggI"
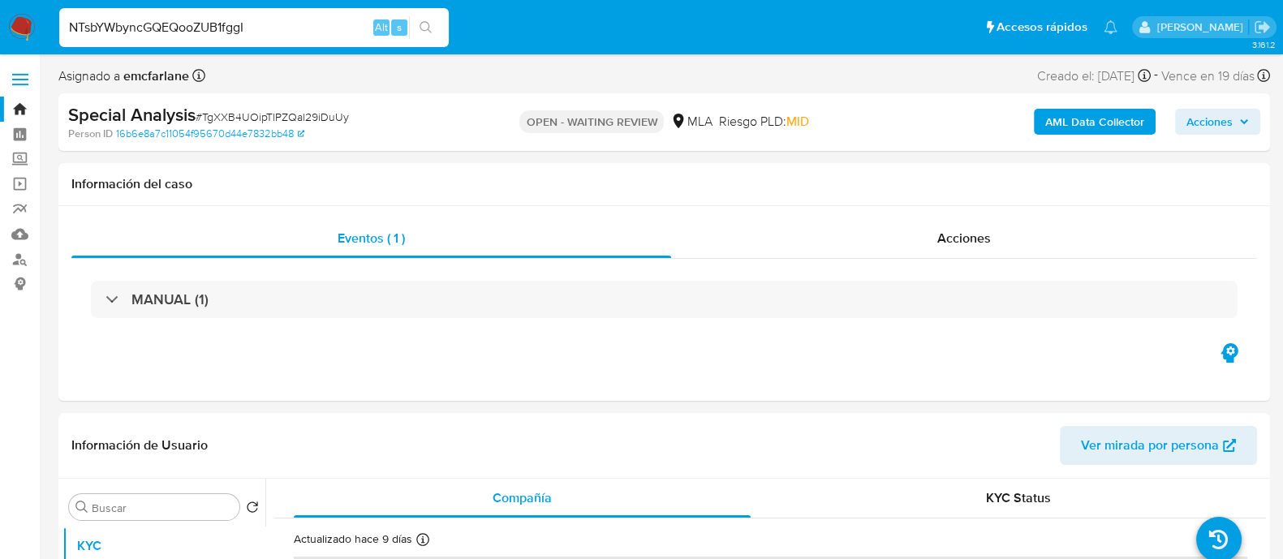
type input "NTsbYWbyncGQEQooZUB1fggI"
click at [426, 21] on icon "search-icon" at bounding box center [425, 27] width 13 height 13
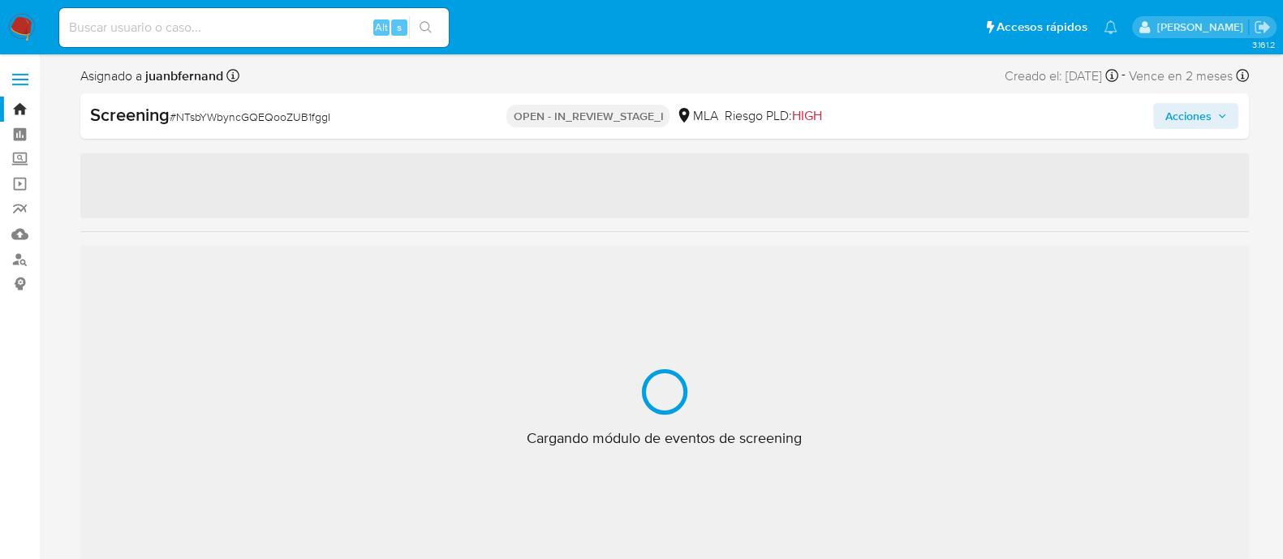
select select "10"
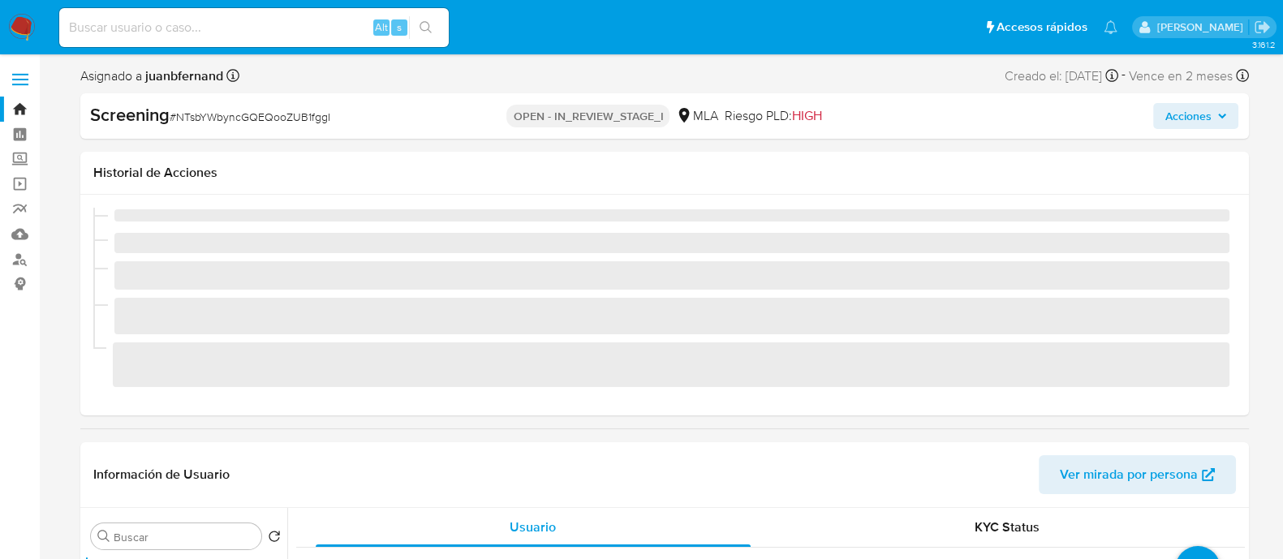
click at [325, 35] on input at bounding box center [253, 27] width 389 height 21
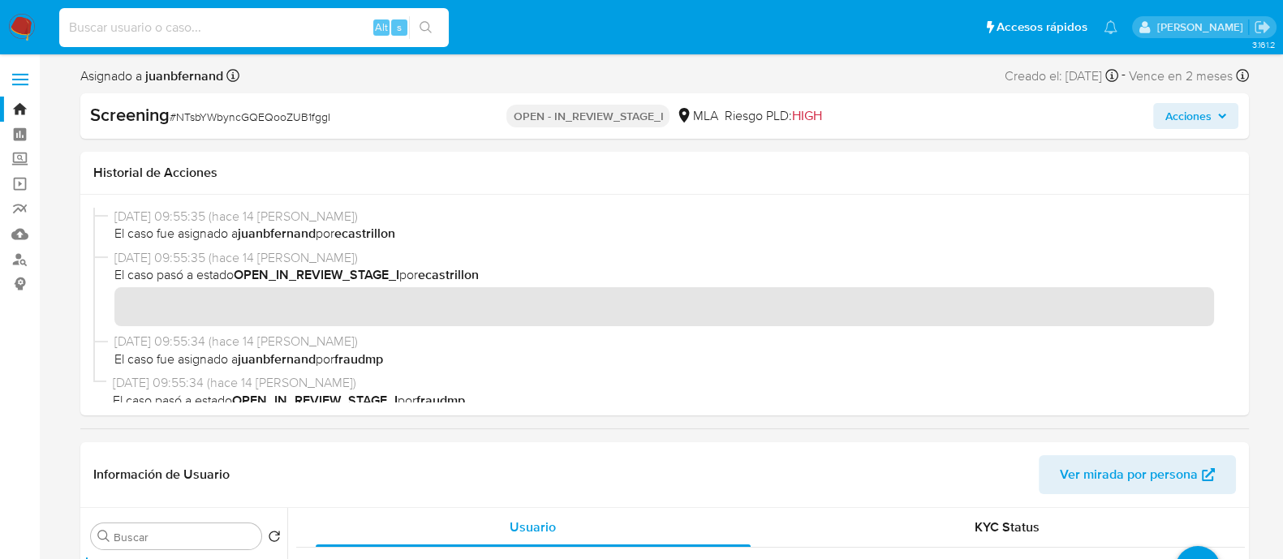
paste input "hpgI9TYr4ZlcCNRvSmiOStYv"
type input "hpgI9TYr4ZlcCNRvSmiOStYv"
click at [410, 33] on button "search-icon" at bounding box center [425, 27] width 33 height 23
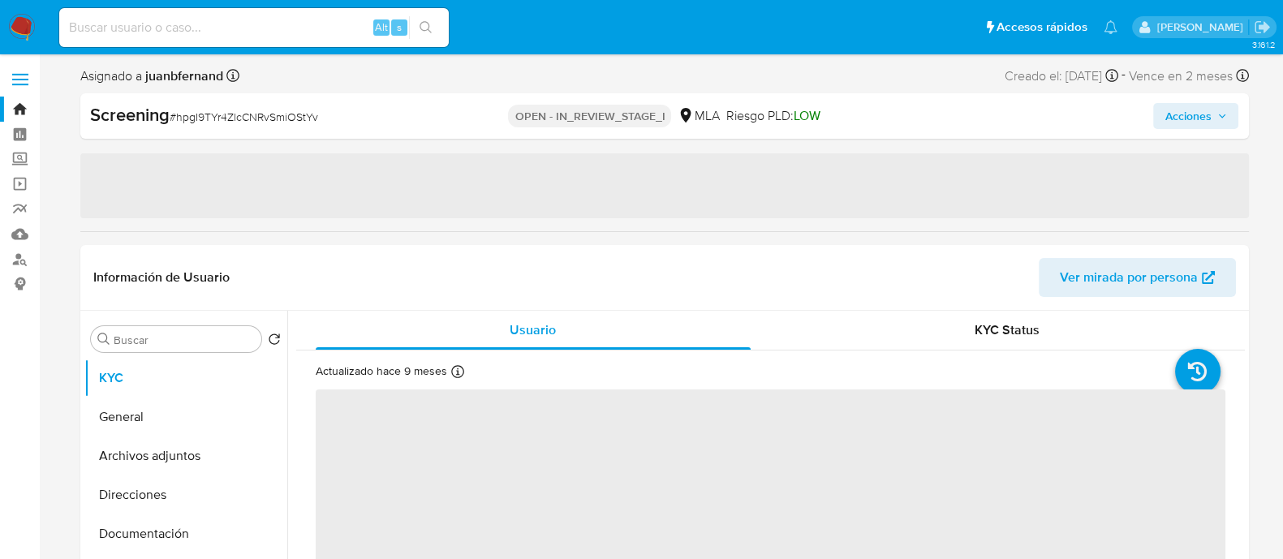
select select "10"
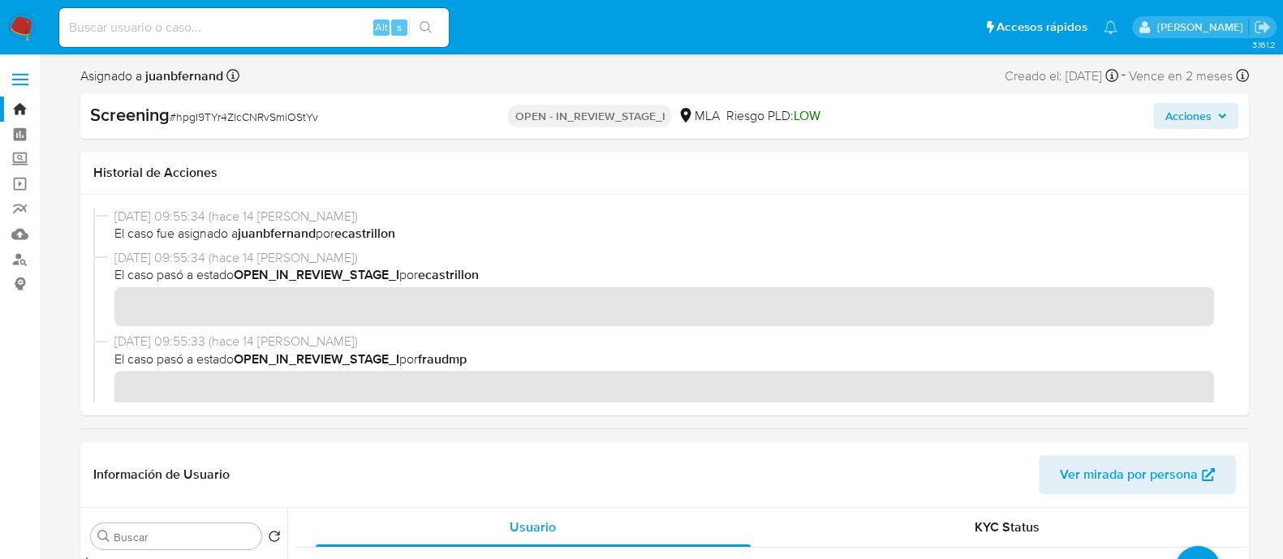
click at [302, 28] on input at bounding box center [253, 27] width 389 height 21
paste input "AziROnTcz8Hhkie2KrdHo6UF"
type input "AziROnTcz8Hhkie2KrdHo6UF"
click at [427, 22] on icon "search-icon" at bounding box center [425, 27] width 12 height 12
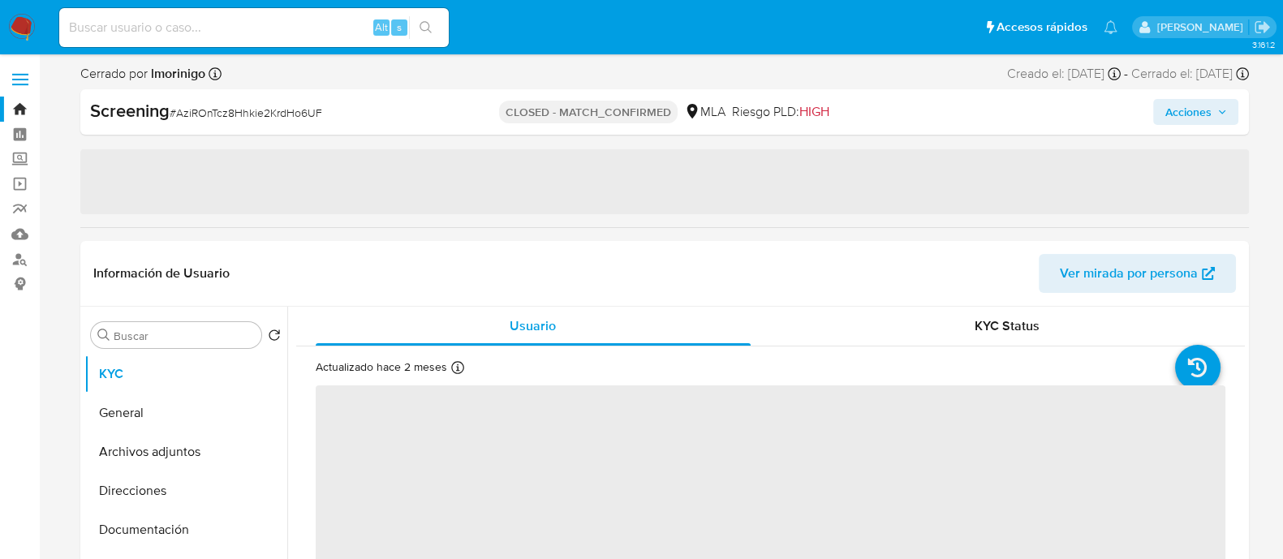
select select "10"
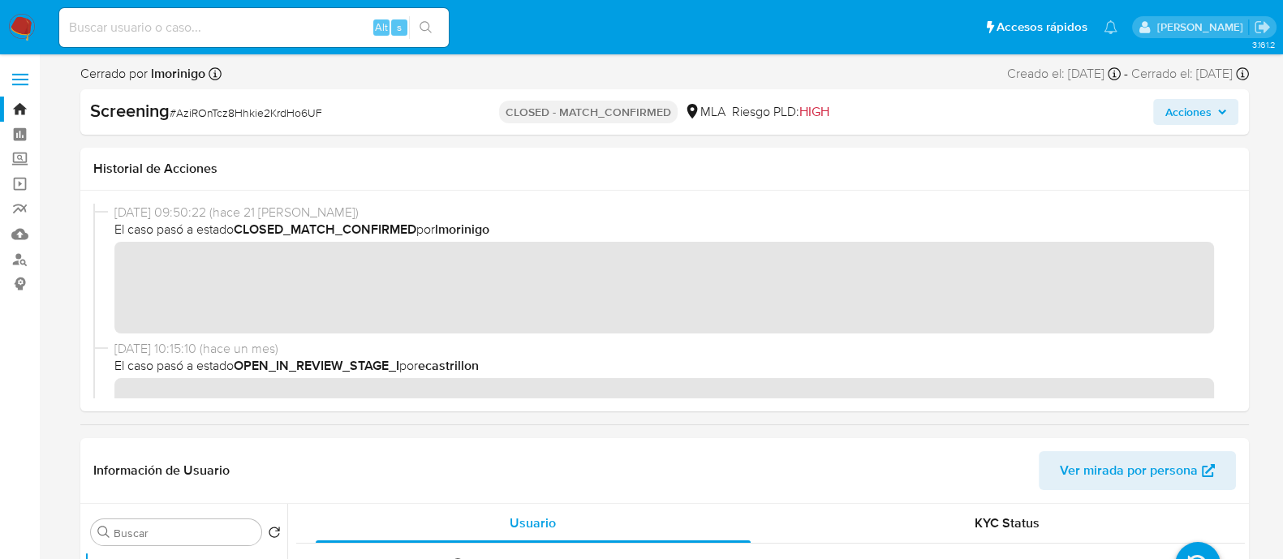
click at [306, 30] on input at bounding box center [253, 27] width 389 height 21
paste input "JgjXcbFXc6Sb7ACyarGGJjgx"
type input "JgjXcbFXc6Sb7ACyarGGJjgx"
click at [436, 28] on button "search-icon" at bounding box center [425, 27] width 33 height 23
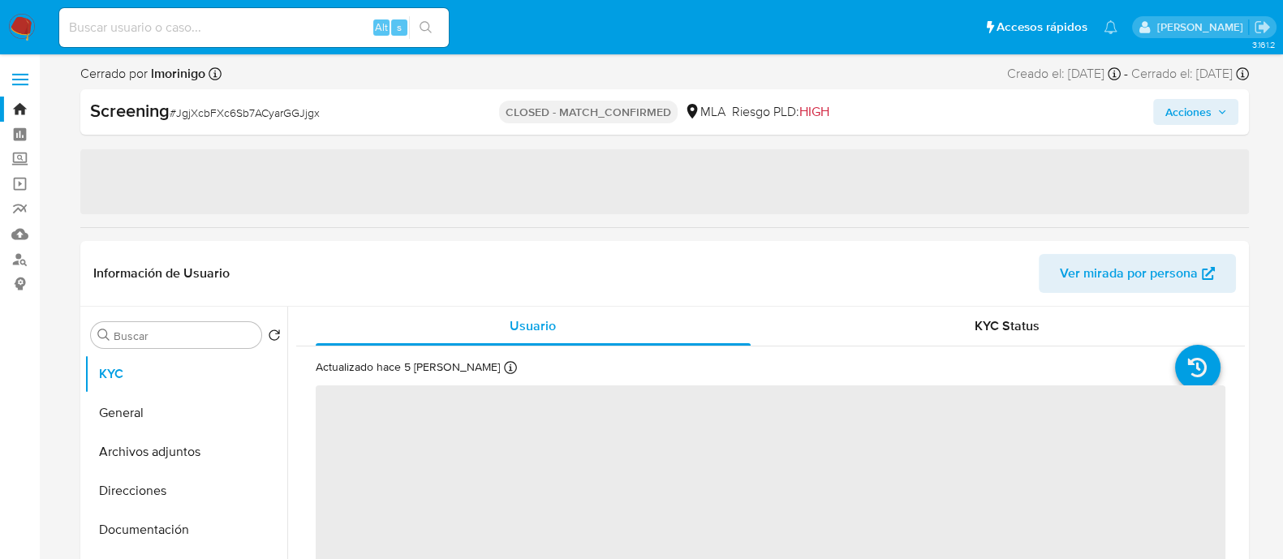
select select "10"
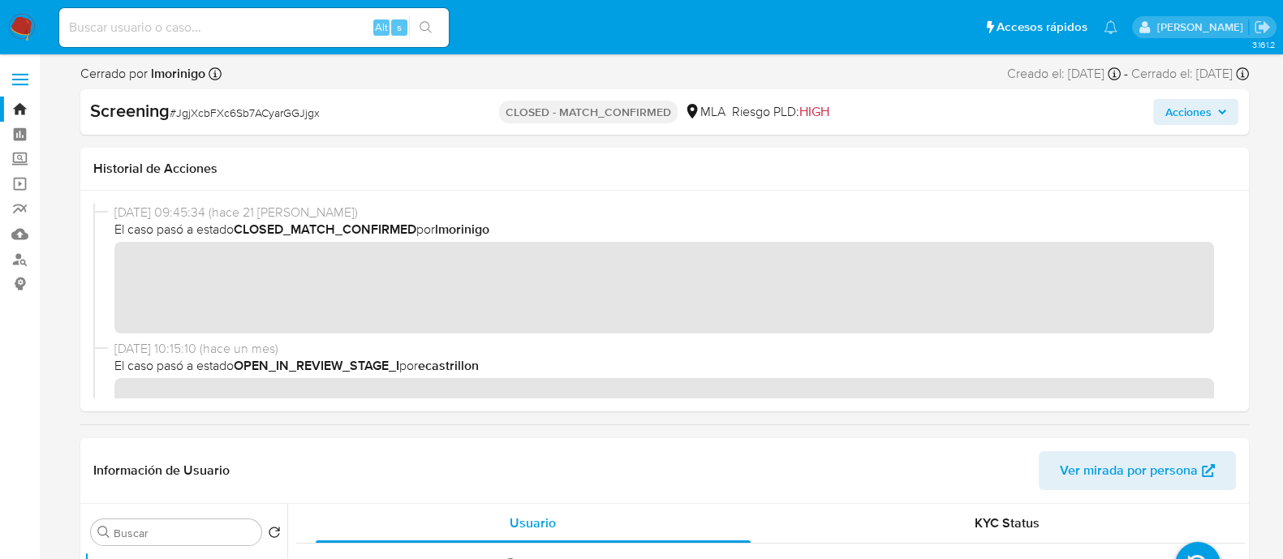
click at [333, 14] on div "Alt s" at bounding box center [253, 27] width 389 height 39
click at [333, 22] on input at bounding box center [253, 27] width 389 height 21
paste input "hpgI9TYr4ZlcCNRvSmiOStYv"
type input "hpgI9TYr4ZlcCNRvSmiOStYv"
click at [427, 22] on icon "search-icon" at bounding box center [425, 27] width 12 height 12
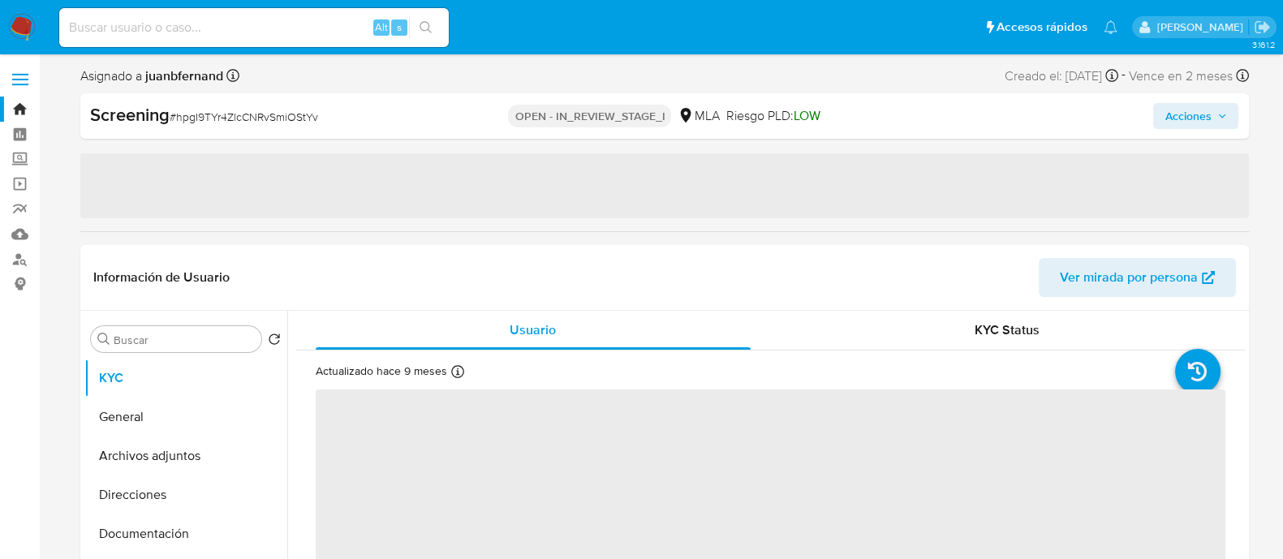
select select "10"
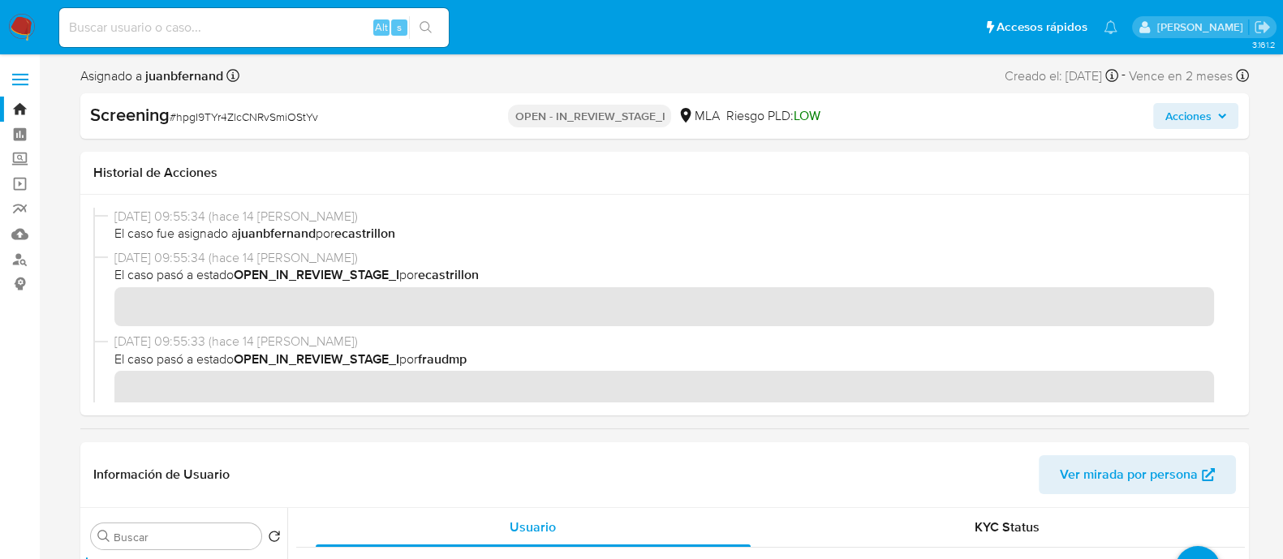
click at [292, 42] on div "Alt s" at bounding box center [253, 27] width 389 height 39
click at [425, 32] on icon "search-icon" at bounding box center [425, 27] width 13 height 13
click at [342, 32] on input at bounding box center [253, 27] width 389 height 21
paste input "EynZhjZ5OrrDdWgLZZJsq2Xj"
type input "EynZhjZ5OrrDdWgLZZJsq2Xj"
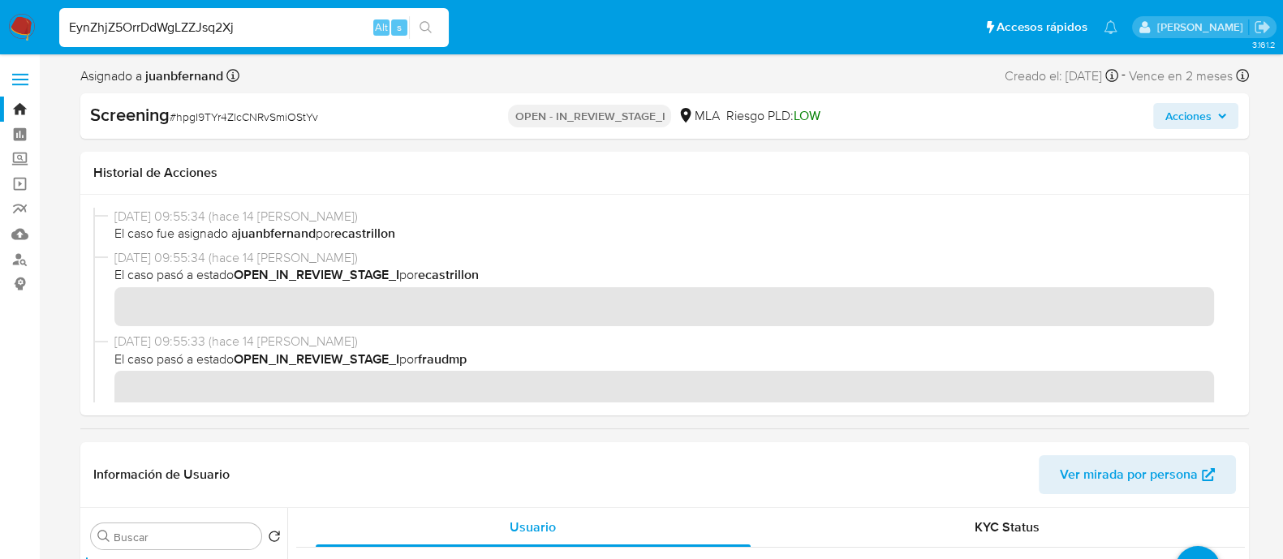
click at [420, 27] on icon "search-icon" at bounding box center [425, 27] width 12 height 12
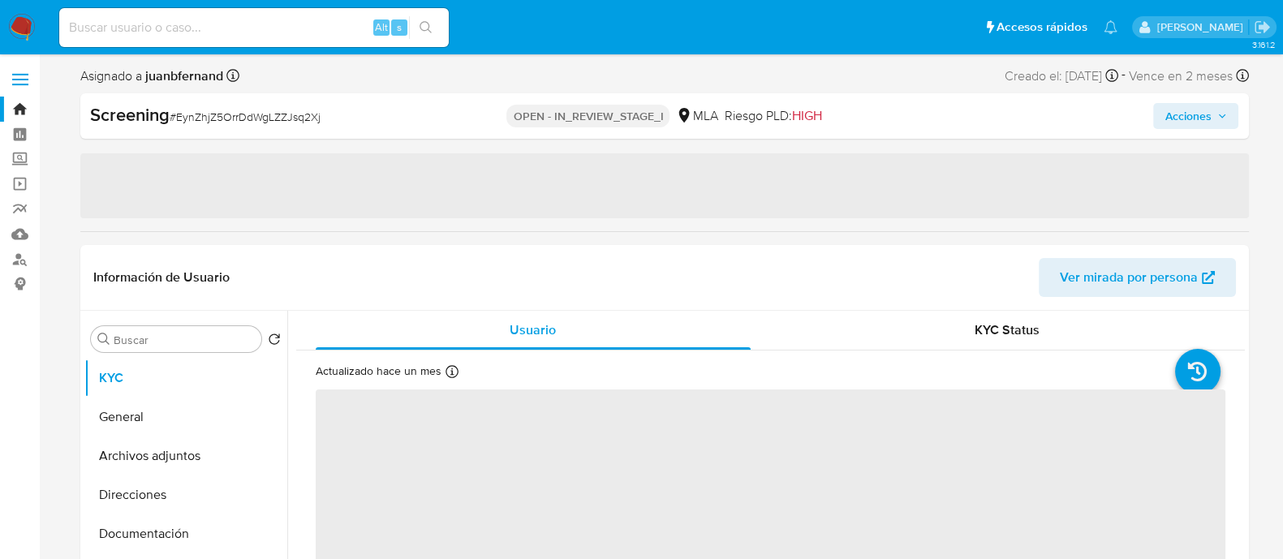
select select "10"
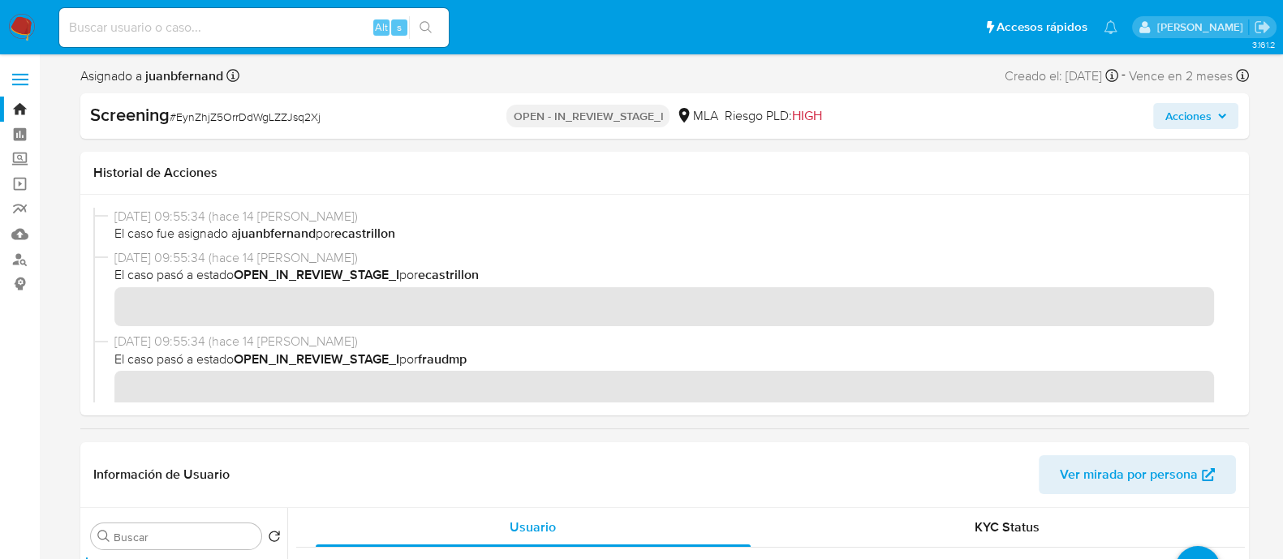
click at [255, 30] on input at bounding box center [253, 27] width 389 height 21
paste input "NTsbYWbyncGQEQooZUB1fggI"
type input "NTsbYWbyncGQEQooZUB1fggI"
click at [426, 30] on icon "search-icon" at bounding box center [425, 27] width 12 height 12
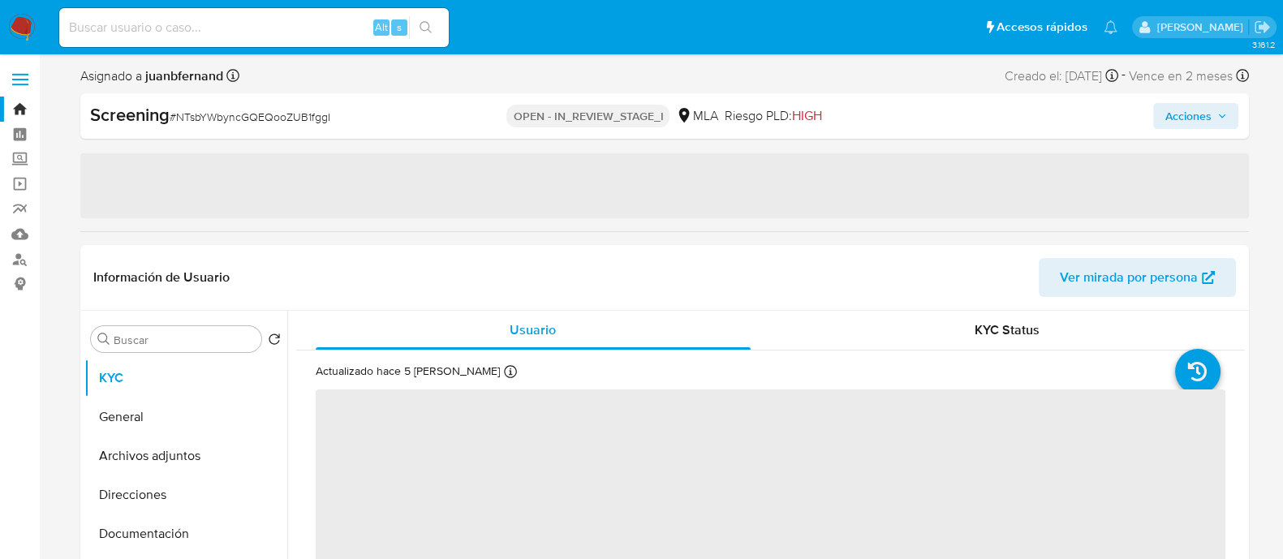
select select "10"
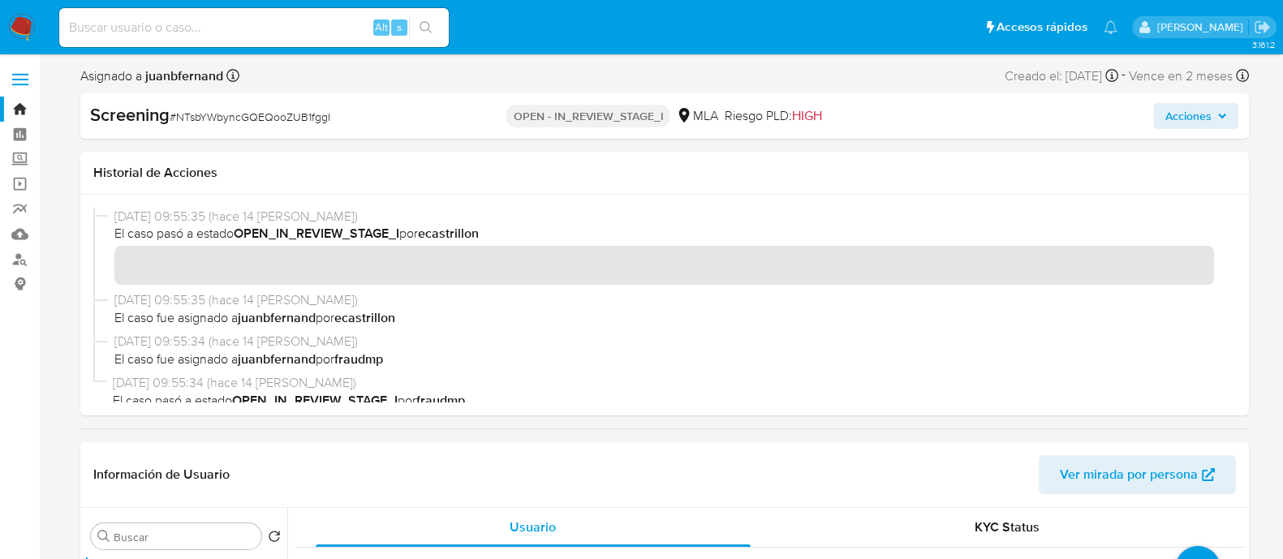
click at [296, 29] on input at bounding box center [253, 27] width 389 height 21
paste input "CYeHGO9HtuednrrblOSwLbGm"
type input "CYeHGO9HtuednrrblOSwLbGm"
click at [418, 19] on button "search-icon" at bounding box center [425, 27] width 33 height 23
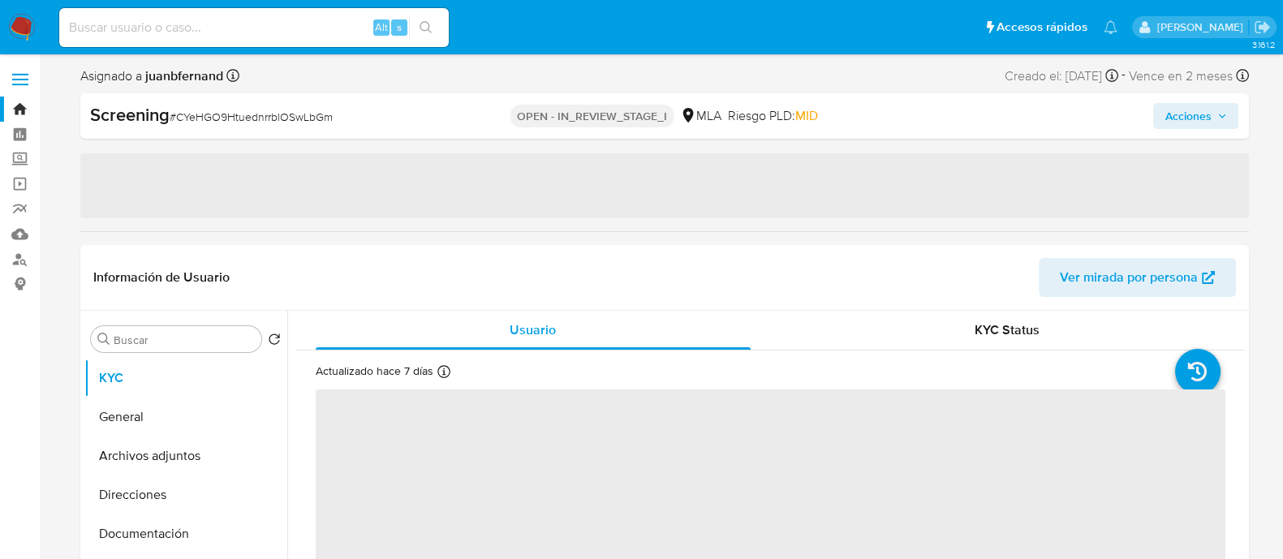
select select "10"
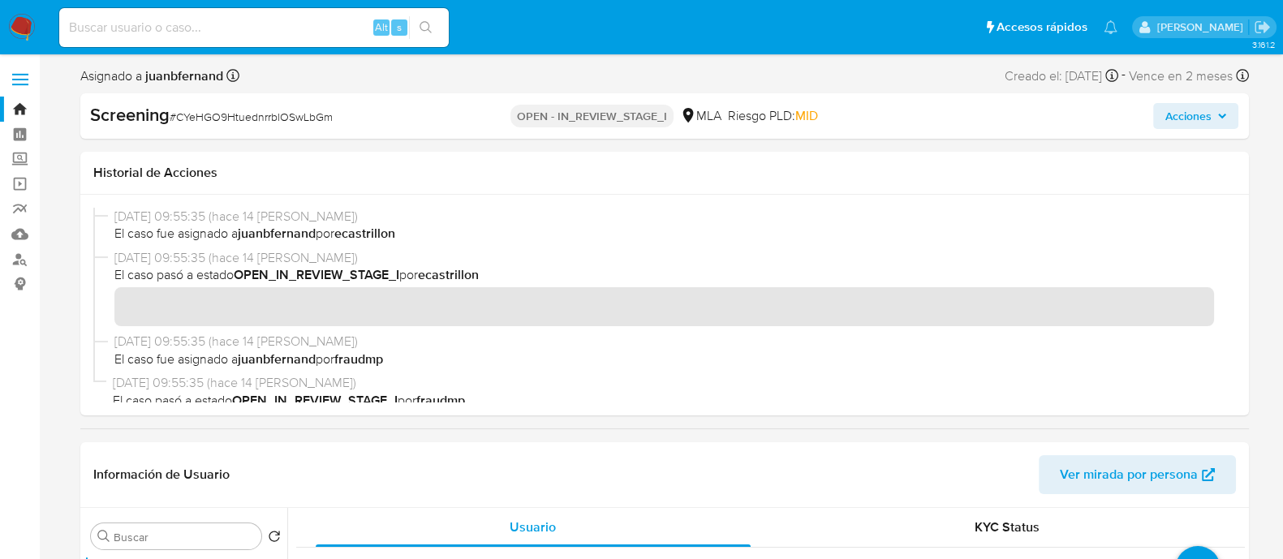
click at [312, 32] on input at bounding box center [253, 27] width 389 height 21
paste input "bbVAlw74363tkLi7u3Q3PtwT"
type input "bbVAlw74363tkLi7u3Q3PtwT"
click at [434, 18] on button "search-icon" at bounding box center [425, 27] width 33 height 23
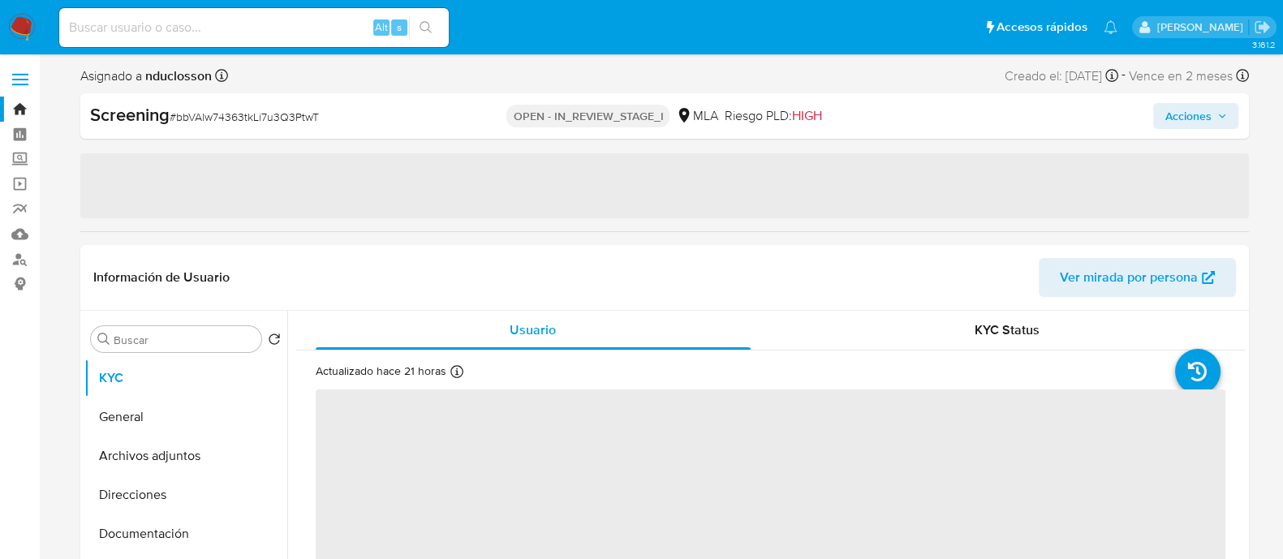
select select "10"
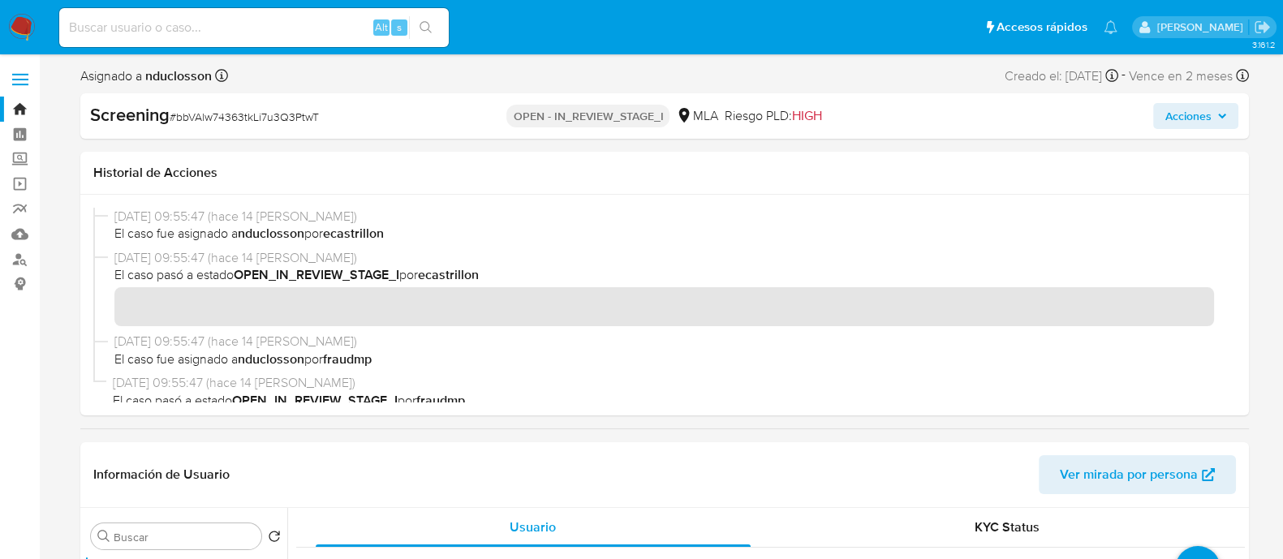
click at [299, 28] on input at bounding box center [253, 27] width 389 height 21
paste input "2565079605"
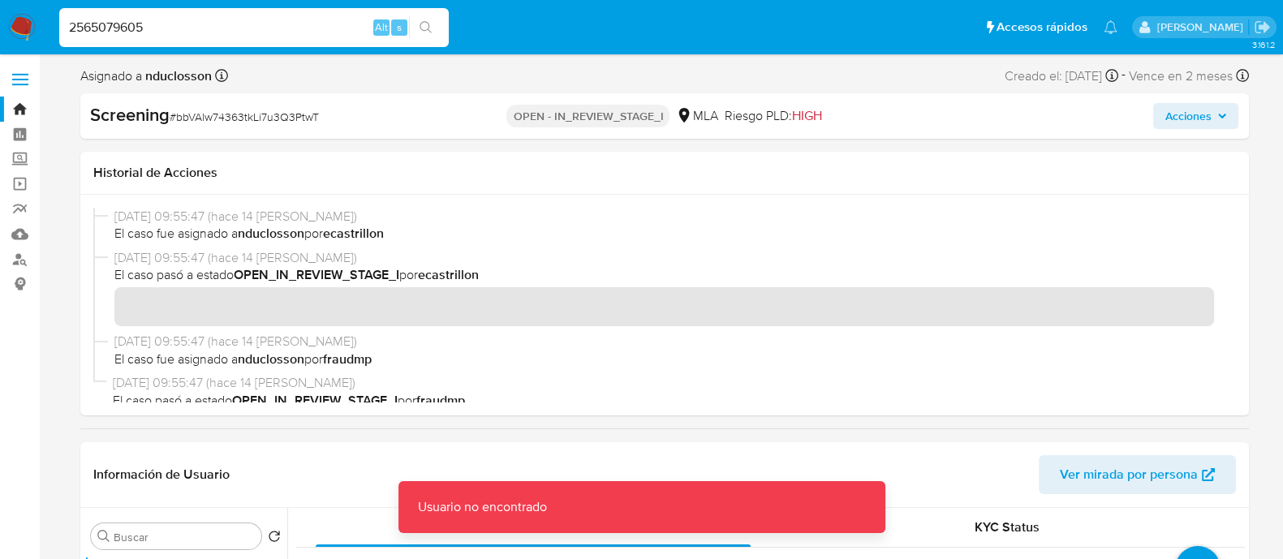
click at [299, 28] on input "2565079605" at bounding box center [253, 27] width 389 height 21
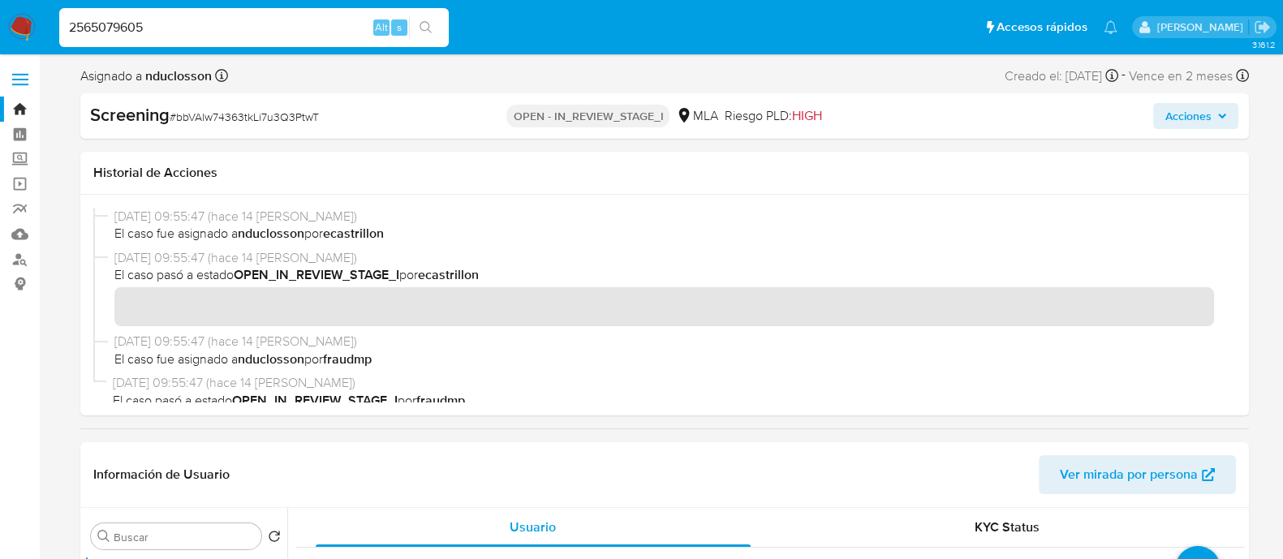
type input "2565079605"
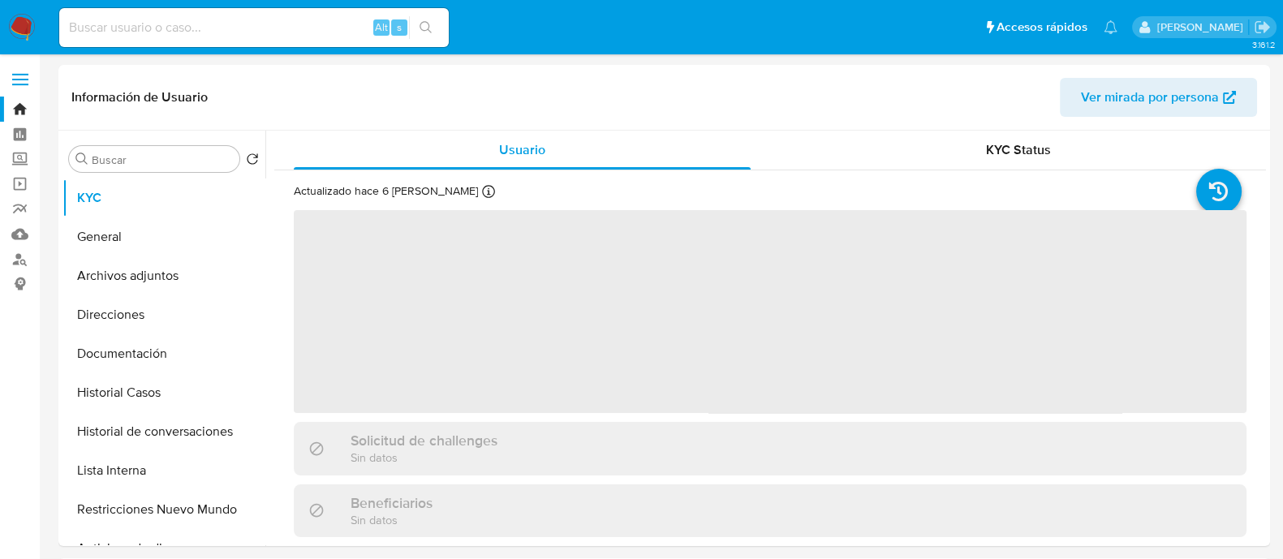
select select "10"
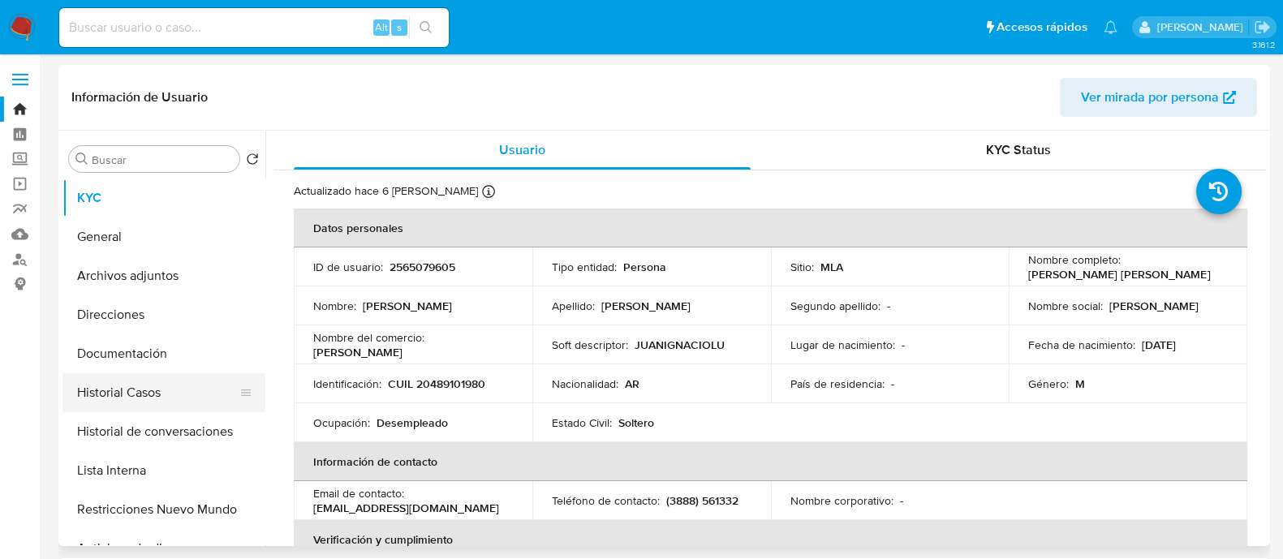
click at [170, 389] on button "Historial Casos" at bounding box center [157, 392] width 190 height 39
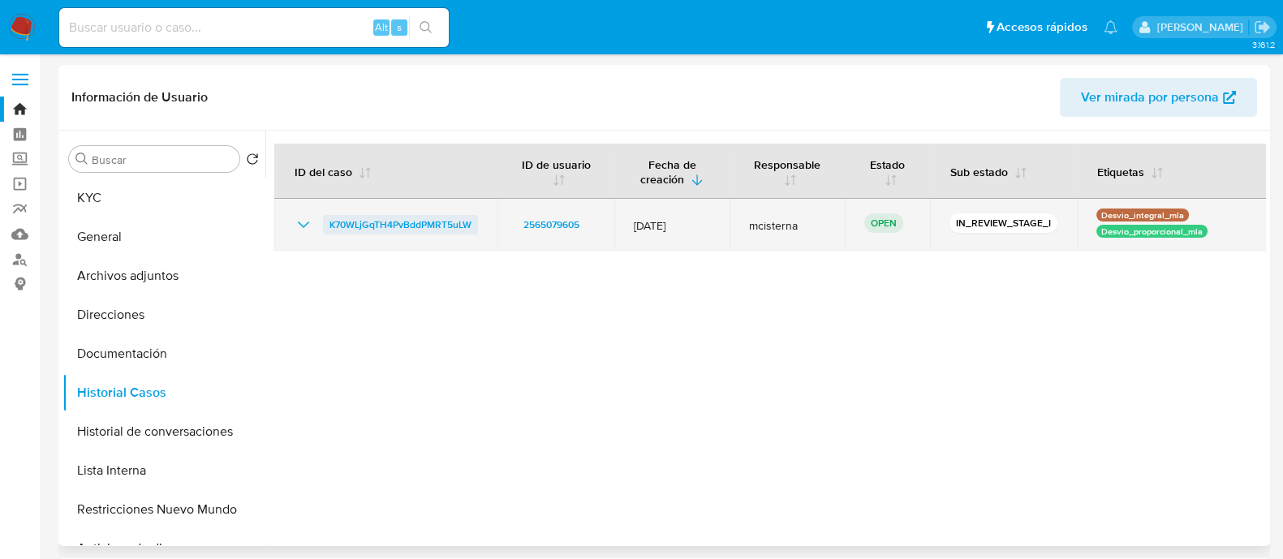
click at [422, 225] on span "K70WLjGqTH4PvBddPMRT5uLW" at bounding box center [400, 224] width 142 height 19
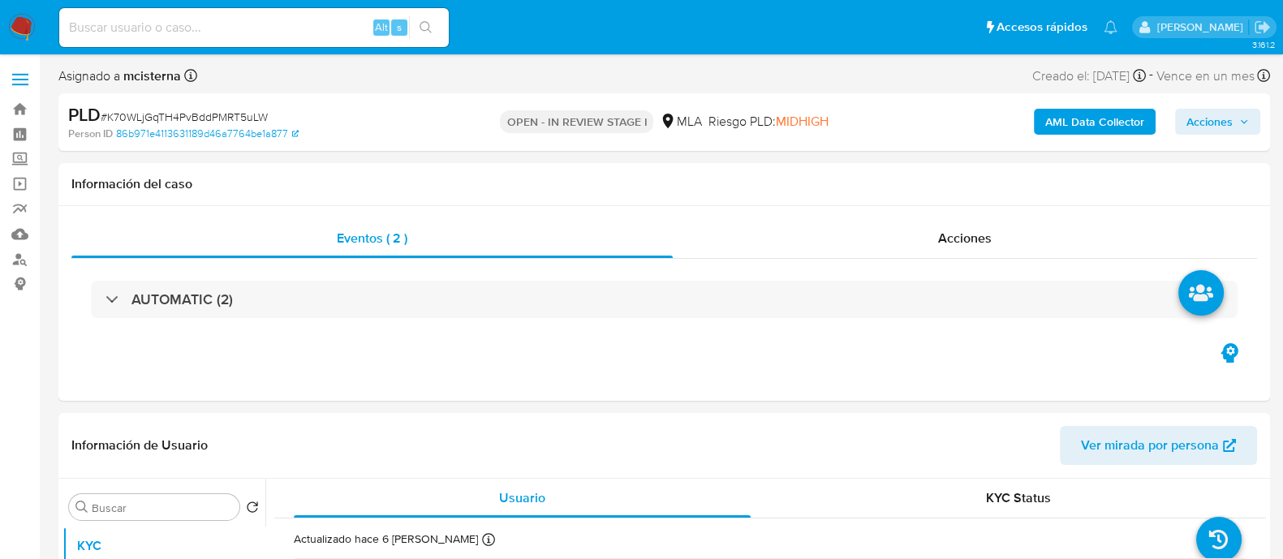
select select "10"
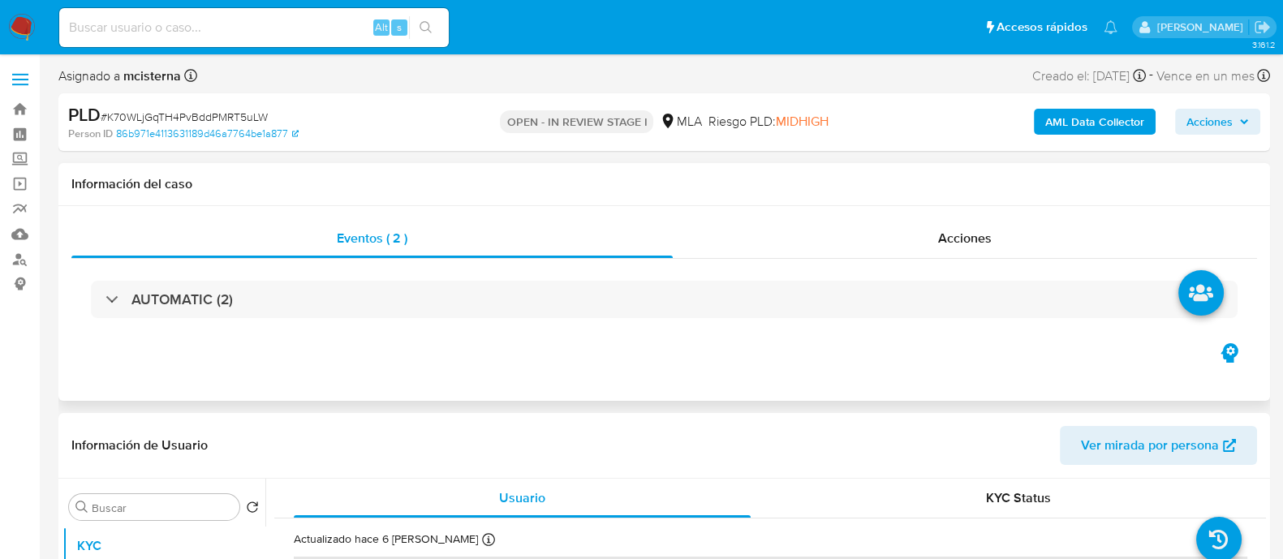
click at [448, 322] on div "AUTOMATIC (2)" at bounding box center [663, 299] width 1185 height 81
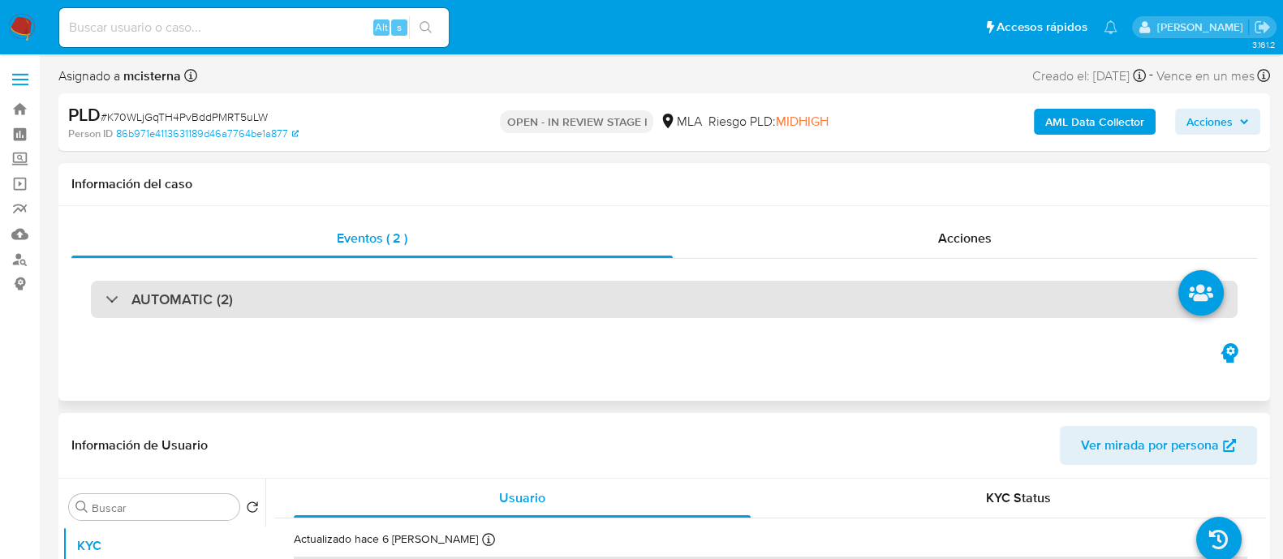
click at [447, 302] on div "AUTOMATIC (2)" at bounding box center [664, 299] width 1146 height 37
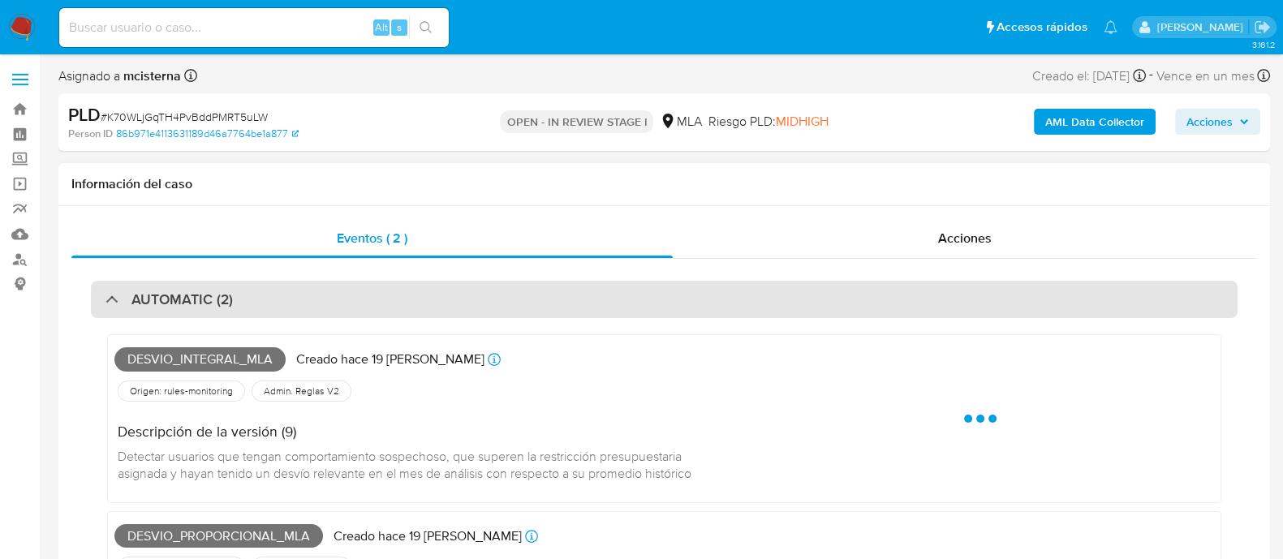
click at [447, 302] on div "AUTOMATIC (2)" at bounding box center [664, 299] width 1146 height 37
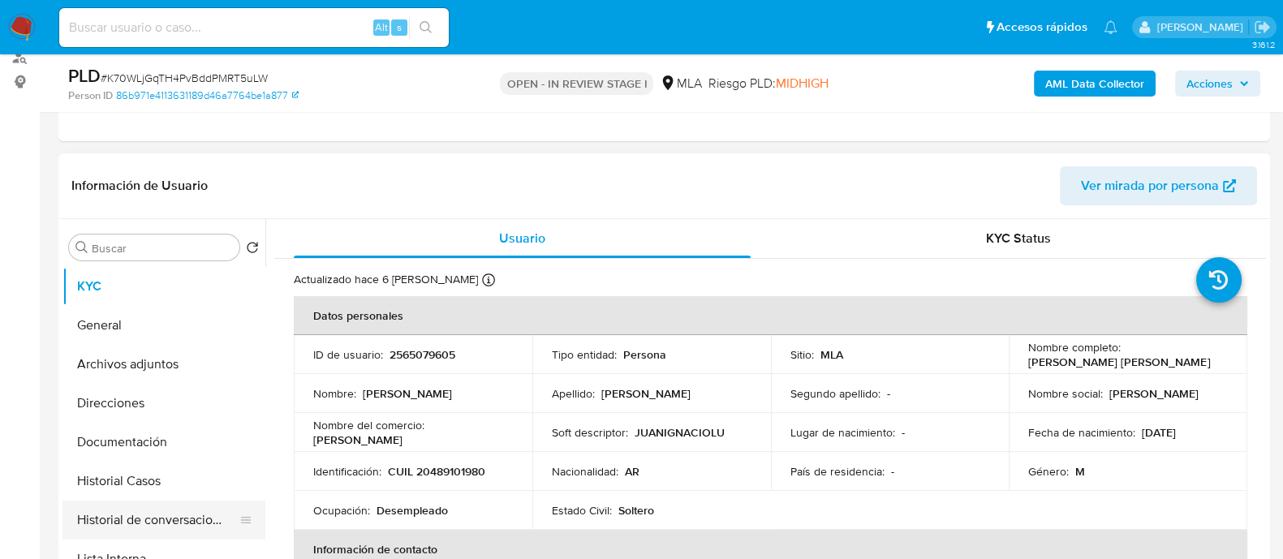
click at [187, 518] on button "Historial de conversaciones" at bounding box center [157, 520] width 190 height 39
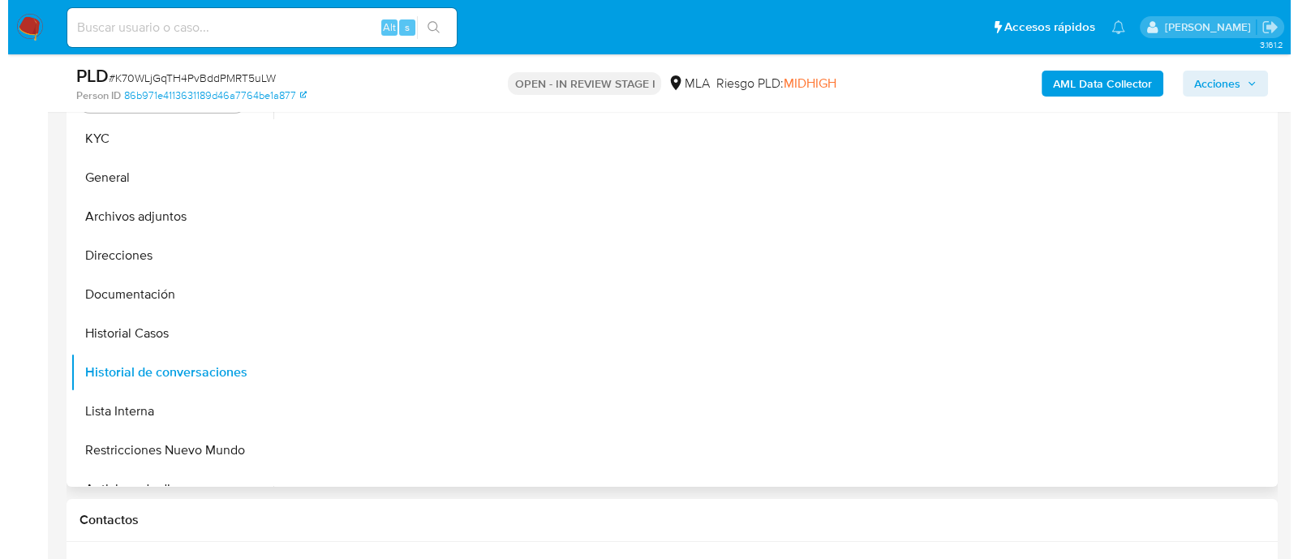
scroll to position [304, 0]
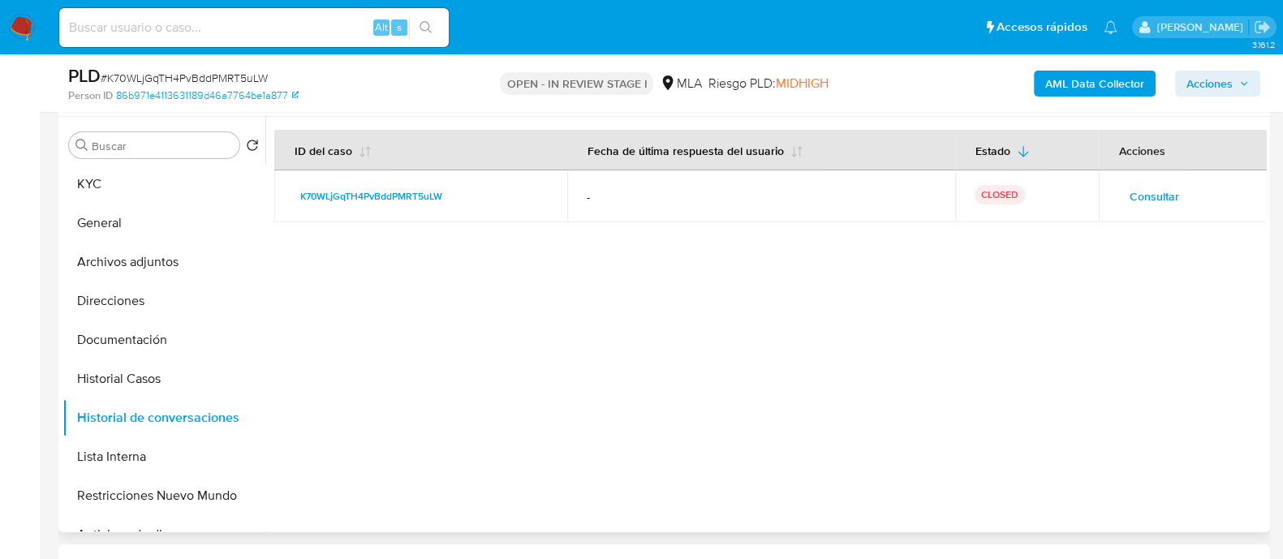
click at [1139, 197] on span "Consultar" at bounding box center [1153, 196] width 49 height 23
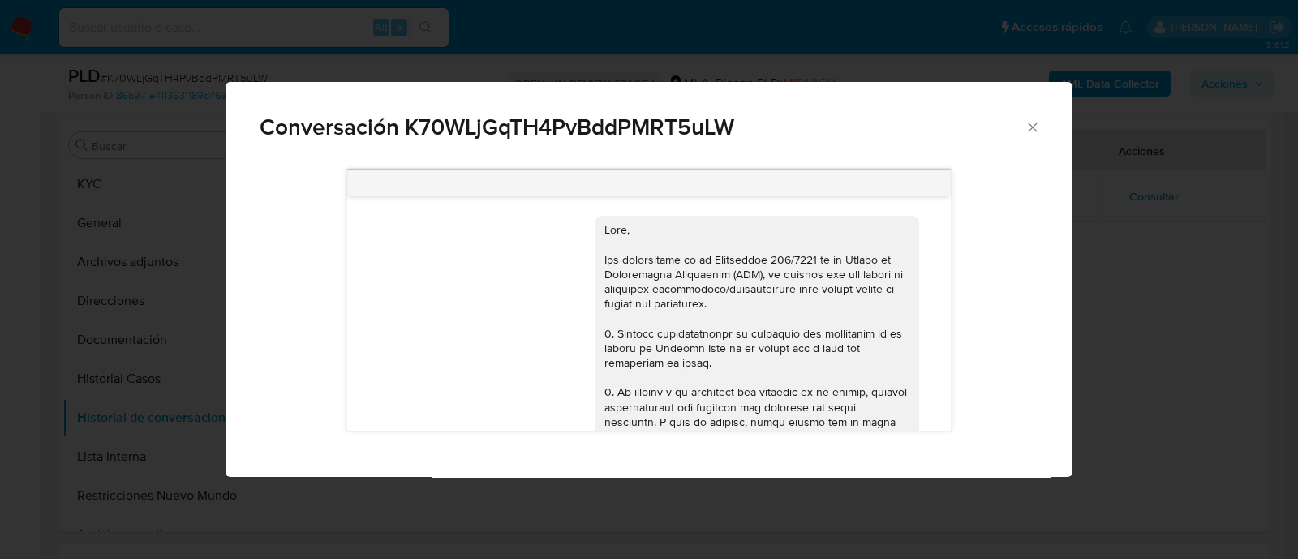
scroll to position [1042, 0]
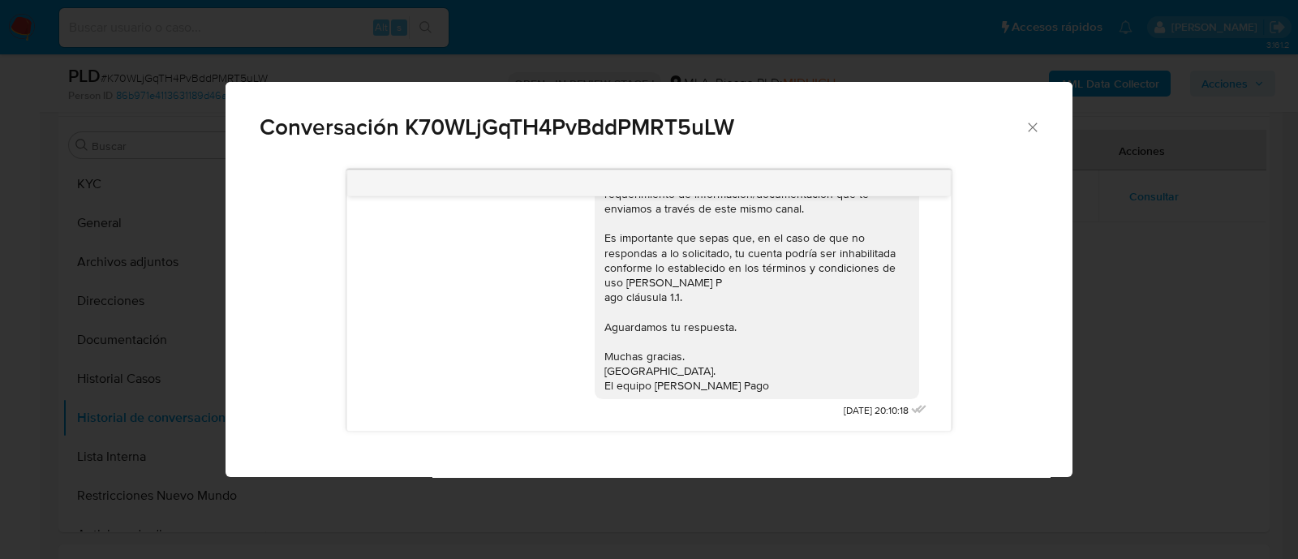
click at [1030, 127] on icon "Cerrar" at bounding box center [1033, 127] width 16 height 16
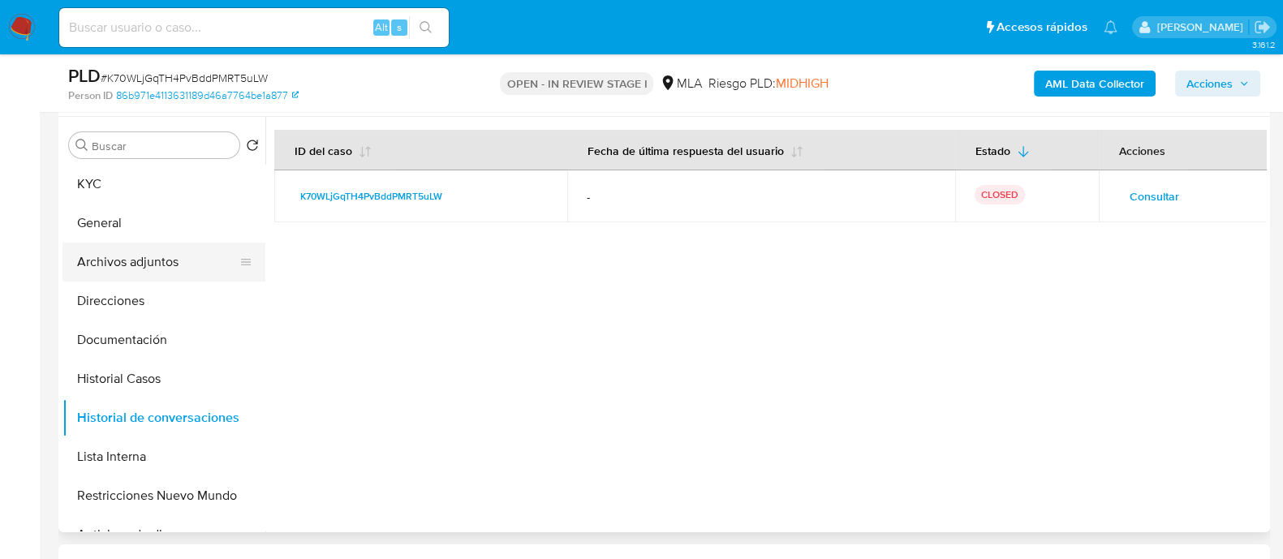
click at [134, 269] on button "Archivos adjuntos" at bounding box center [157, 262] width 190 height 39
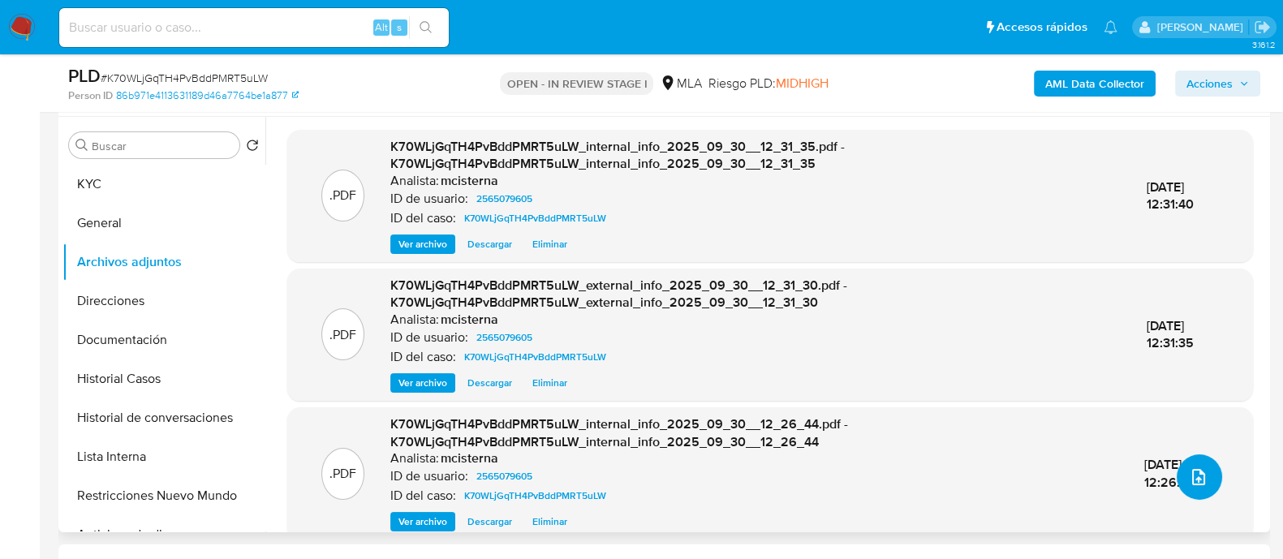
click at [1189, 471] on icon "upload-file" at bounding box center [1198, 476] width 19 height 19
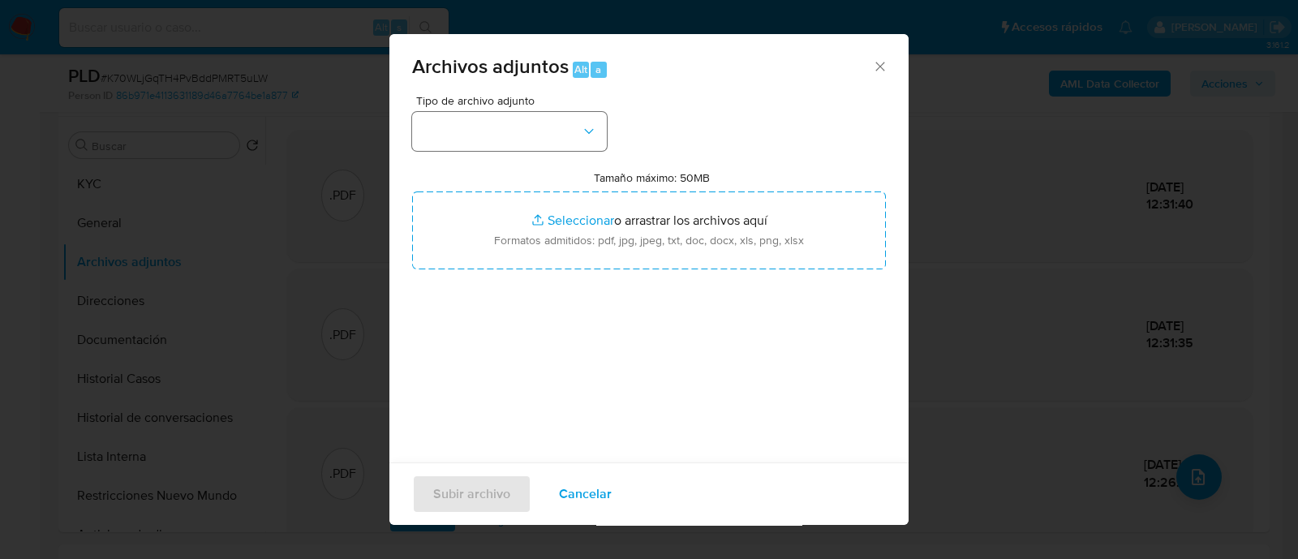
click at [503, 110] on div "Tipo de archivo adjunto" at bounding box center [509, 123] width 195 height 56
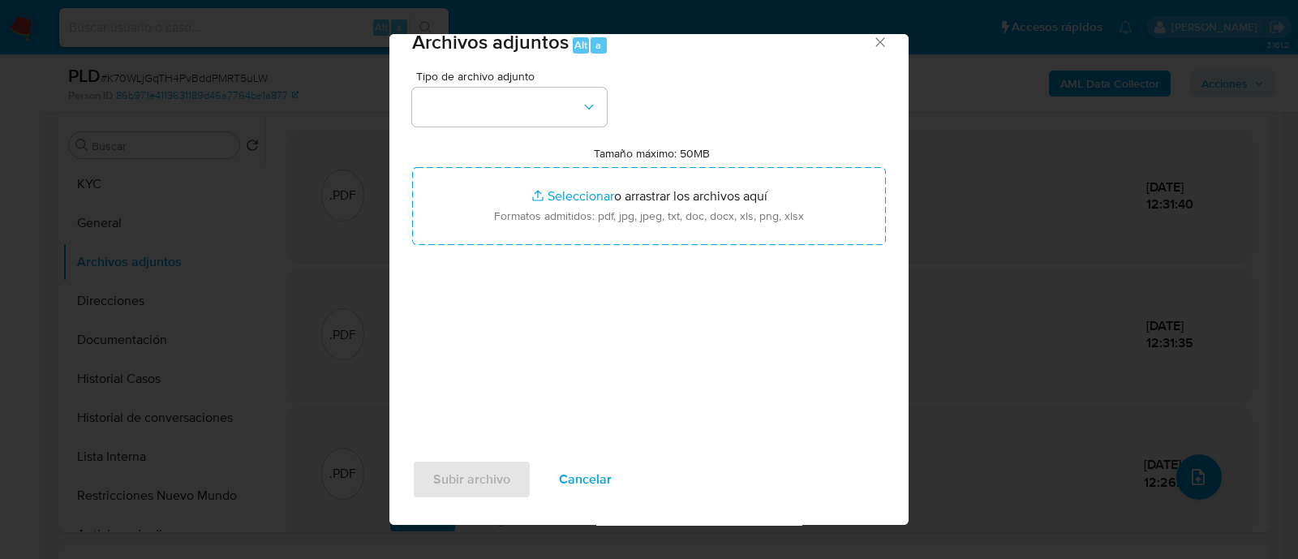
click at [499, 75] on span "Tipo de archivo adjunto" at bounding box center [513, 76] width 195 height 11
click at [499, 111] on button "button" at bounding box center [509, 107] width 195 height 39
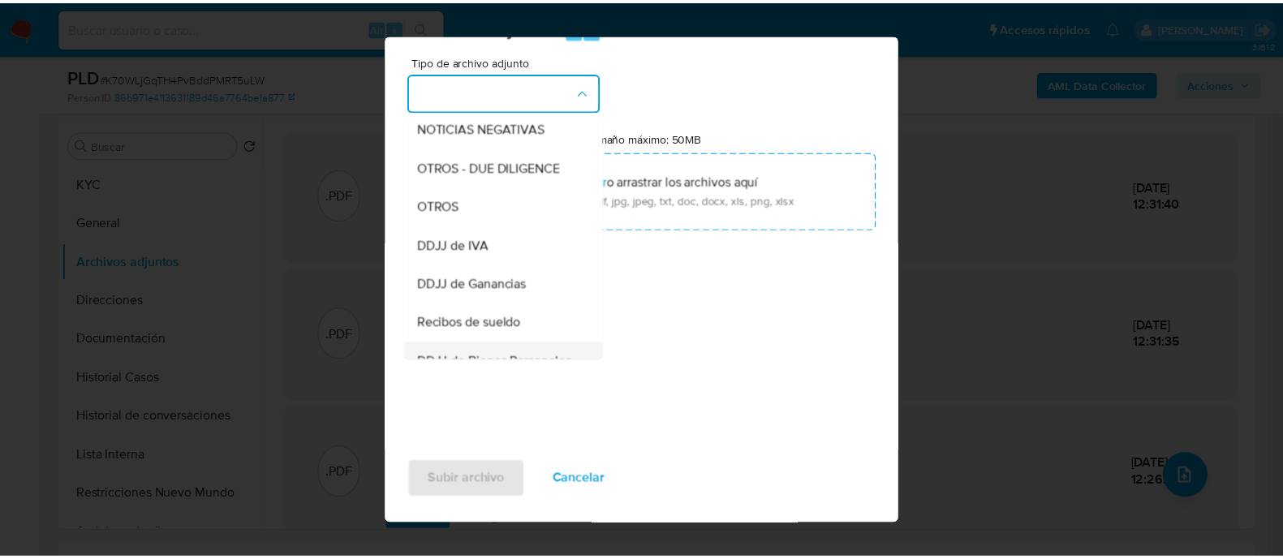
scroll to position [304, 0]
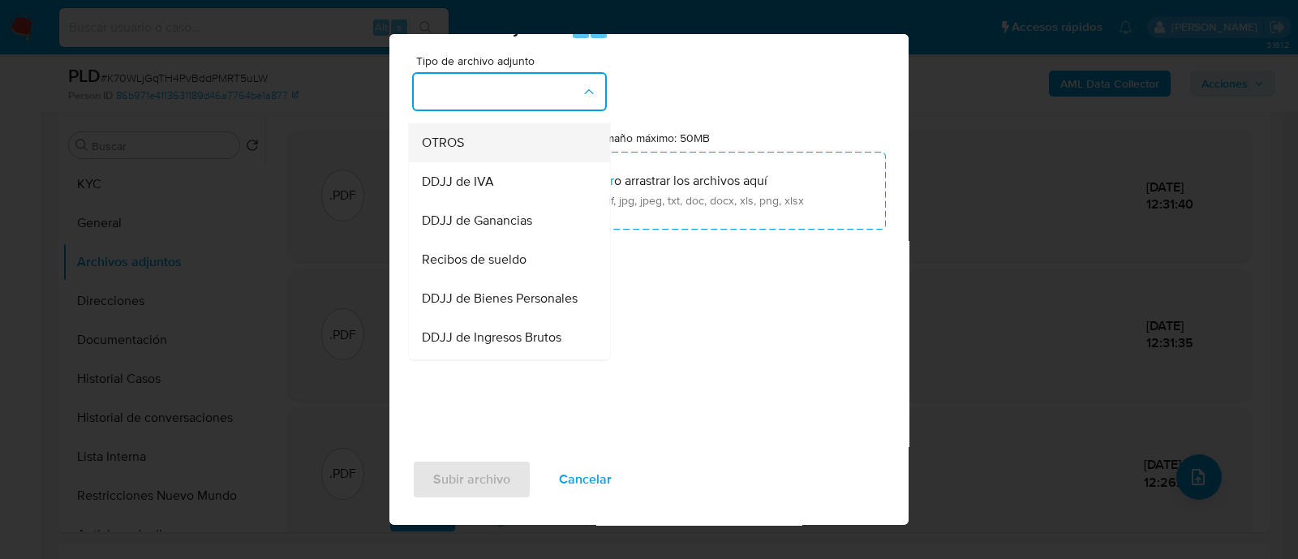
click at [454, 151] on span "OTROS" at bounding box center [443, 143] width 42 height 16
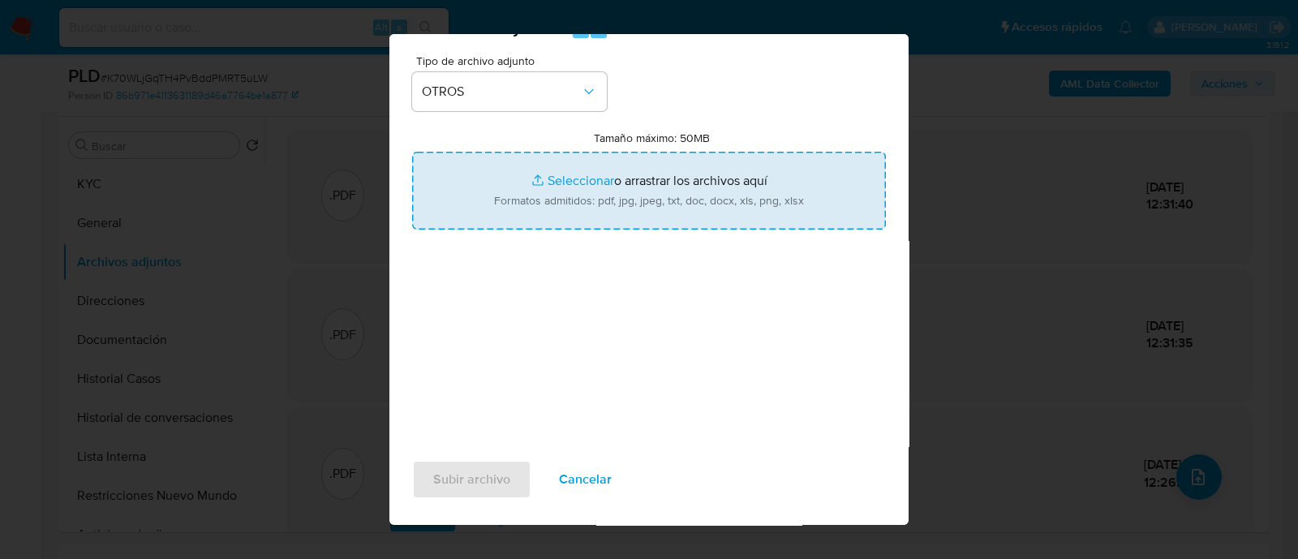
type input "C:\fakepath\Caselog K70WLjGqTH4PvBddPMRT5uLW_2025_09_17_21_21_01.docx"
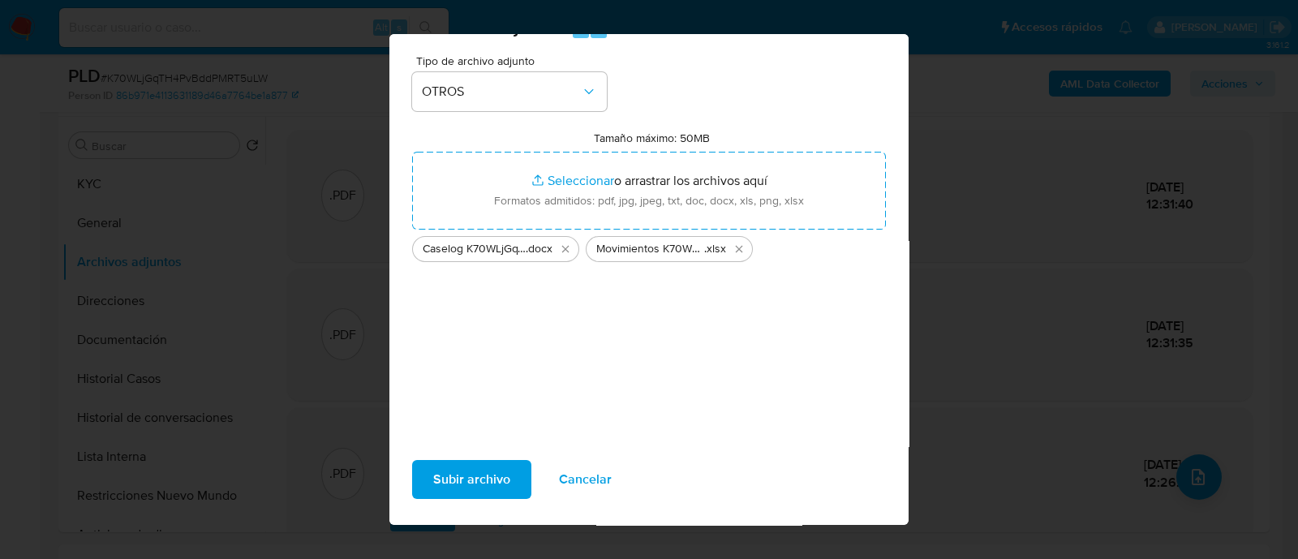
click at [505, 464] on span "Subir archivo" at bounding box center [471, 480] width 77 height 36
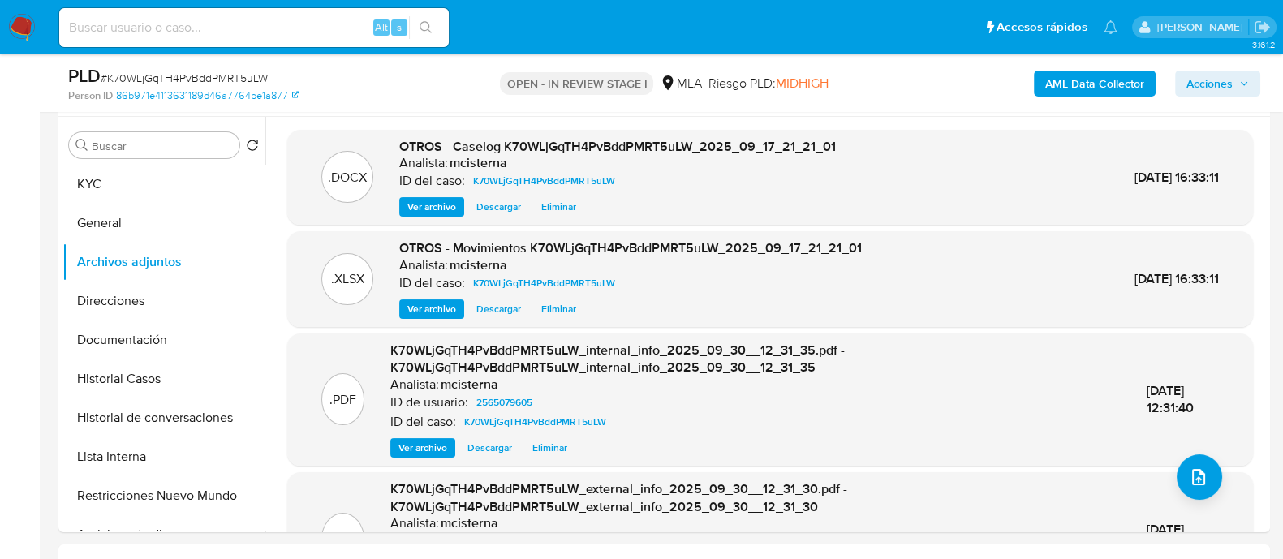
click at [1202, 88] on span "Acciones" at bounding box center [1209, 84] width 46 height 26
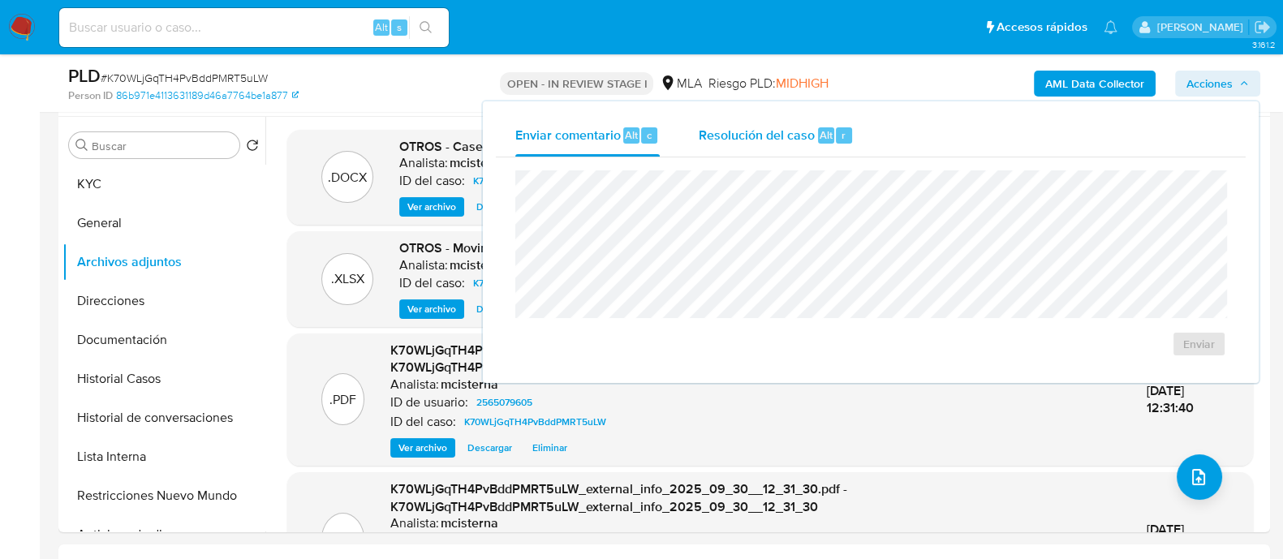
click at [730, 145] on div "Resolución del caso Alt r" at bounding box center [776, 135] width 155 height 42
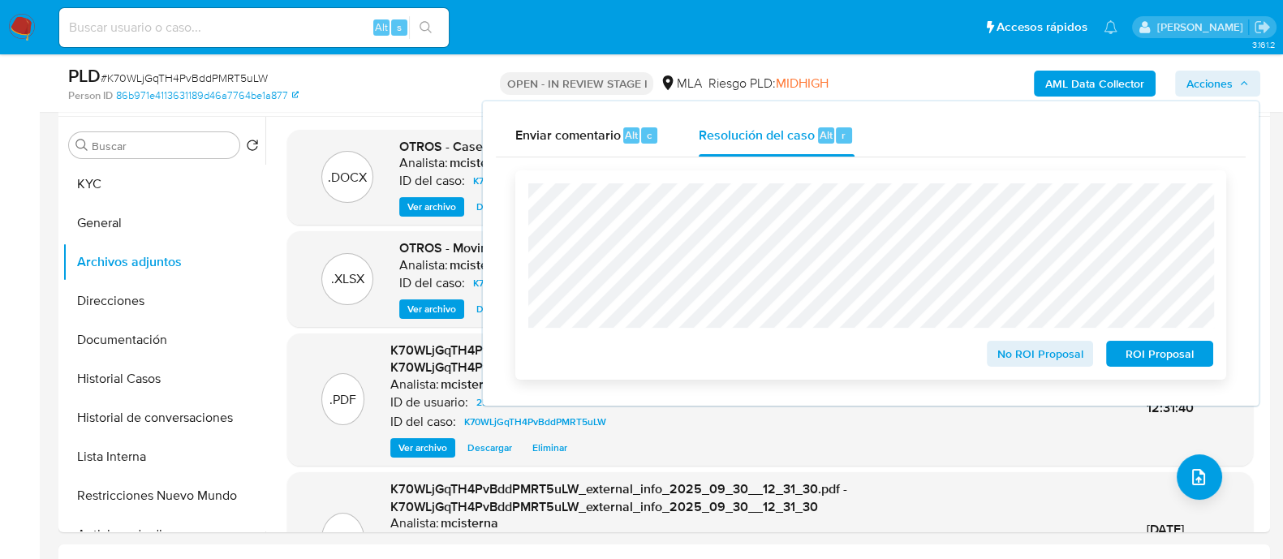
click at [1174, 355] on span "ROI Proposal" at bounding box center [1159, 353] width 84 height 23
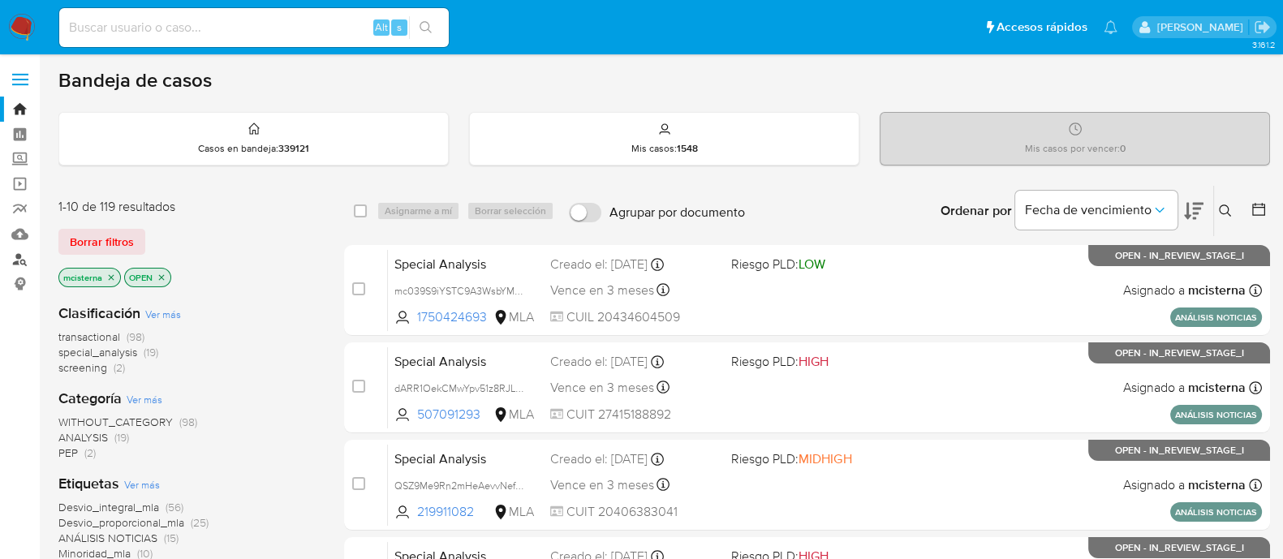
click at [12, 261] on link "Buscador de personas" at bounding box center [96, 259] width 193 height 25
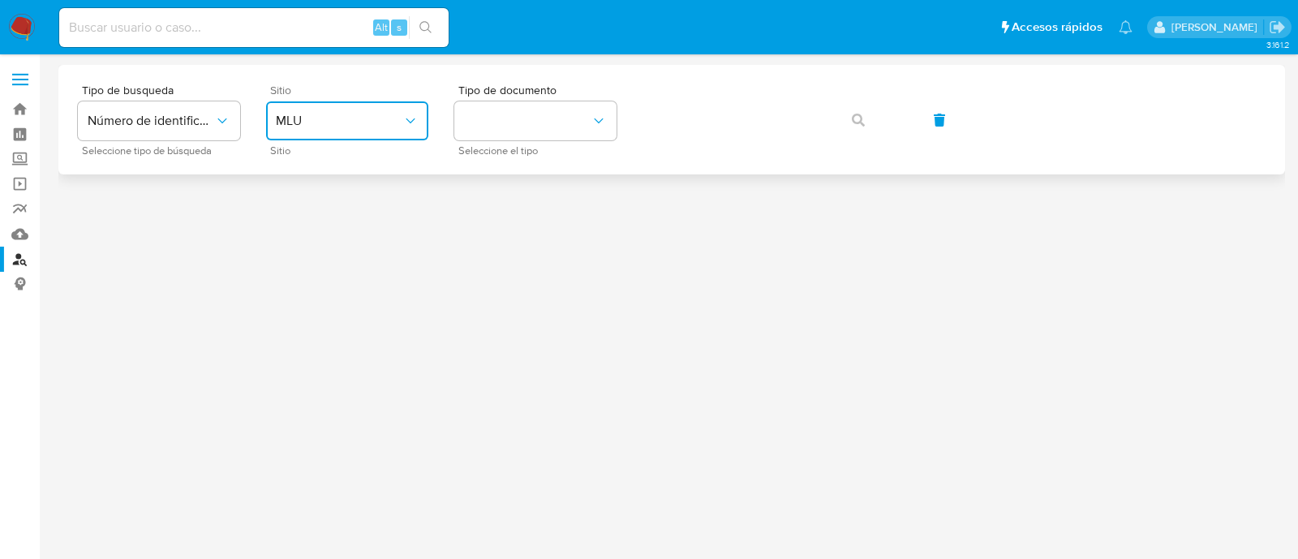
click at [337, 121] on span "MLU" at bounding box center [339, 121] width 127 height 16
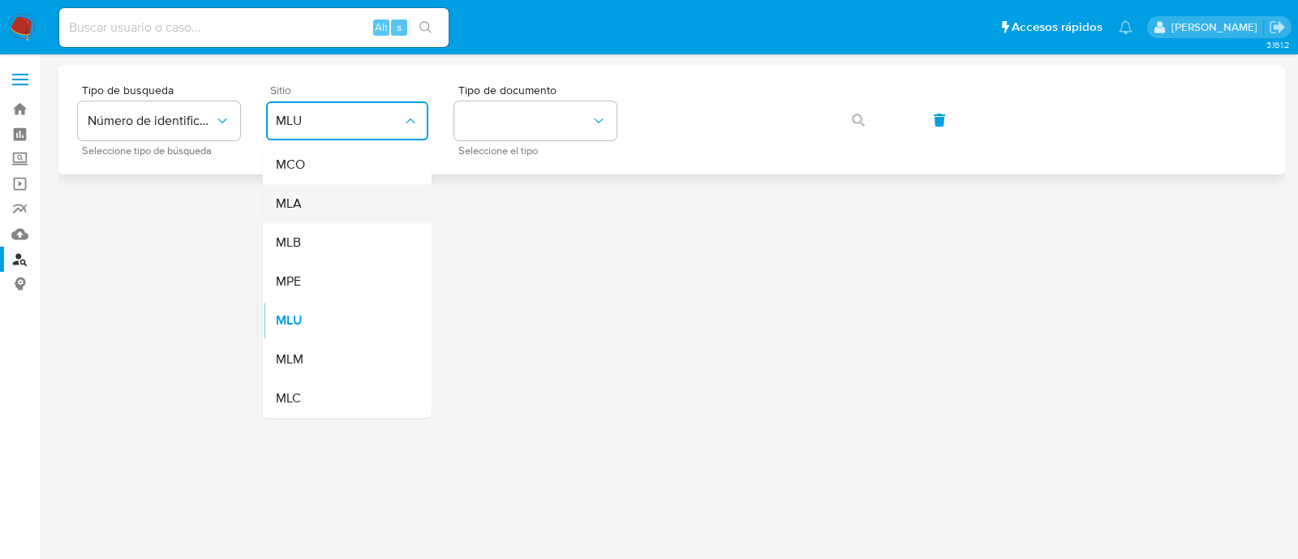
click at [340, 200] on div "MLA" at bounding box center [342, 203] width 133 height 39
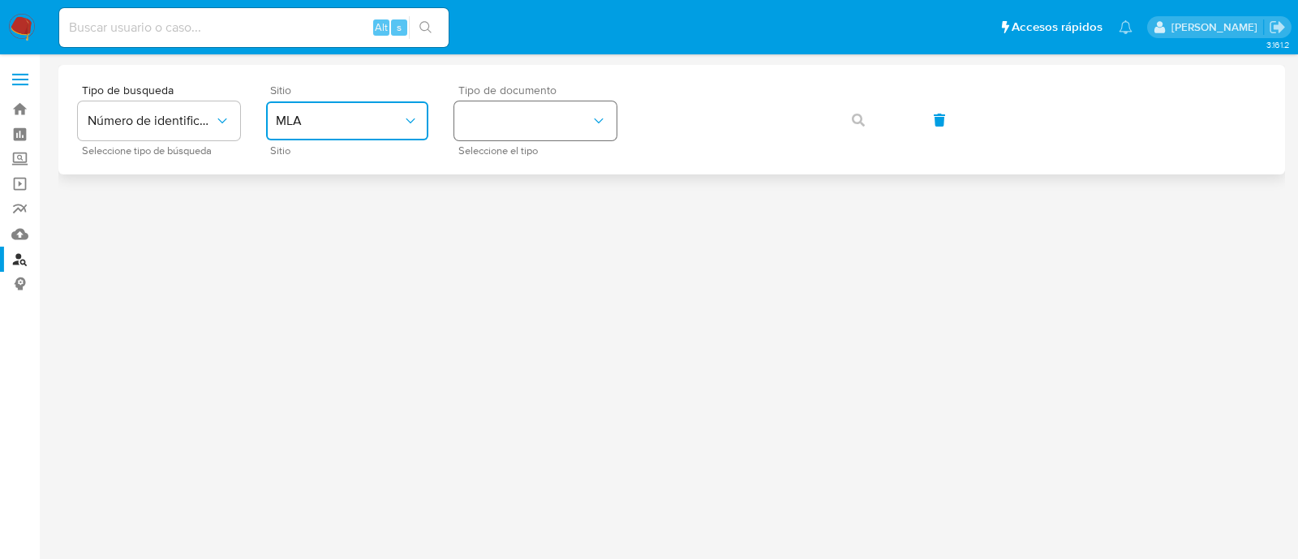
click at [497, 135] on button "identificationType" at bounding box center [535, 120] width 162 height 39
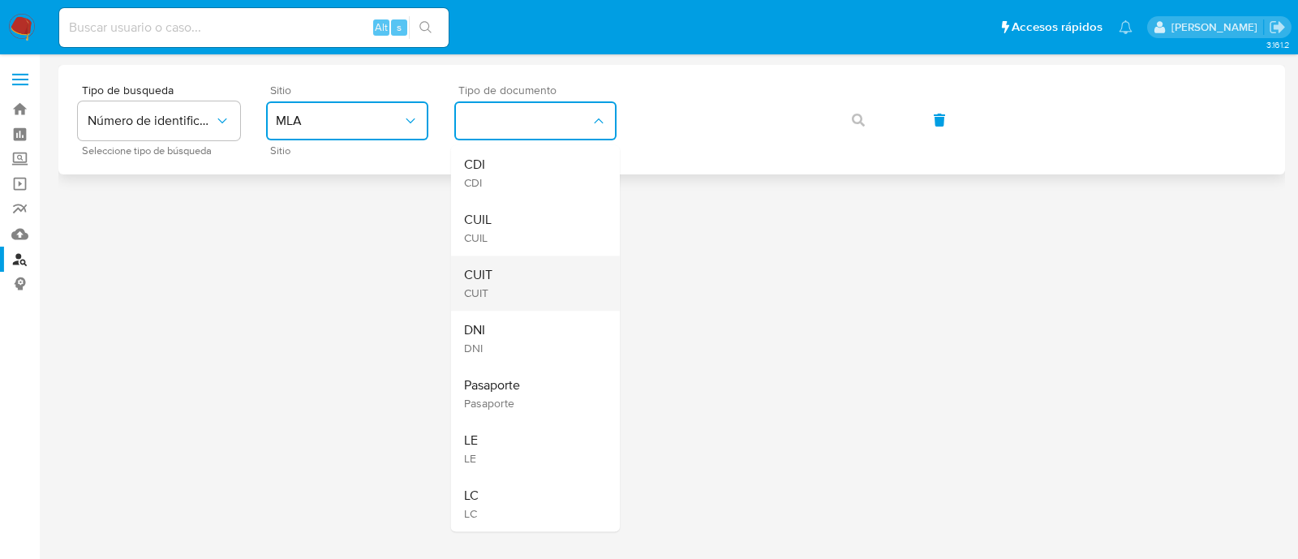
click at [505, 272] on div "CUIT CUIT" at bounding box center [530, 283] width 133 height 55
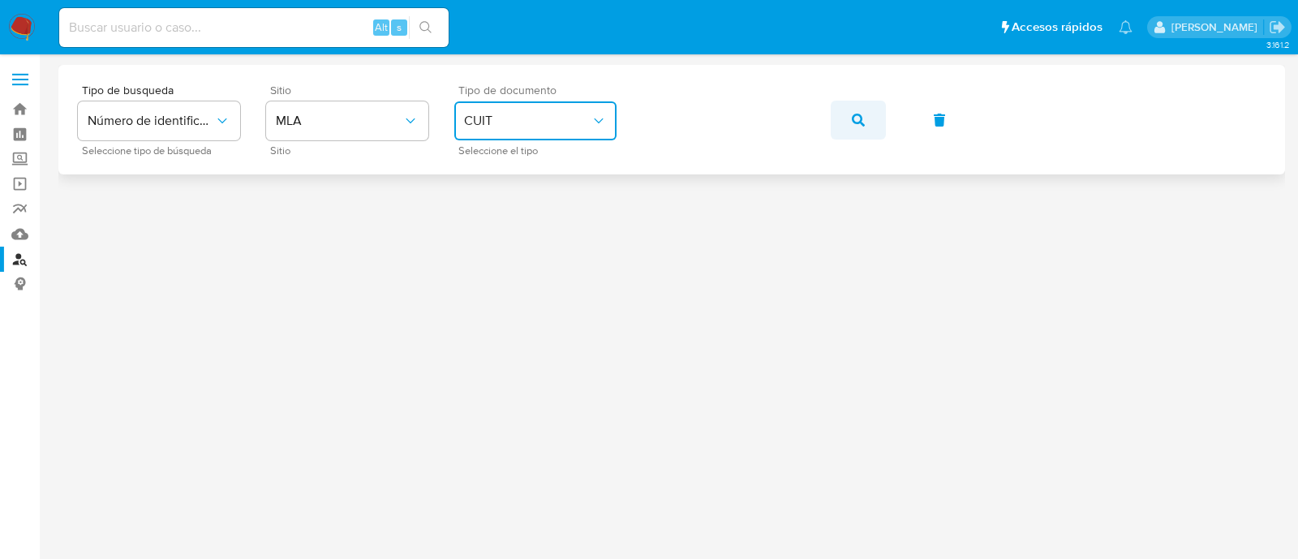
click at [833, 118] on button "button" at bounding box center [858, 120] width 55 height 39
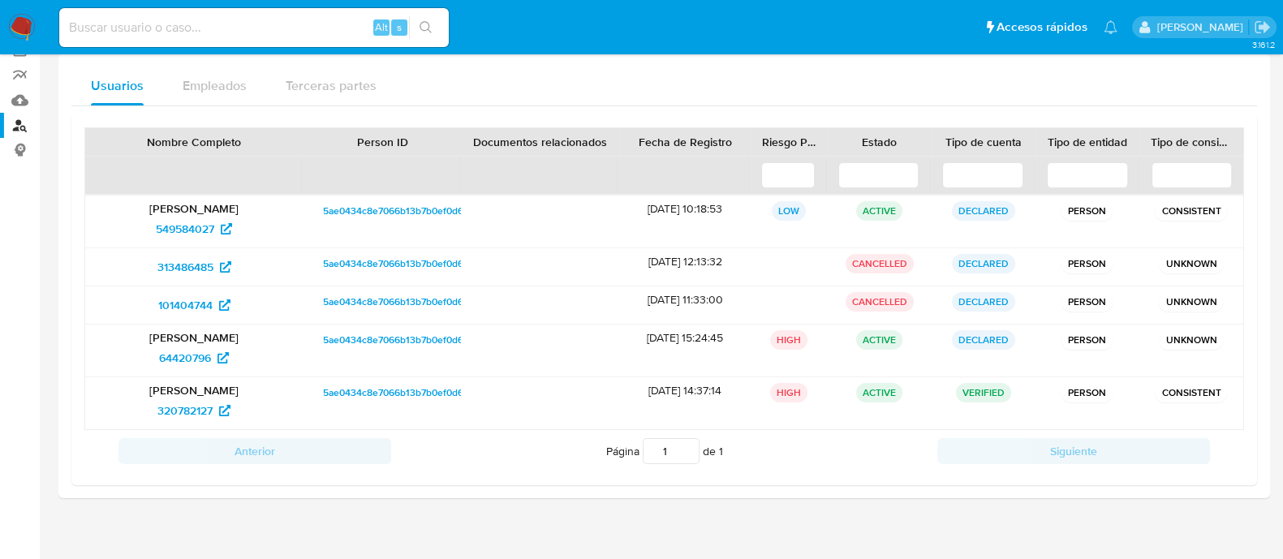
scroll to position [153, 0]
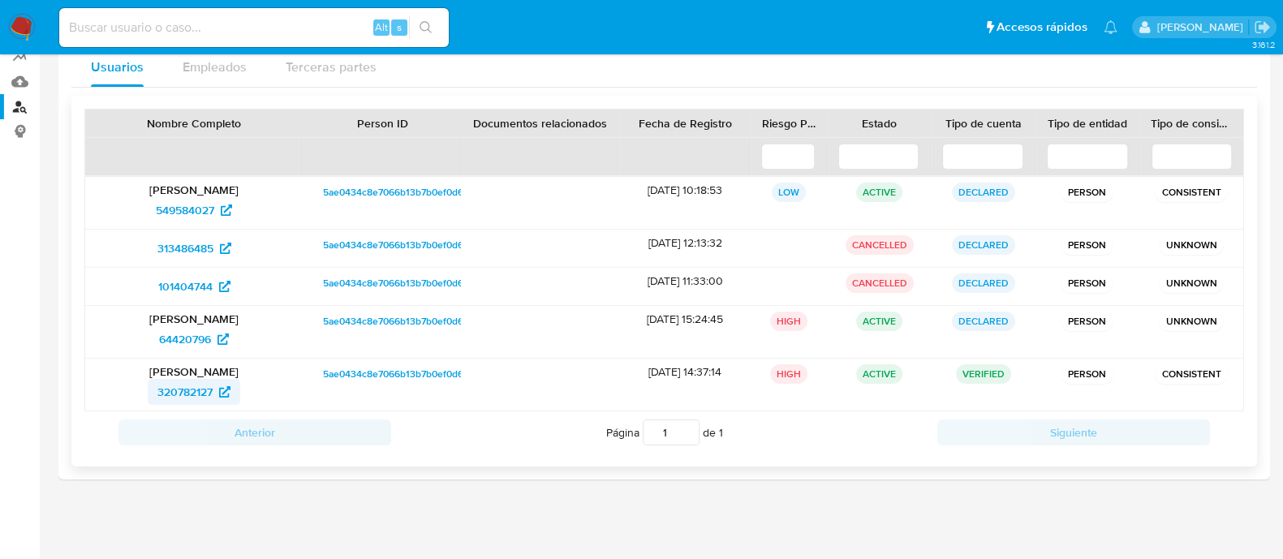
click at [193, 398] on span "320782127" at bounding box center [184, 392] width 55 height 26
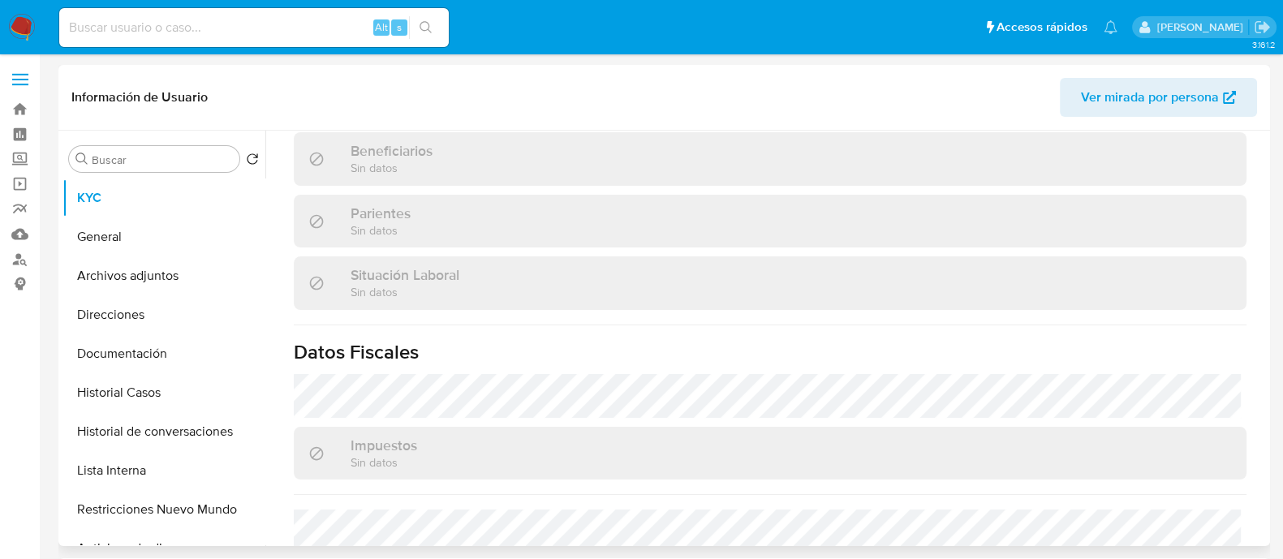
scroll to position [470, 0]
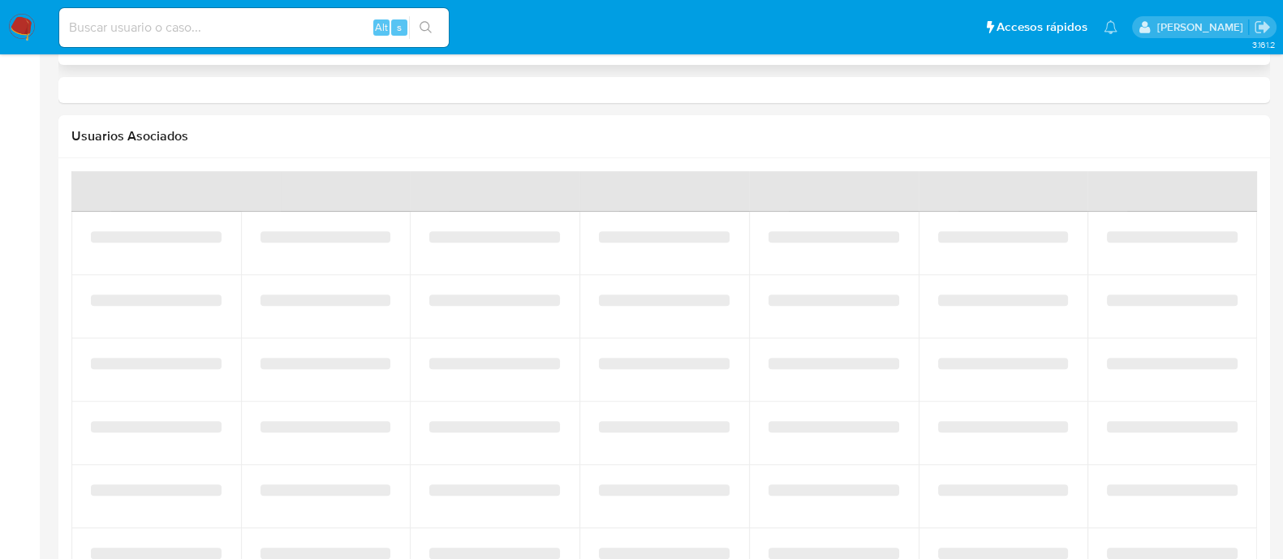
select select "10"
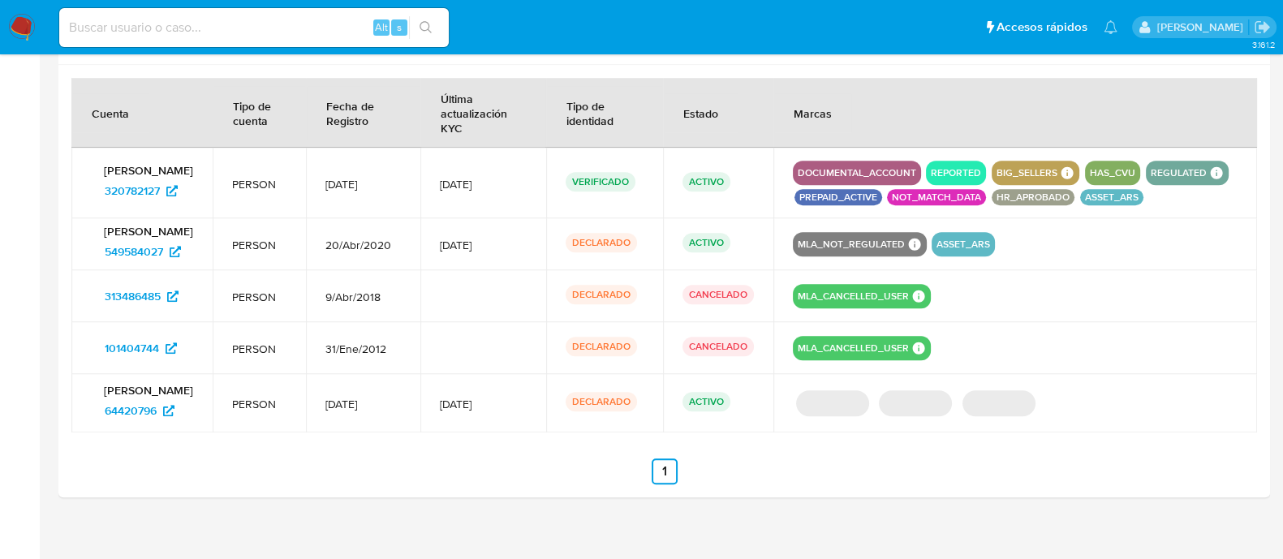
scroll to position [1805, 0]
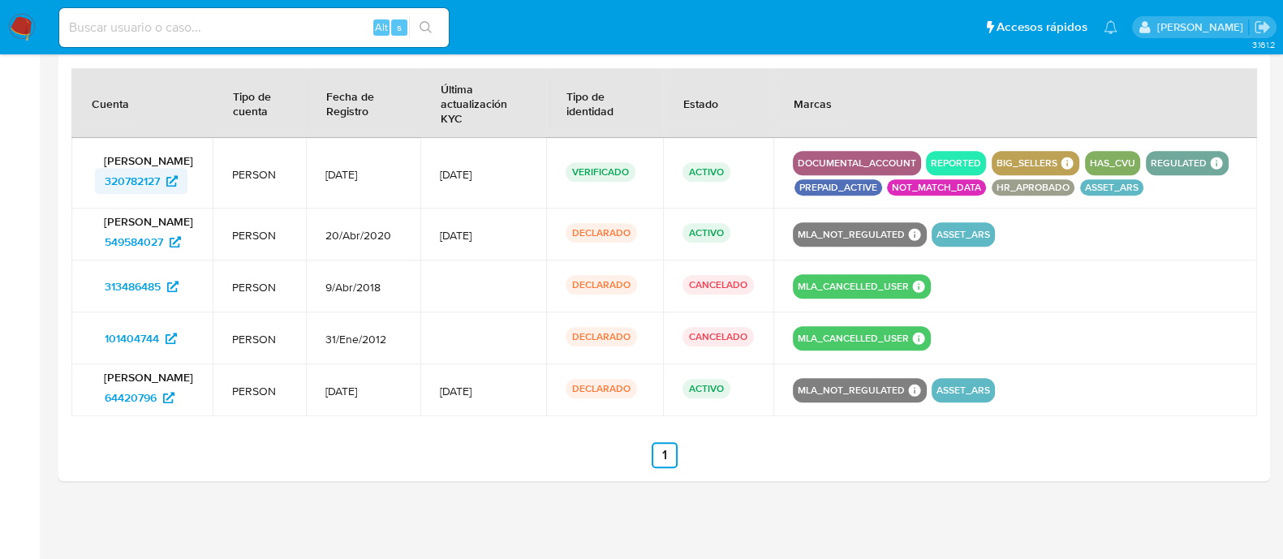
click at [130, 178] on span "320782127" at bounding box center [132, 181] width 55 height 26
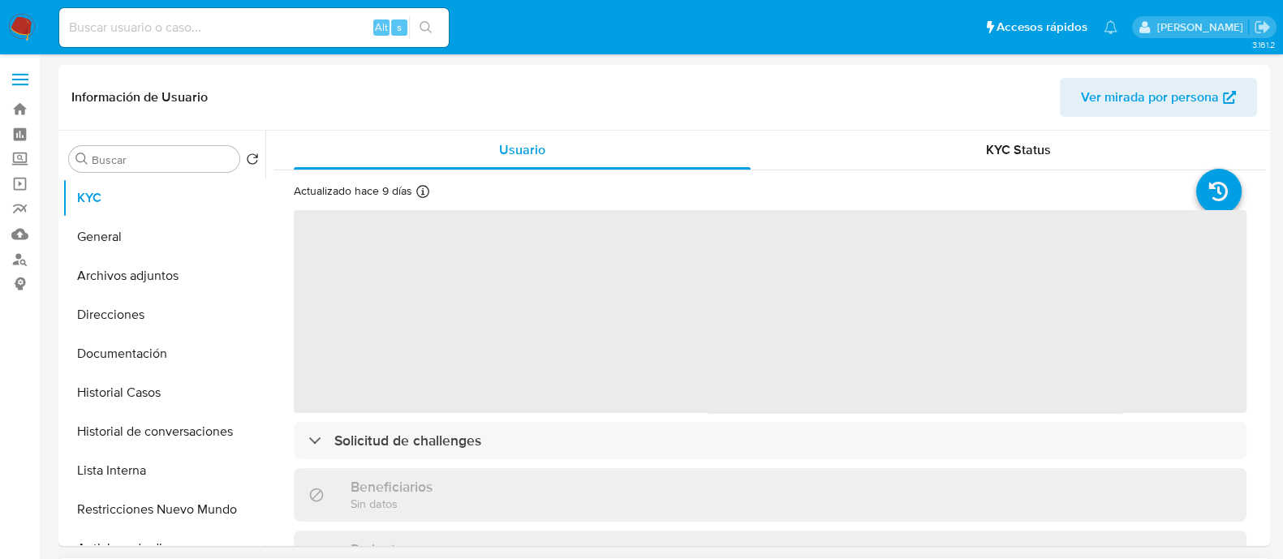
select select "10"
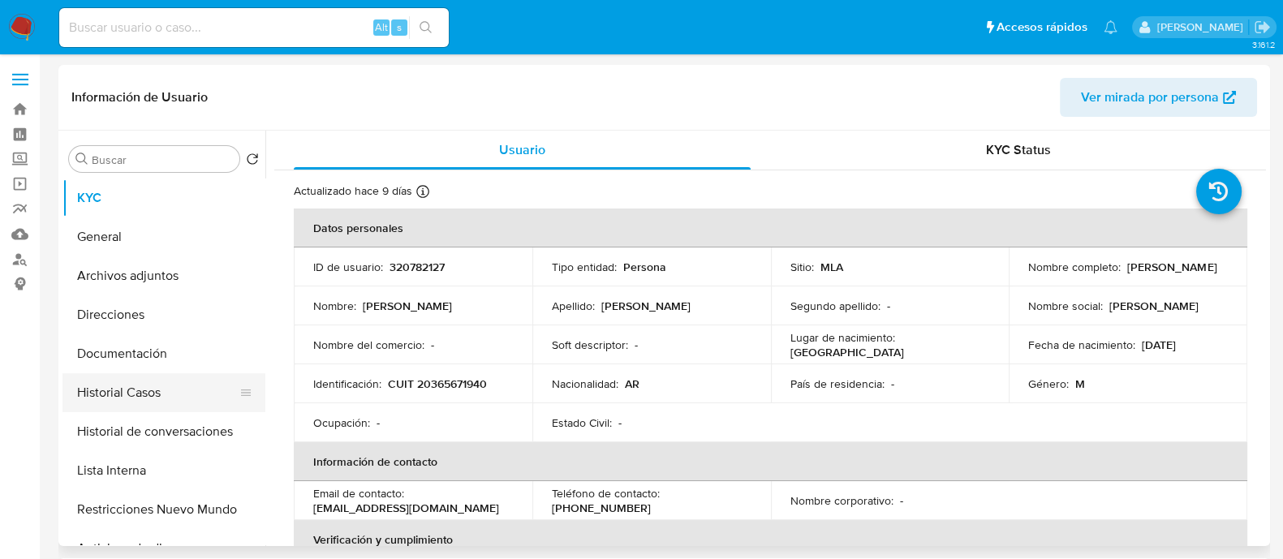
click at [178, 398] on button "Historial Casos" at bounding box center [157, 392] width 190 height 39
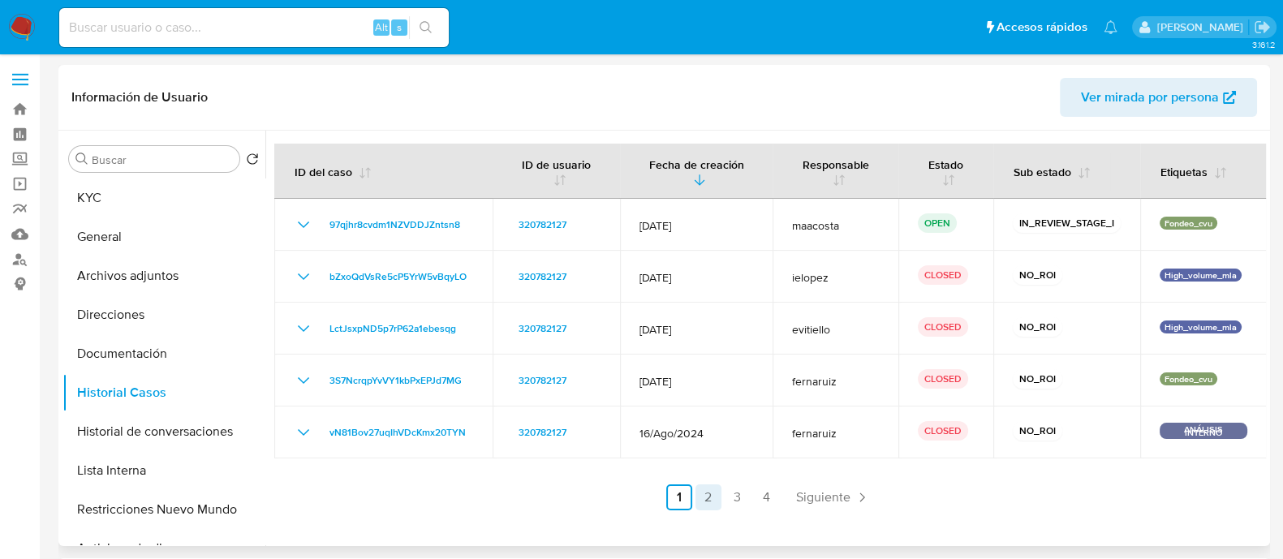
click at [706, 501] on link "2" at bounding box center [708, 497] width 26 height 26
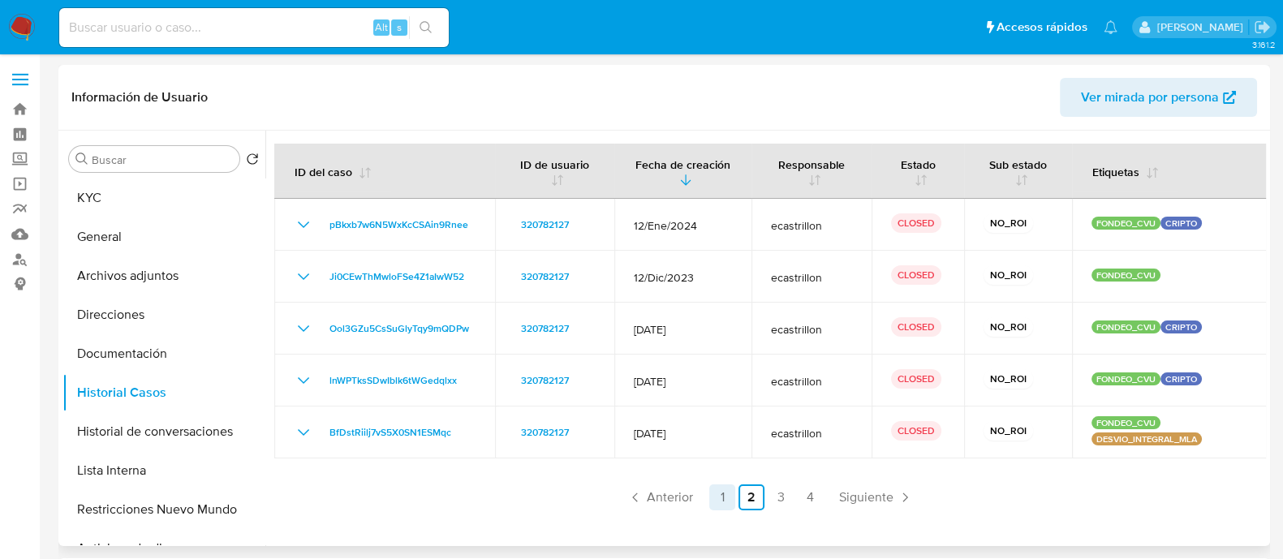
click at [724, 500] on link "1" at bounding box center [722, 497] width 26 height 26
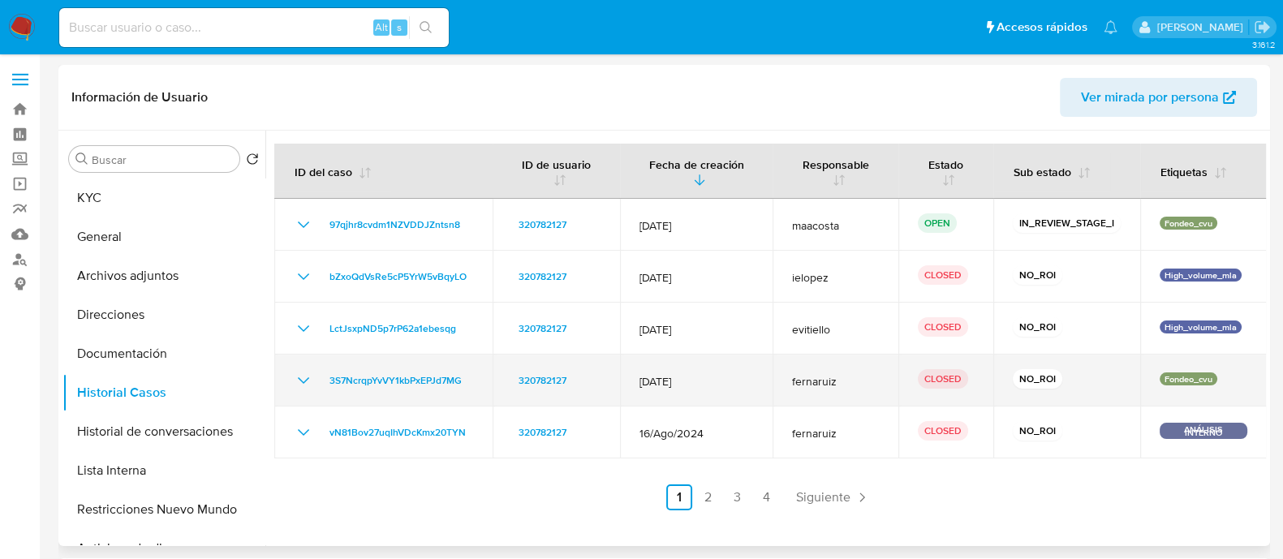
click at [309, 381] on icon "Mostrar/Ocultar" at bounding box center [303, 380] width 19 height 19
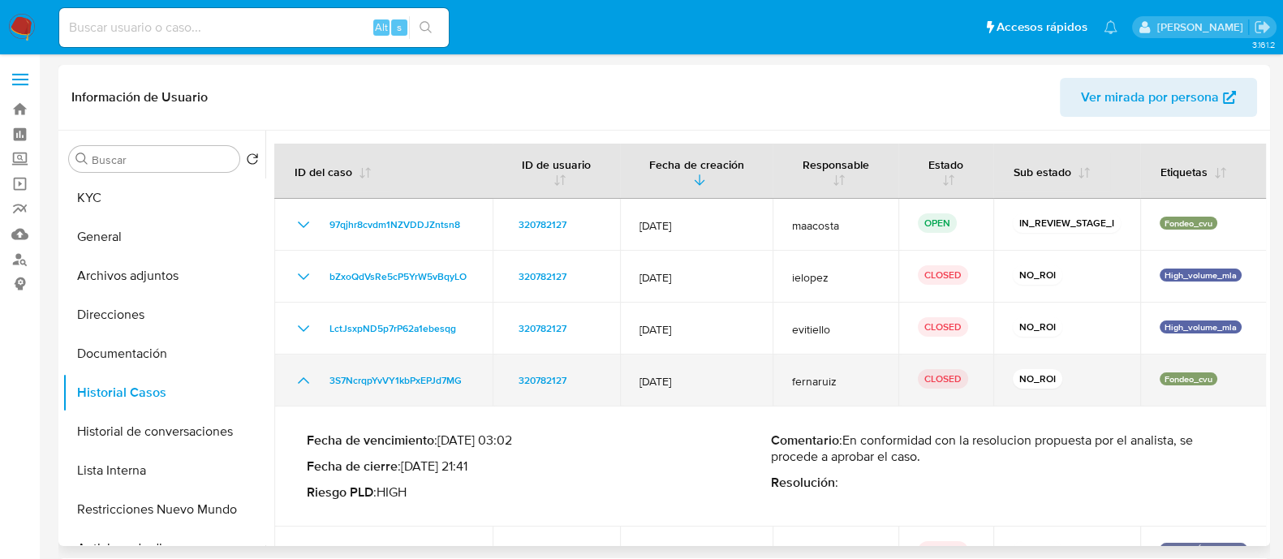
click at [309, 381] on icon "Mostrar/Ocultar" at bounding box center [303, 380] width 19 height 19
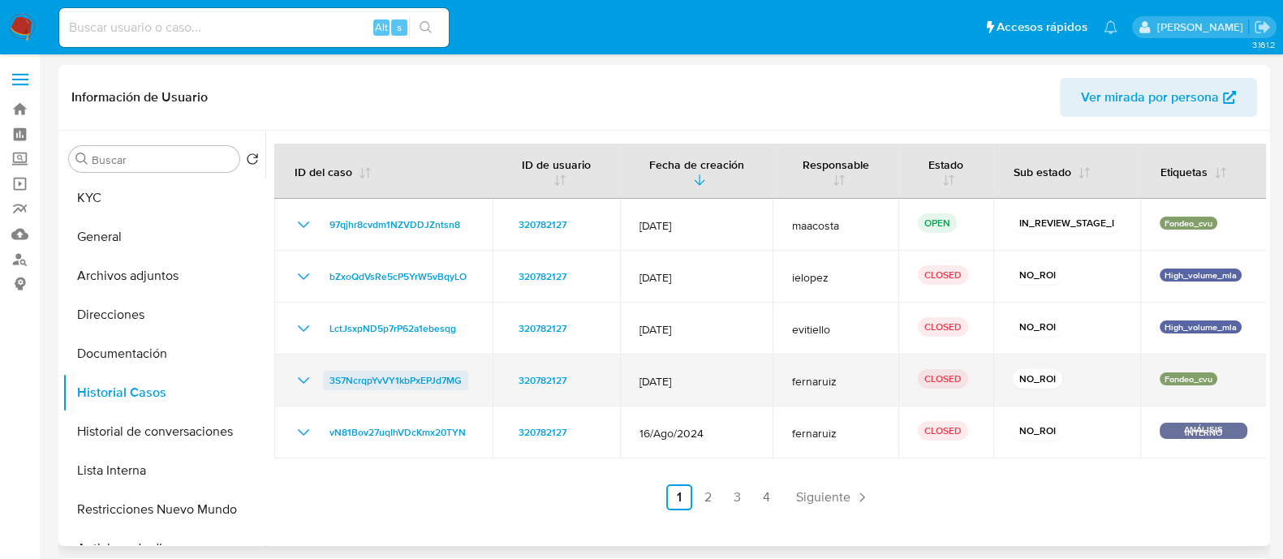
click at [442, 381] on span "3S7NcrqpYvVY1kbPxEPJd7MG" at bounding box center [395, 380] width 132 height 19
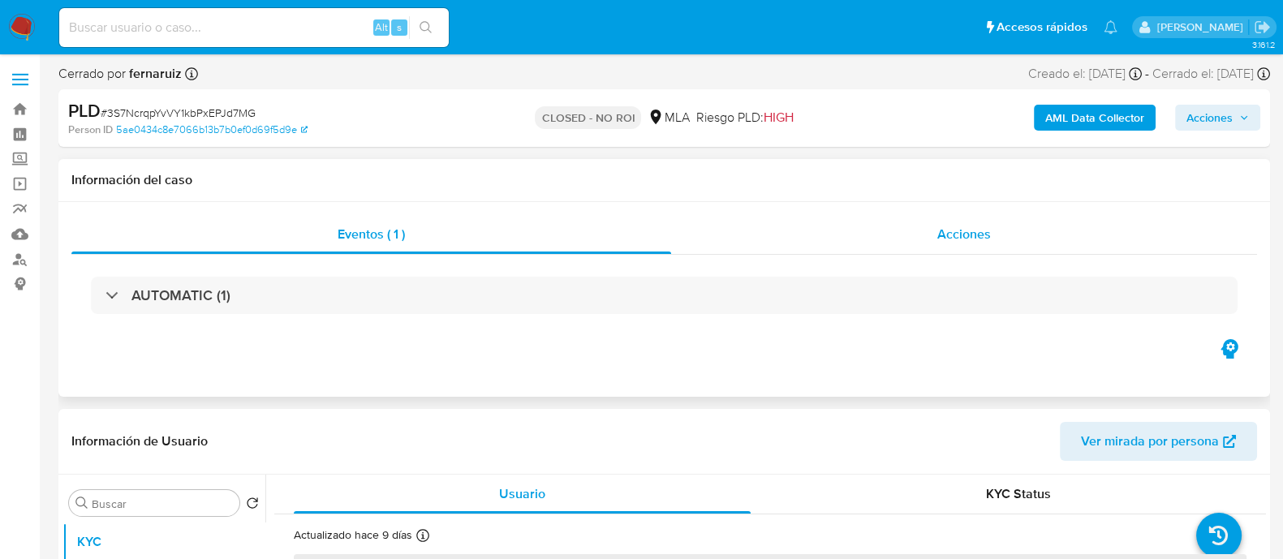
click at [913, 228] on div "Acciones" at bounding box center [964, 234] width 586 height 39
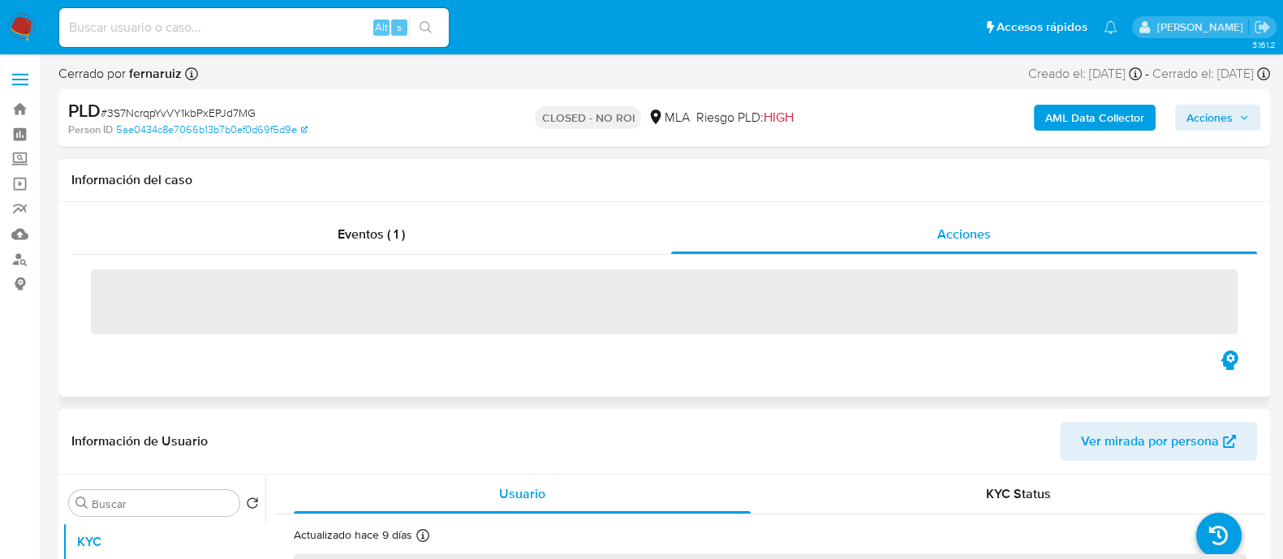
select select "10"
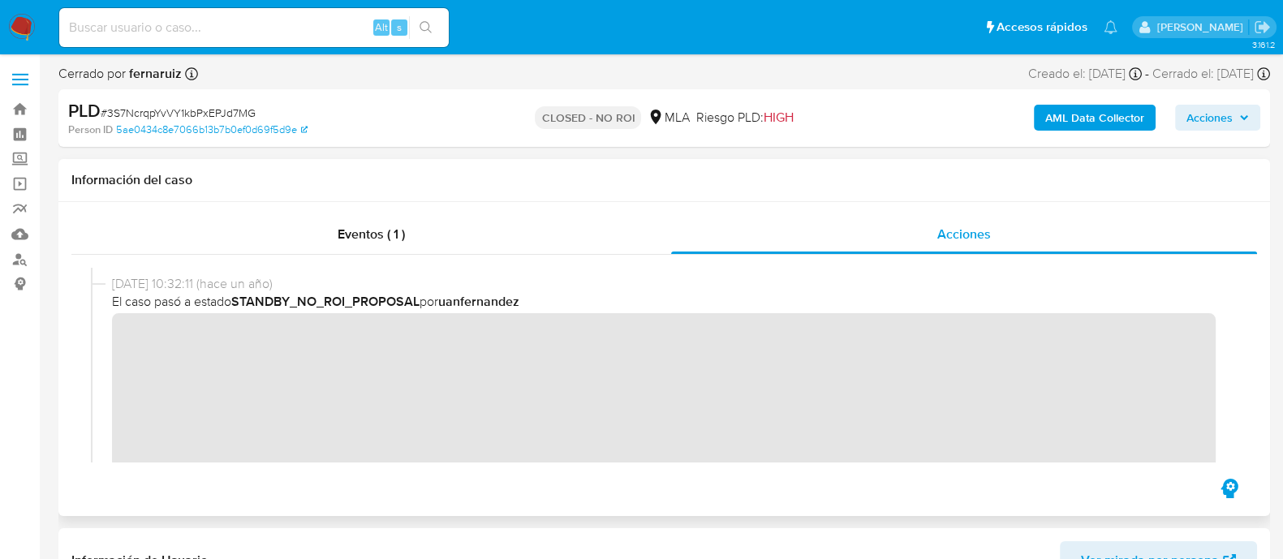
scroll to position [405, 0]
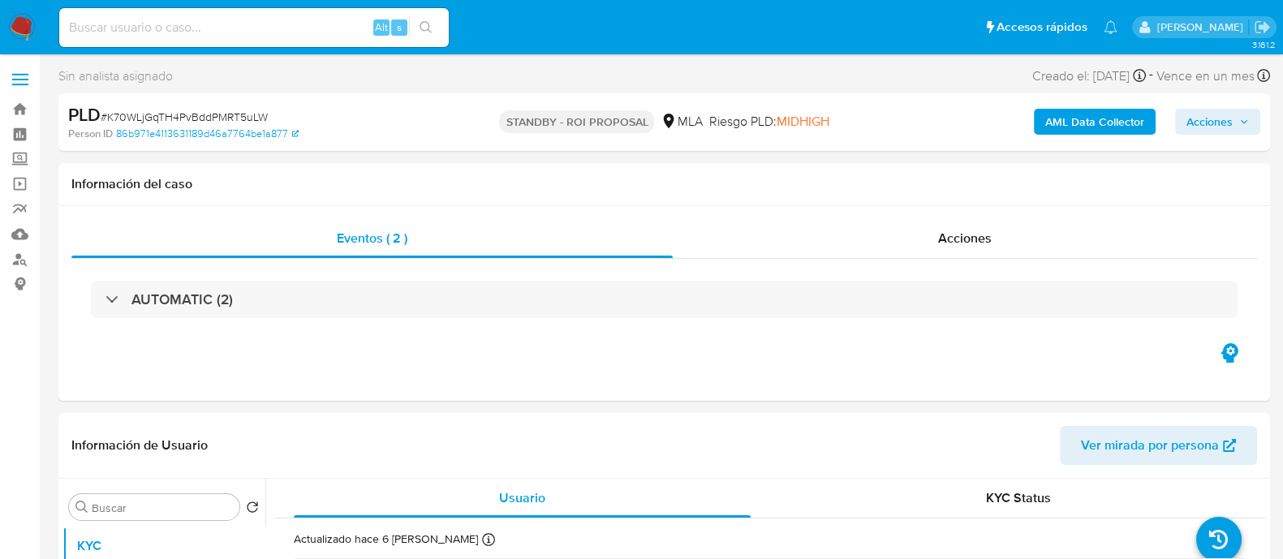
select select "10"
click at [302, 37] on input at bounding box center [253, 27] width 389 height 21
paste input "3zandsZ6kQAm1ppDvt2zzO6t"
type input "3zandsZ6kQAm1ppDvt2zzO6t"
click at [439, 29] on button "search-icon" at bounding box center [425, 27] width 33 height 23
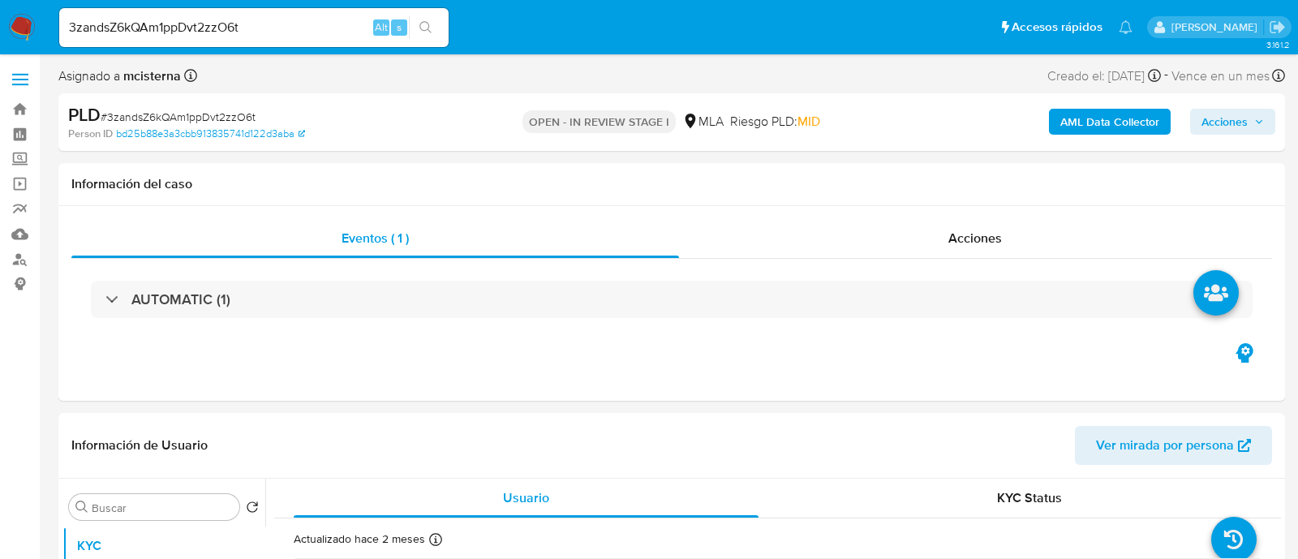
select select "10"
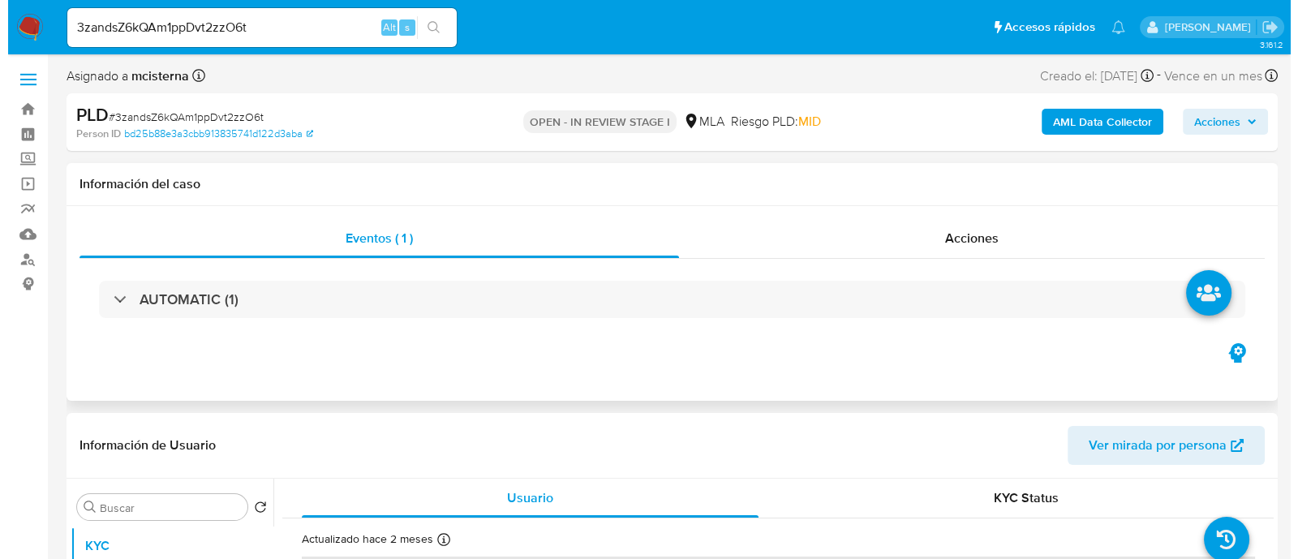
scroll to position [202, 0]
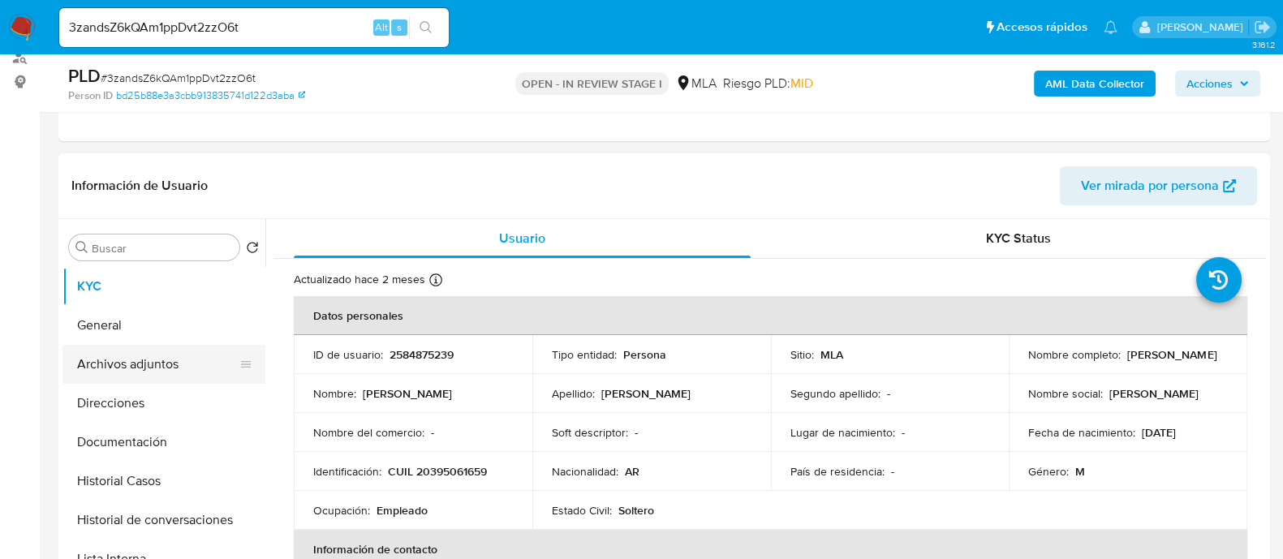
click at [185, 355] on button "Archivos adjuntos" at bounding box center [157, 364] width 190 height 39
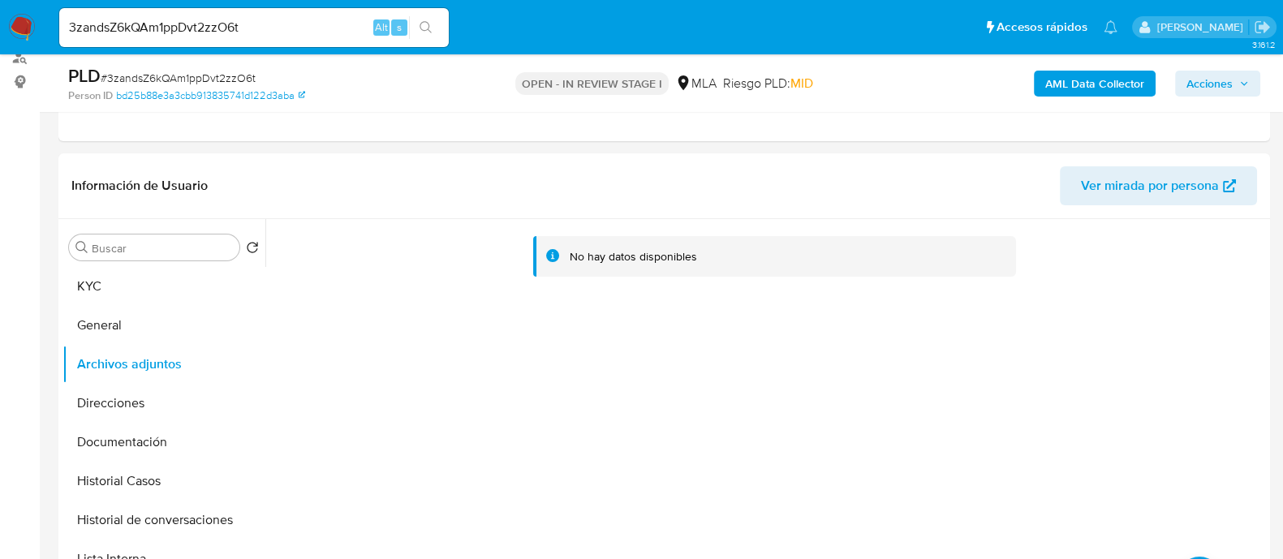
click at [1056, 83] on b "AML Data Collector" at bounding box center [1094, 84] width 99 height 26
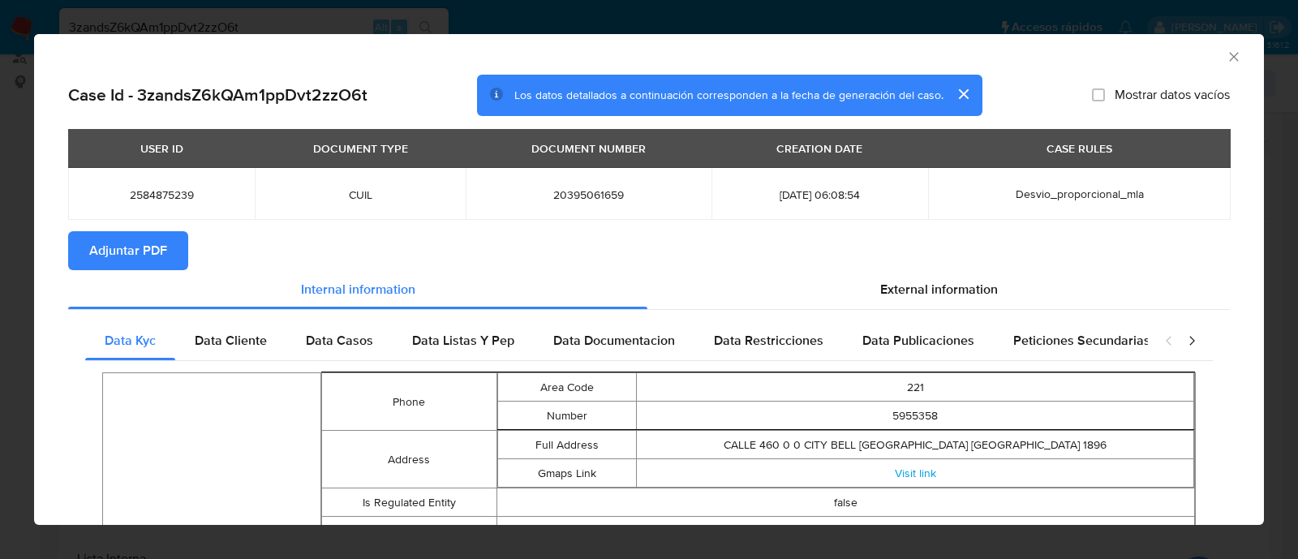
click at [144, 257] on span "Adjuntar PDF" at bounding box center [128, 251] width 78 height 36
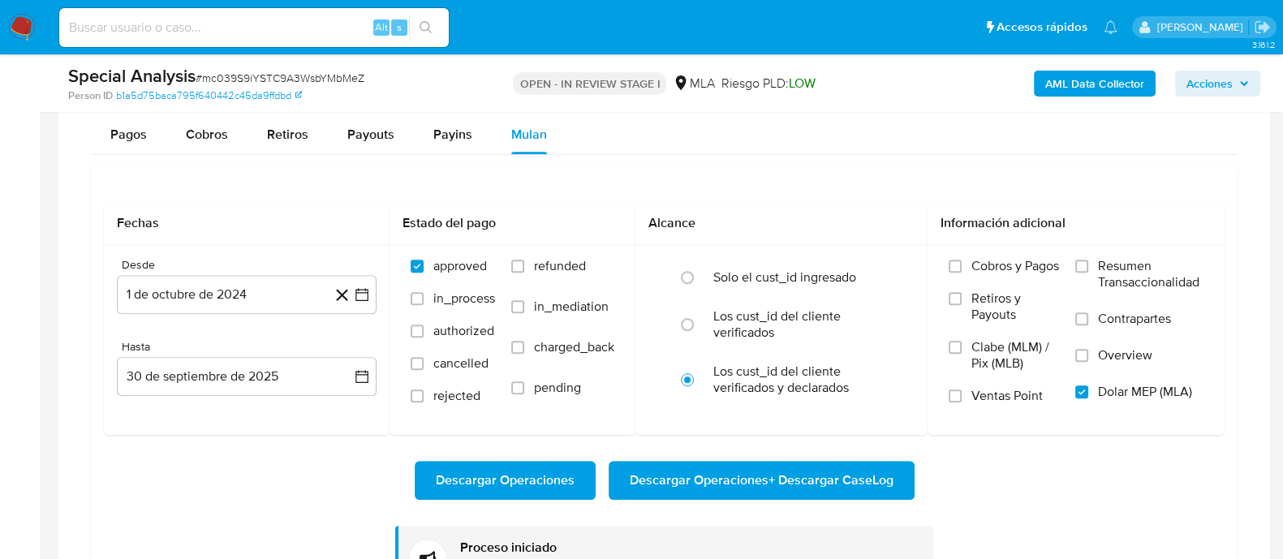
scroll to position [1325, 0]
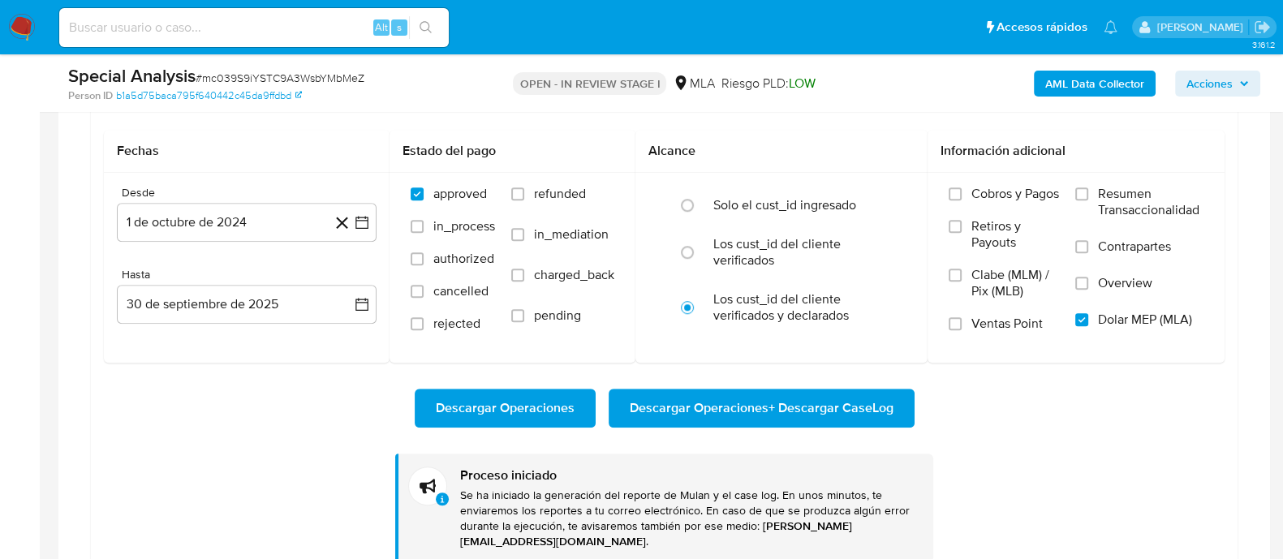
click at [734, 406] on span "Descargar Operaciones + Descargar CaseLog" at bounding box center [762, 408] width 264 height 36
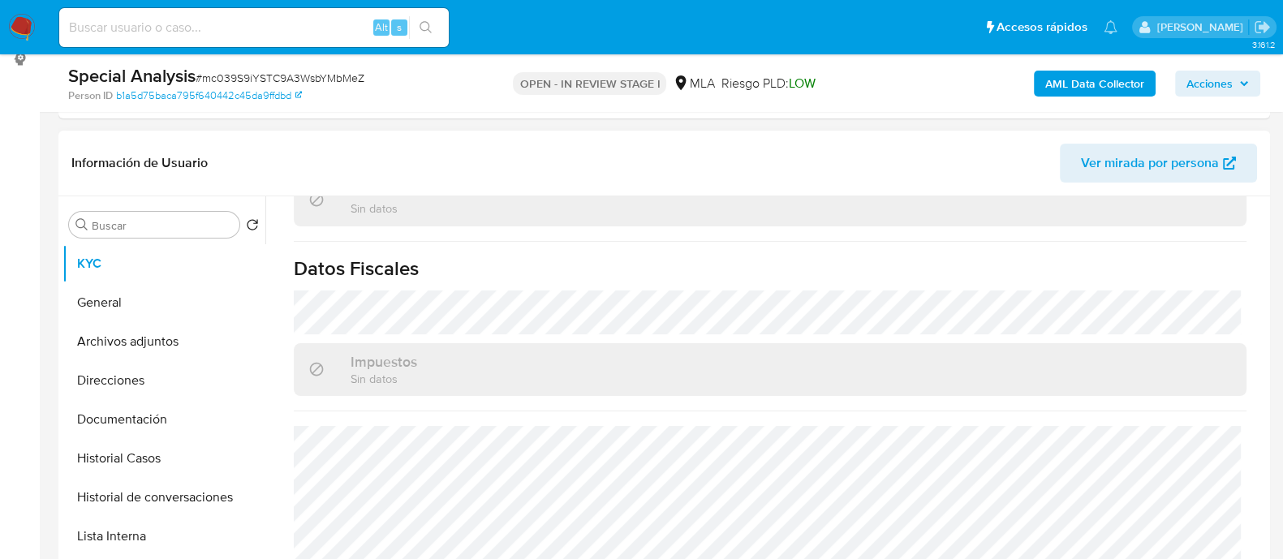
scroll to position [311, 0]
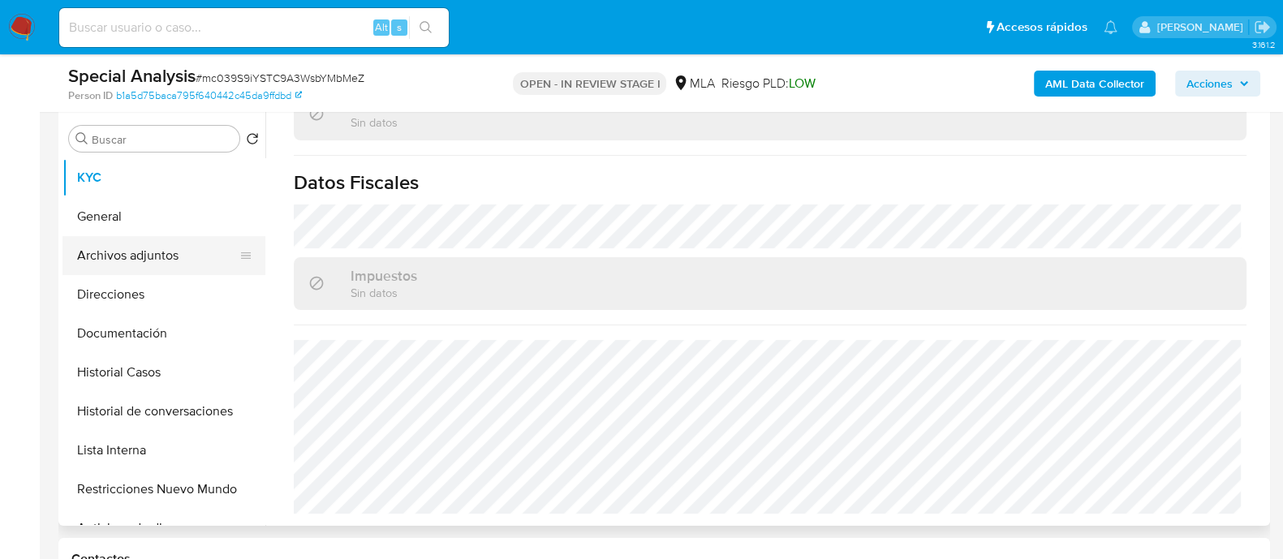
click at [176, 256] on button "Archivos adjuntos" at bounding box center [157, 255] width 190 height 39
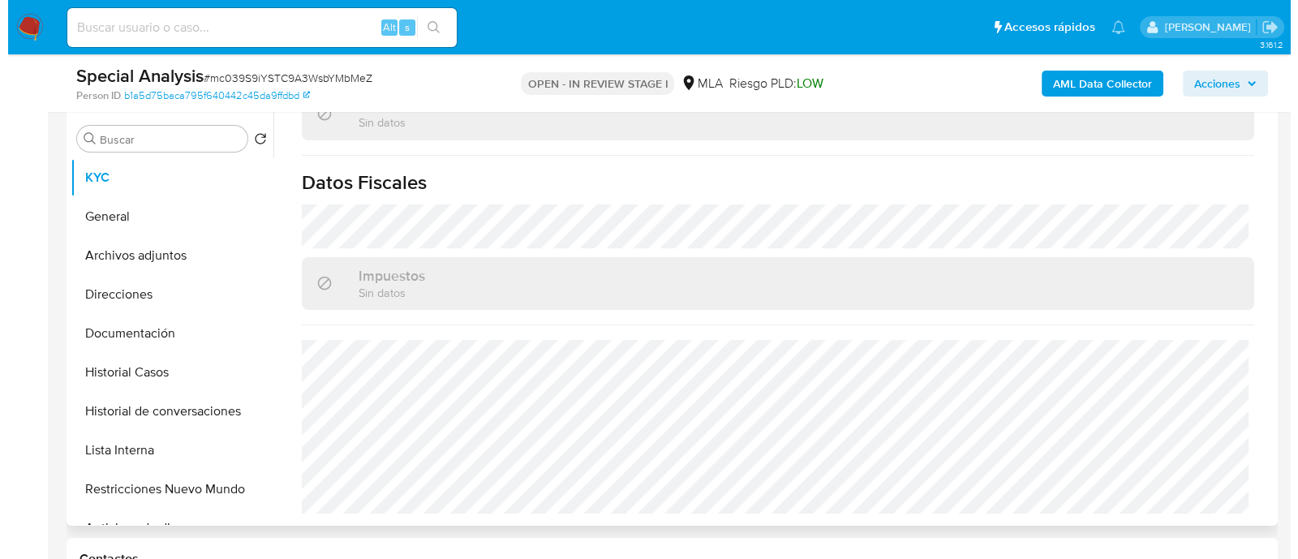
scroll to position [0, 0]
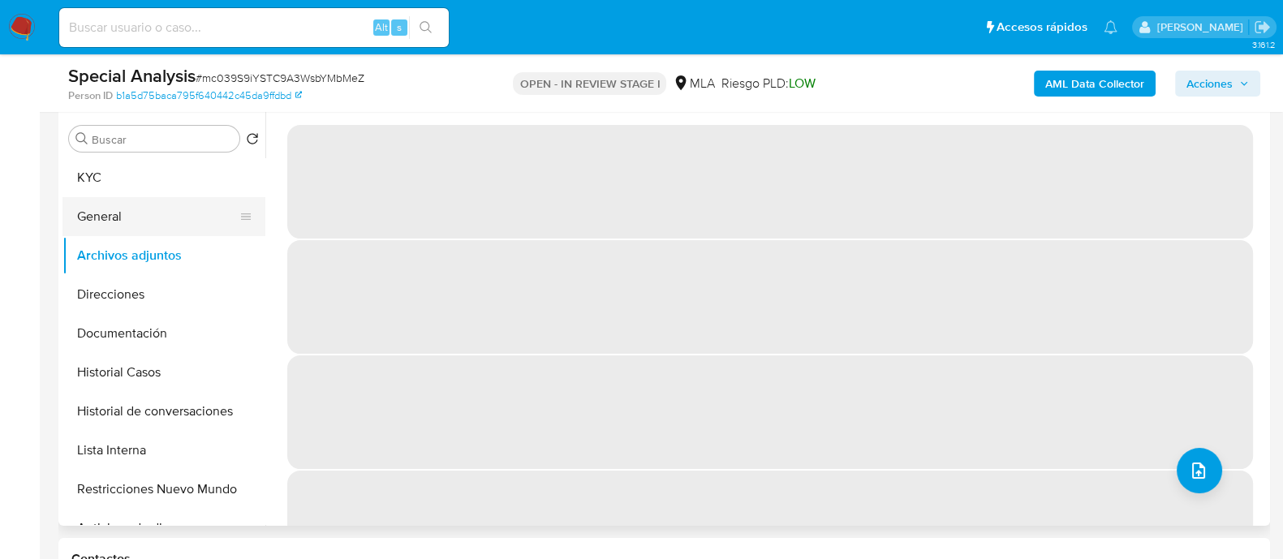
click at [189, 199] on button "General" at bounding box center [157, 216] width 190 height 39
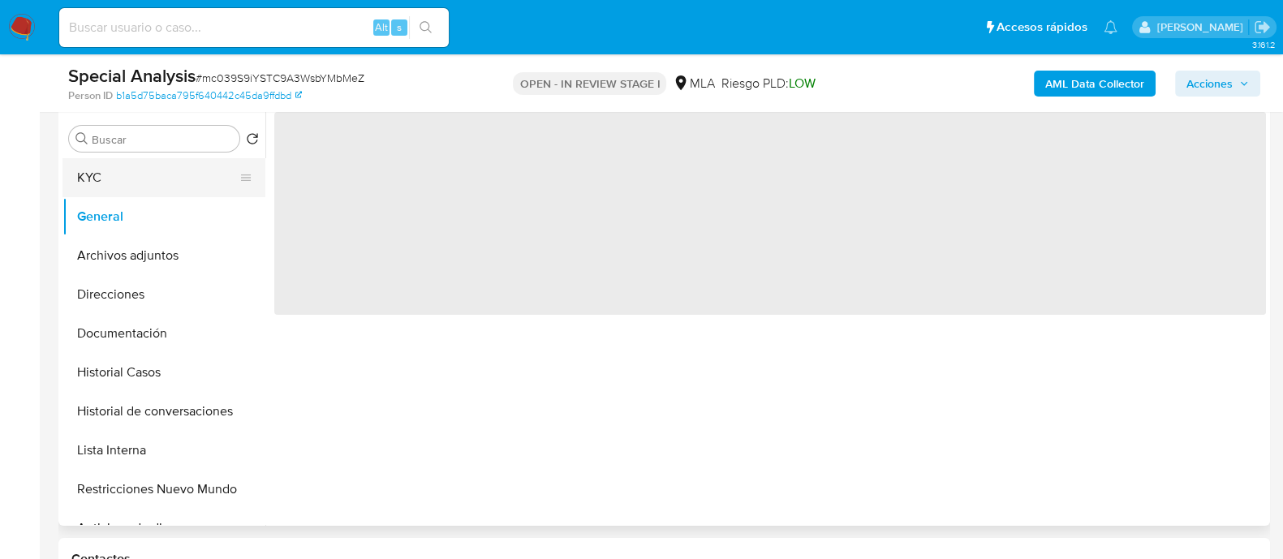
click at [201, 186] on button "KYC" at bounding box center [157, 177] width 190 height 39
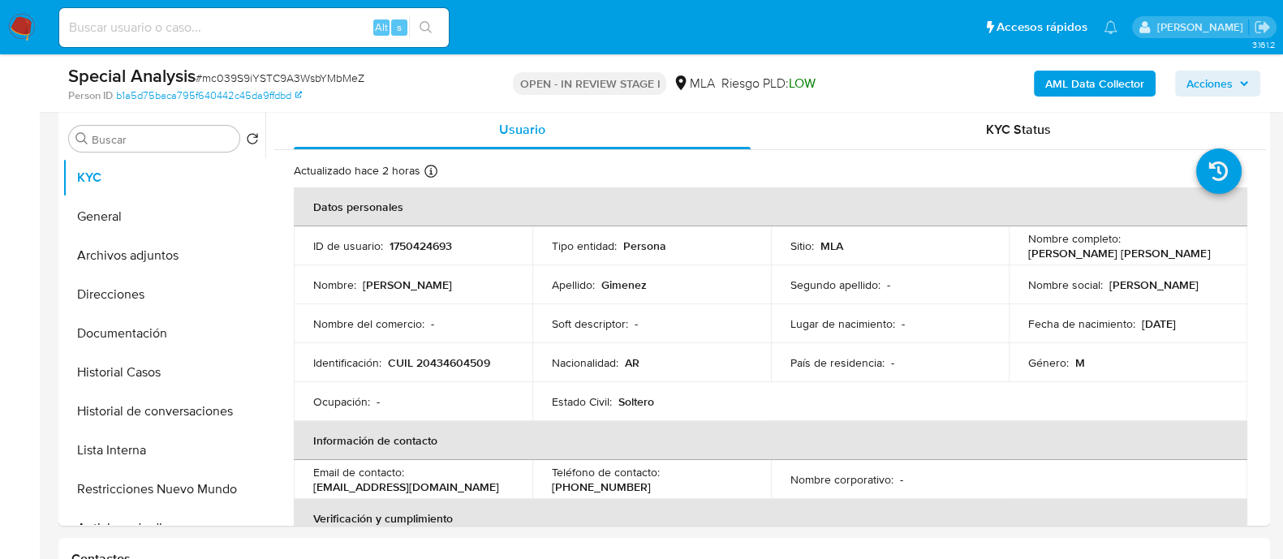
click at [1149, 91] on button "AML Data Collector" at bounding box center [1095, 84] width 122 height 26
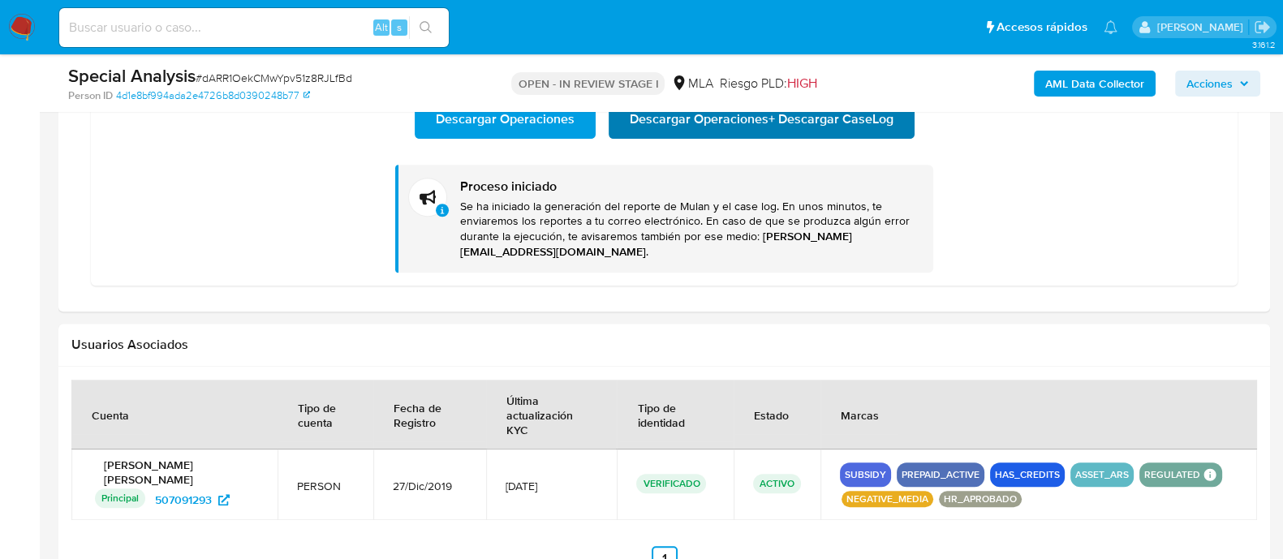
scroll to position [873, 0]
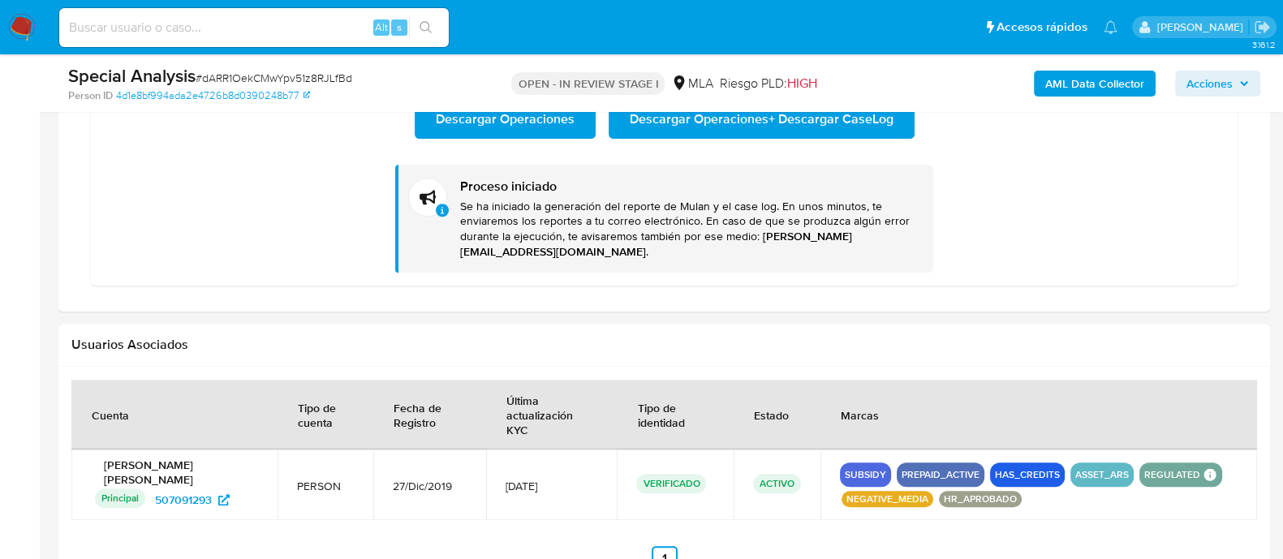
click at [711, 115] on span "Descargar Operaciones + Descargar CaseLog" at bounding box center [762, 119] width 264 height 36
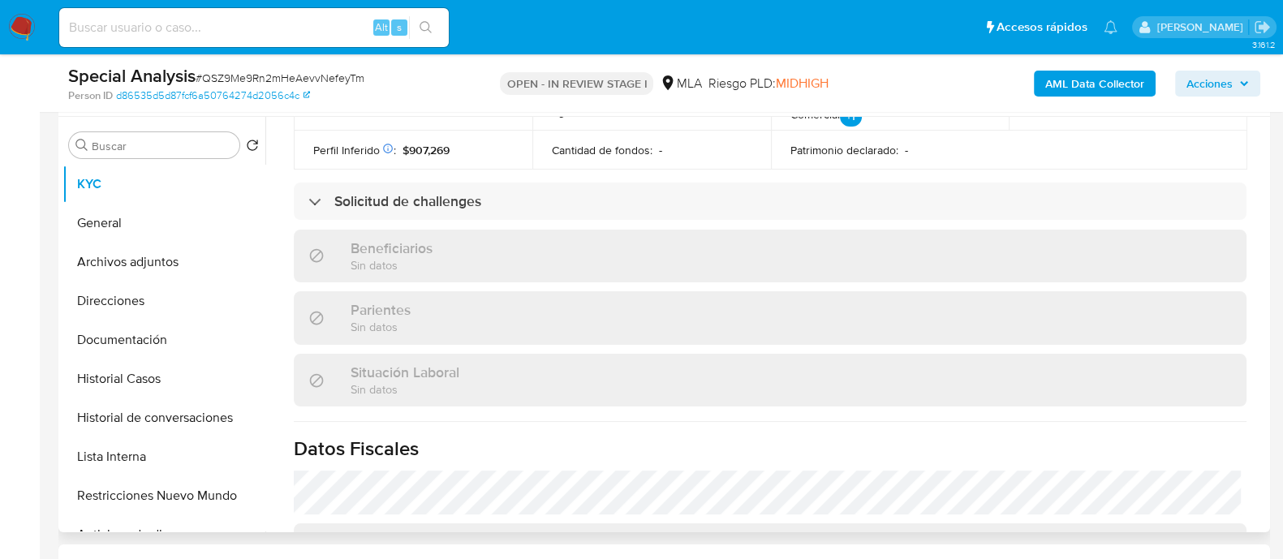
scroll to position [885, 0]
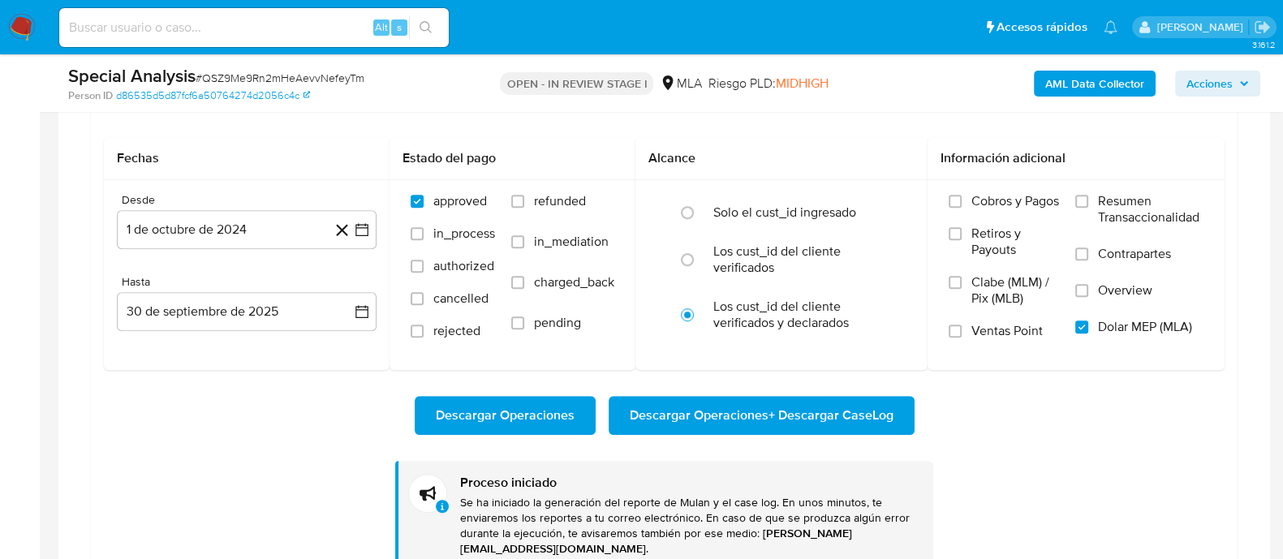
click at [690, 403] on span "Descargar Operaciones + Descargar CaseLog" at bounding box center [762, 416] width 264 height 36
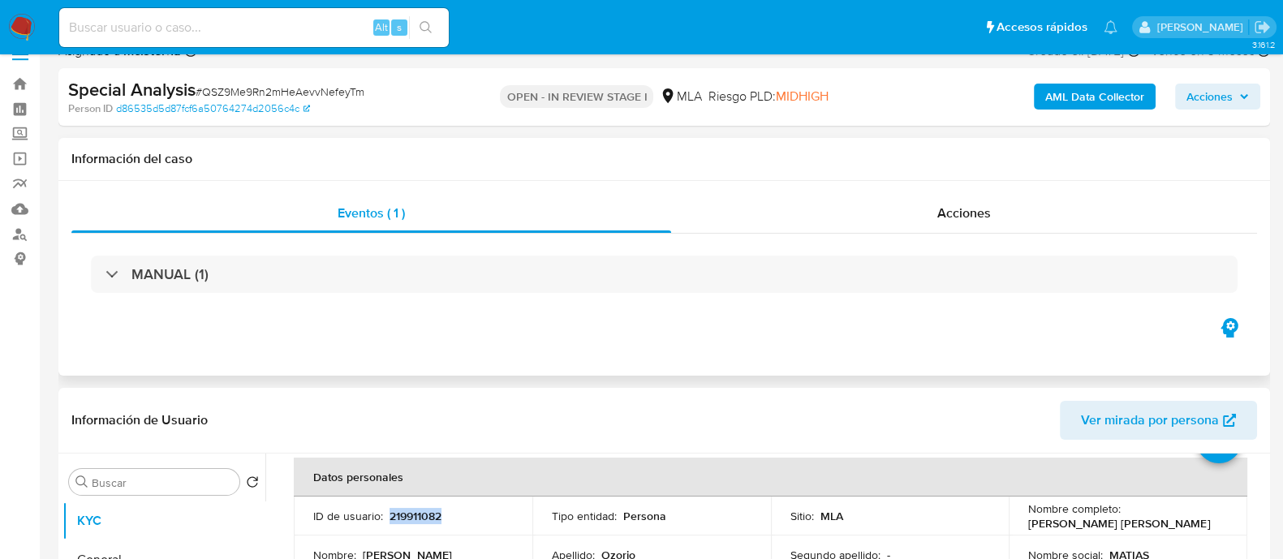
scroll to position [101, 0]
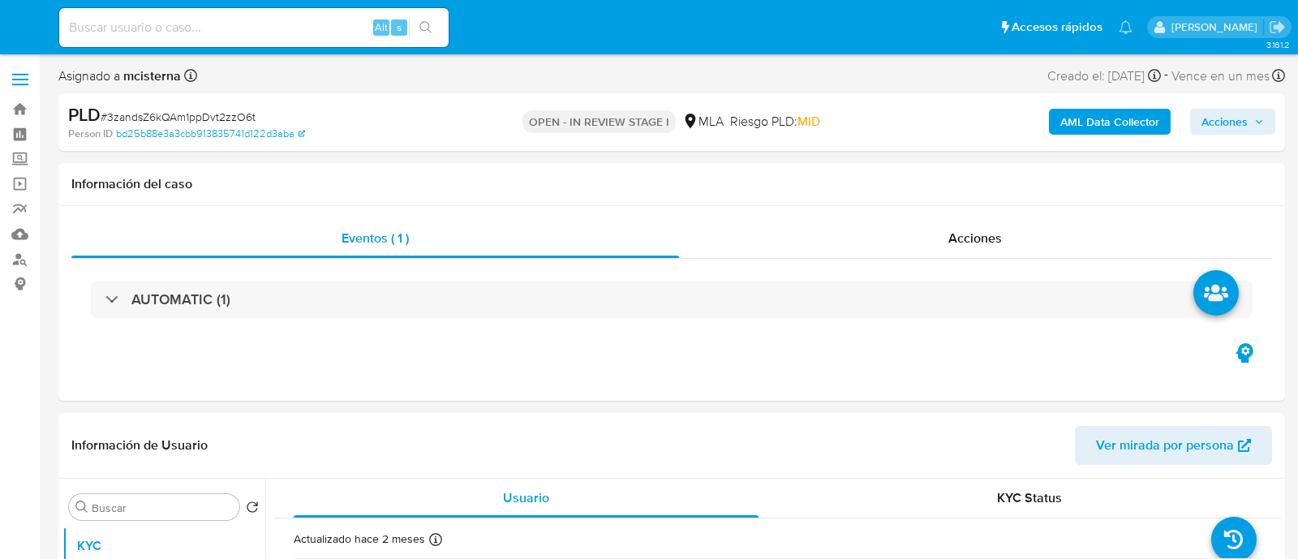
select select "10"
